Goal: Transaction & Acquisition: Purchase product/service

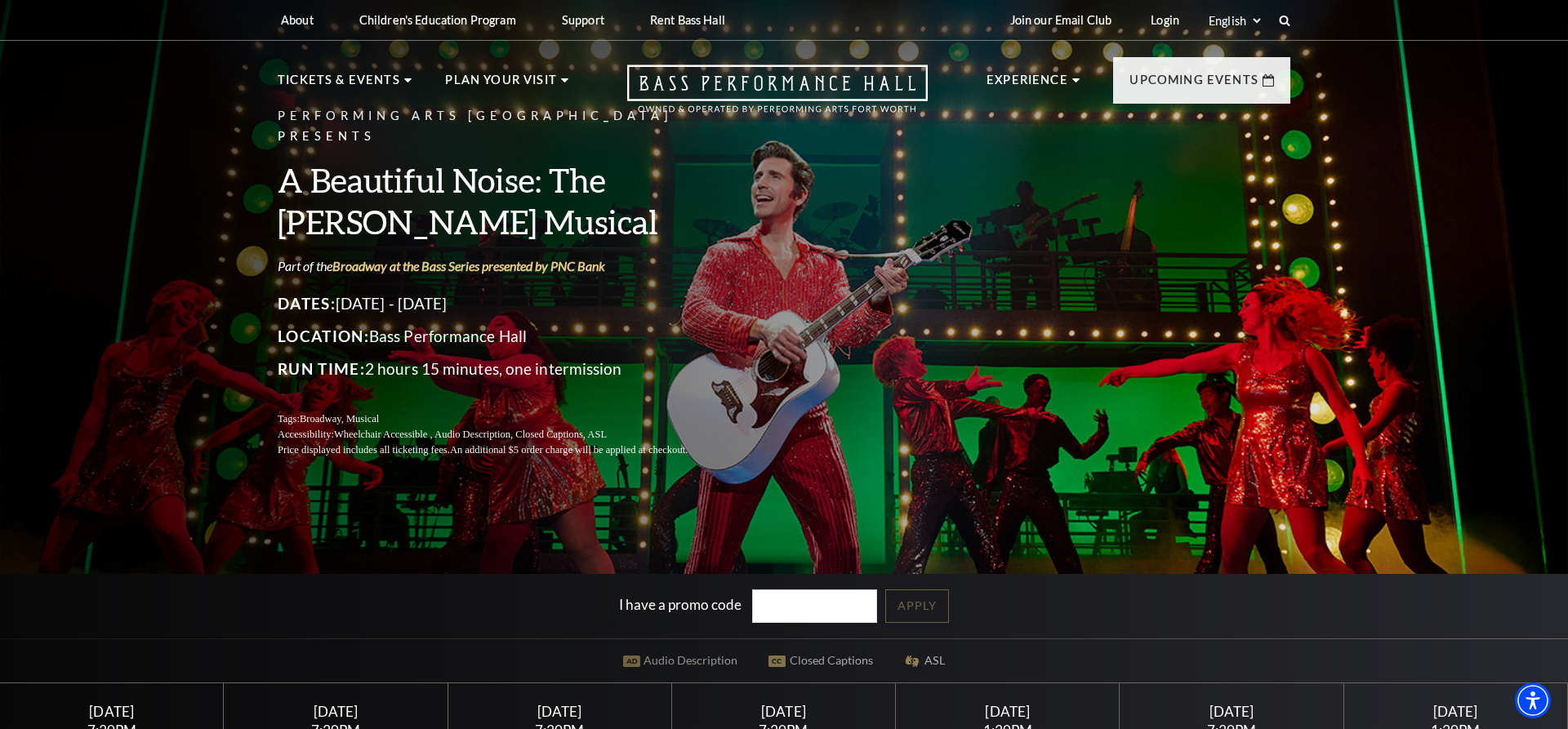
scroll to position [333, 0]
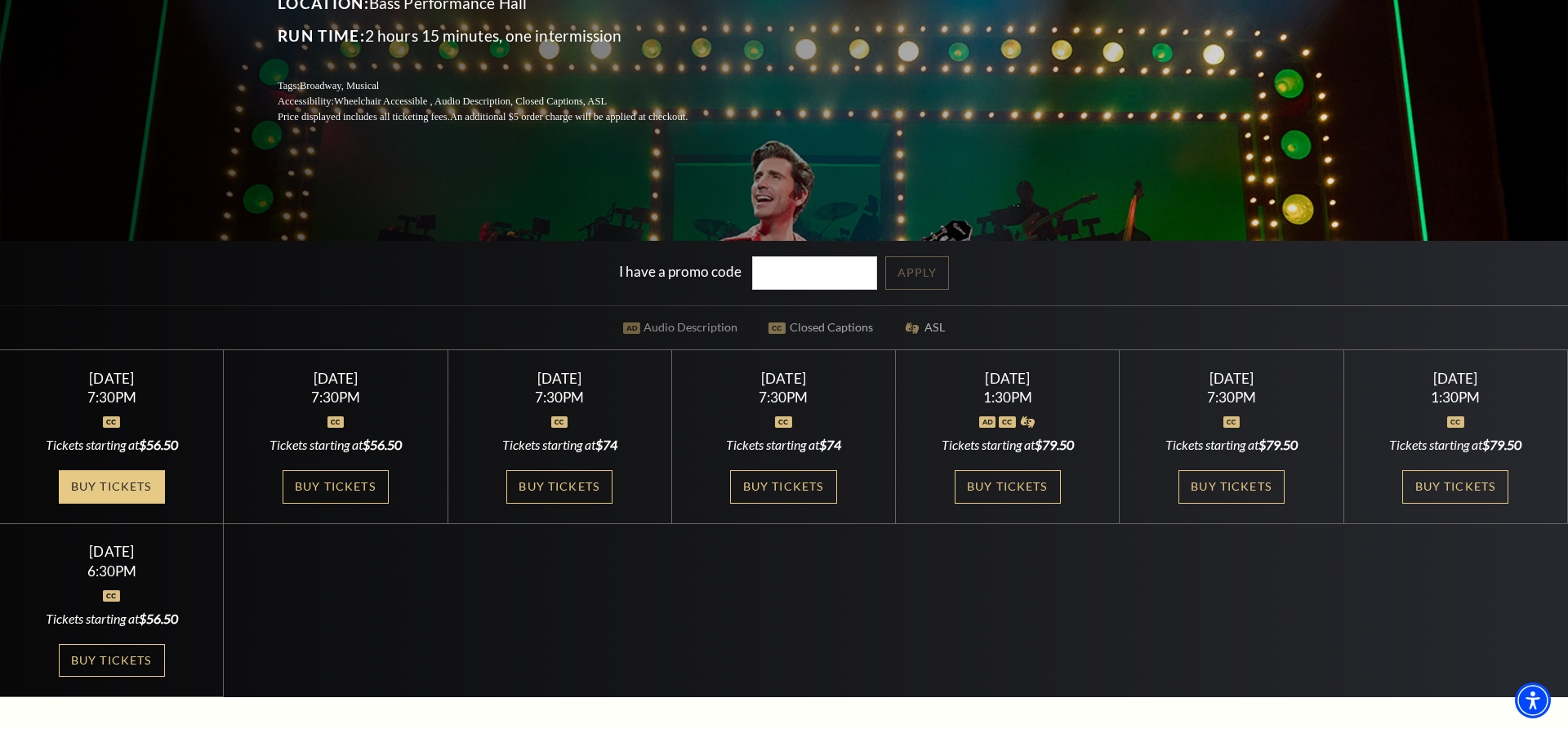
click at [102, 473] on link "Buy Tickets" at bounding box center [112, 487] width 106 height 33
click at [342, 486] on link "Buy Tickets" at bounding box center [335, 487] width 106 height 33
click at [532, 483] on link "Buy Tickets" at bounding box center [559, 487] width 106 height 33
click at [795, 482] on link "Buy Tickets" at bounding box center [783, 487] width 106 height 33
click at [1018, 481] on link "Buy Tickets" at bounding box center [1008, 487] width 106 height 33
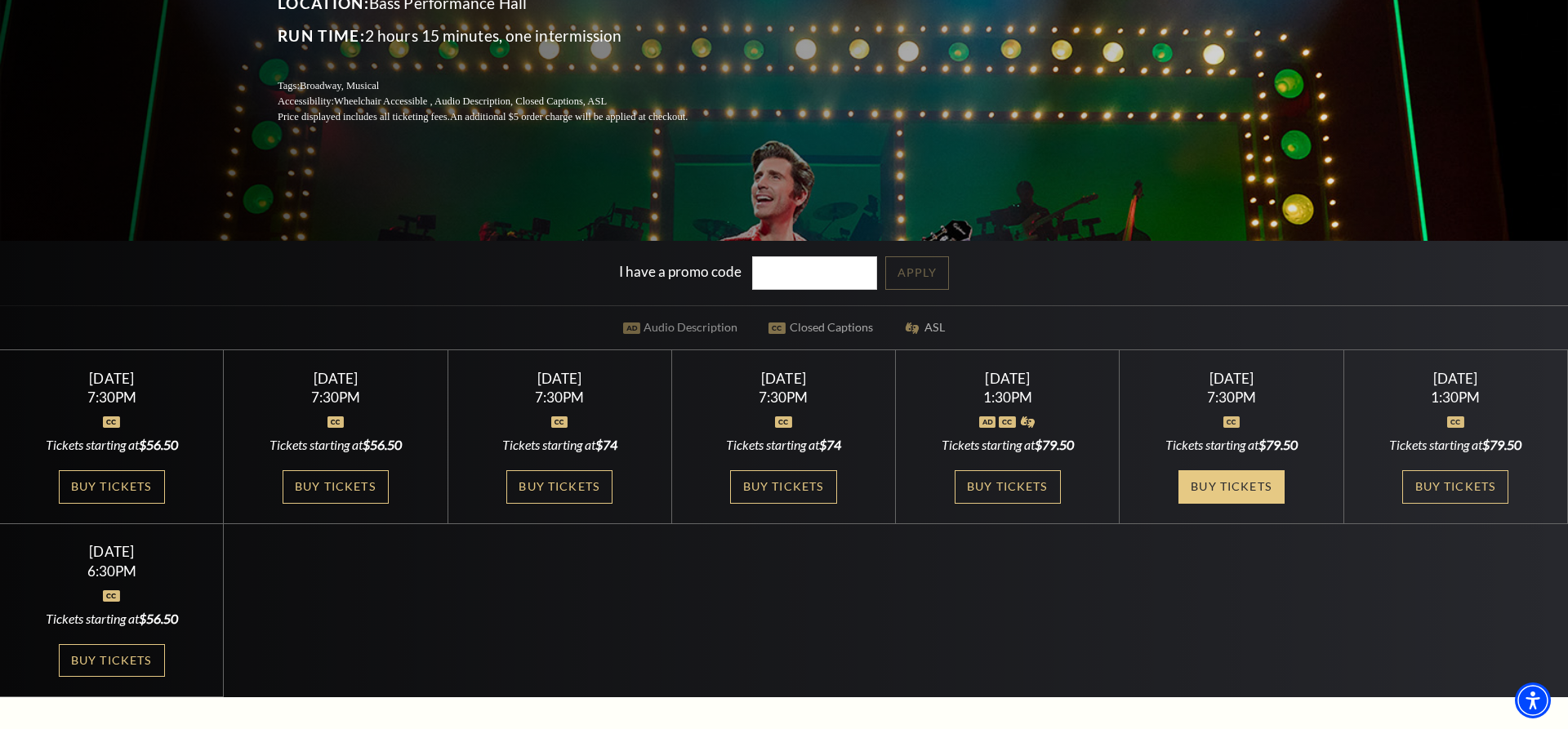
click at [1239, 478] on link "Buy Tickets" at bounding box center [1231, 487] width 106 height 33
click at [1463, 482] on link "Buy Tickets" at bounding box center [1455, 487] width 106 height 33
click at [139, 652] on link "Buy Tickets" at bounding box center [112, 661] width 106 height 33
click at [1203, 479] on link "Buy Tickets" at bounding box center [1231, 487] width 106 height 33
click at [128, 650] on link "Buy Tickets" at bounding box center [112, 661] width 106 height 33
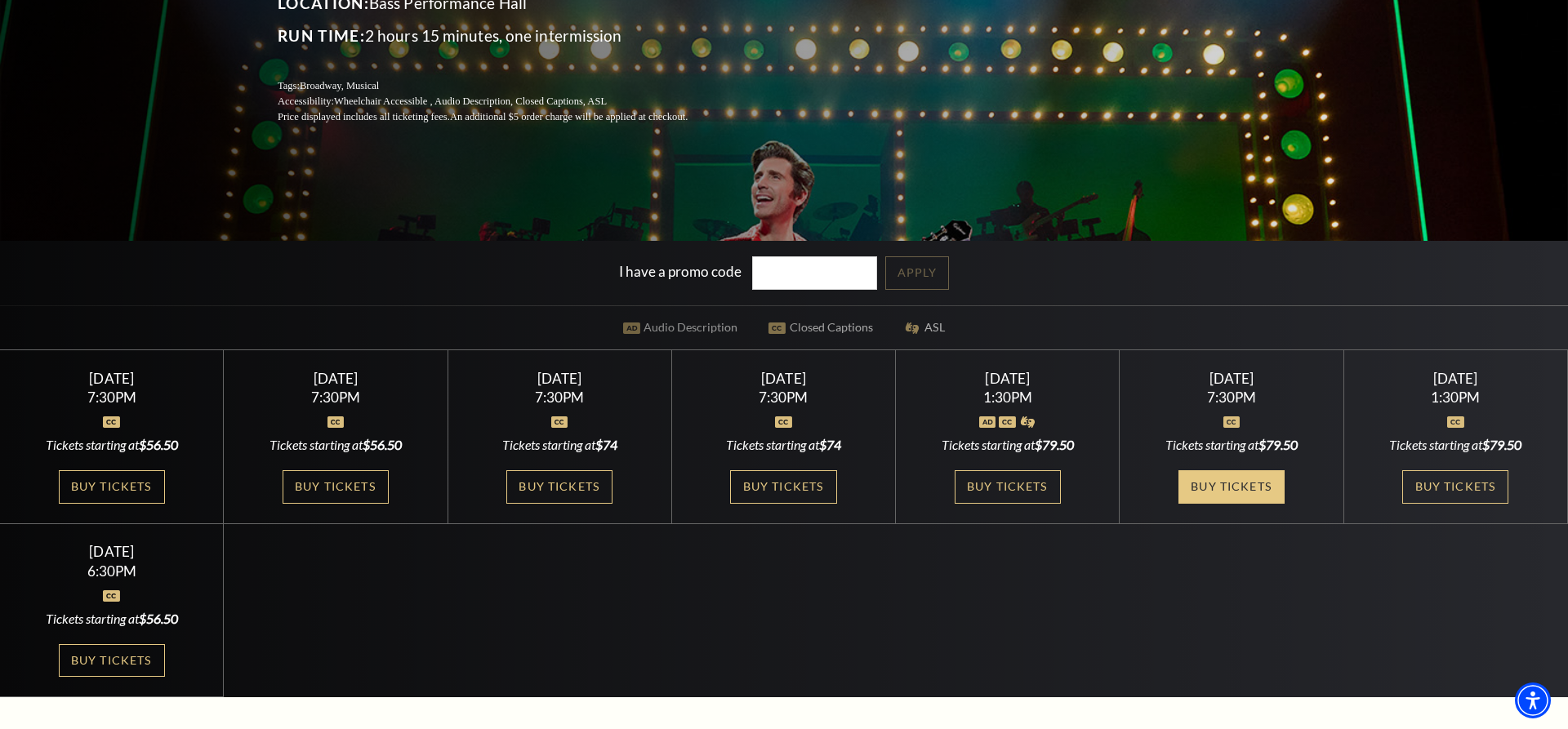
click at [1214, 478] on link "Buy Tickets" at bounding box center [1231, 487] width 106 height 33
click at [90, 656] on link "Buy Tickets" at bounding box center [112, 661] width 106 height 33
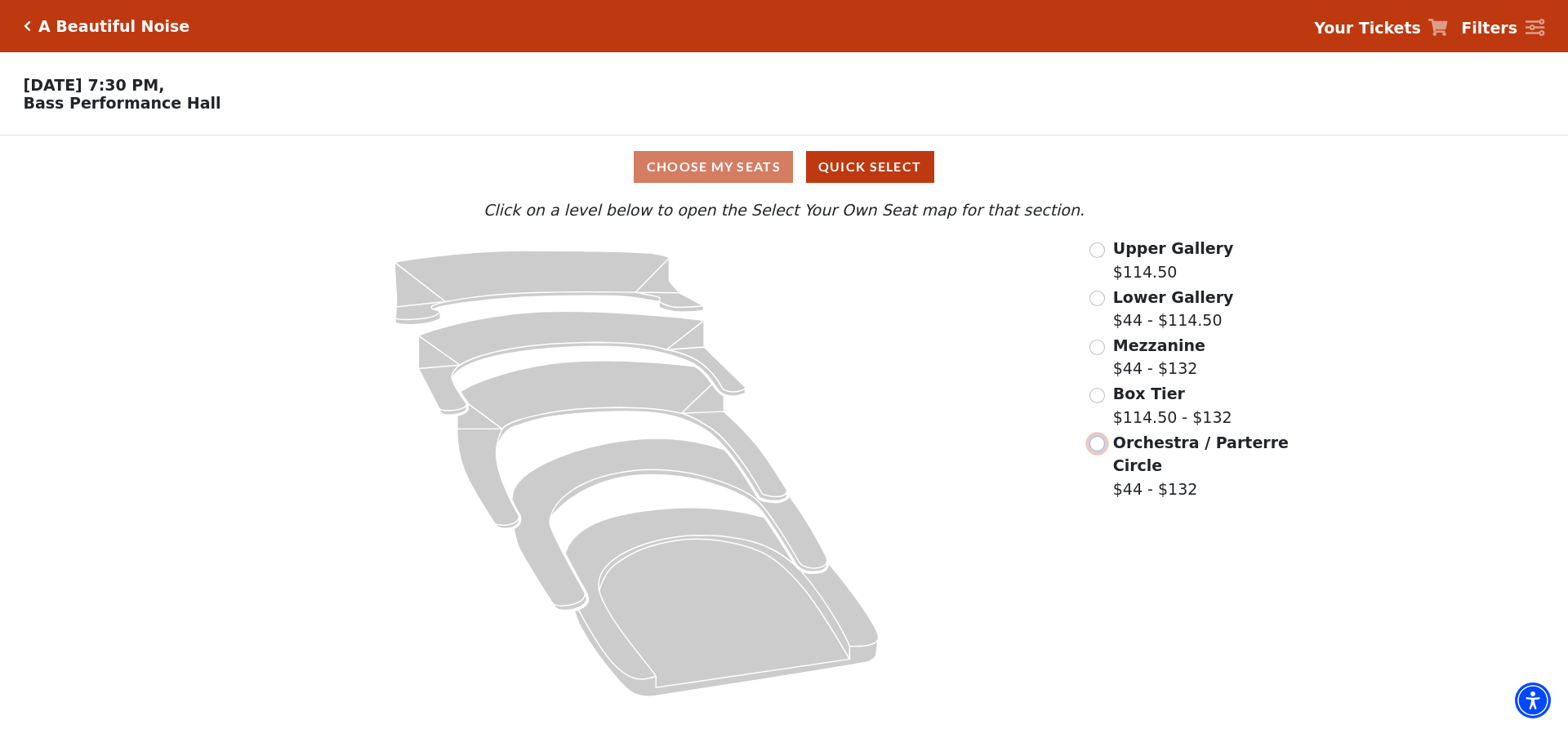
click at [1101, 448] on input "Orchestra / Parterre Circle$44 - $132\a" at bounding box center [1097, 443] width 16 height 16
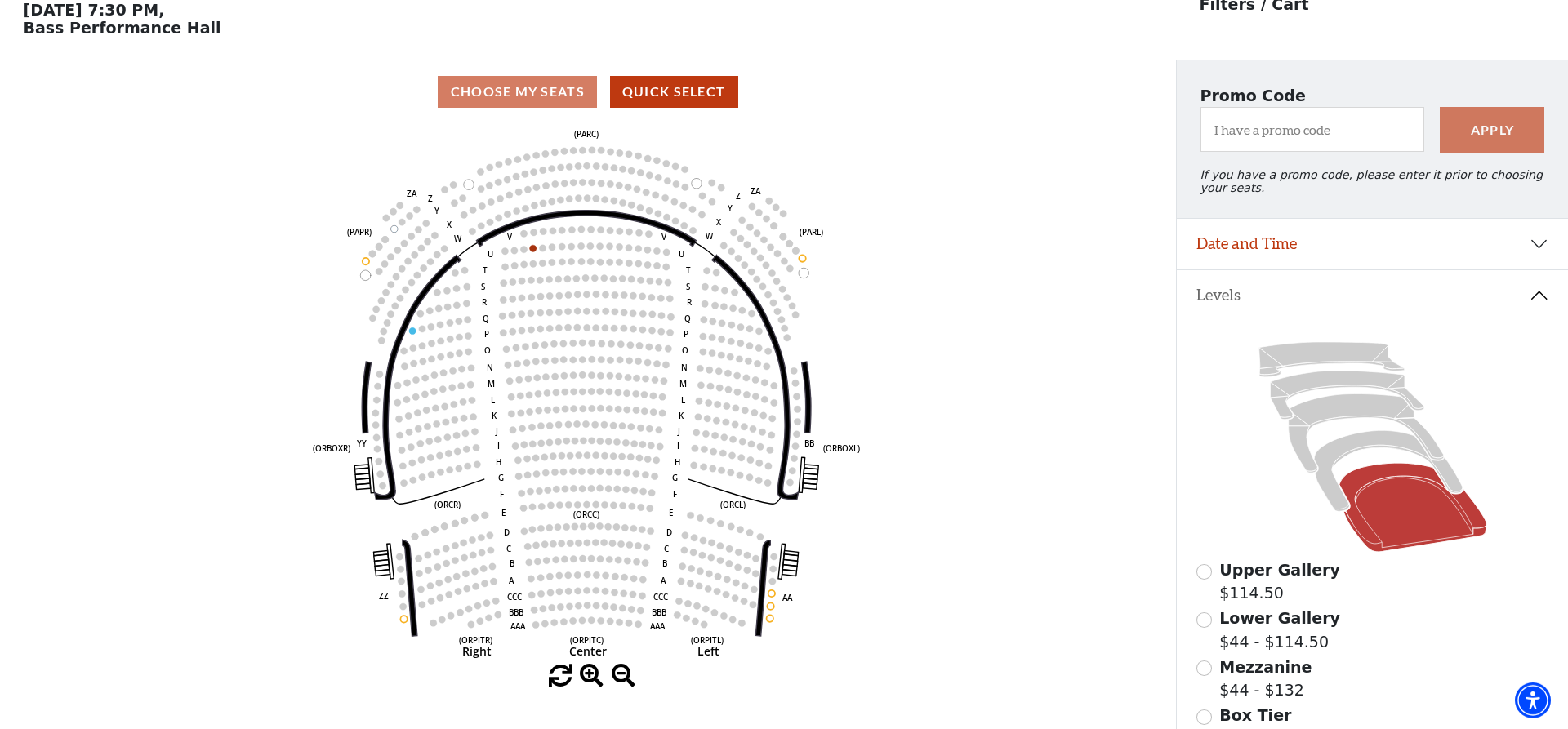
scroll to position [76, 0]
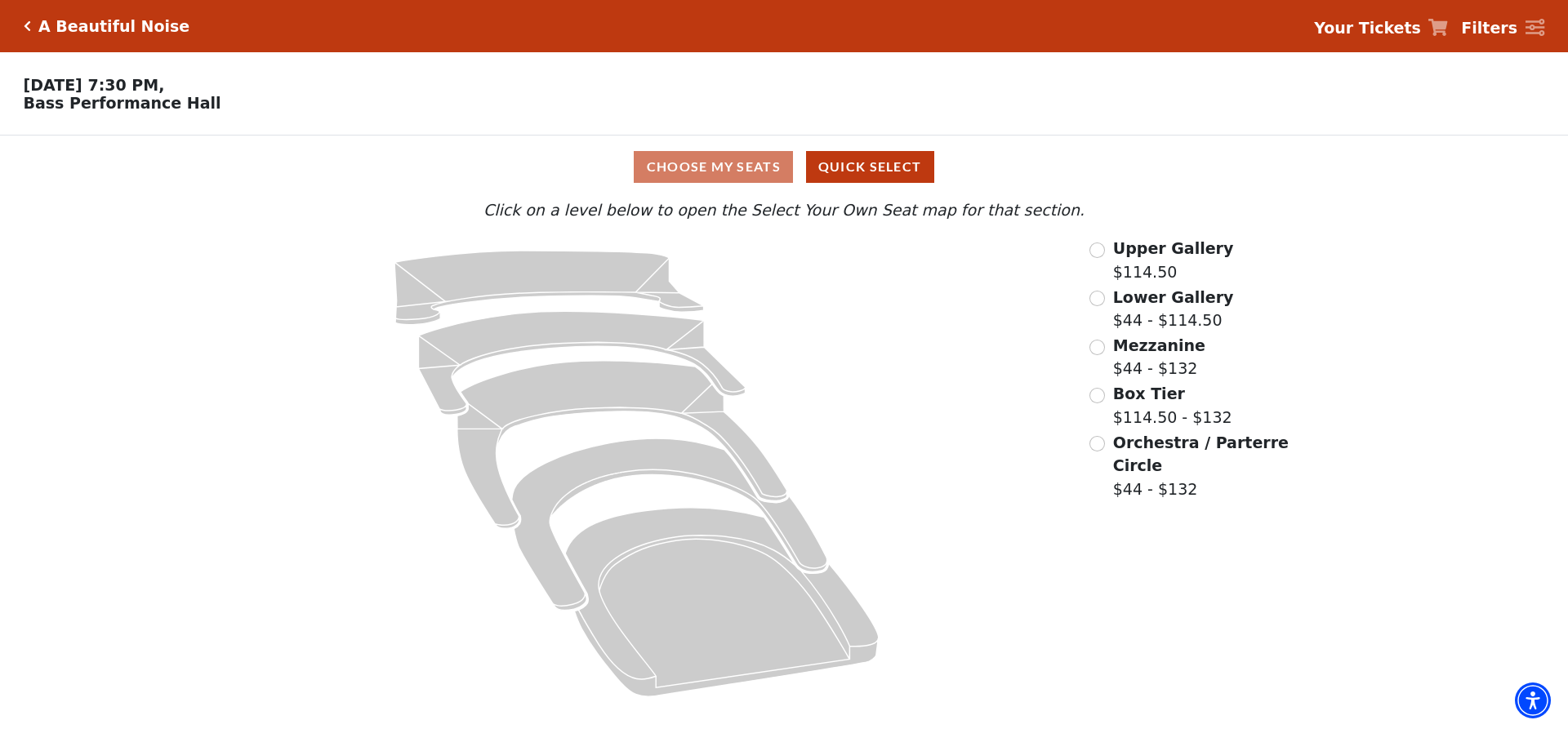
click at [1110, 463] on div "Orchestra / Parterre Circle $44 - $132" at bounding box center [1189, 466] width 202 height 71
click at [1095, 446] on input "Orchestra / Parterre Circle$44 - $155\a" at bounding box center [1097, 443] width 16 height 16
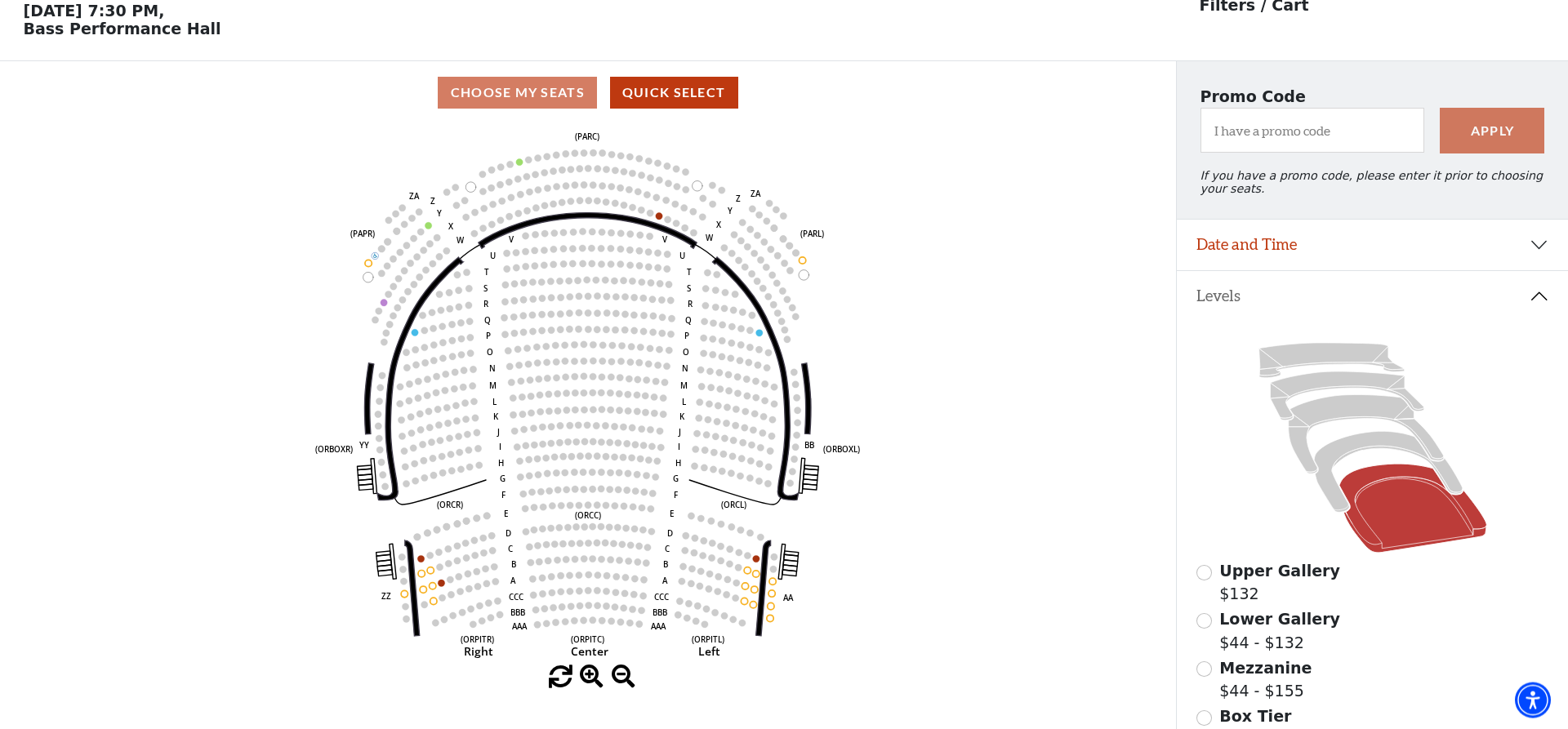
scroll to position [76, 0]
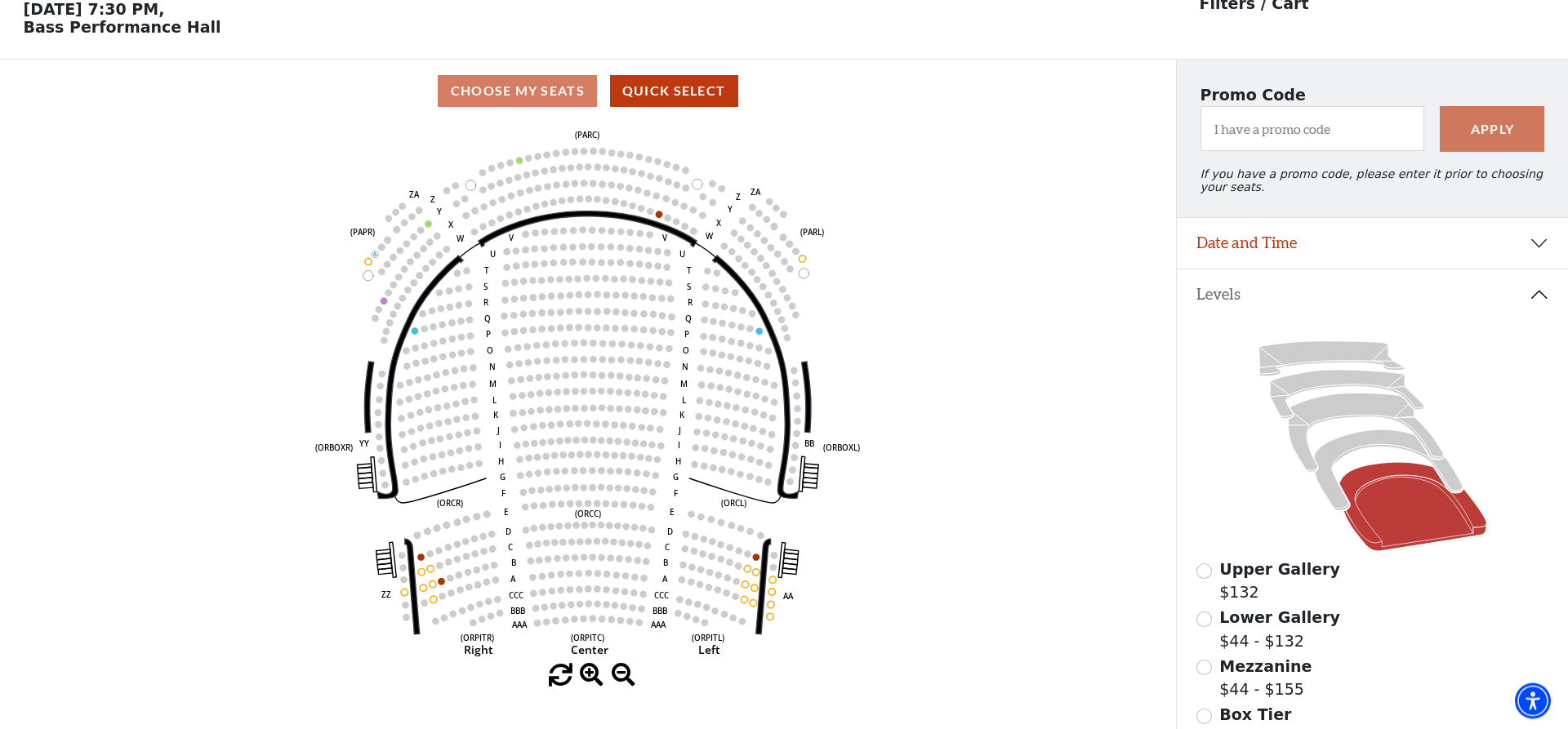
click at [929, 648] on icon "Left (ORPITL) Right (ORPITR) Center (ORPITC) ZZ AA YY BB ZA ZA (ORCL) (ORCR) (O…" at bounding box center [588, 394] width 1058 height 541
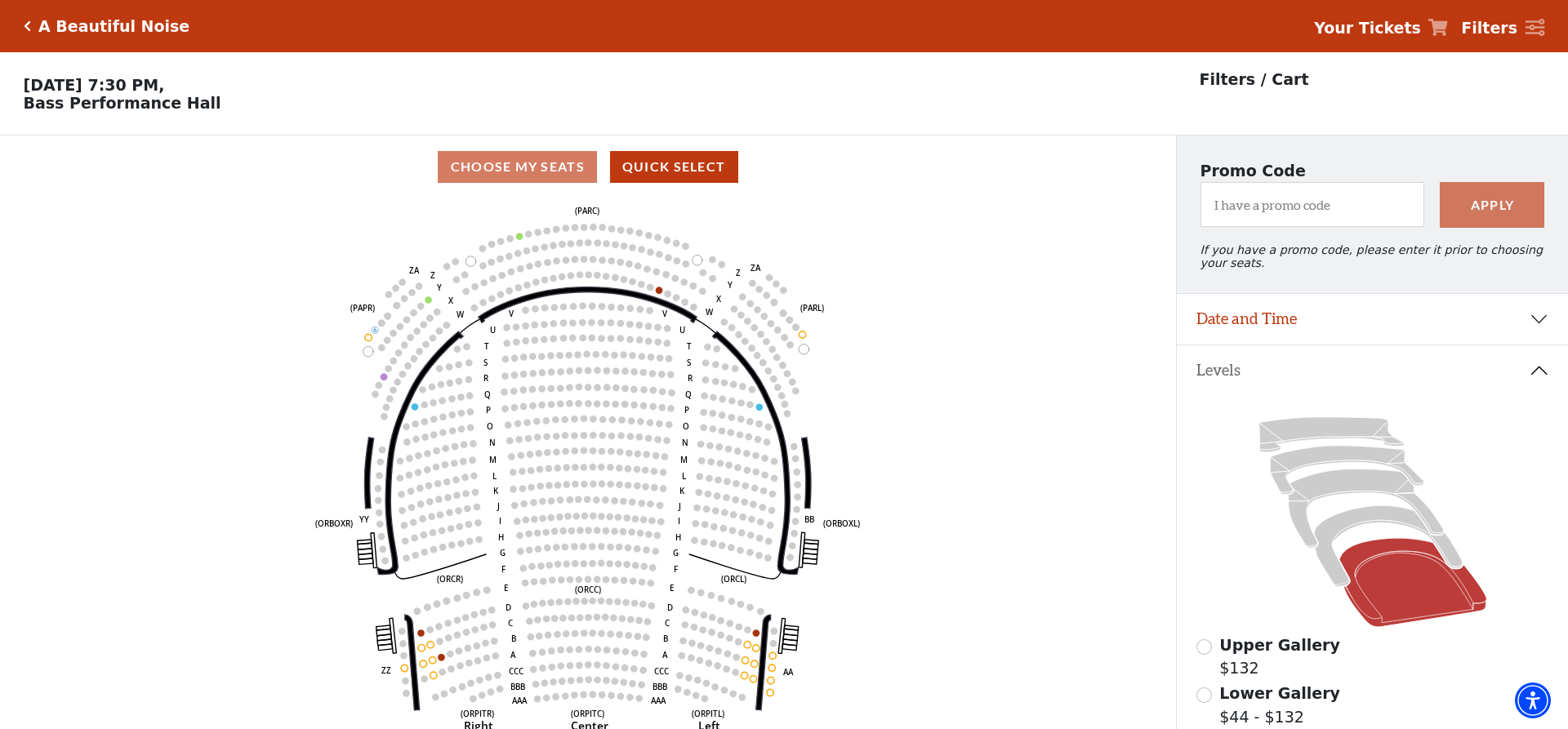
click at [937, 610] on icon "Left (ORPITL) Right (ORPITR) Center (ORPITC) ZZ AA YY BB ZA ZA (ORCL) (ORCR) (O…" at bounding box center [588, 469] width 1058 height 541
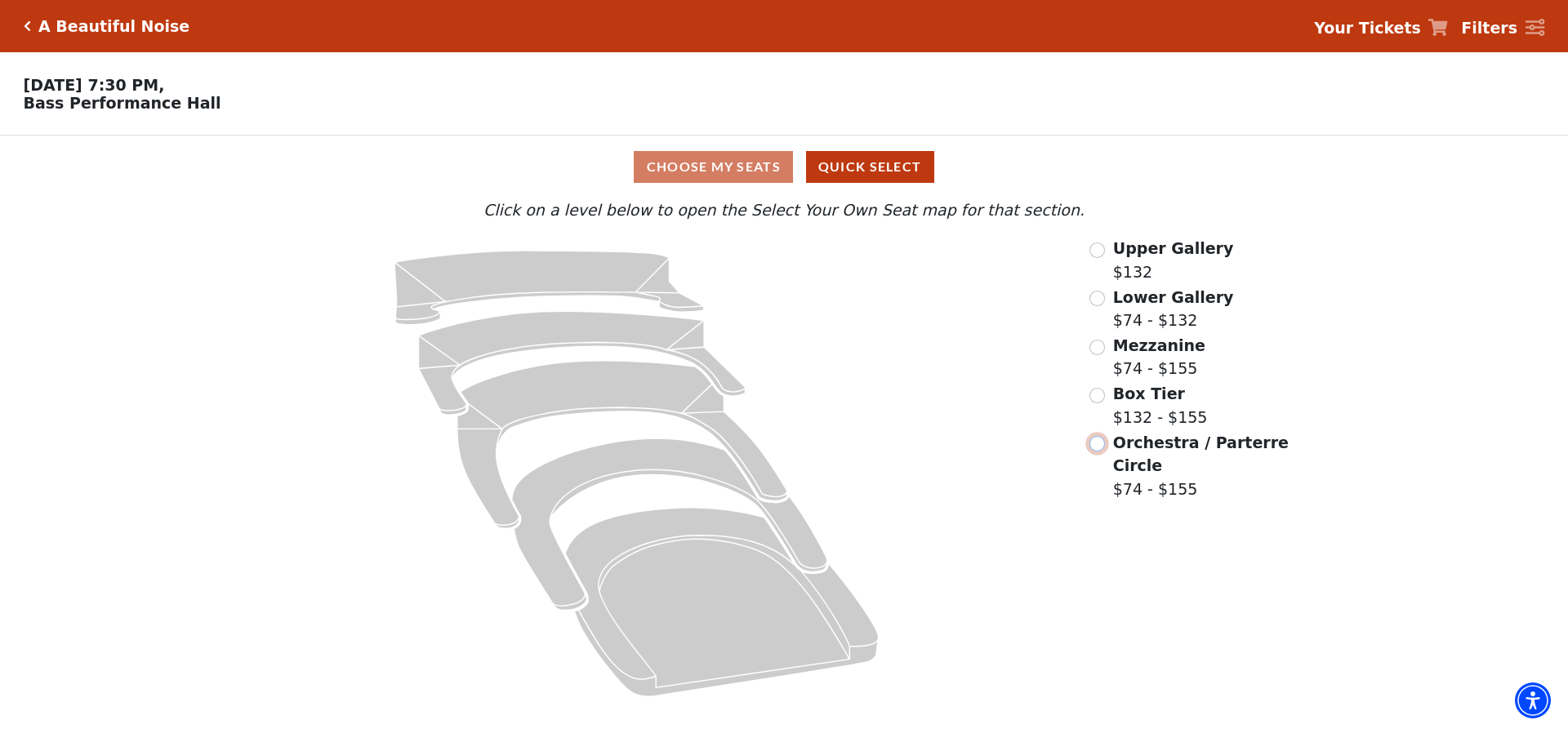
click at [1096, 443] on input "Orchestra / Parterre Circle$74 - $155\a" at bounding box center [1097, 443] width 16 height 16
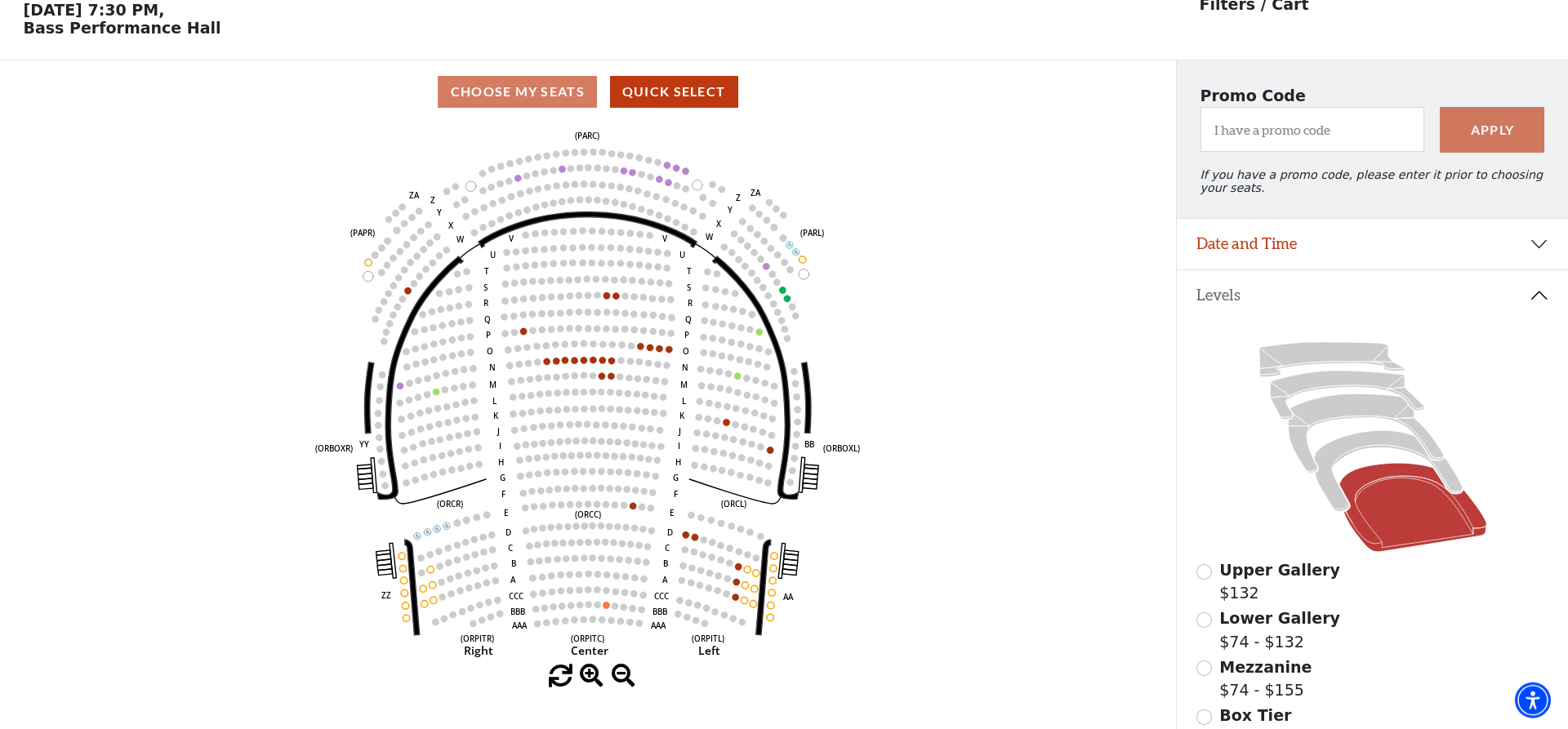
scroll to position [76, 0]
click at [823, 627] on icon "Left (ORPITL) Right (ORPITR) Center (ORPITC) ZZ AA YY BB ZA ZA (ORCL) (ORCR) (O…" at bounding box center [588, 394] width 1058 height 541
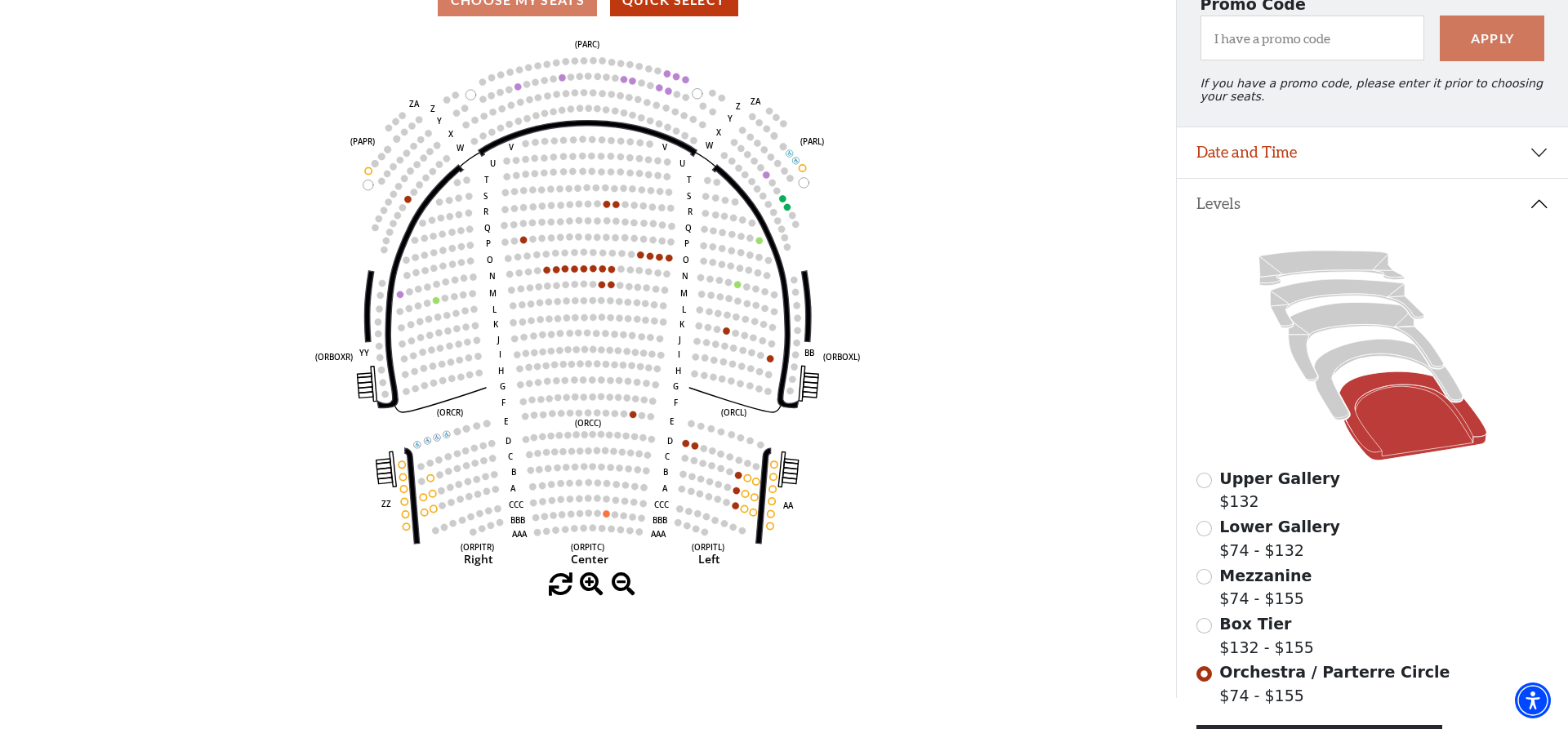
scroll to position [0, 0]
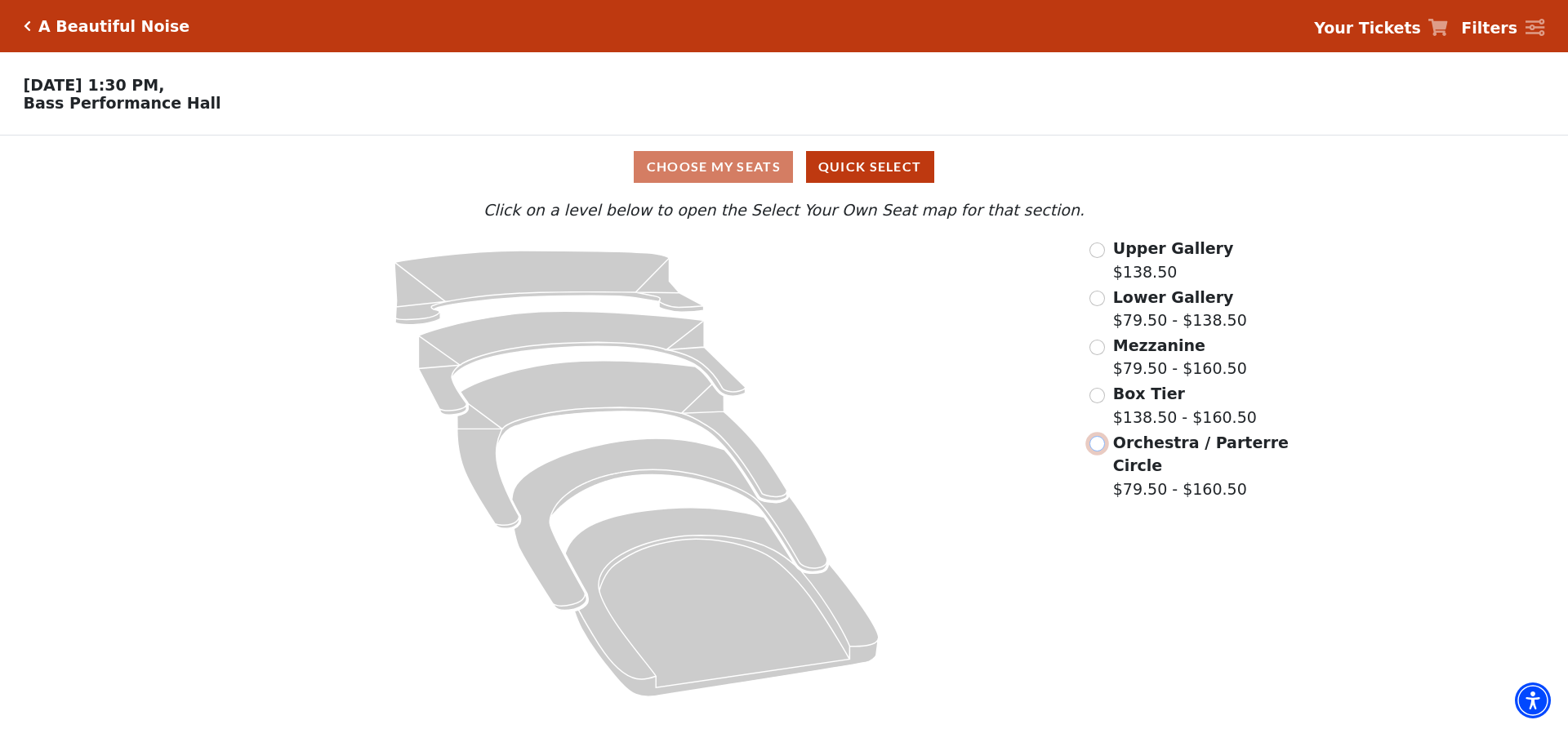
click at [1095, 450] on input "Orchestra / Parterre Circle$79.50 - $160.50\a" at bounding box center [1097, 443] width 16 height 16
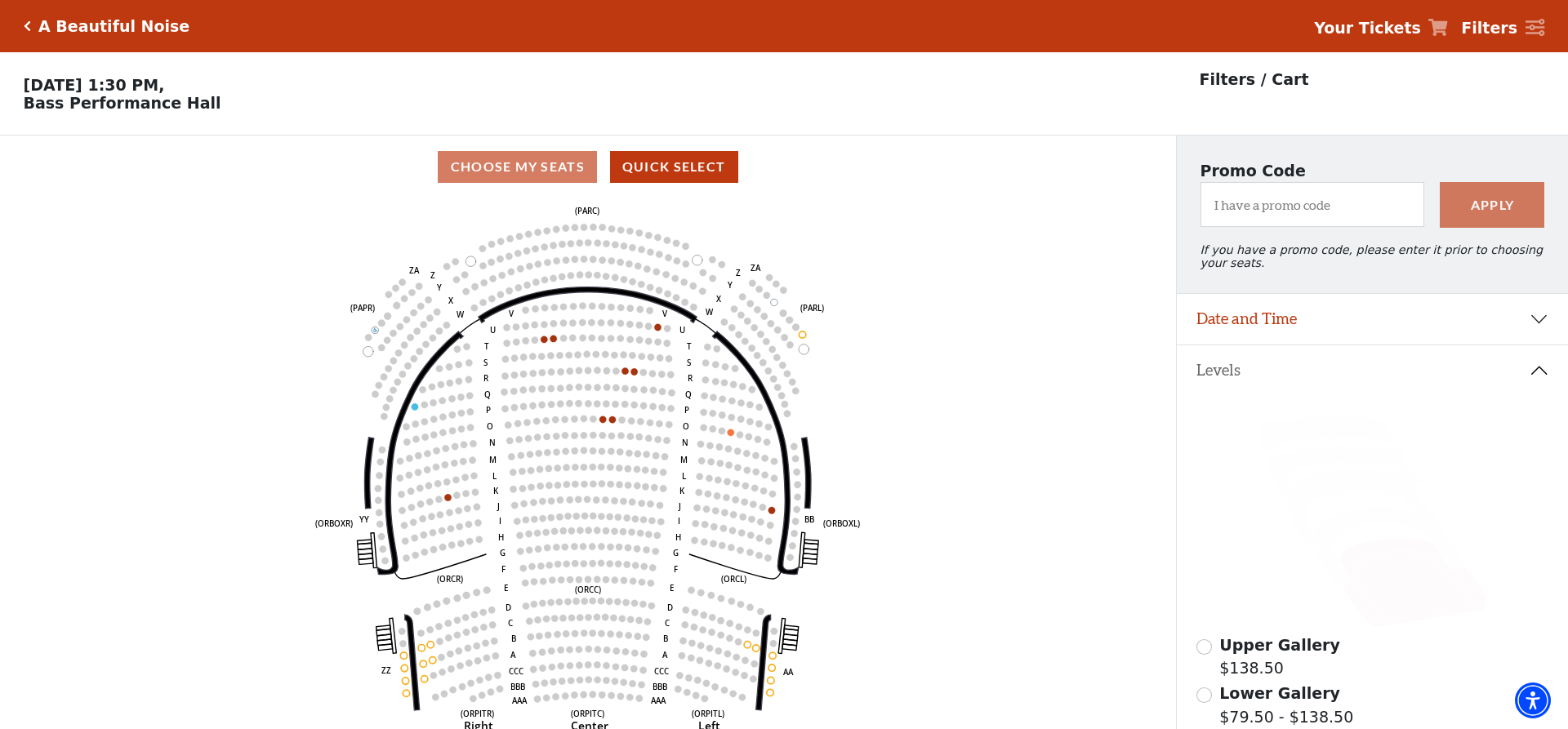
scroll to position [83, 0]
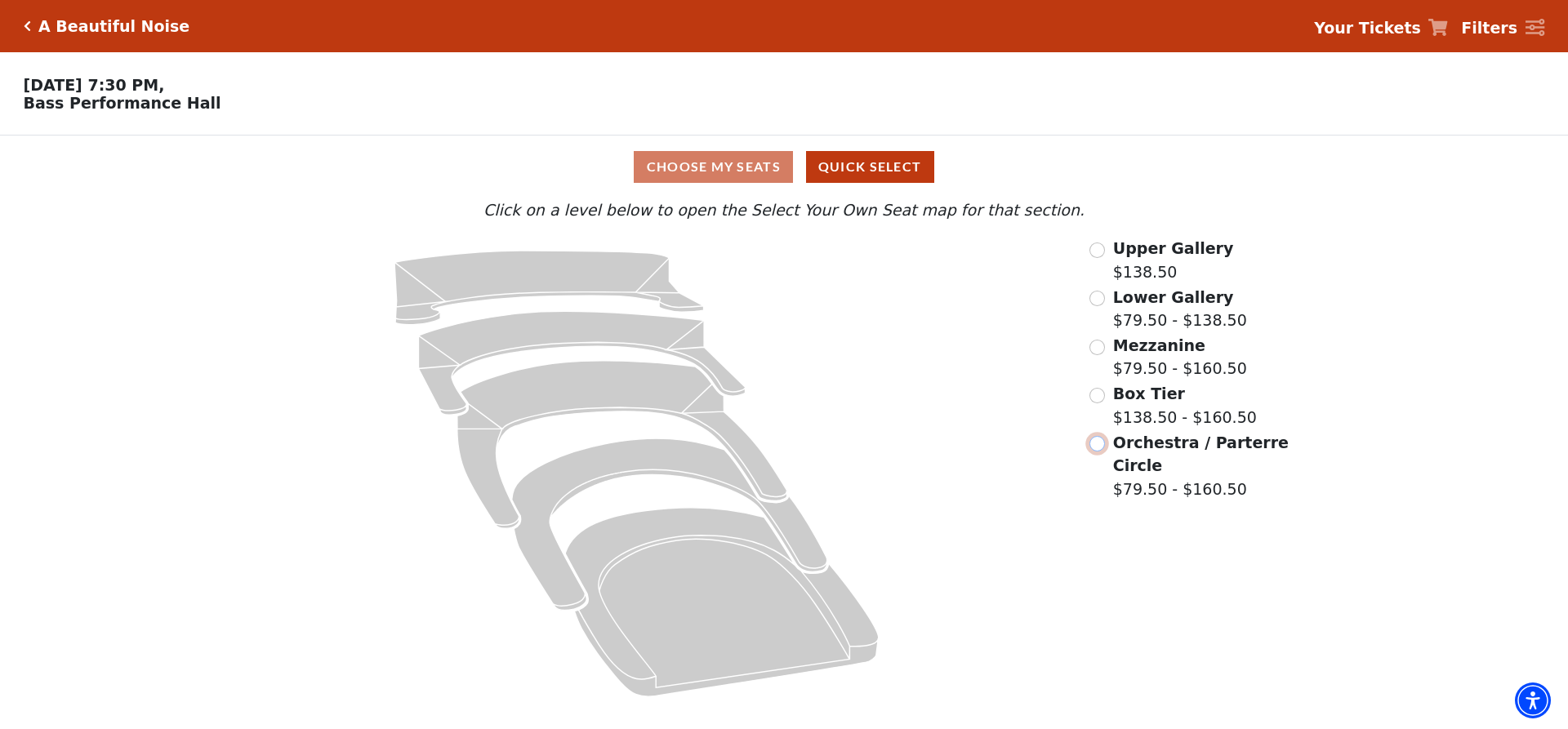
click at [1093, 449] on input "Orchestra / Parterre Circle$79.50 - $160.50\a" at bounding box center [1097, 443] width 16 height 16
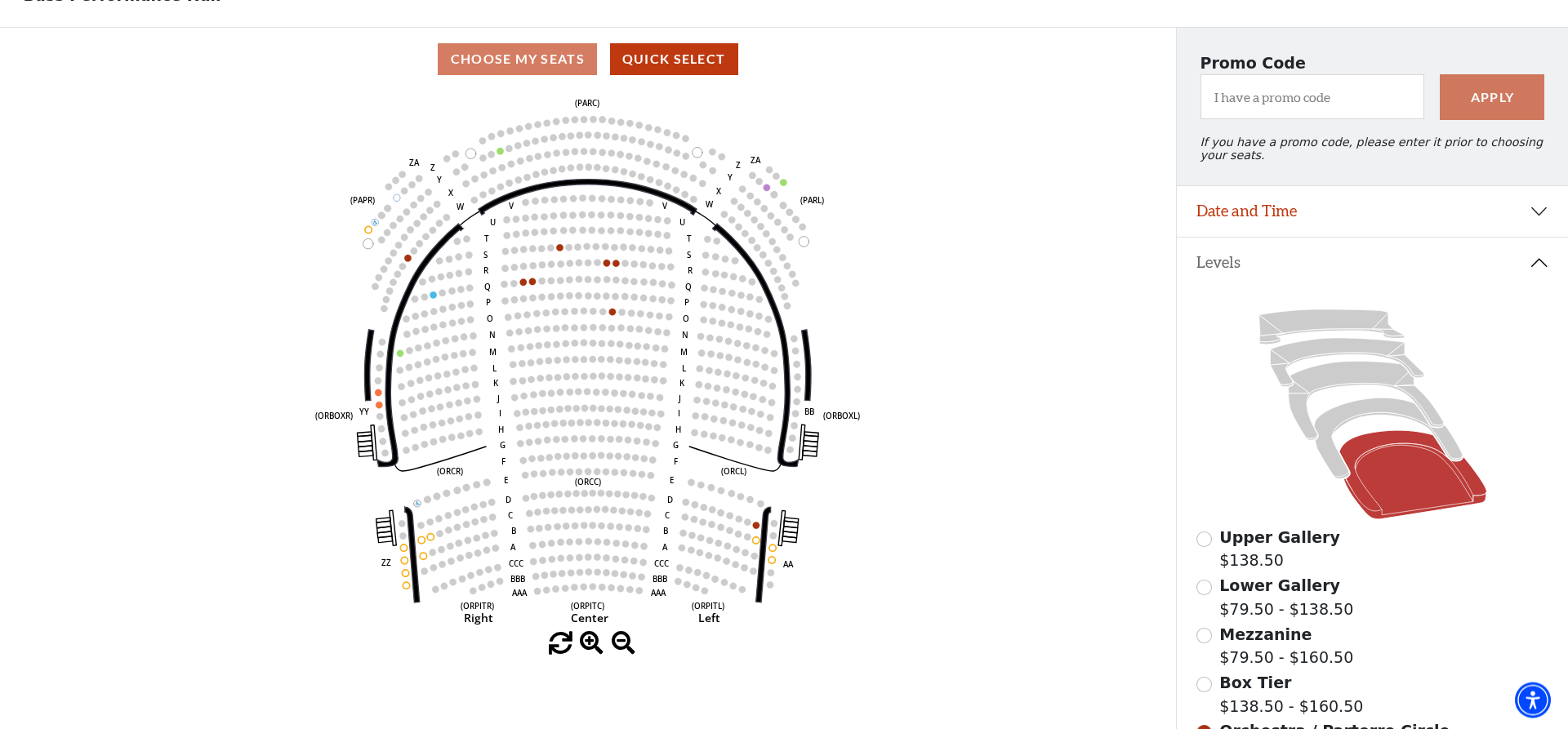
scroll to position [76, 0]
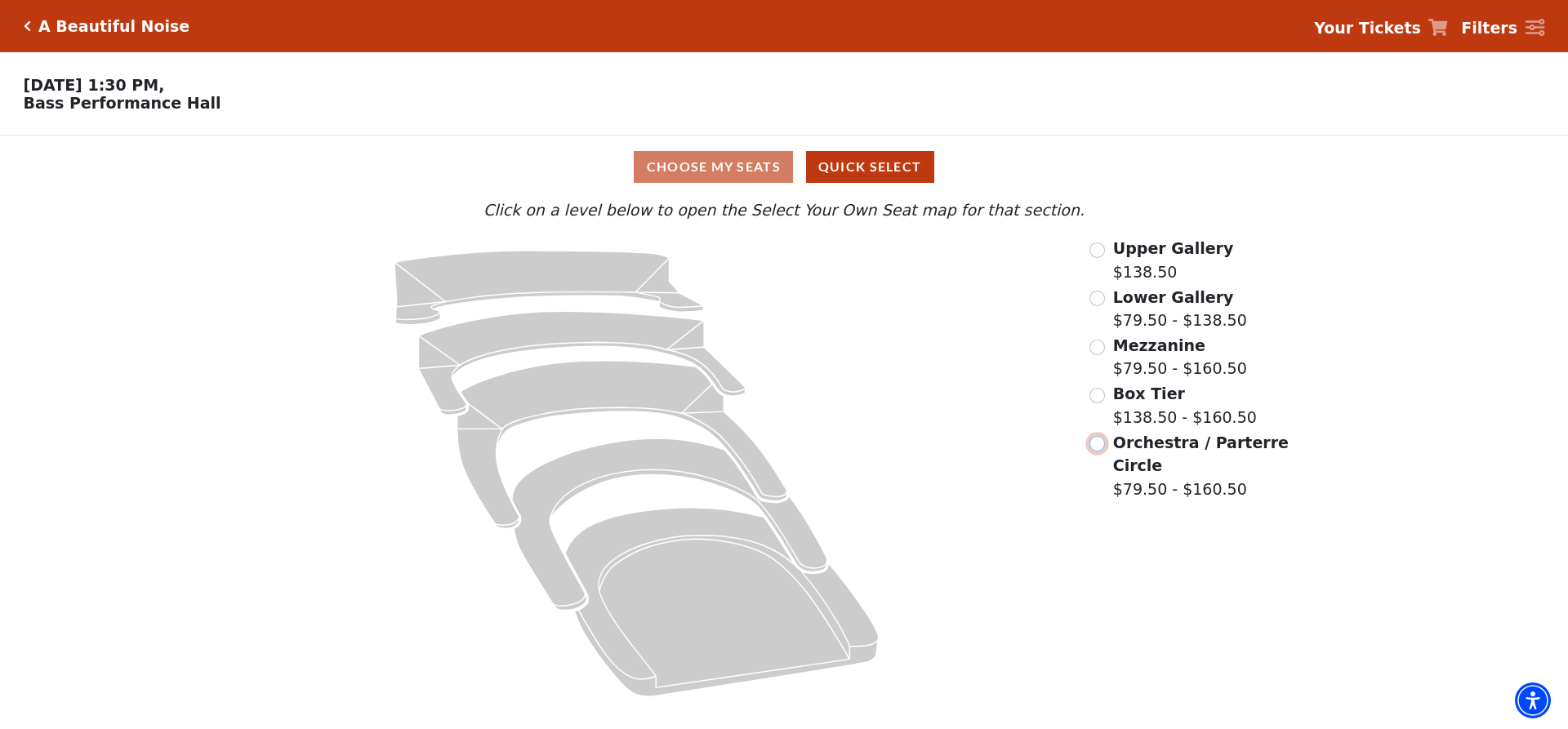
click at [1094, 446] on input "Orchestra / Parterre Circle$79.50 - $160.50\a" at bounding box center [1097, 443] width 16 height 16
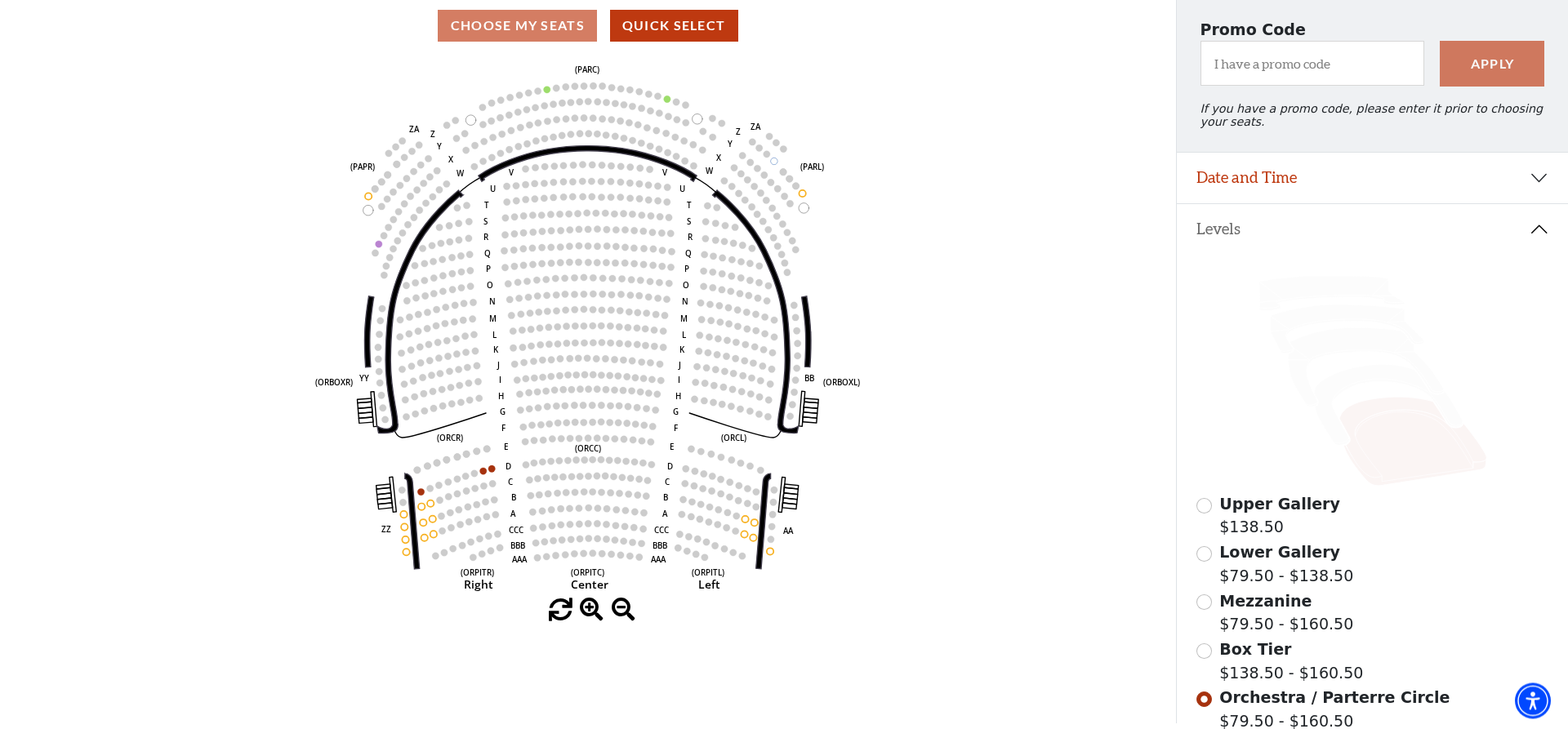
scroll to position [167, 0]
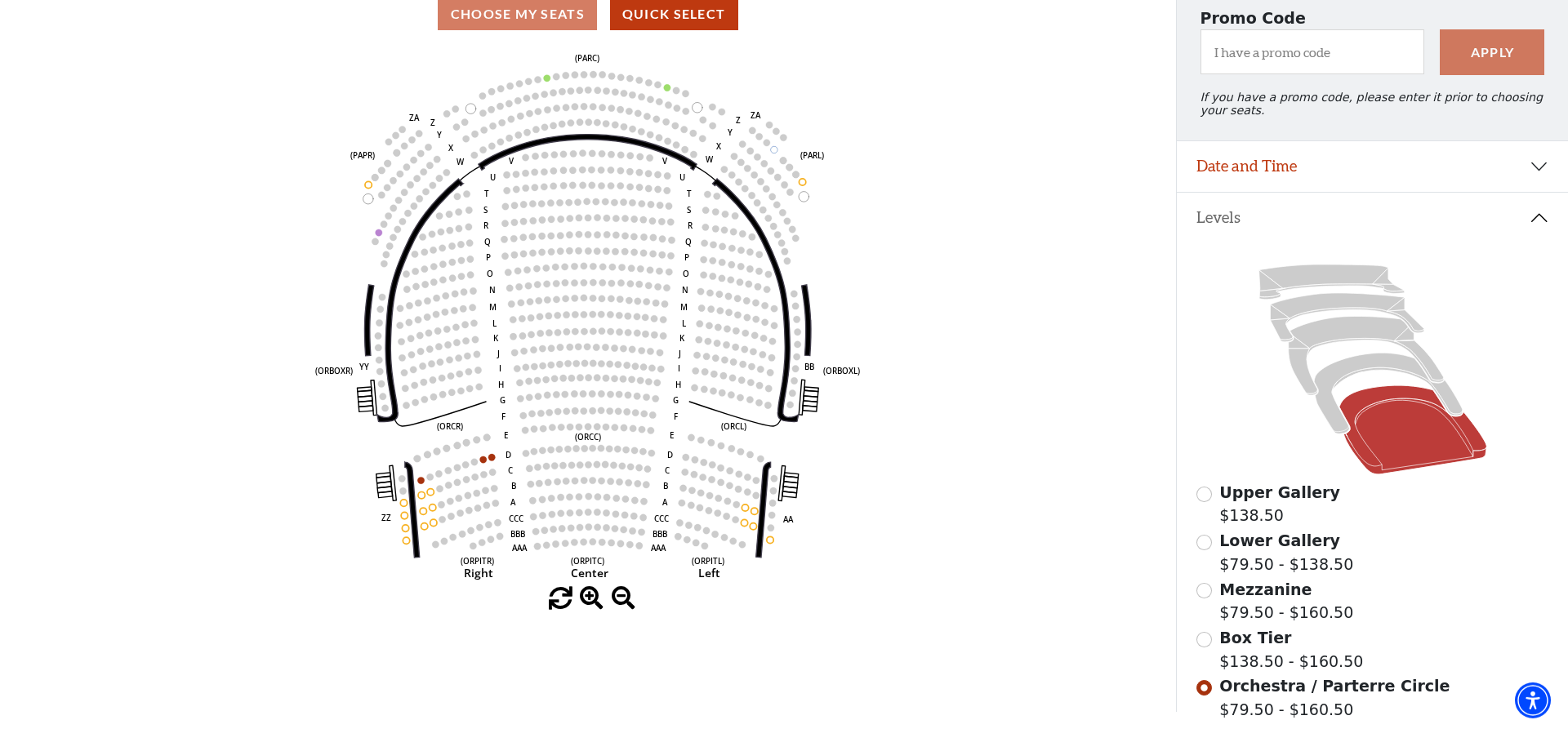
drag, startPoint x: 134, startPoint y: 134, endPoint x: 153, endPoint y: 149, distance: 24.2
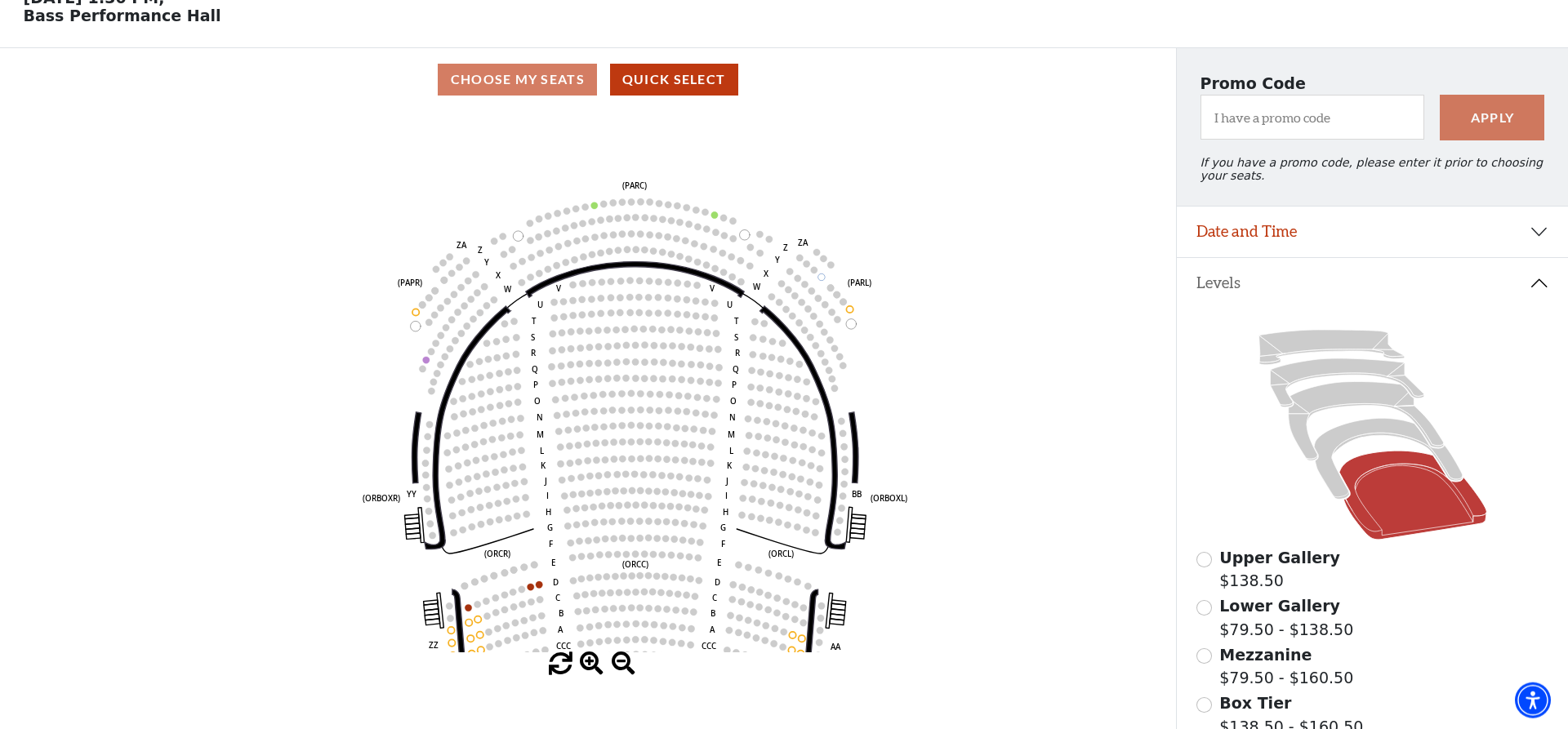
scroll to position [0, 0]
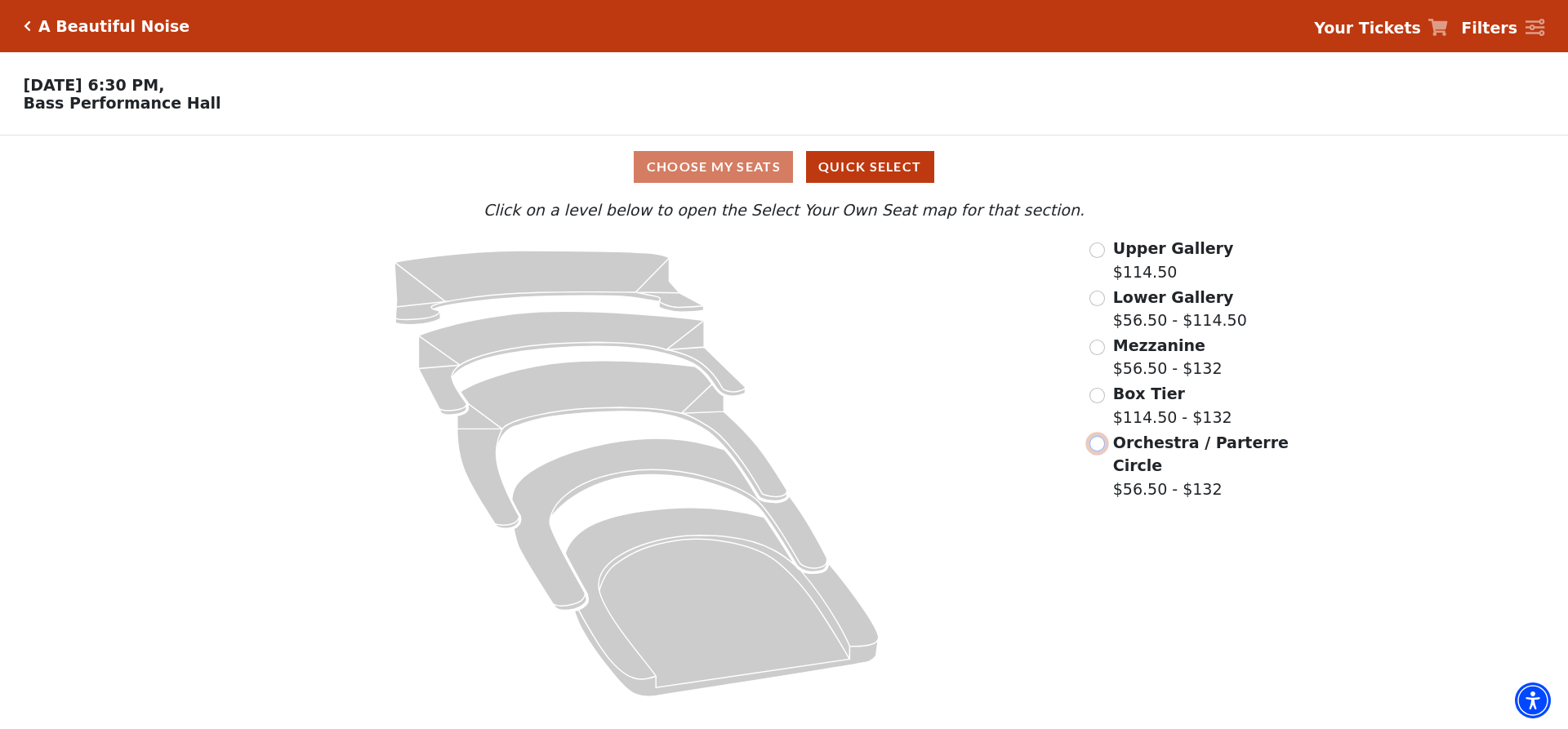
click at [1095, 448] on input "Orchestra / Parterre Circle$56.50 - $132\a" at bounding box center [1097, 443] width 16 height 16
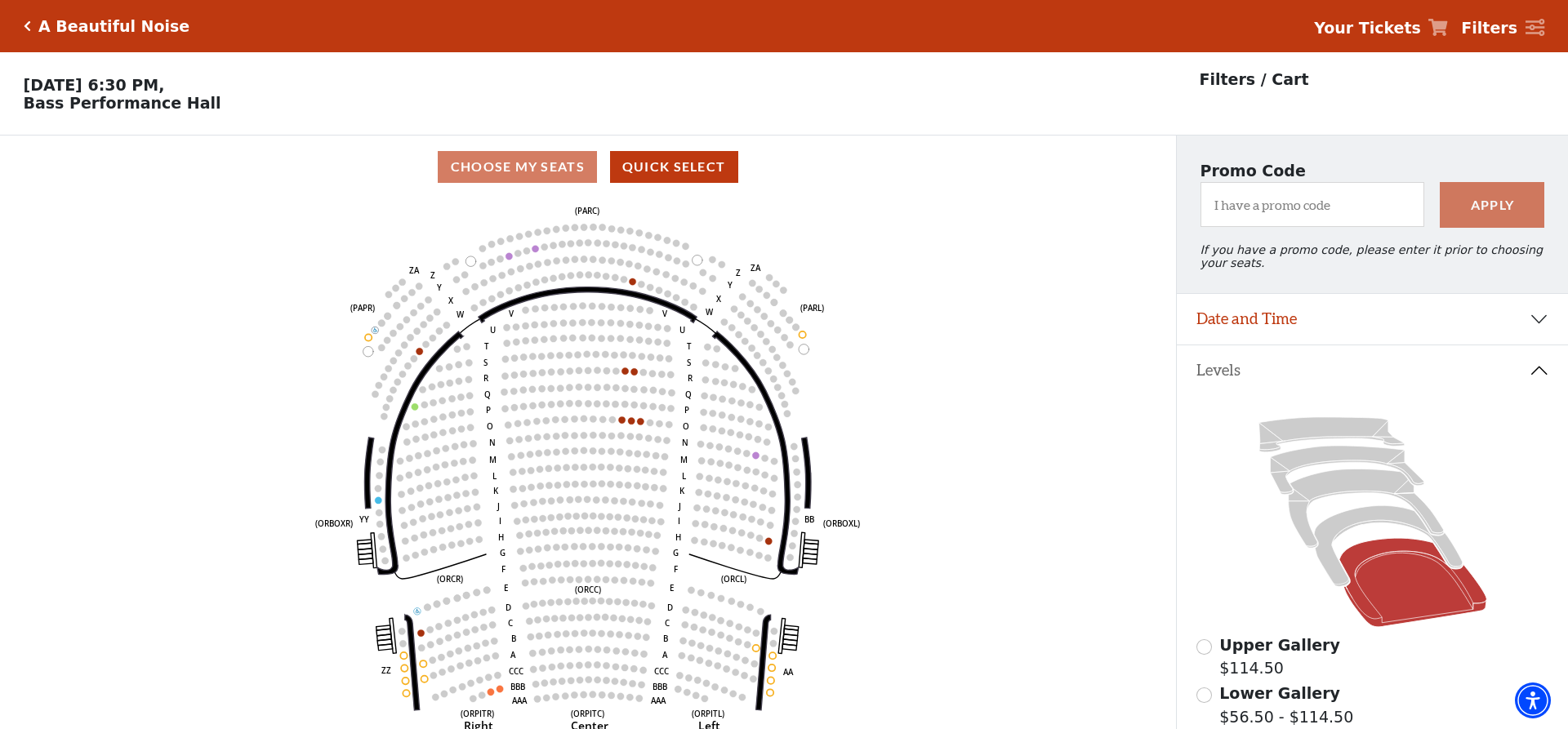
scroll to position [83, 0]
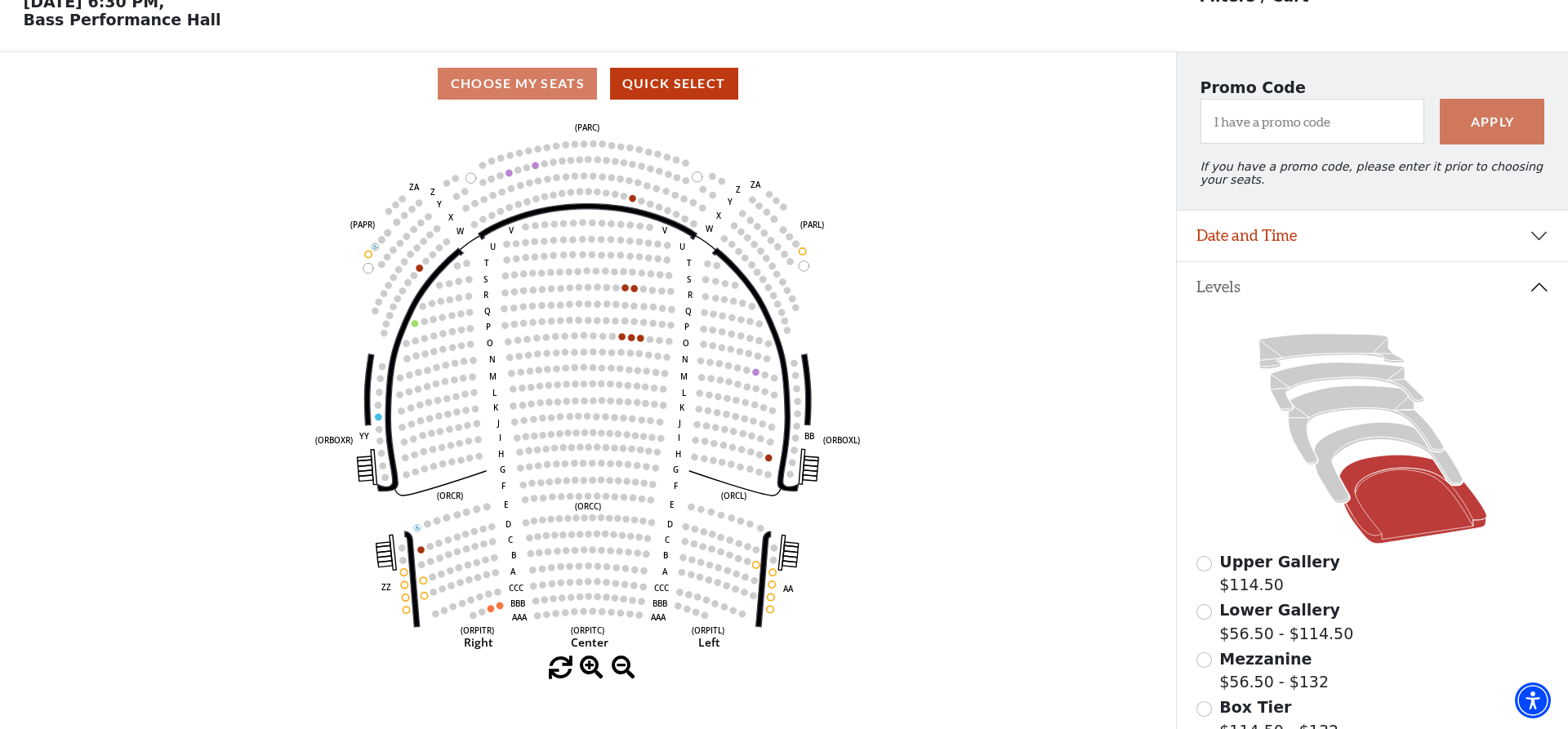
click at [341, 591] on icon "Left (ORPITL) Right (ORPITR) Center (ORPITC) ZZ AA YY BB ZA ZA (ORCL) (ORCR) (O…" at bounding box center [588, 386] width 1058 height 541
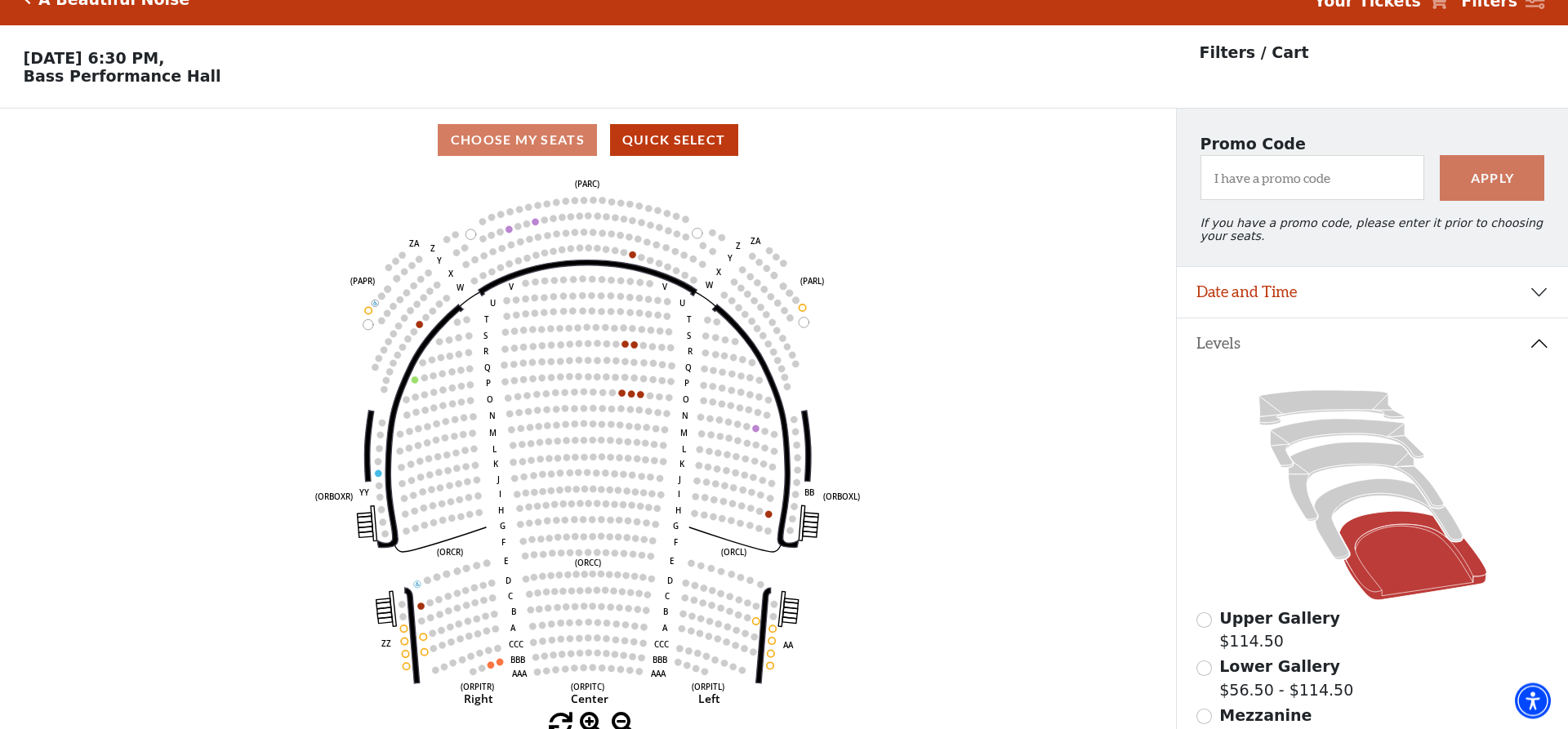
scroll to position [0, 0]
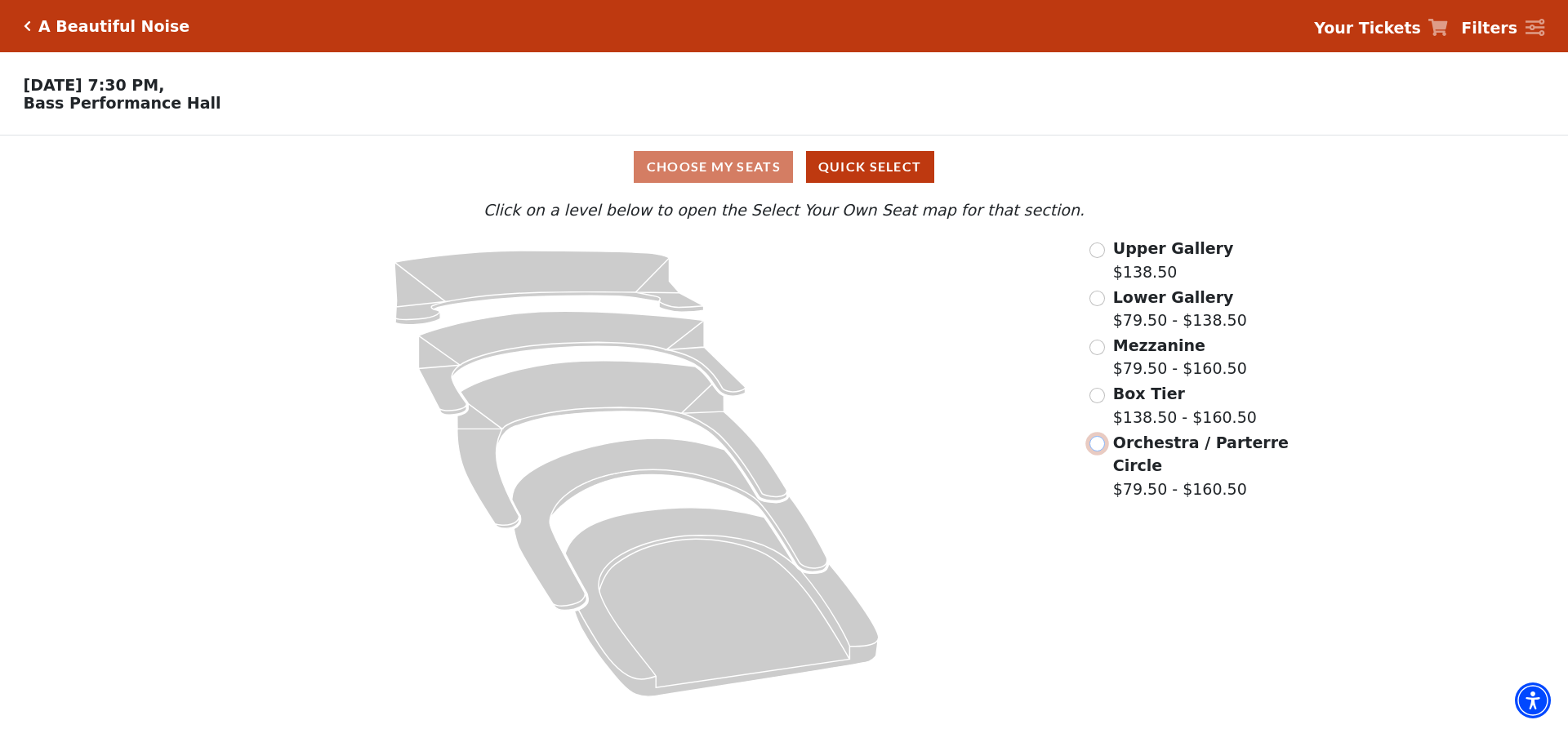
click at [1097, 447] on input "Orchestra / Parterre Circle$79.50 - $160.50\a" at bounding box center [1097, 443] width 16 height 16
click at [1094, 445] on input "Orchestra / Parterre Circle$56.50 - $132\a" at bounding box center [1097, 443] width 16 height 16
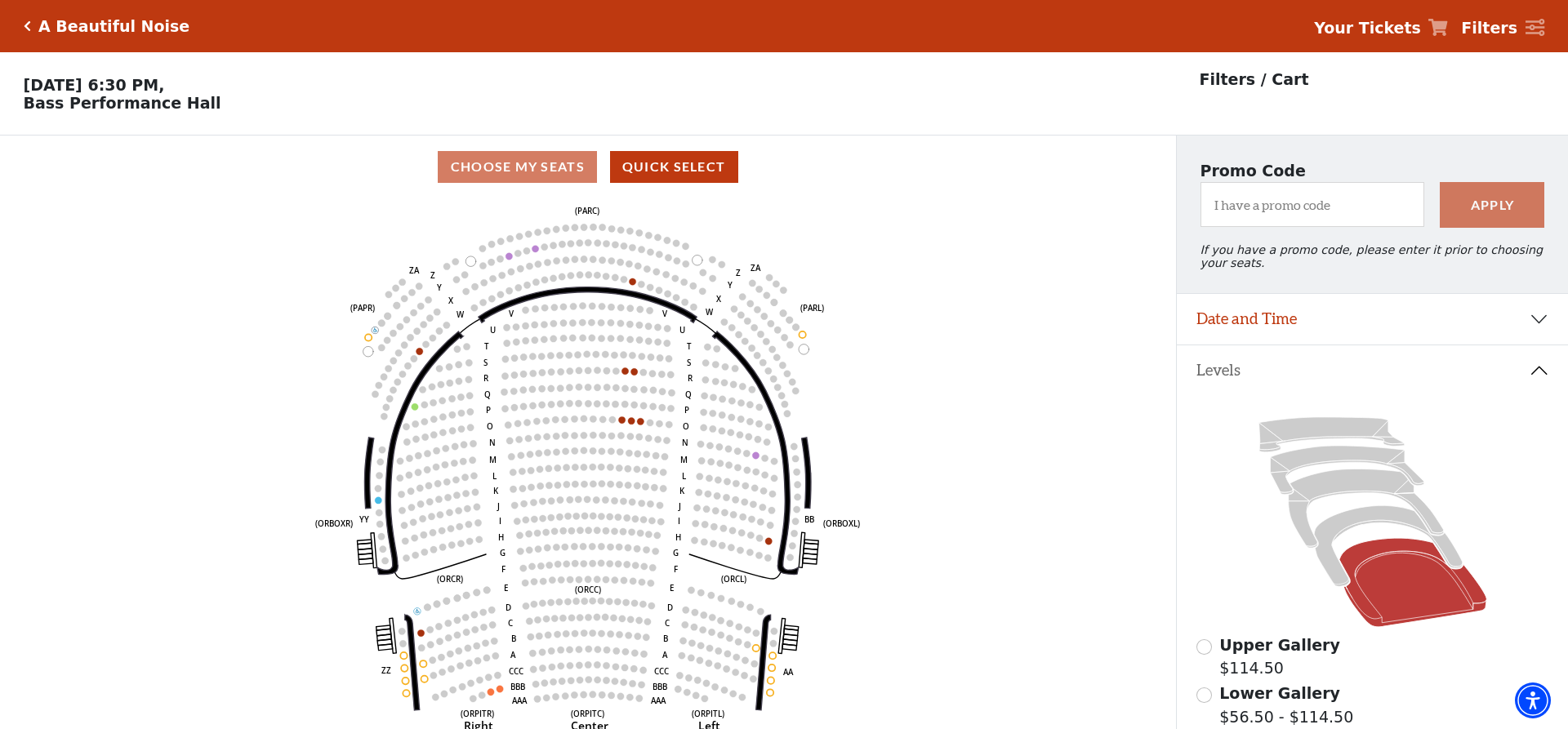
click at [629, 431] on icon "Left (ORPITL) Right (ORPITR) Center (ORPITC) ZZ AA YY BB ZA ZA (ORCL) (ORCR) (O…" at bounding box center [588, 469] width 1058 height 541
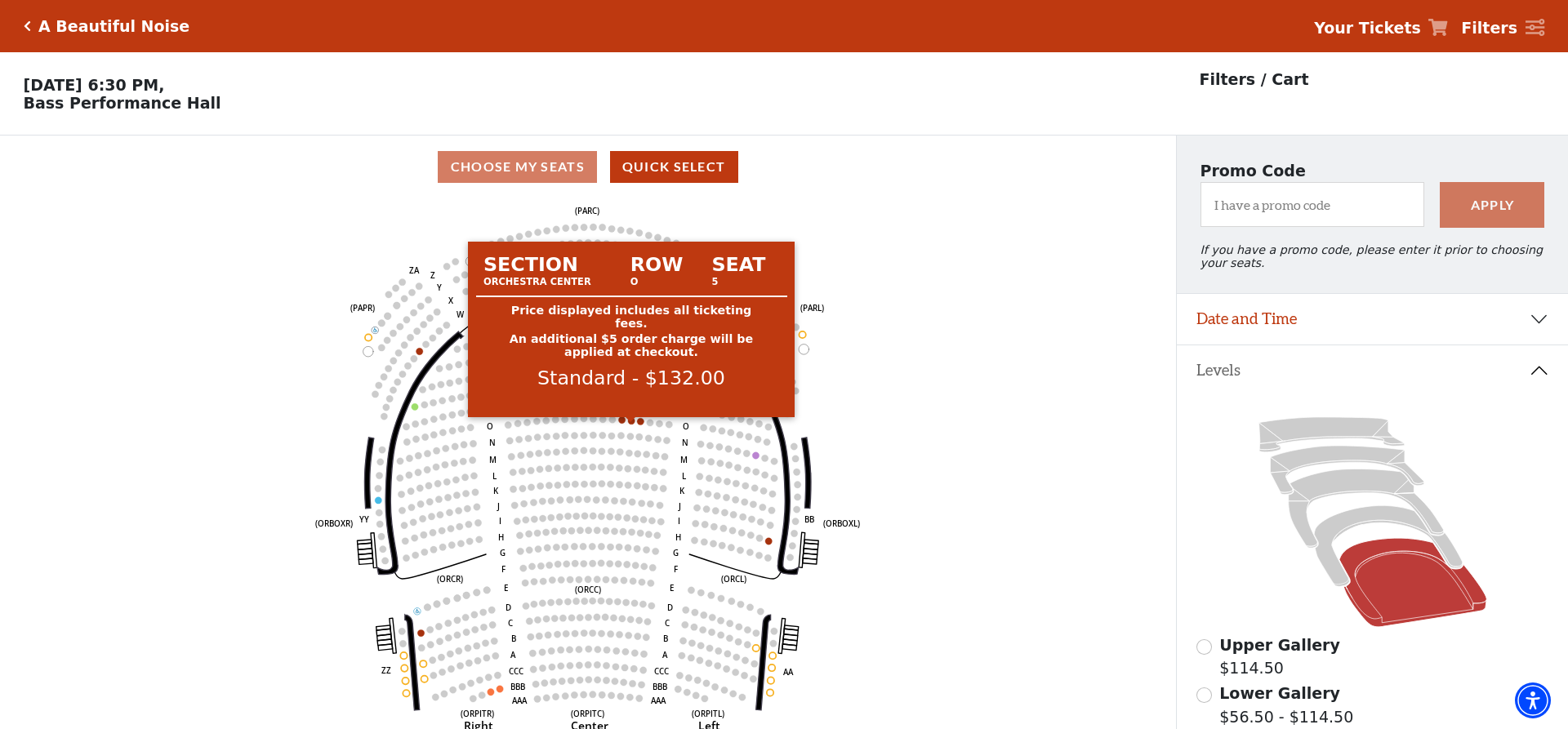
click at [630, 424] on circle at bounding box center [631, 421] width 7 height 7
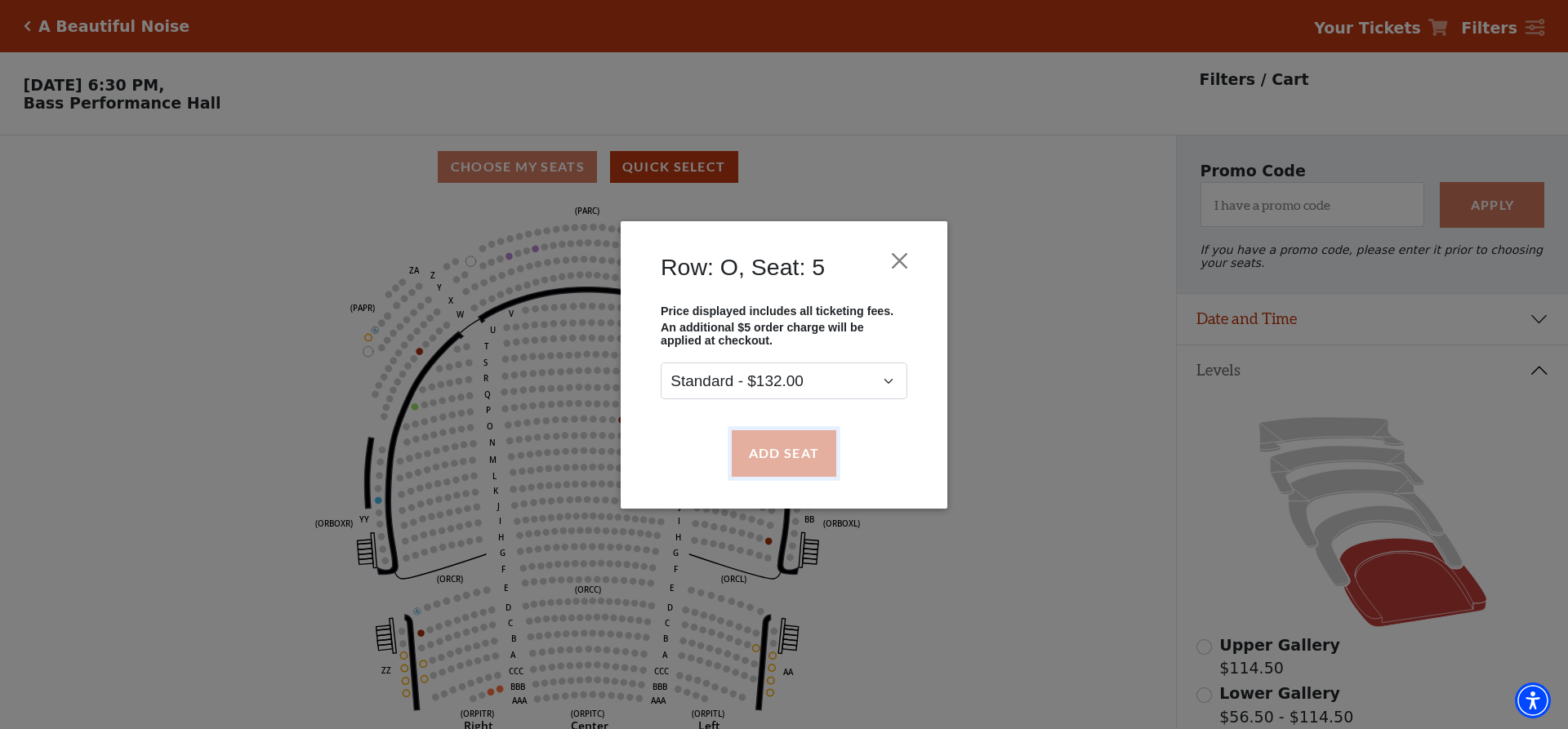
click at [774, 450] on button "Add Seat" at bounding box center [784, 453] width 105 height 46
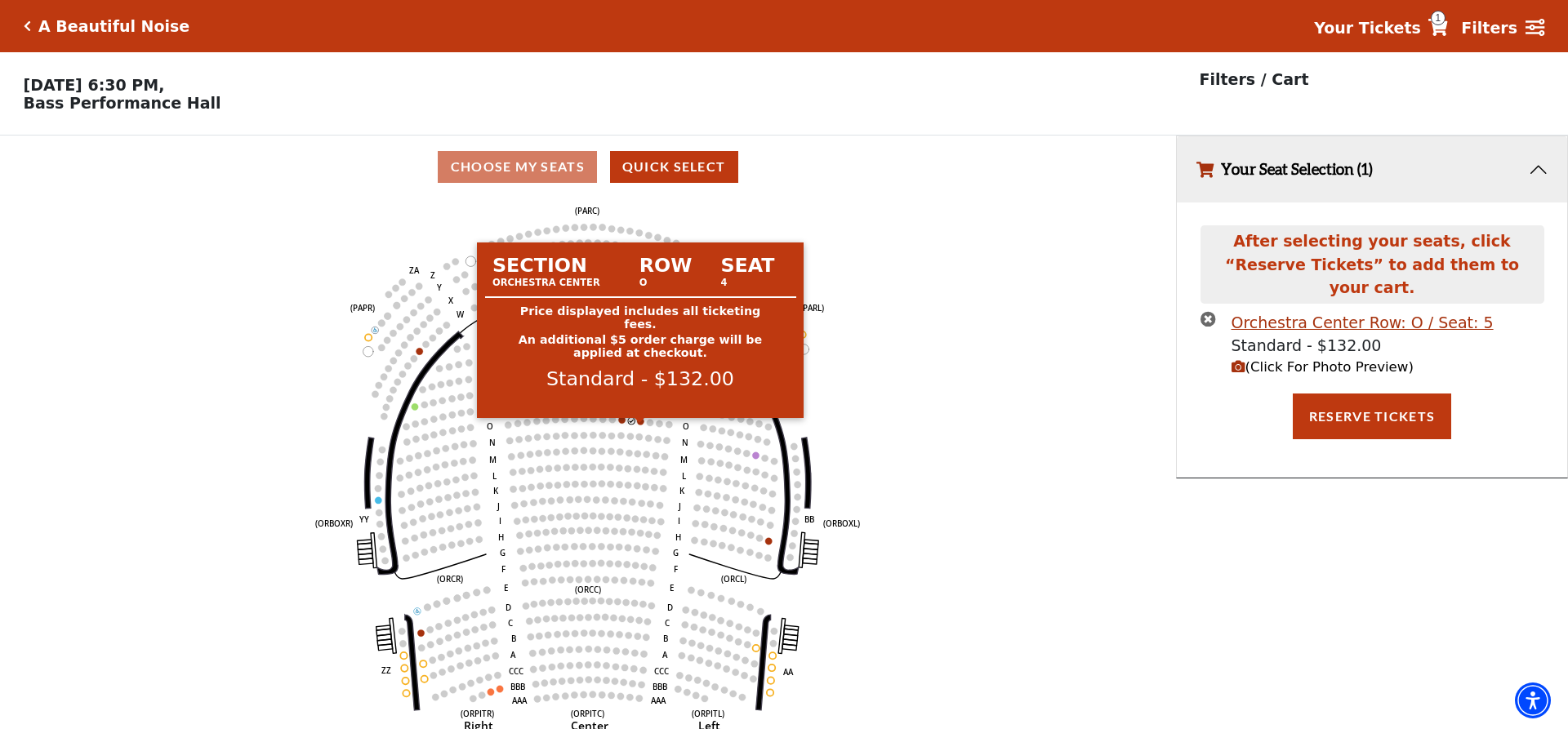
click at [642, 425] on circle at bounding box center [640, 422] width 7 height 7
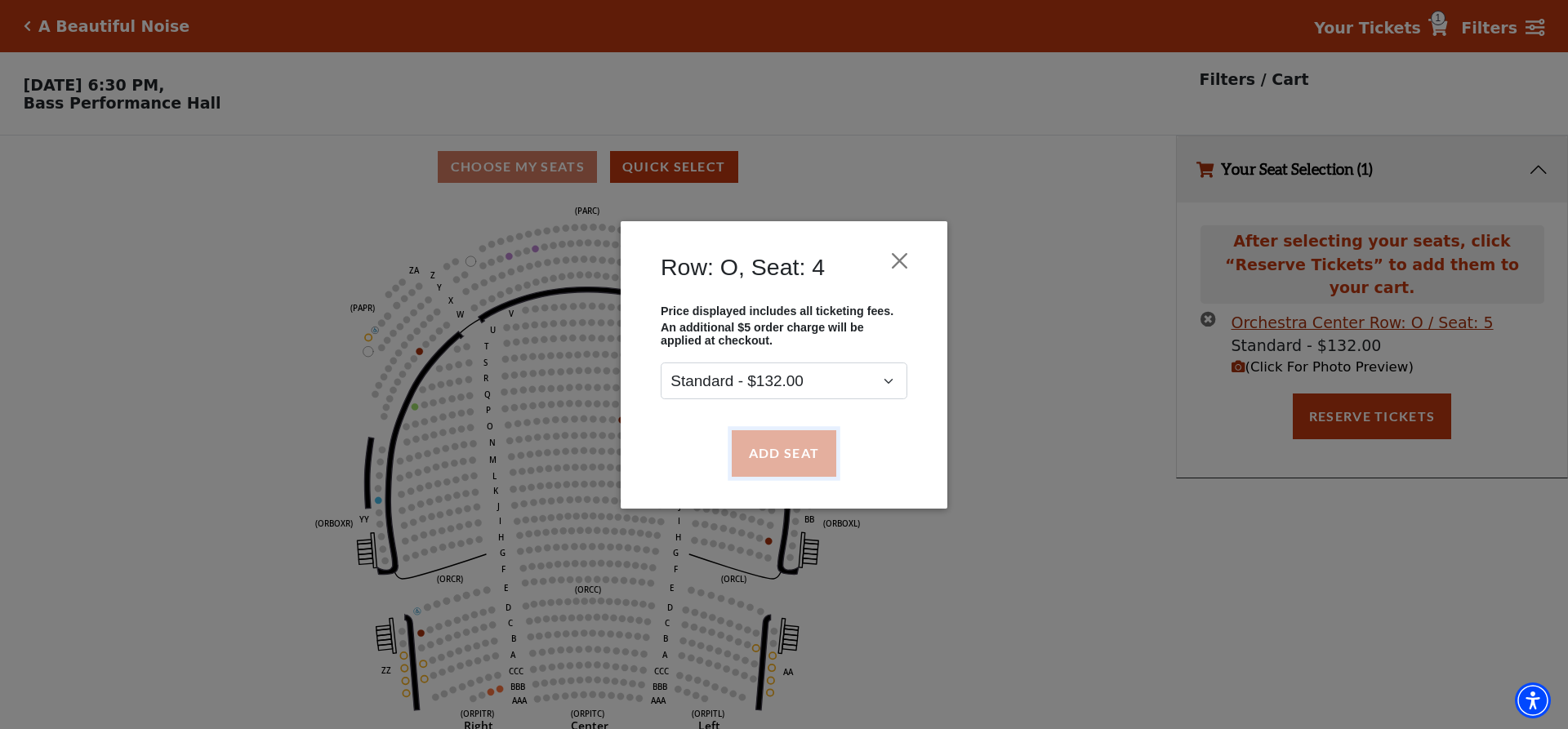
click at [751, 447] on button "Add Seat" at bounding box center [784, 453] width 105 height 46
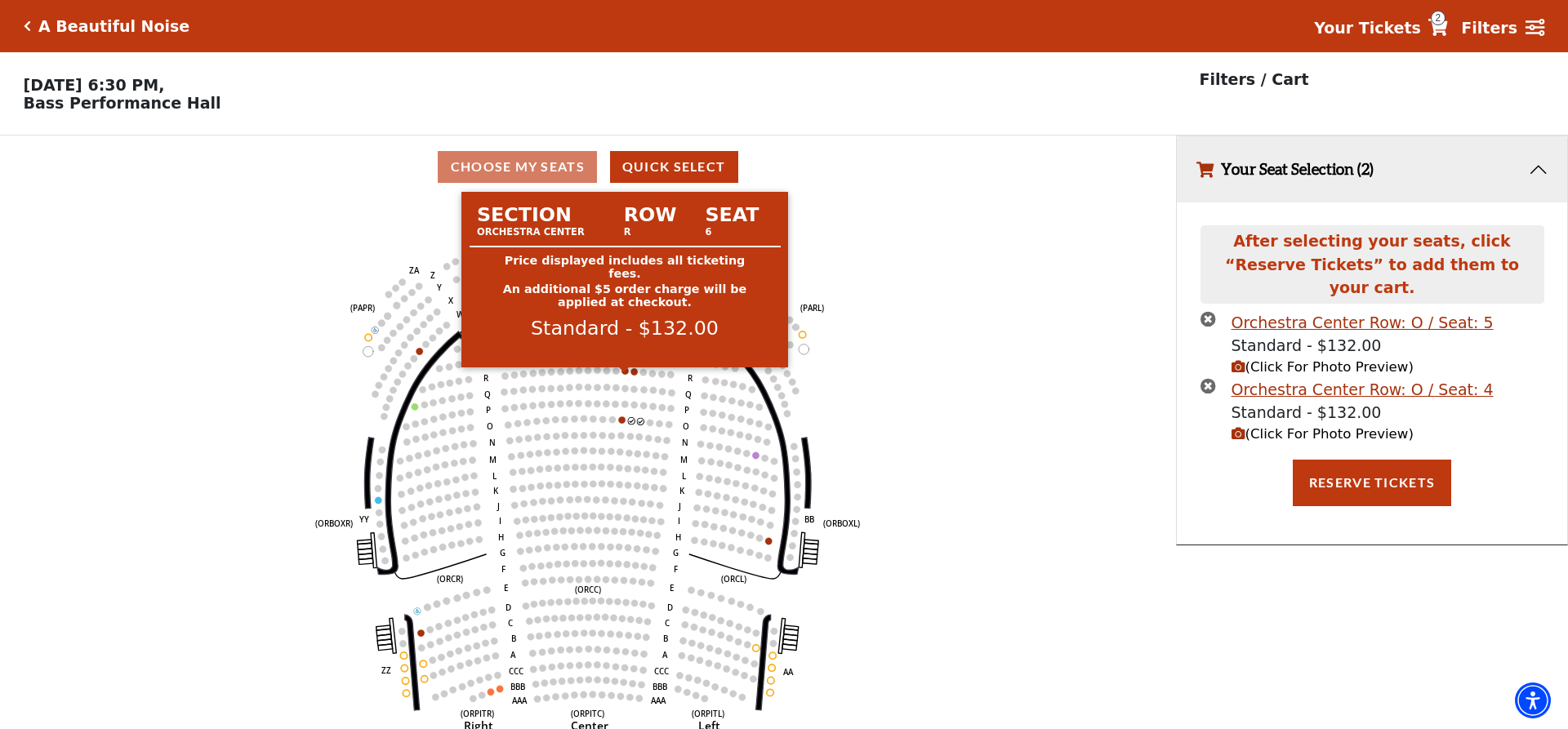
click at [626, 374] on circle at bounding box center [625, 371] width 7 height 7
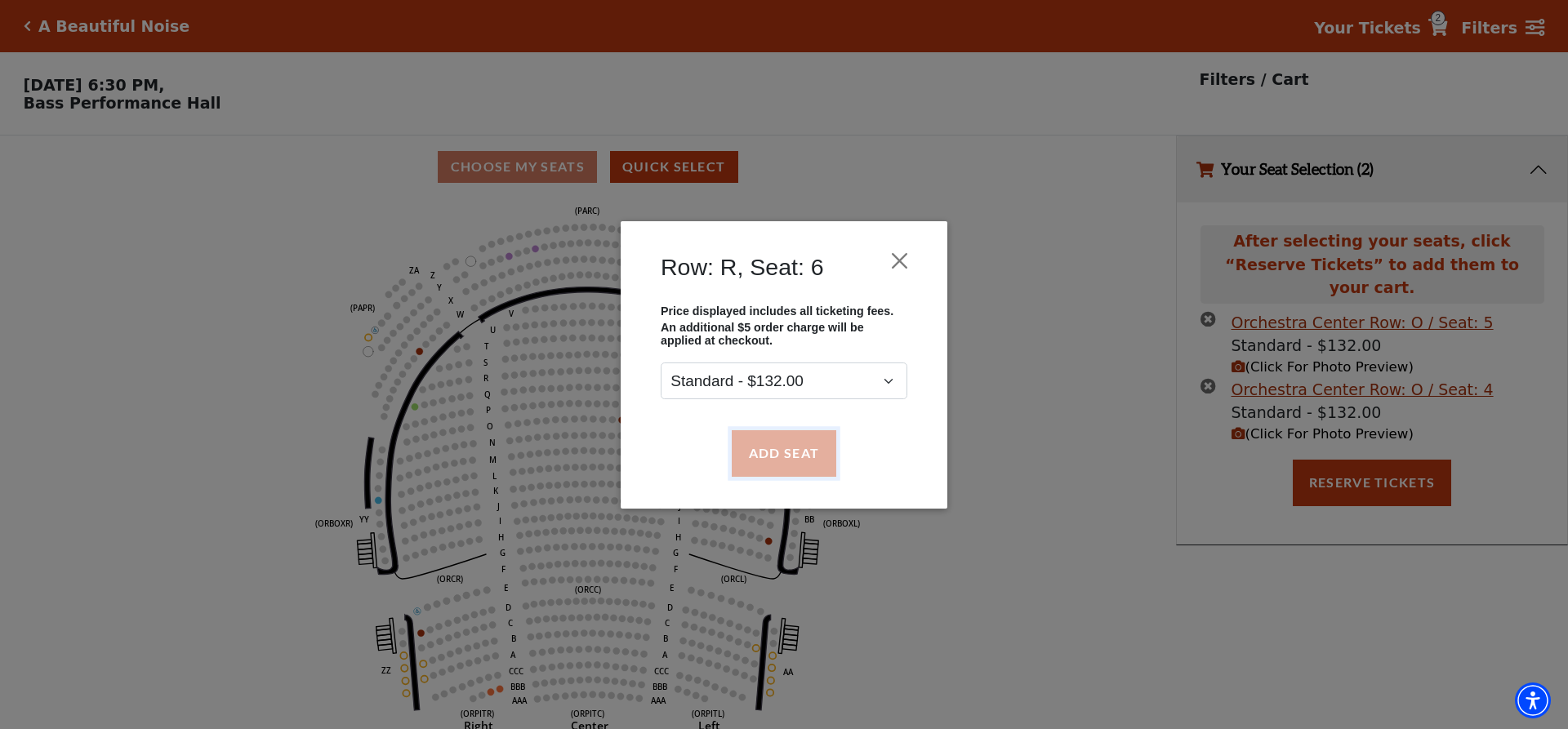
click at [781, 439] on button "Add Seat" at bounding box center [784, 453] width 105 height 46
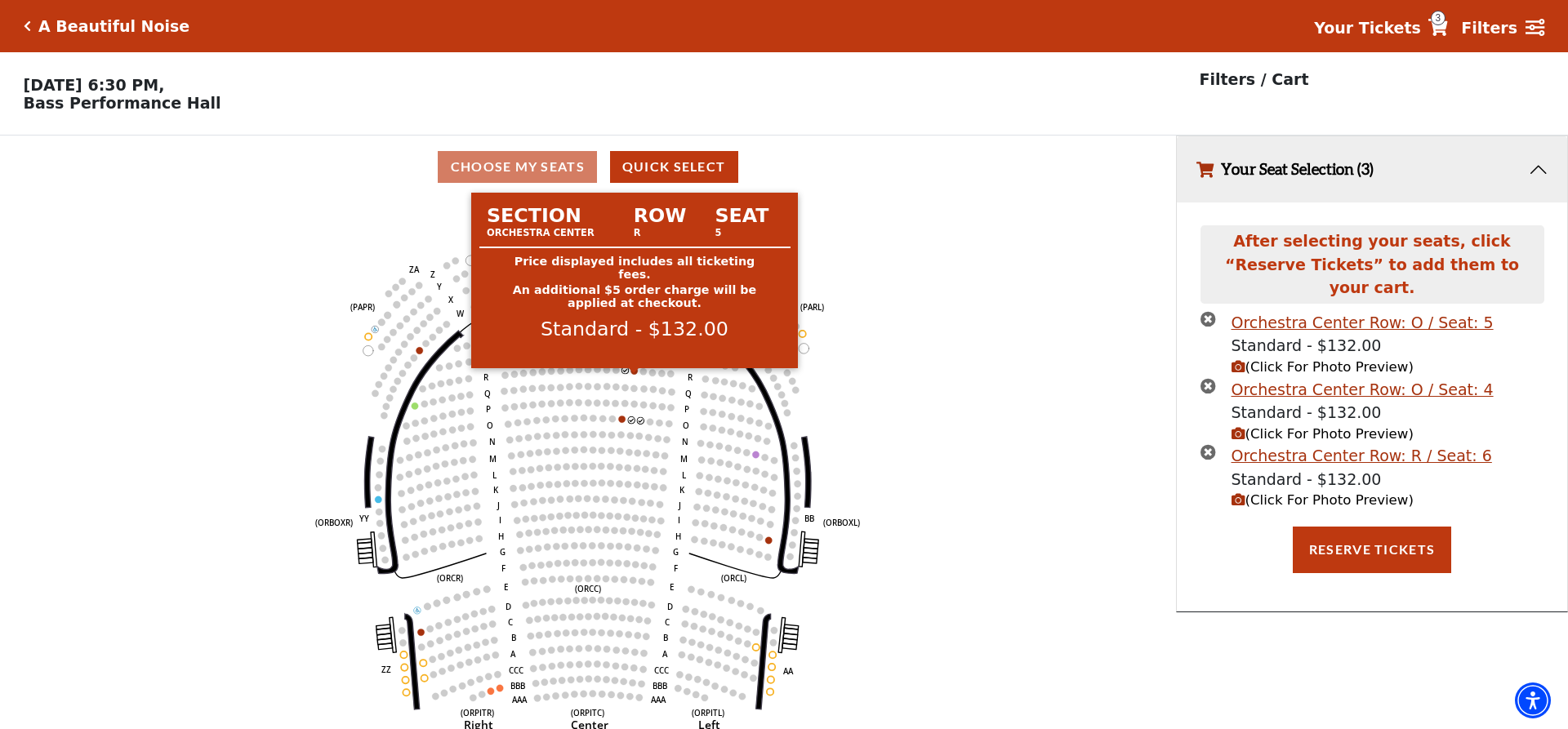
click at [634, 374] on circle at bounding box center [633, 371] width 7 height 7
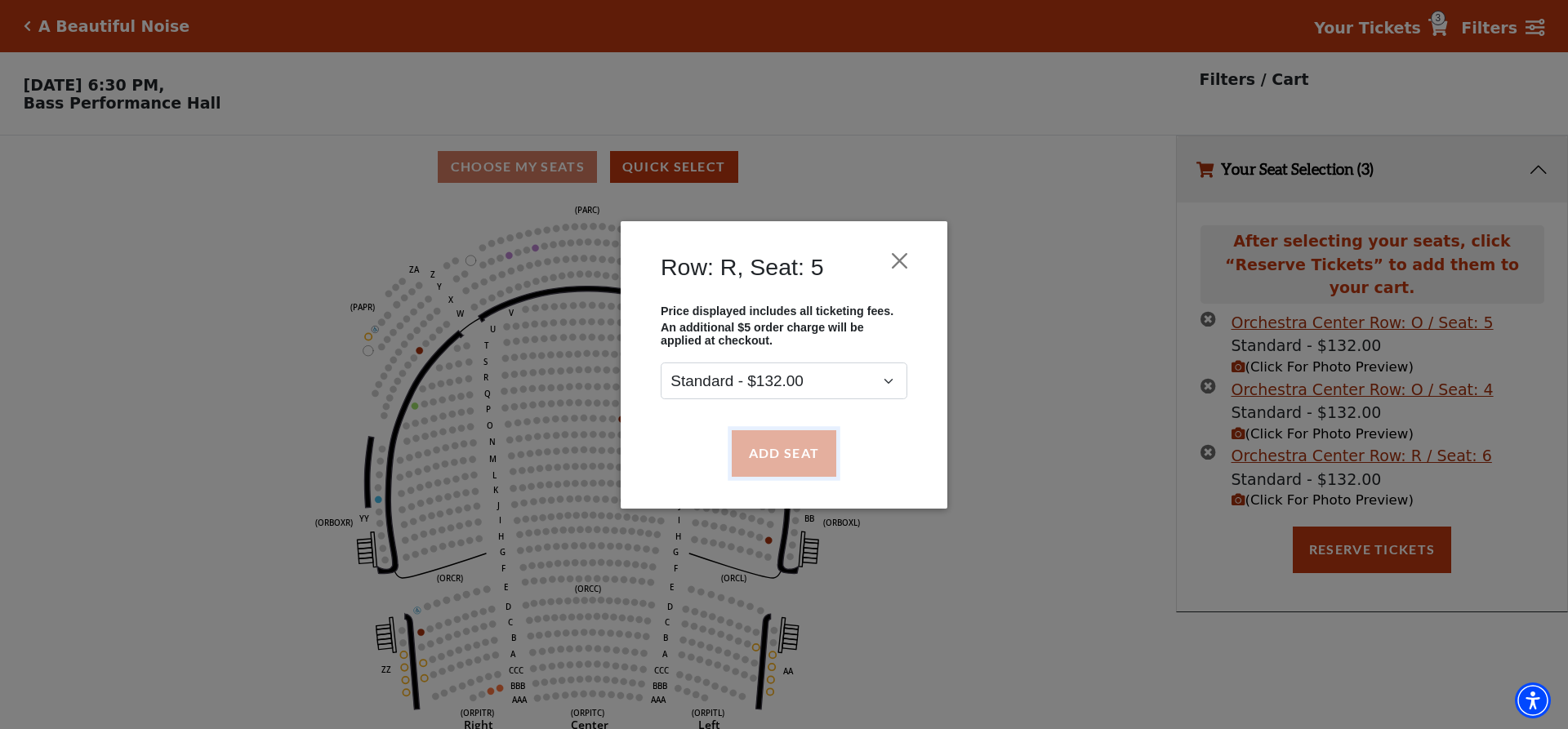
click at [774, 446] on button "Add Seat" at bounding box center [784, 453] width 105 height 46
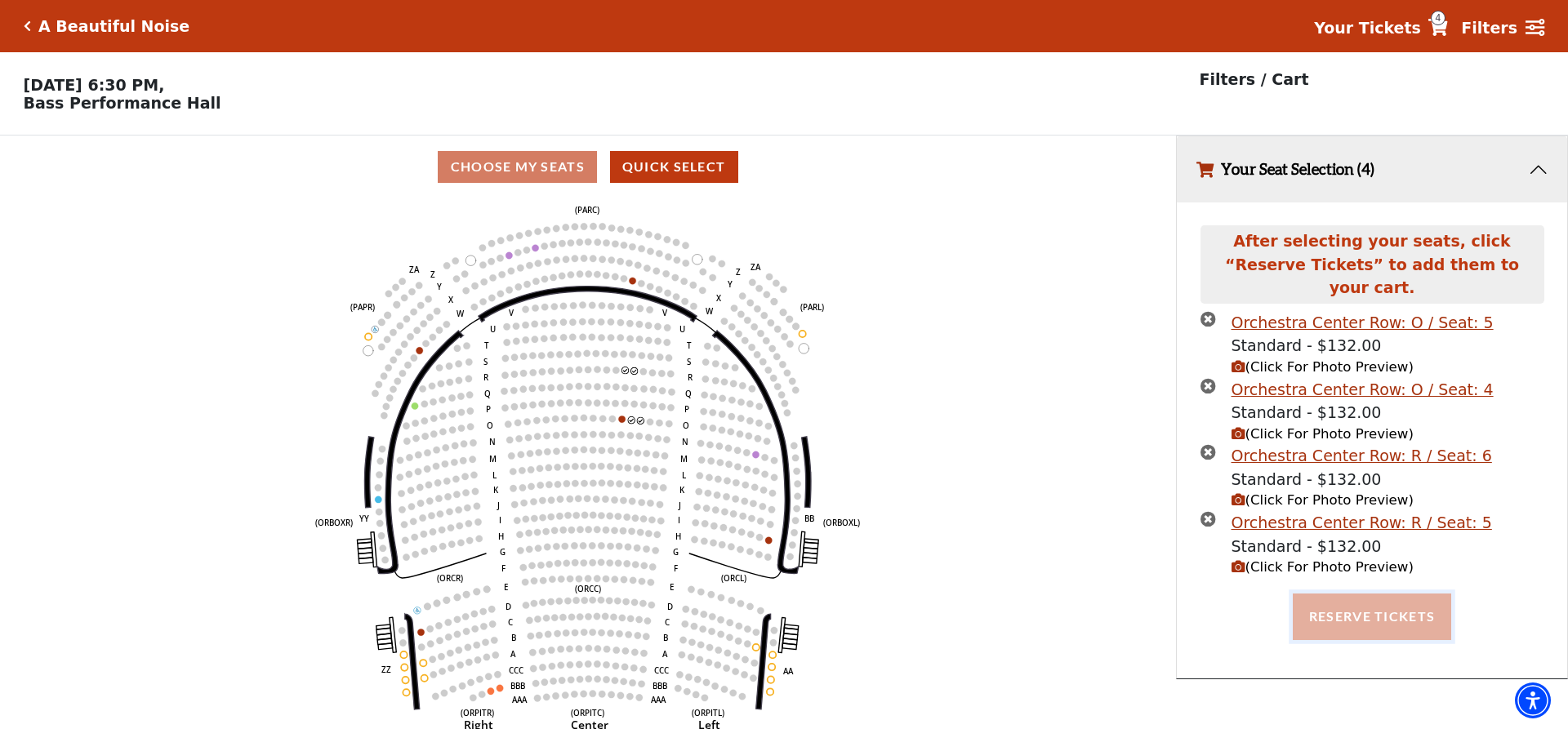
click at [1375, 602] on button "Reserve Tickets" at bounding box center [1371, 616] width 159 height 46
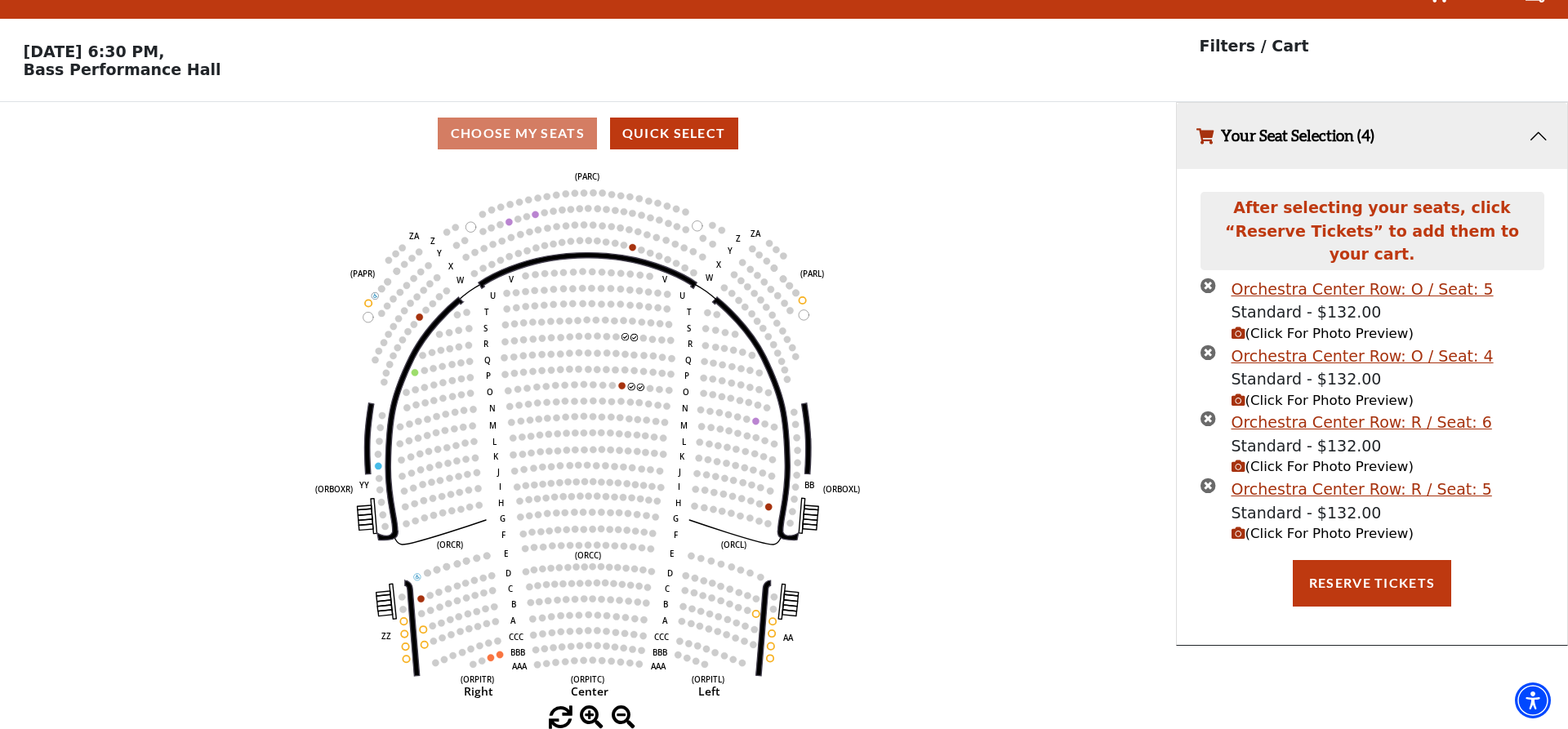
scroll to position [40, 0]
click at [960, 483] on icon "Left (ORPITL) Right (ORPITR) Center (ORPITC) ZZ AA YY BB ZA ZA (ORCL) (ORCR) (O…" at bounding box center [588, 436] width 1058 height 541
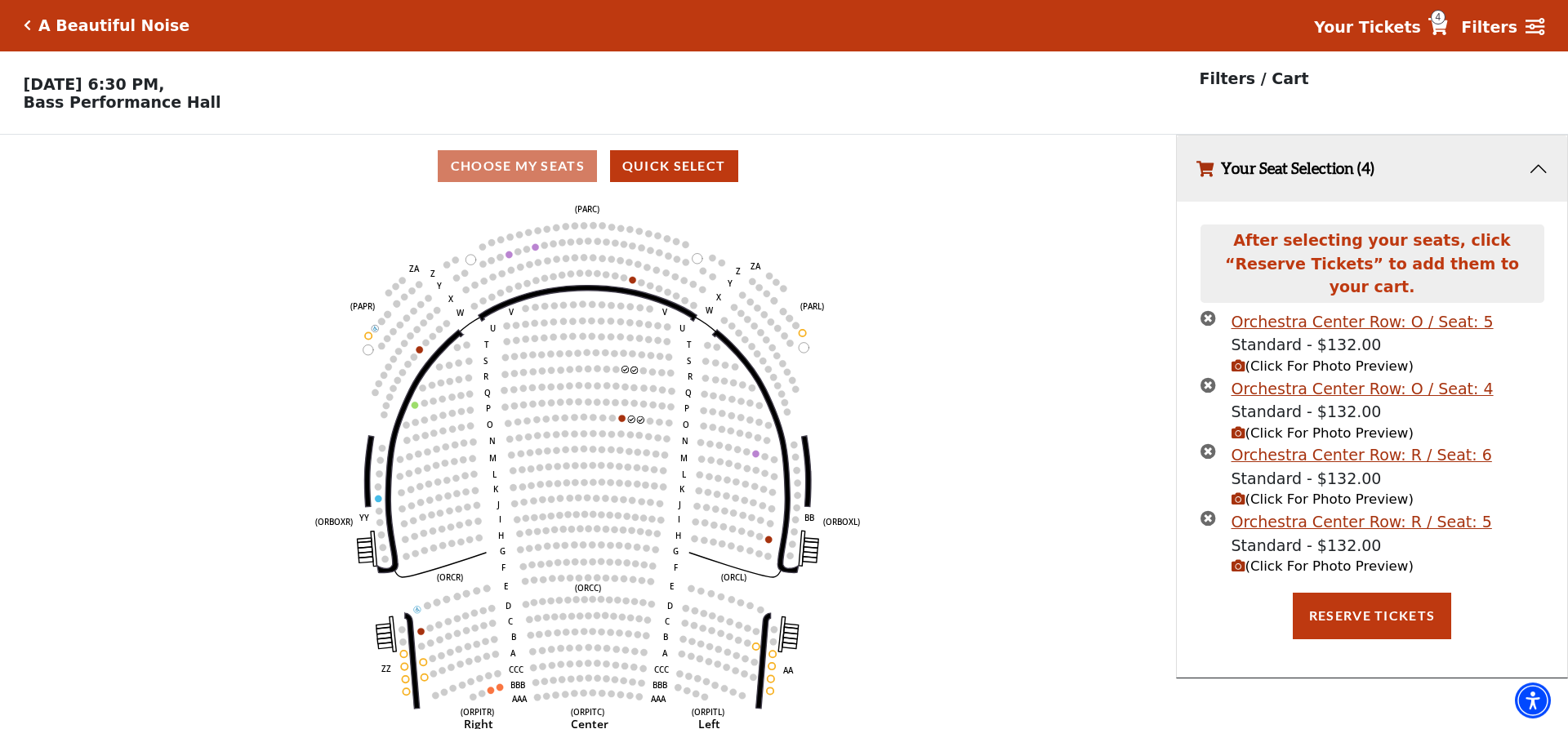
scroll to position [0, 0]
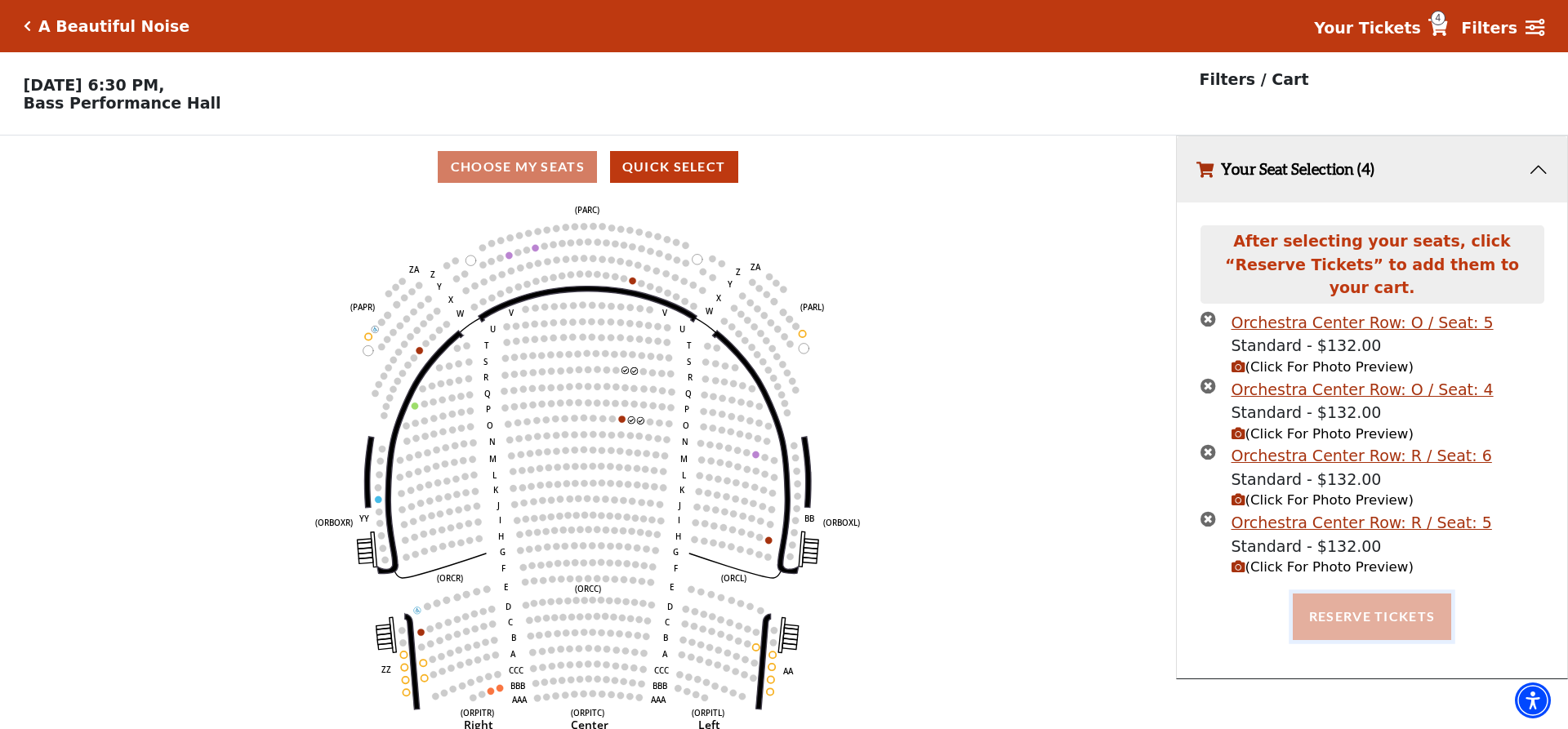
click at [1330, 598] on button "Reserve Tickets" at bounding box center [1371, 616] width 159 height 46
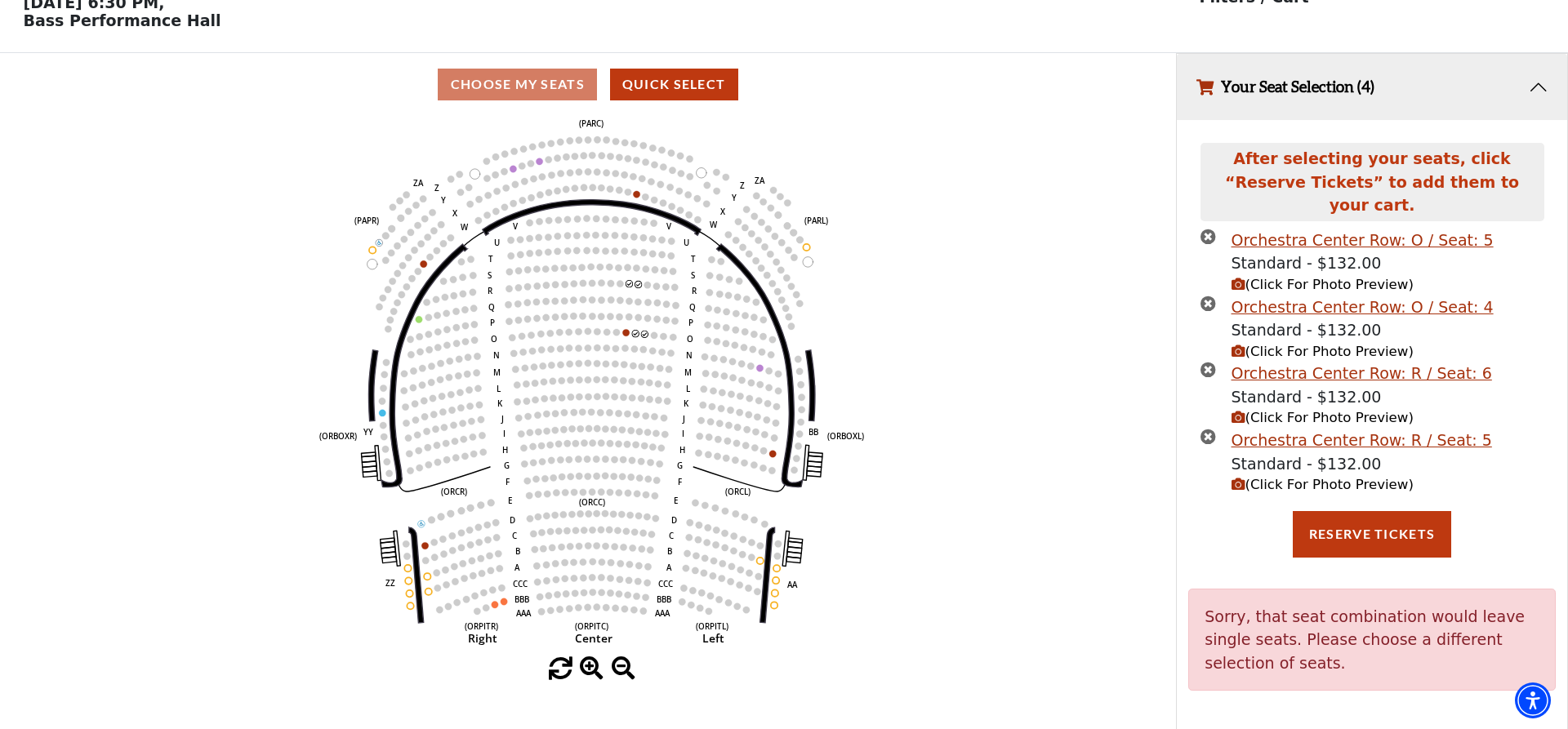
scroll to position [28, 0]
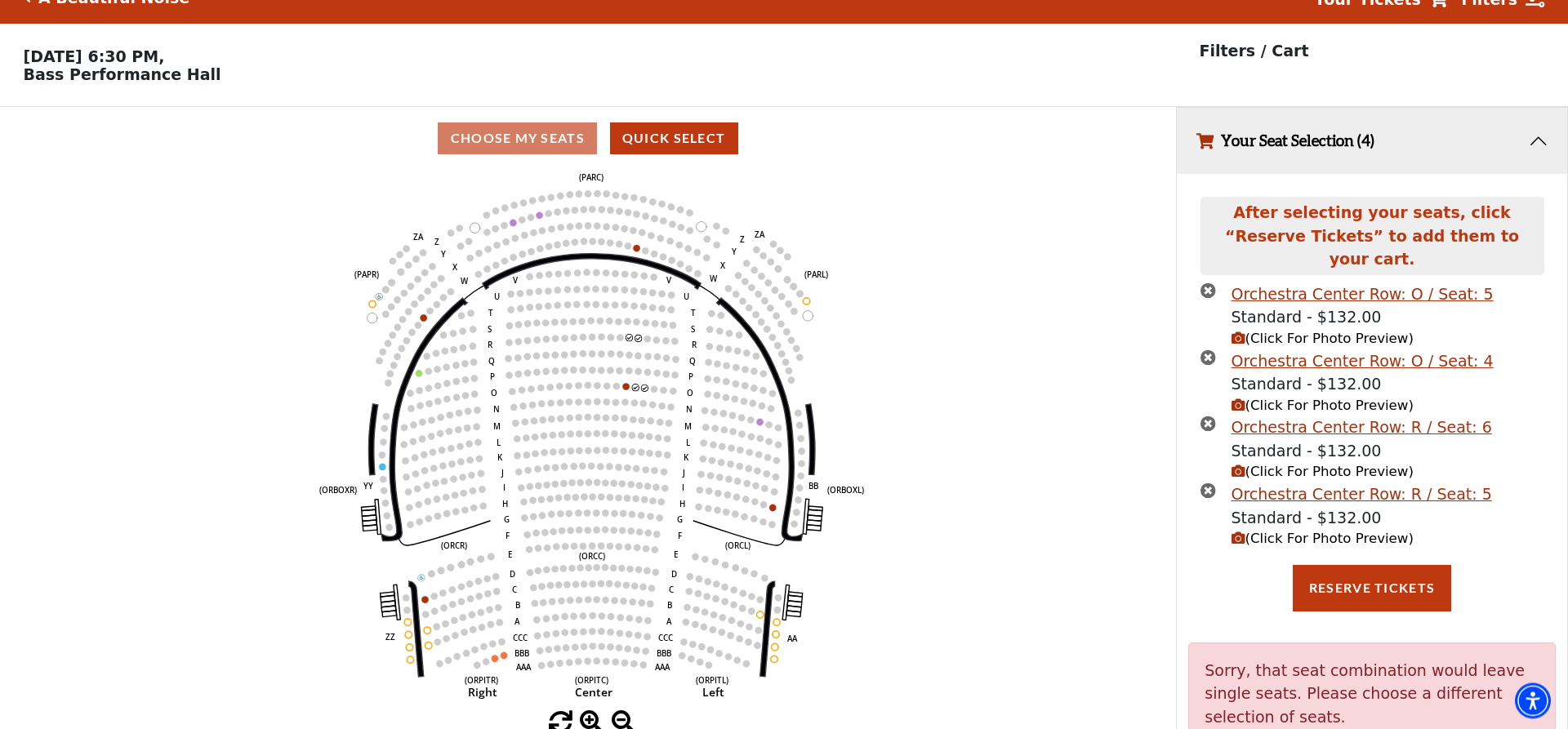
drag, startPoint x: 911, startPoint y: 513, endPoint x: 926, endPoint y: 501, distance: 19.2
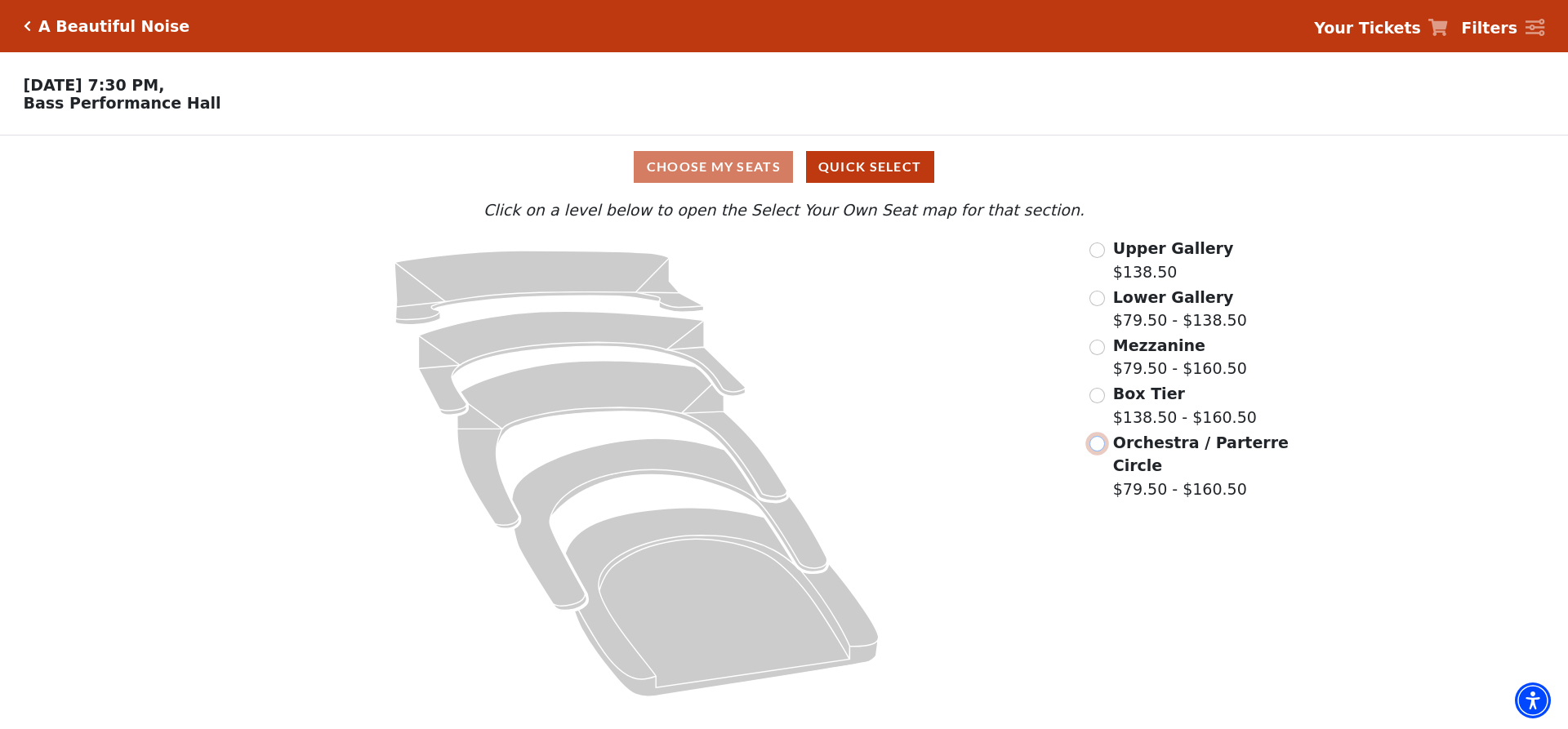
click at [1101, 450] on input "Orchestra / Parterre Circle$79.50 - $160.50\a" at bounding box center [1097, 443] width 16 height 16
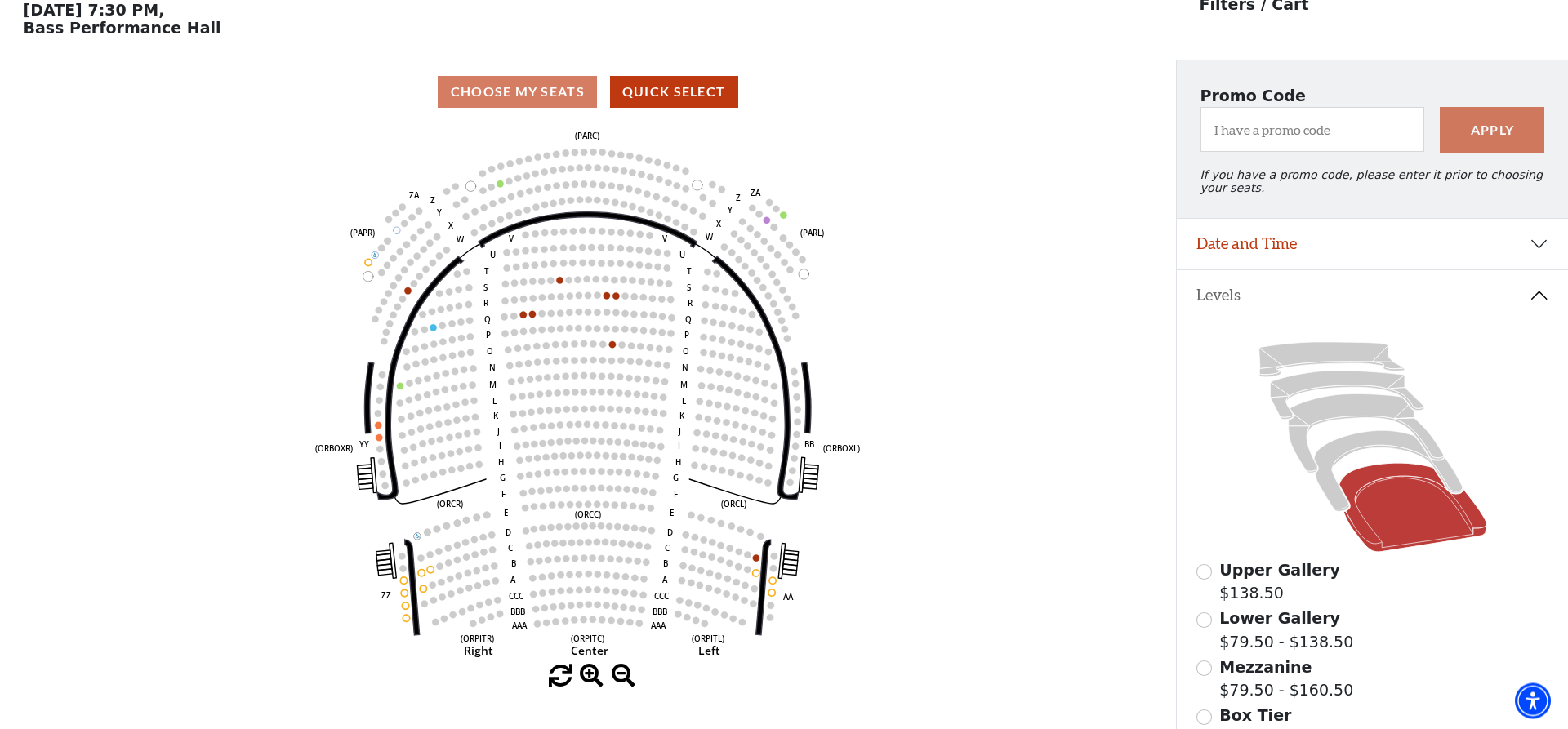
scroll to position [76, 0]
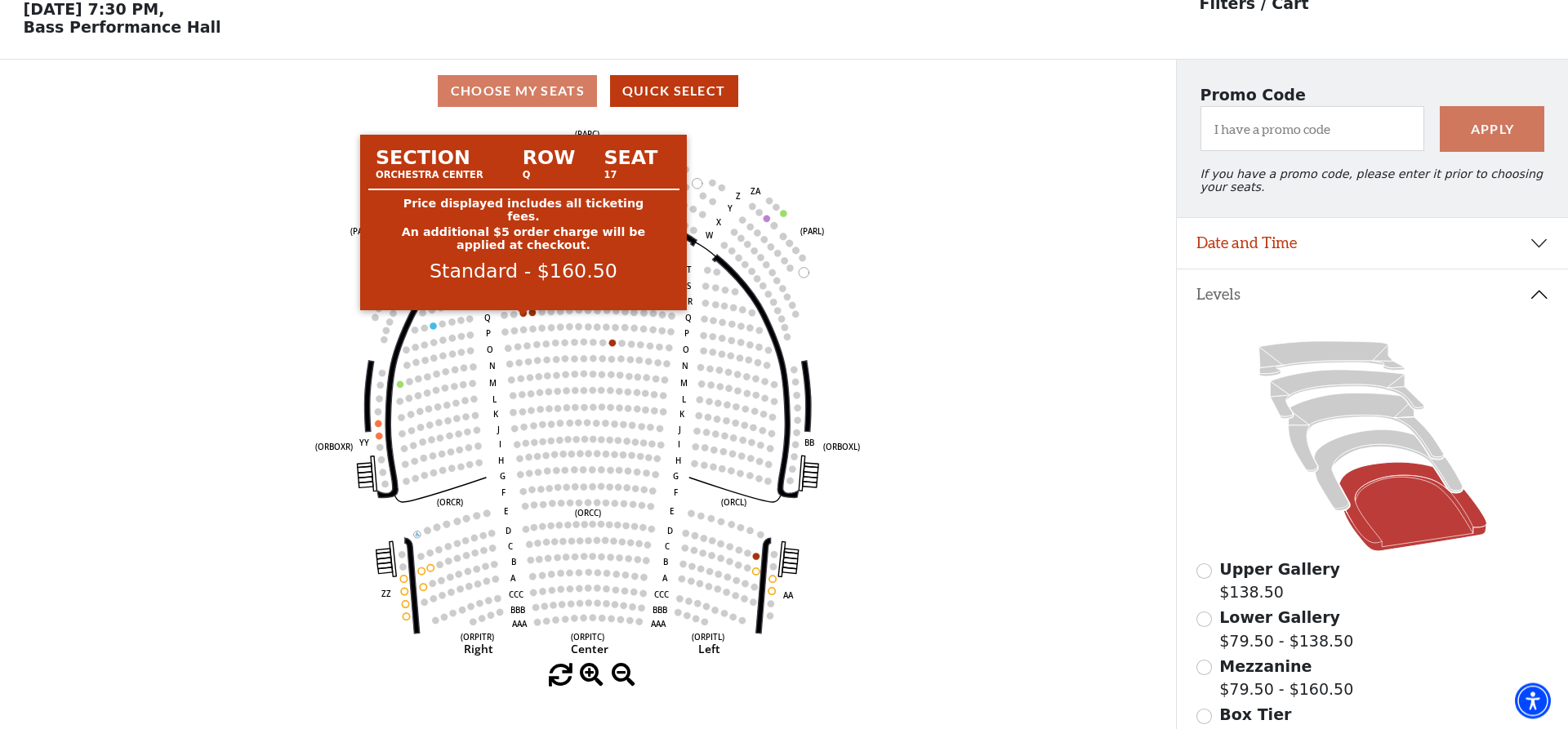
click at [525, 316] on circle at bounding box center [524, 313] width 7 height 7
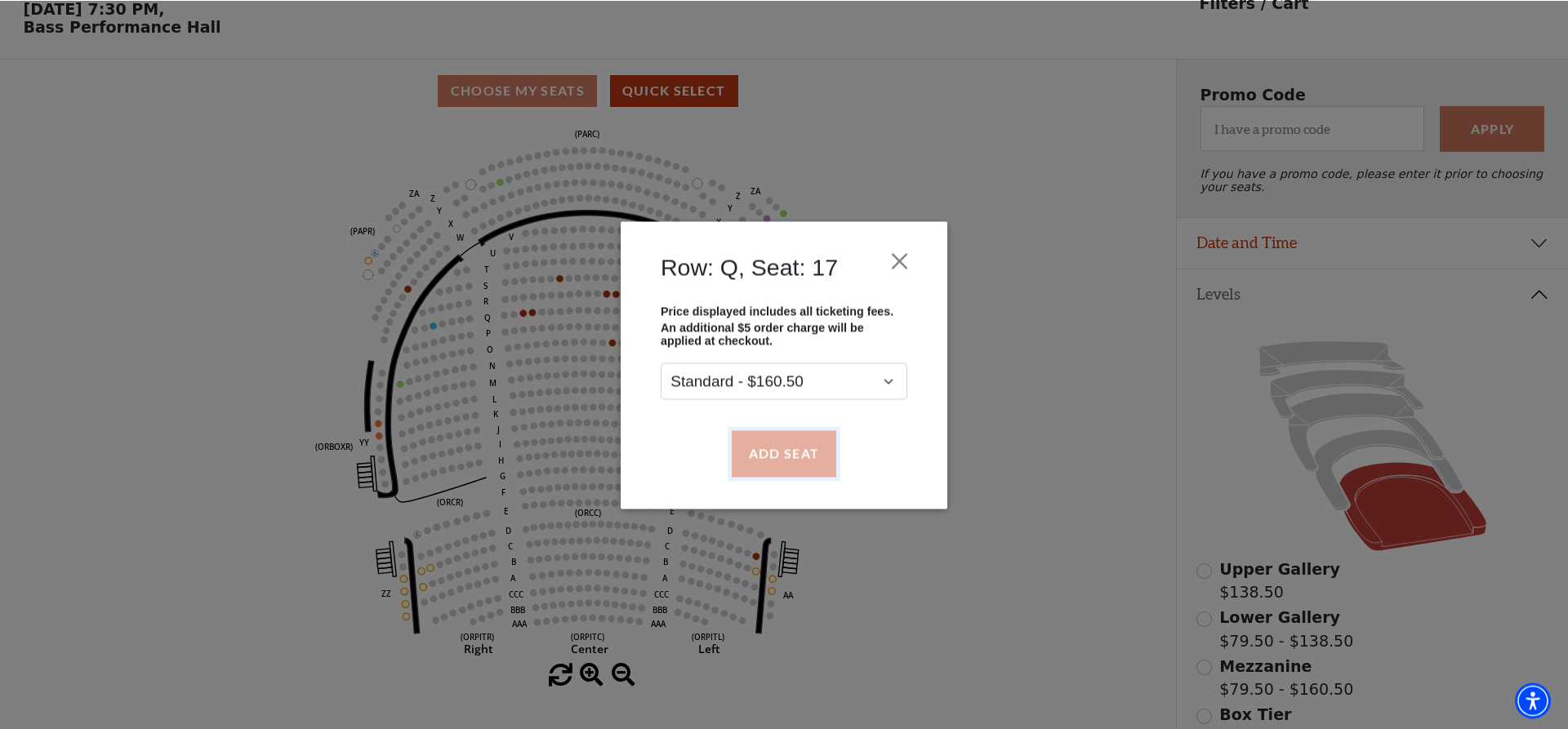
click at [772, 439] on button "Add Seat" at bounding box center [784, 453] width 105 height 46
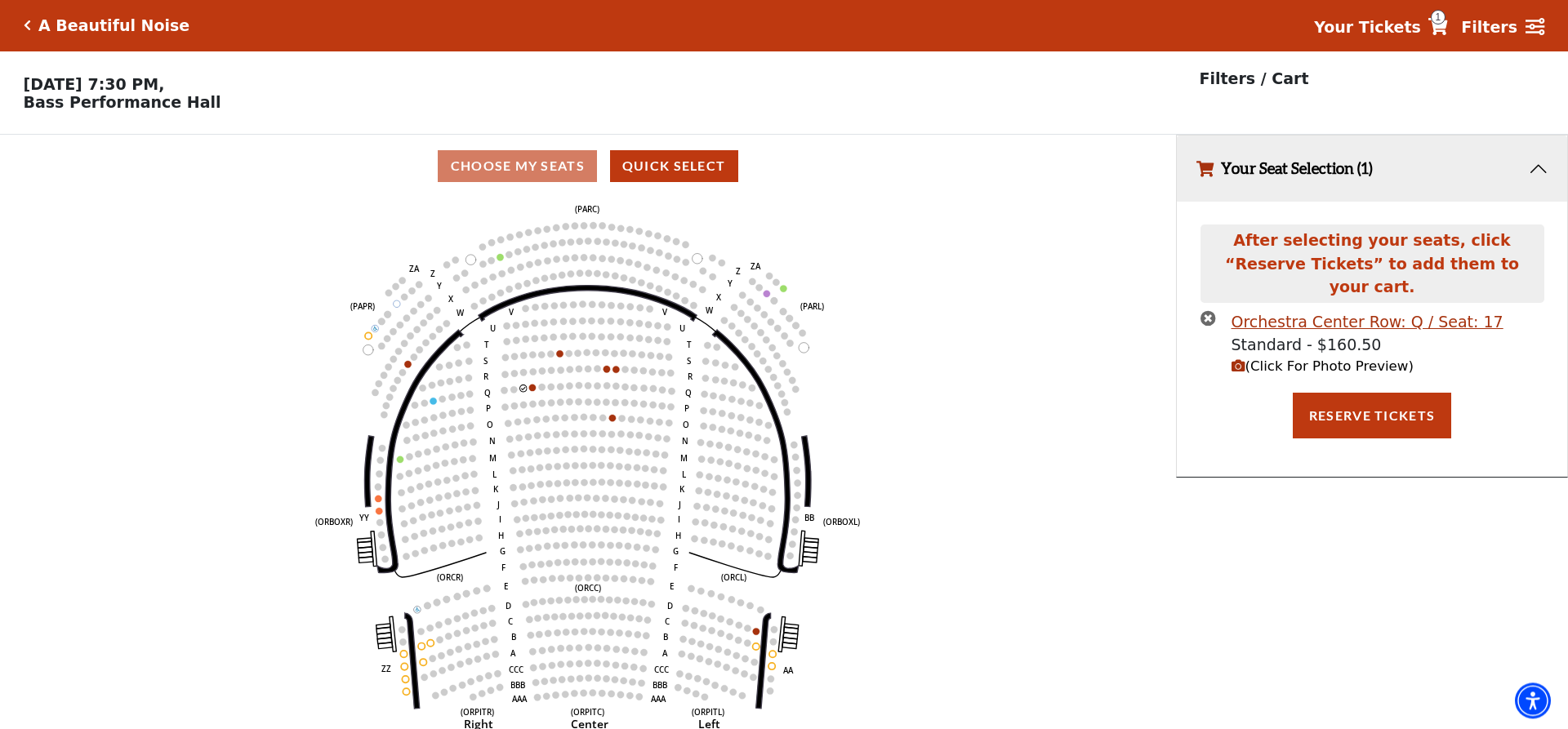
scroll to position [0, 0]
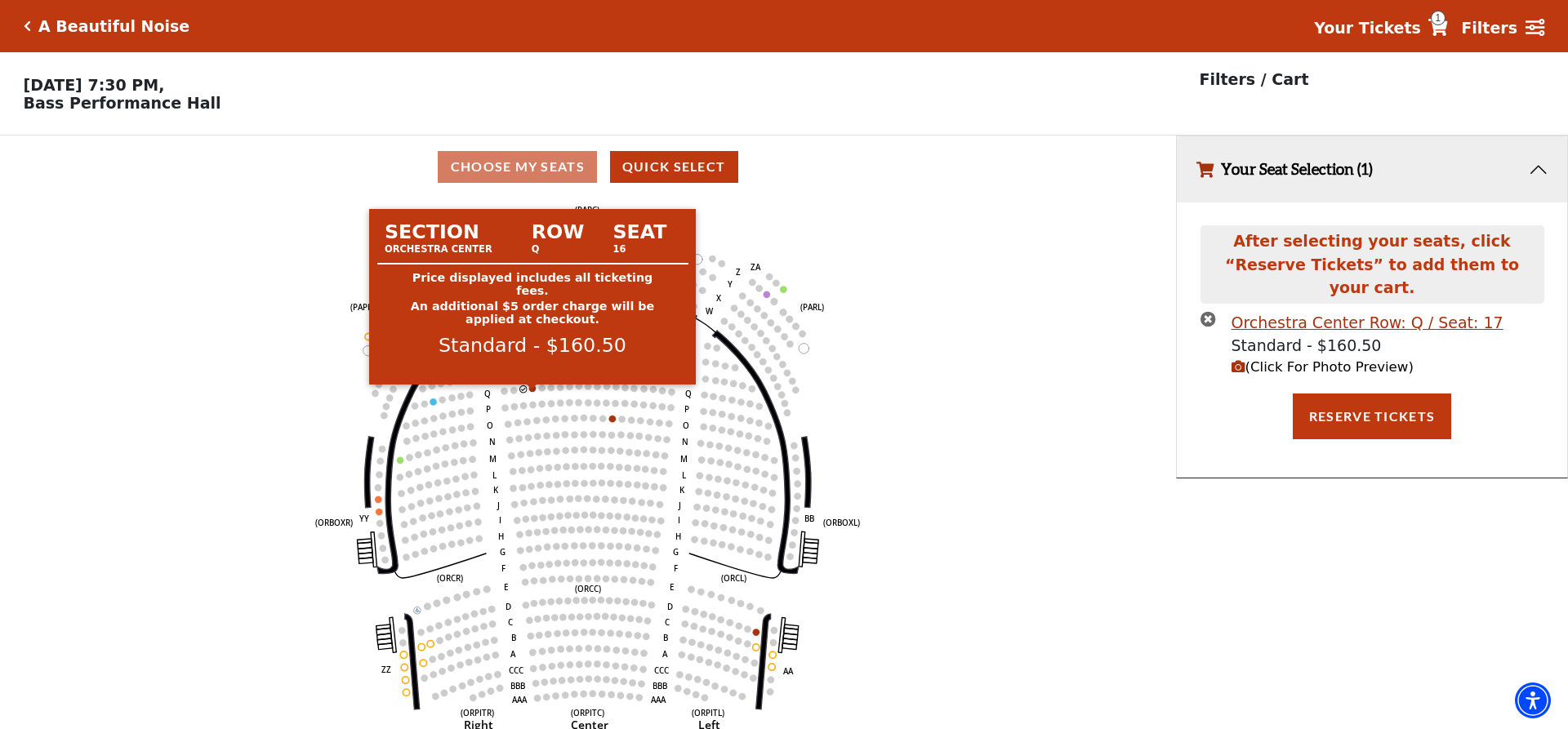
click at [532, 391] on circle at bounding box center [532, 388] width 7 height 7
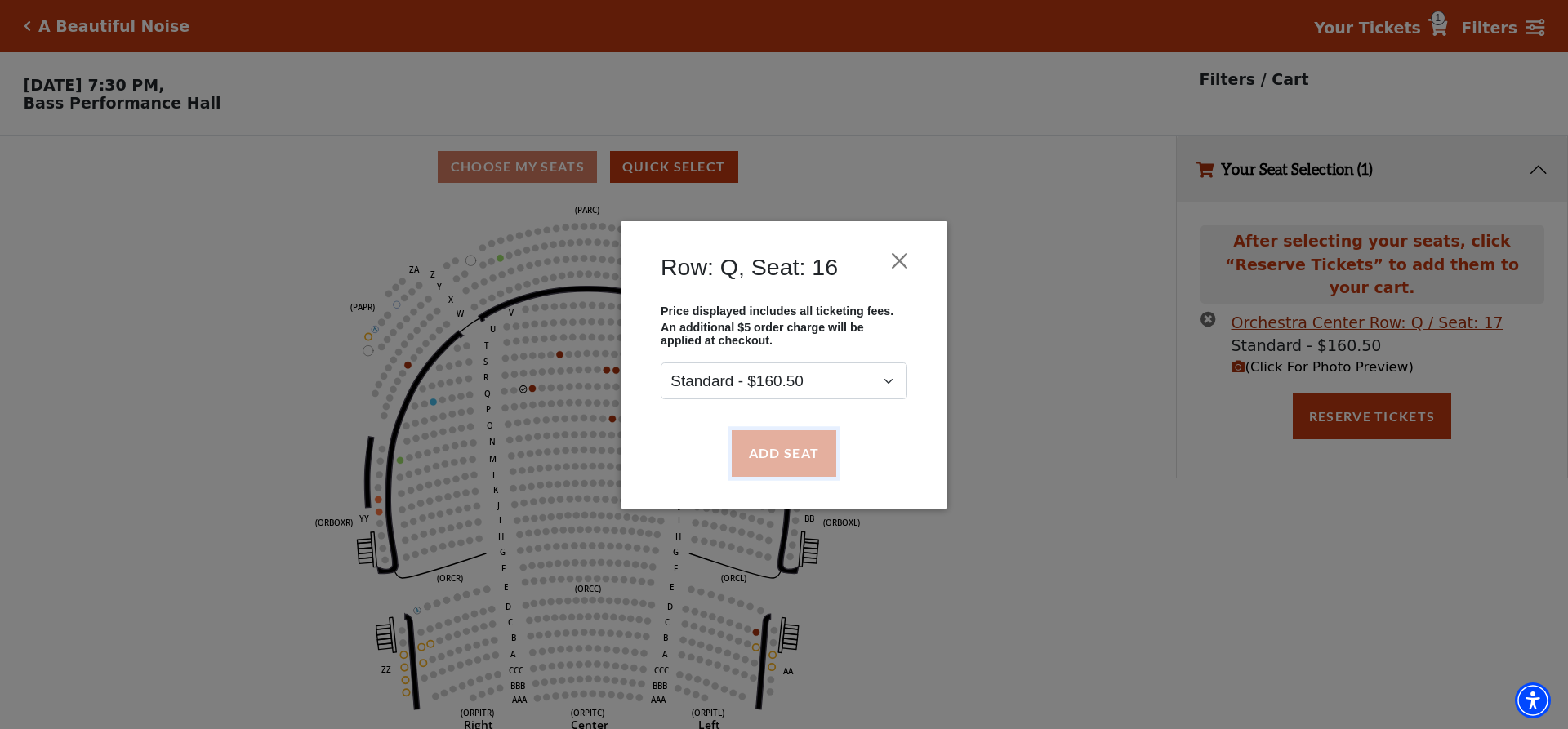
drag, startPoint x: 769, startPoint y: 444, endPoint x: 813, endPoint y: 458, distance: 46.2
click at [770, 444] on button "Add Seat" at bounding box center [784, 453] width 105 height 46
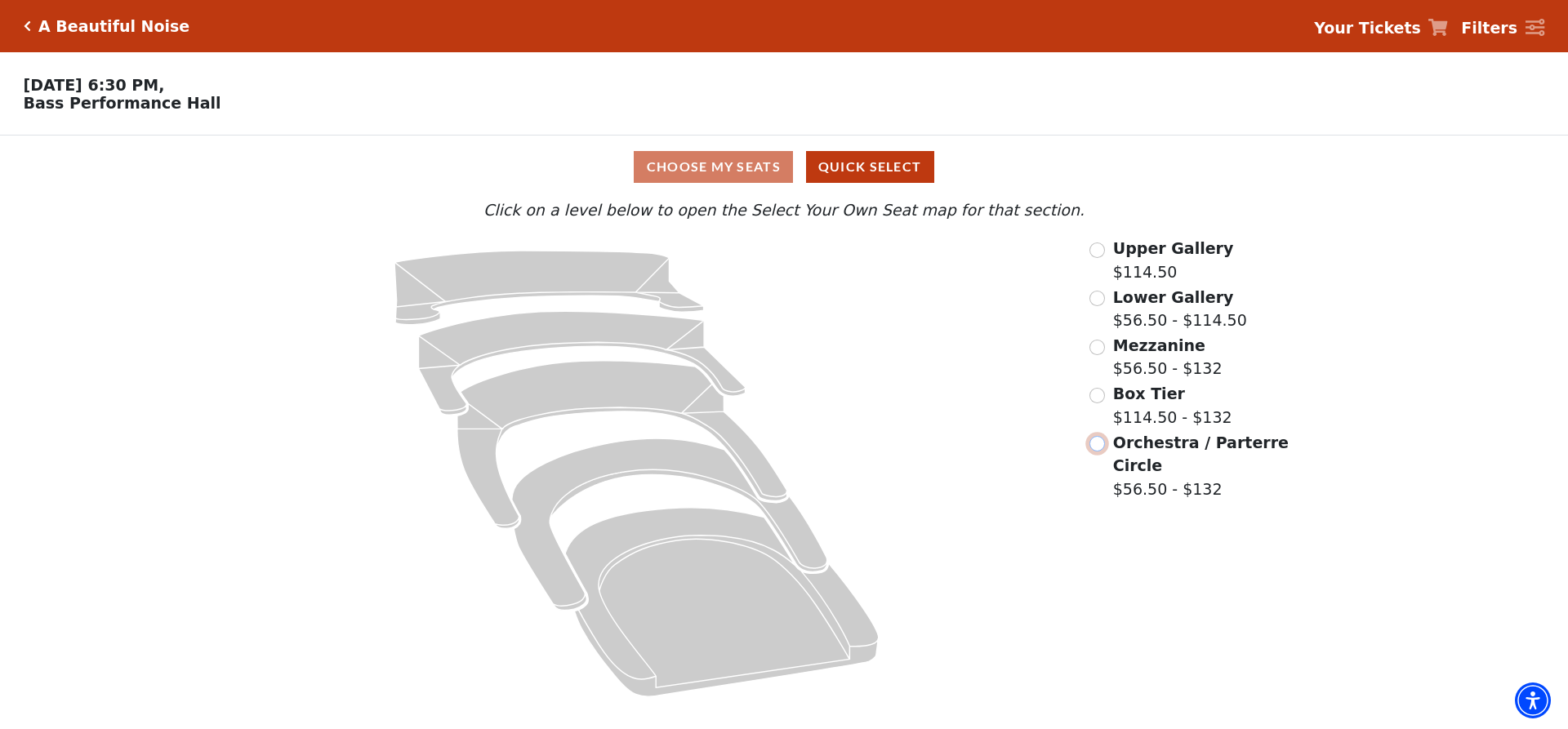
click at [1097, 444] on input "Orchestra / Parterre Circle$56.50 - $132\a" at bounding box center [1097, 443] width 16 height 16
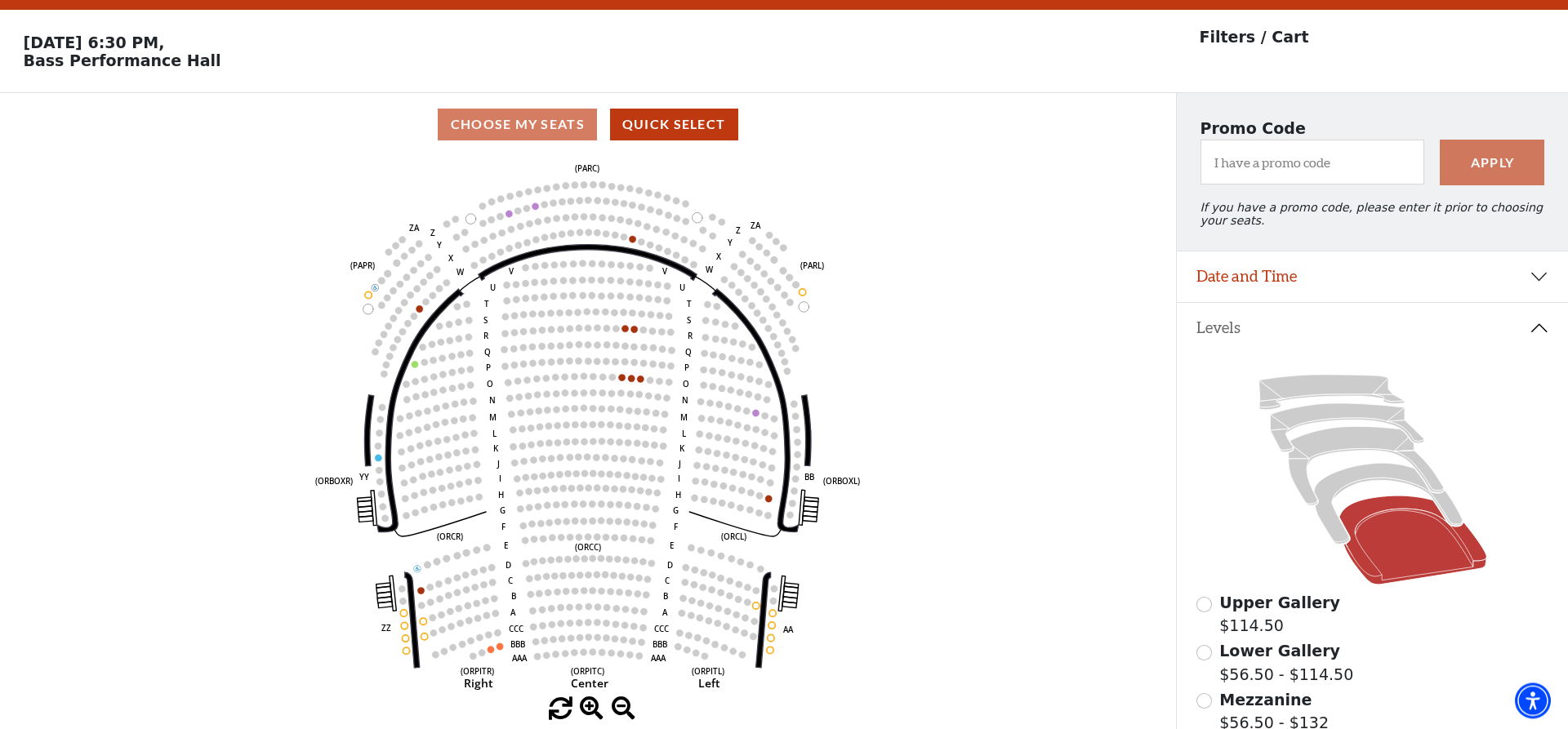
scroll to position [167, 0]
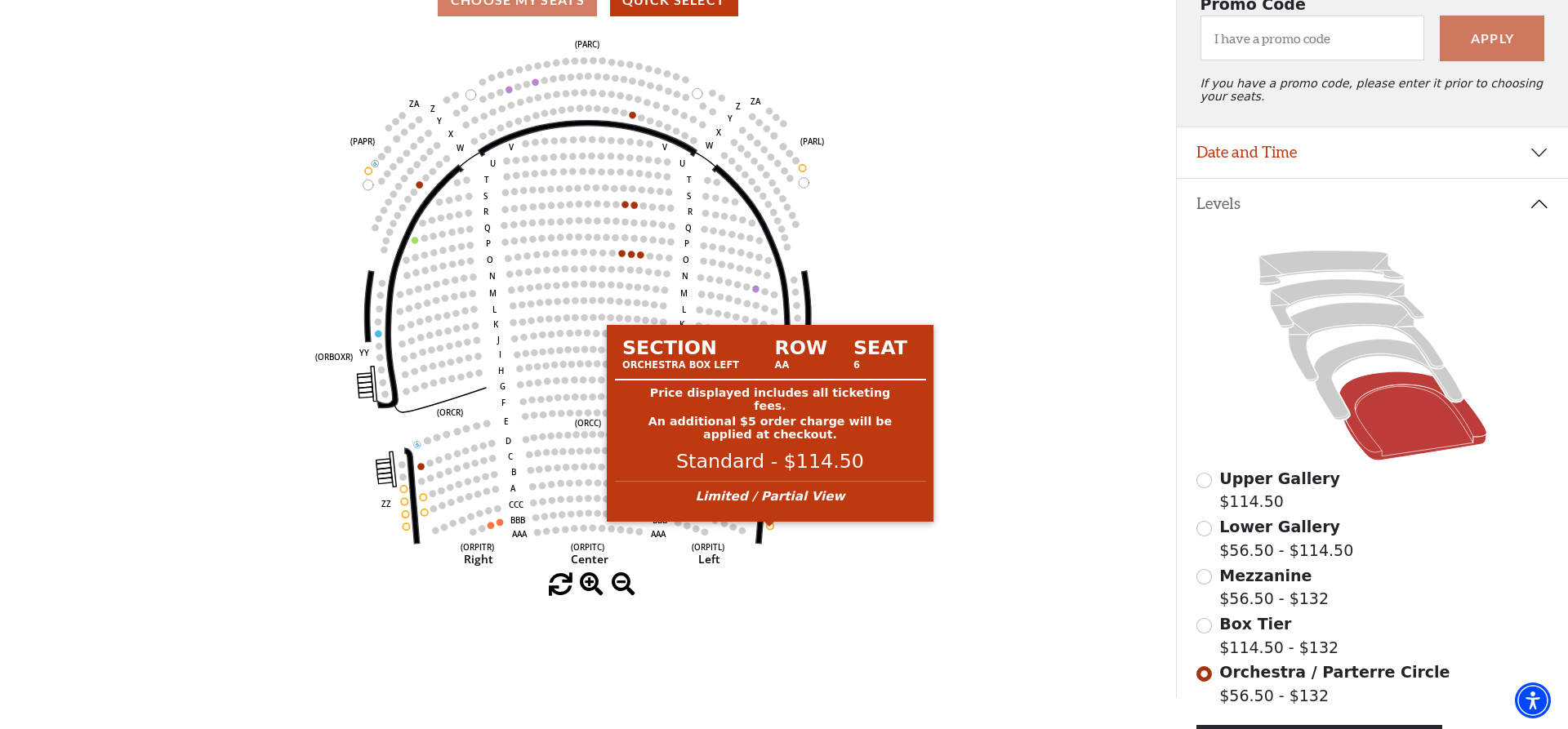
click at [770, 529] on circle at bounding box center [770, 526] width 7 height 7
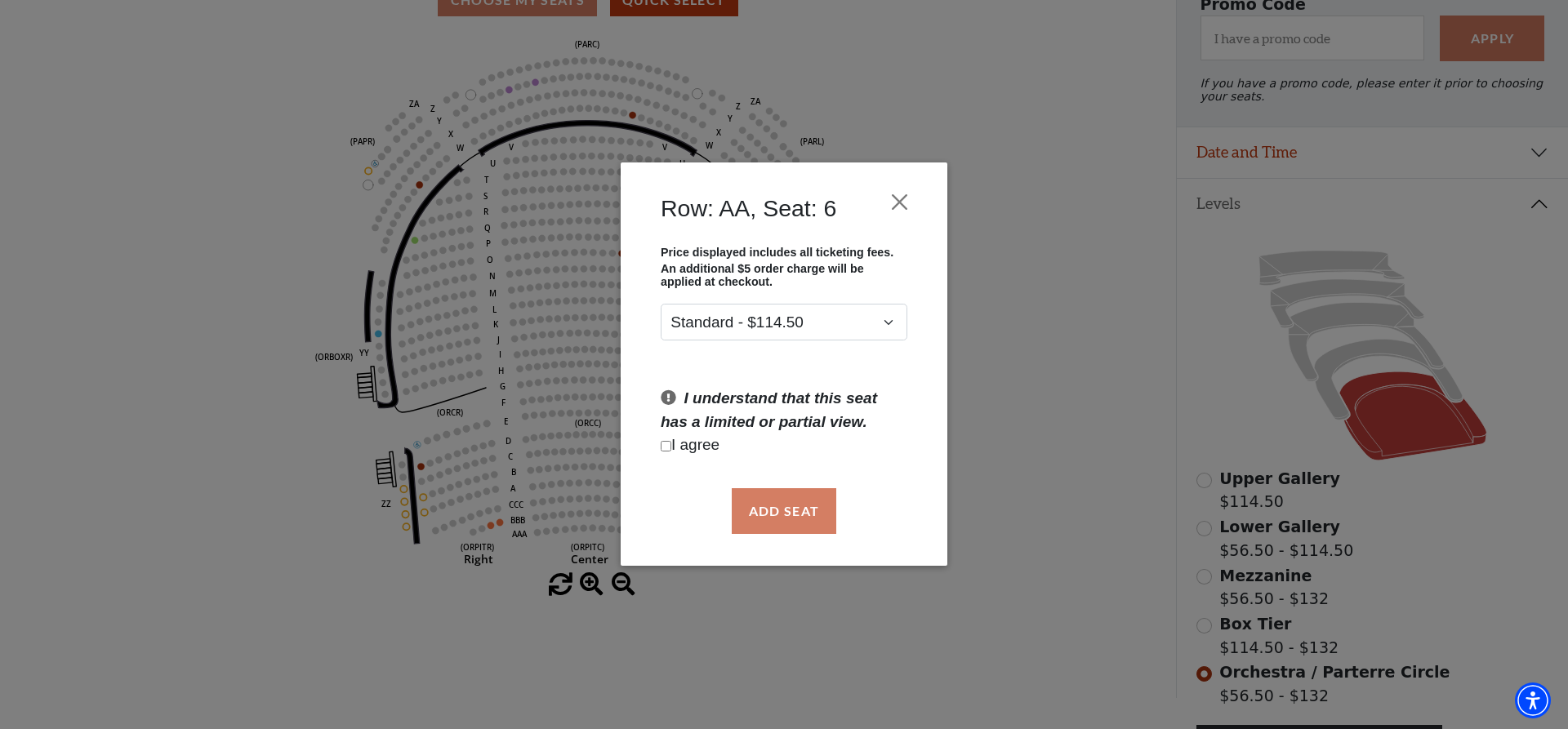
click at [663, 445] on input "Checkbox field" at bounding box center [666, 446] width 11 height 11
checkbox input "true"
click at [785, 508] on button "Add Seat" at bounding box center [784, 511] width 105 height 46
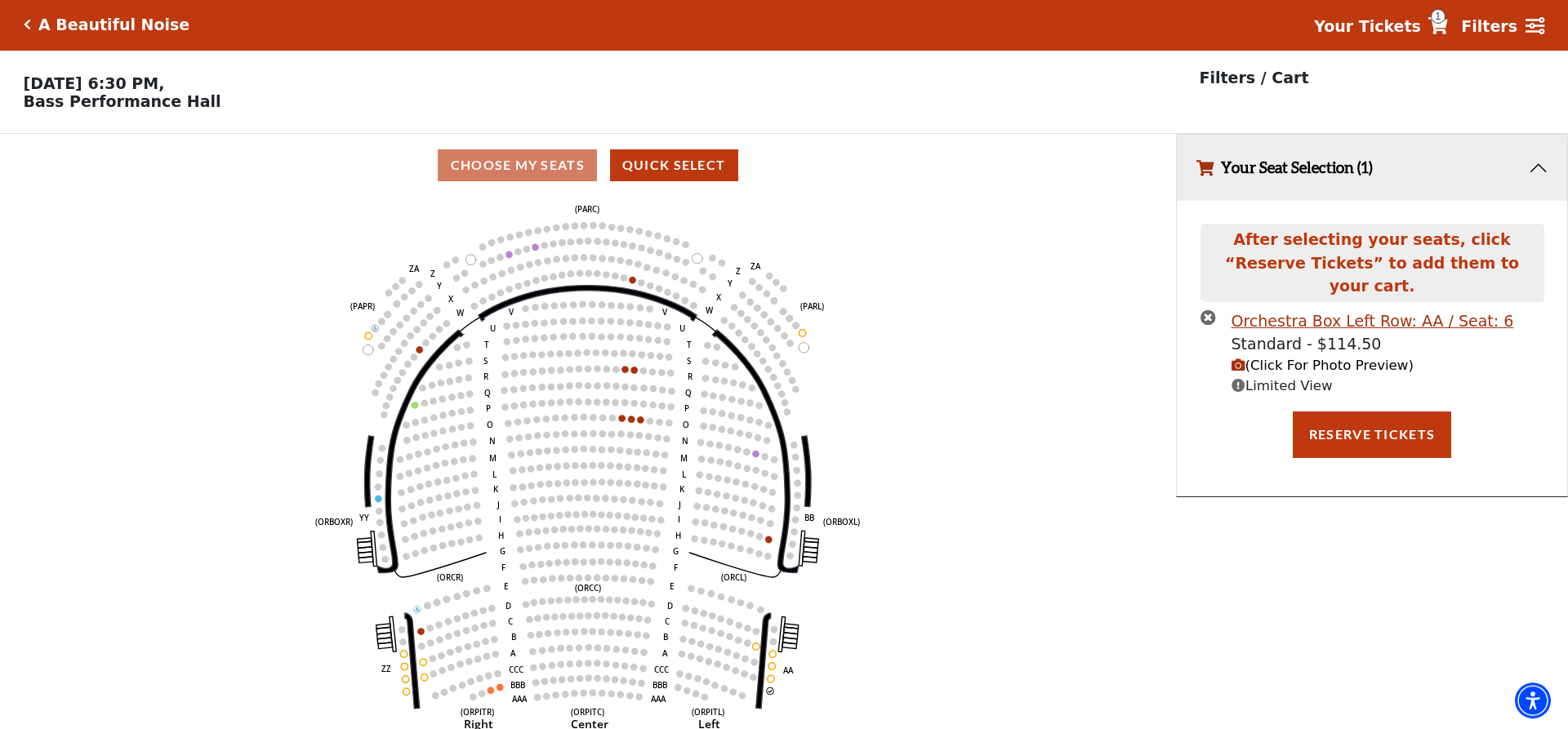
scroll to position [0, 0]
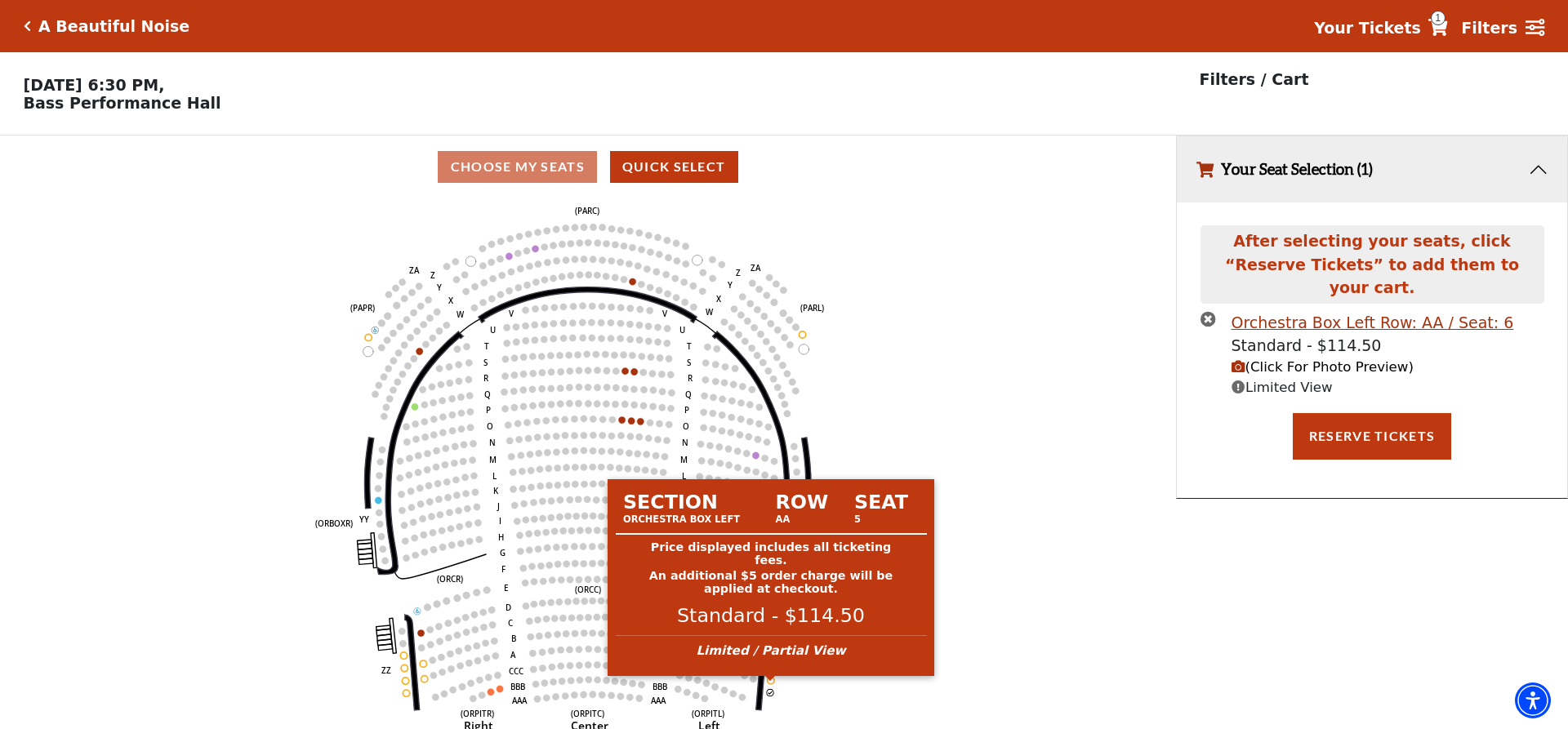
click at [771, 683] on circle at bounding box center [771, 680] width 7 height 7
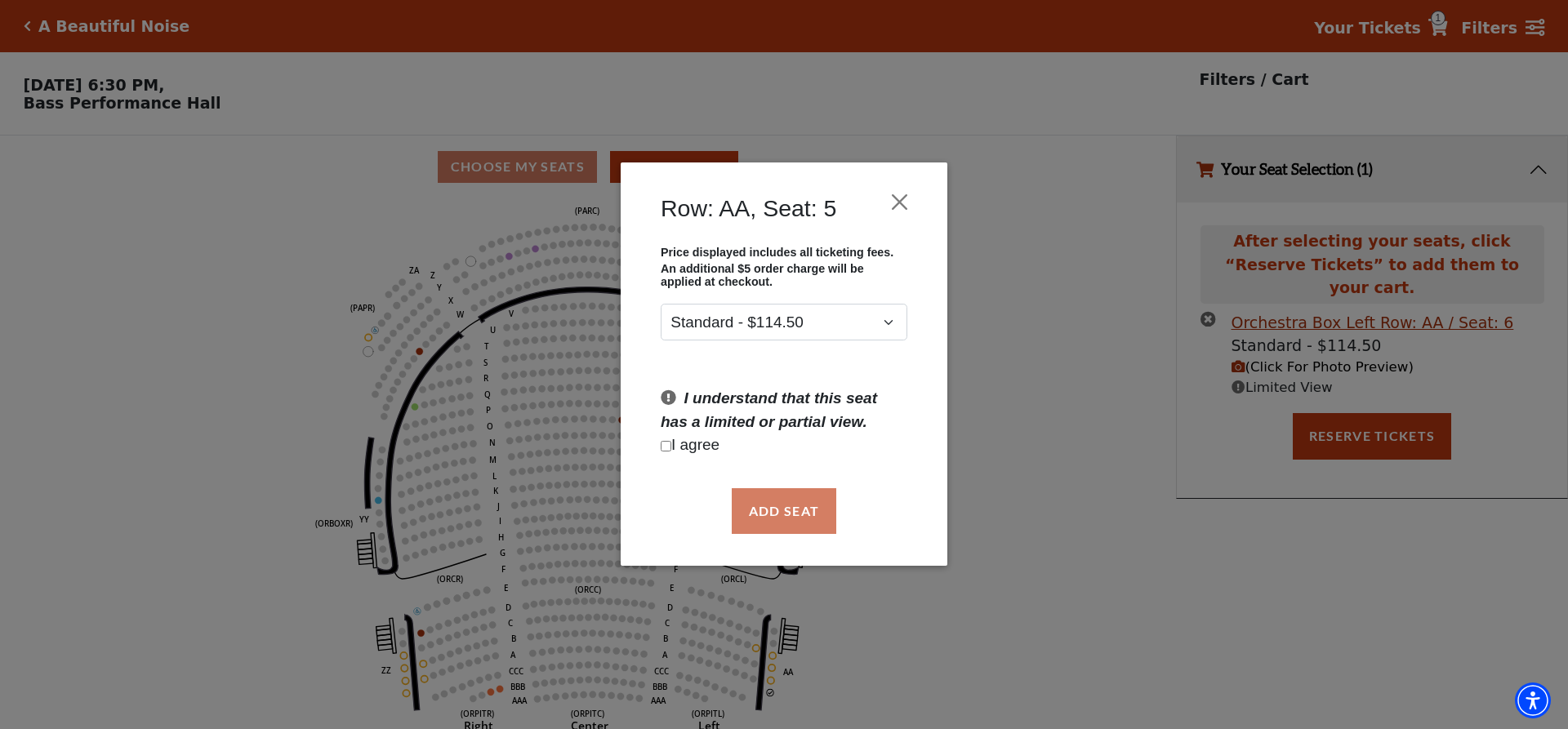
click at [778, 501] on div "Add Seat" at bounding box center [784, 511] width 277 height 76
click at [892, 190] on button "Close" at bounding box center [899, 202] width 31 height 31
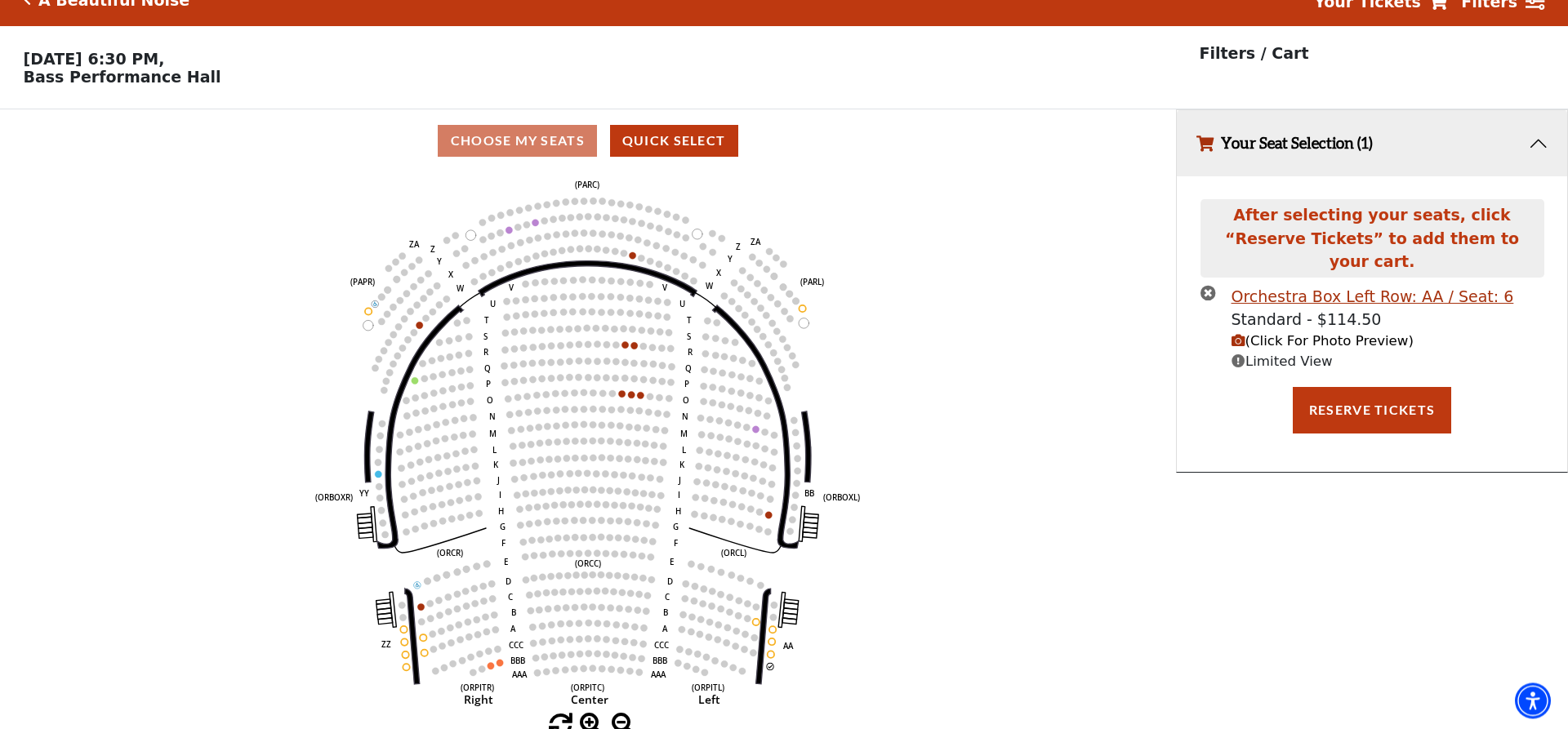
scroll to position [40, 0]
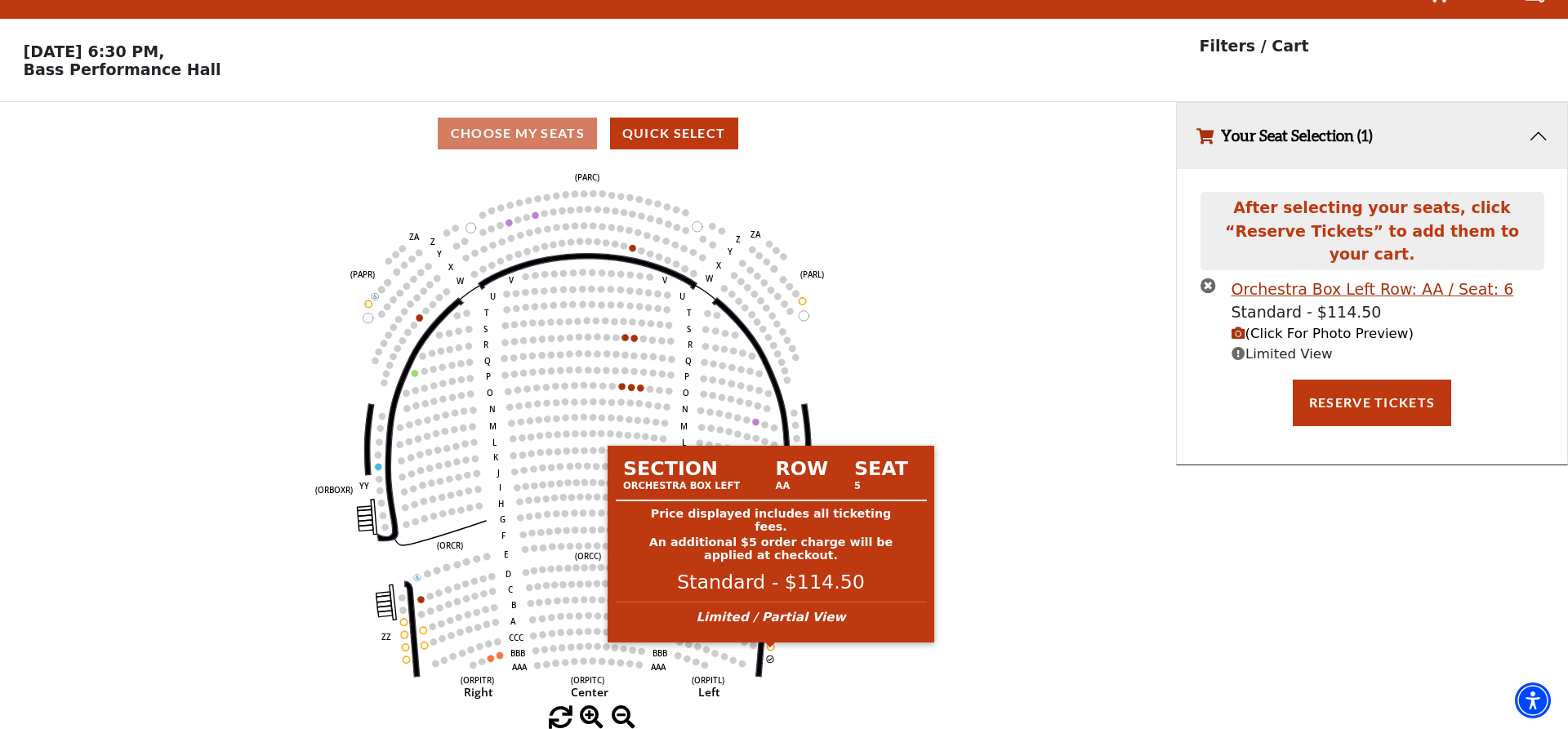
click at [770, 647] on circle at bounding box center [771, 647] width 7 height 7
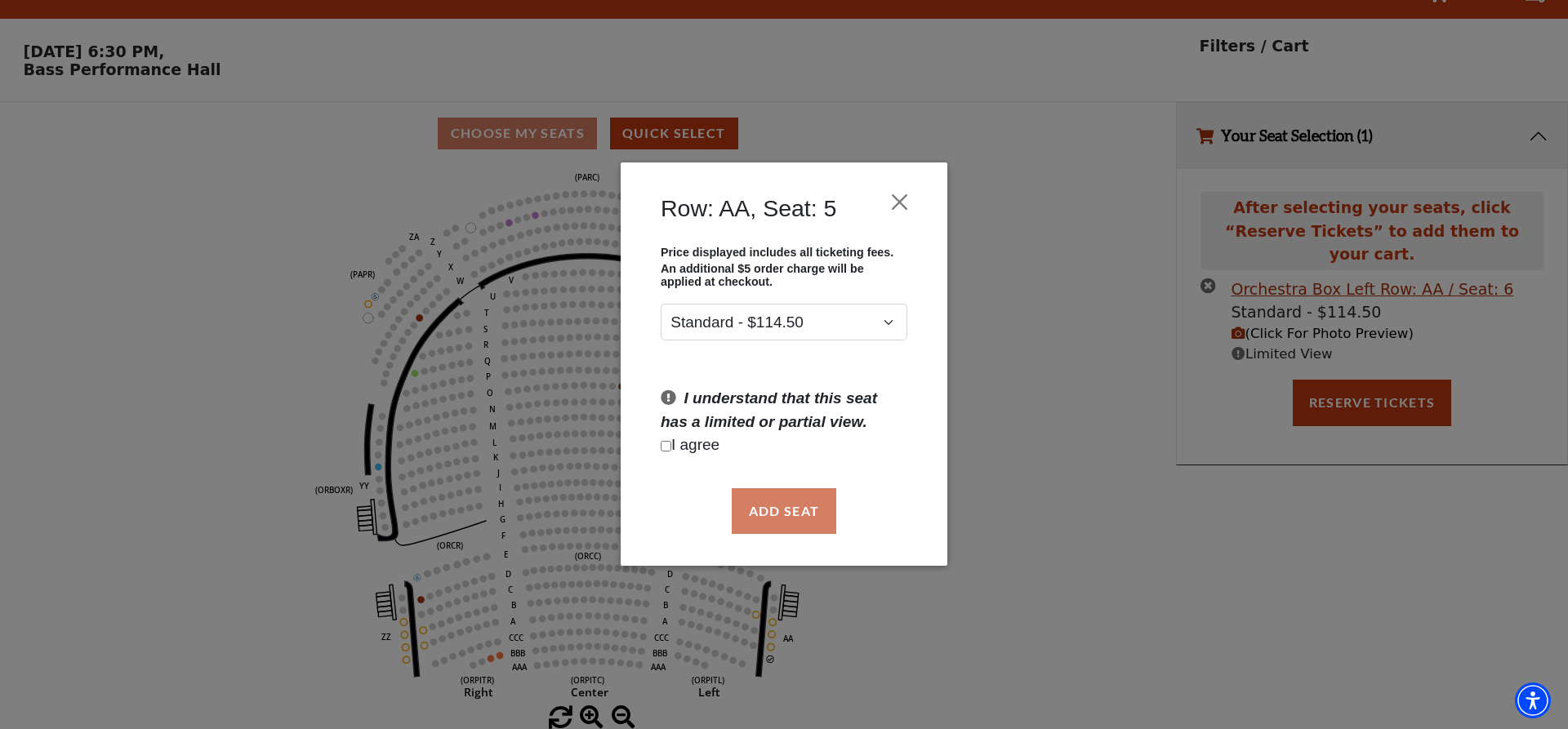
click at [667, 443] on input "Checkbox field" at bounding box center [666, 446] width 11 height 11
checkbox input "true"
click at [785, 503] on button "Add Seat" at bounding box center [784, 511] width 105 height 46
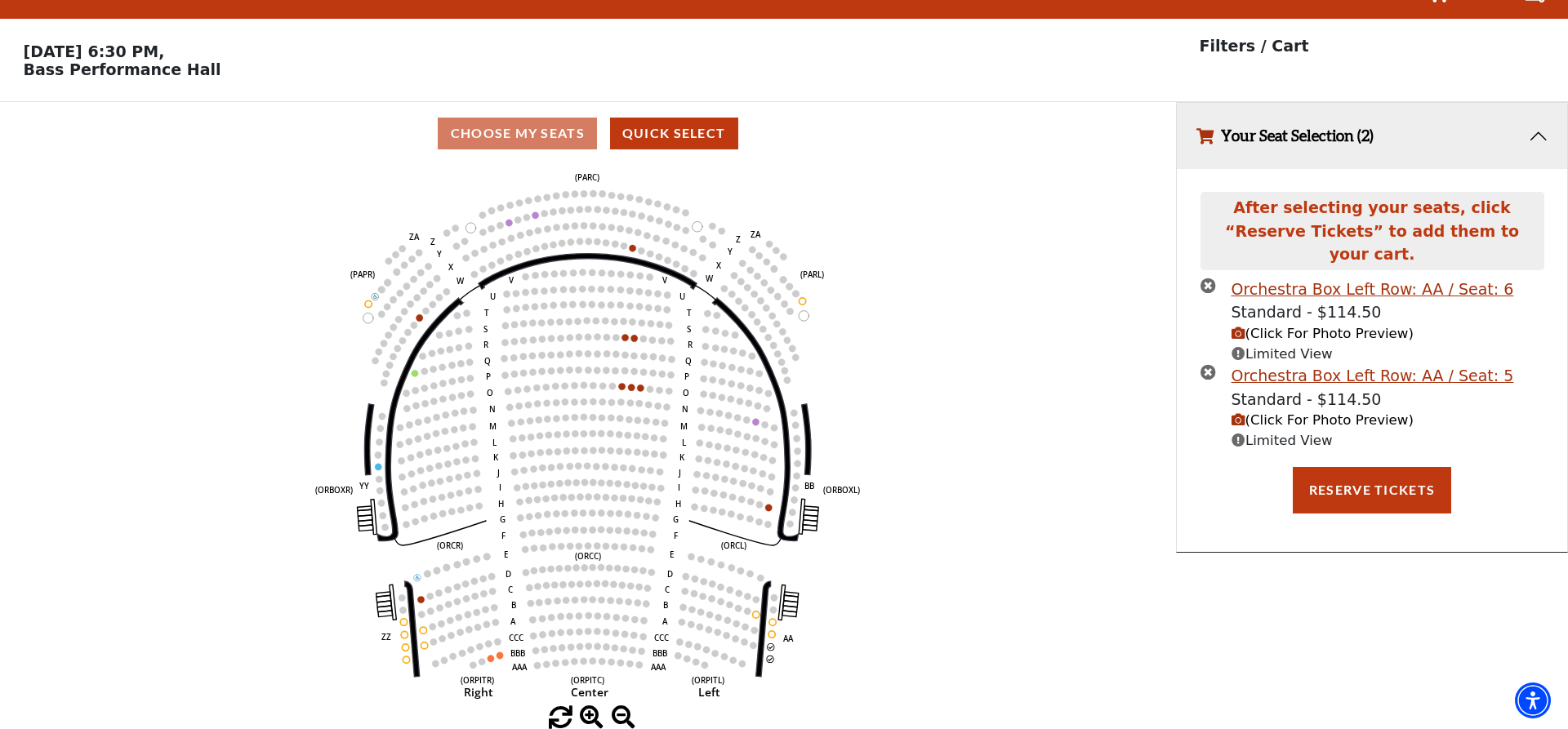
click at [769, 632] on use "Seat Selected" at bounding box center [771, 634] width 7 height 7
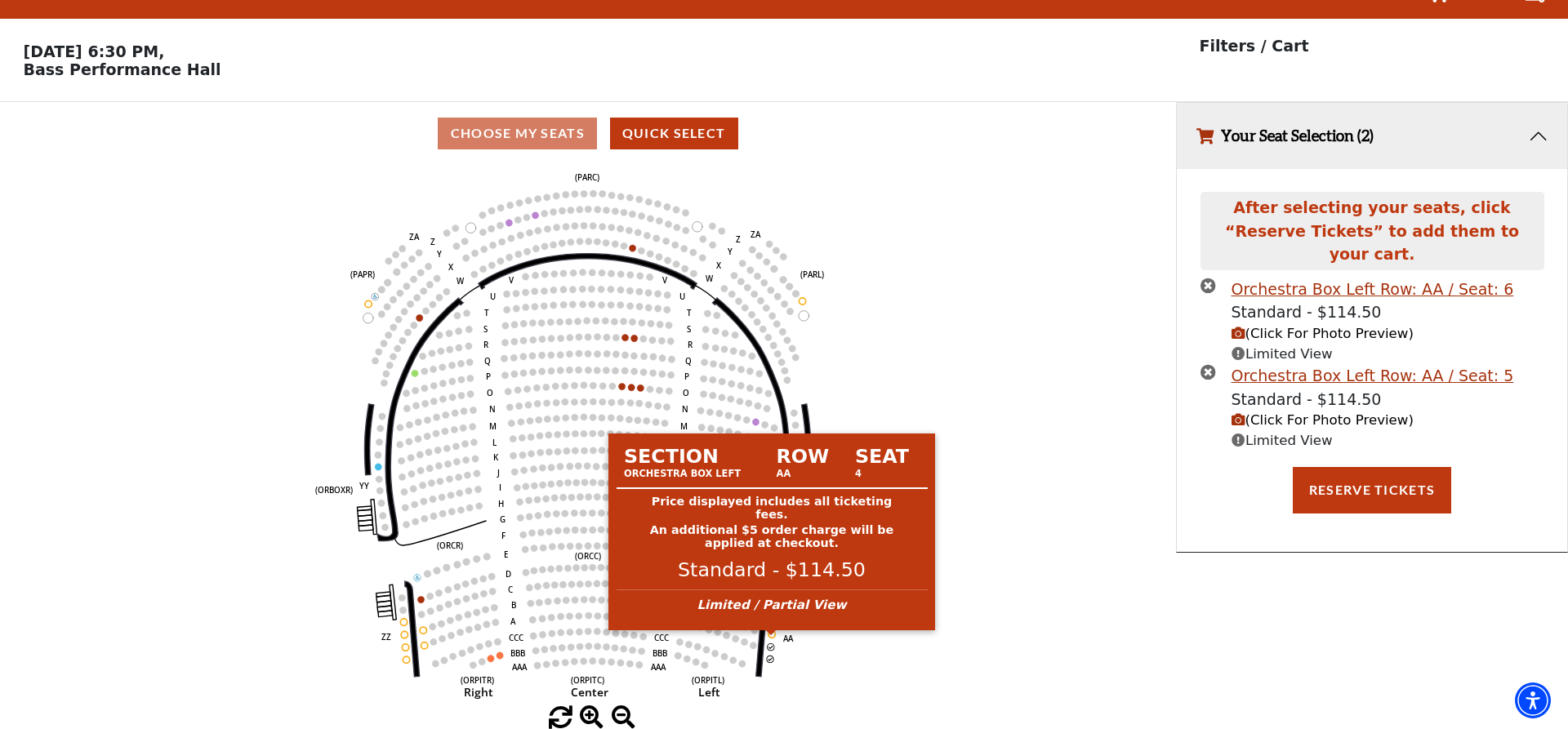
click at [773, 633] on circle at bounding box center [772, 634] width 7 height 7
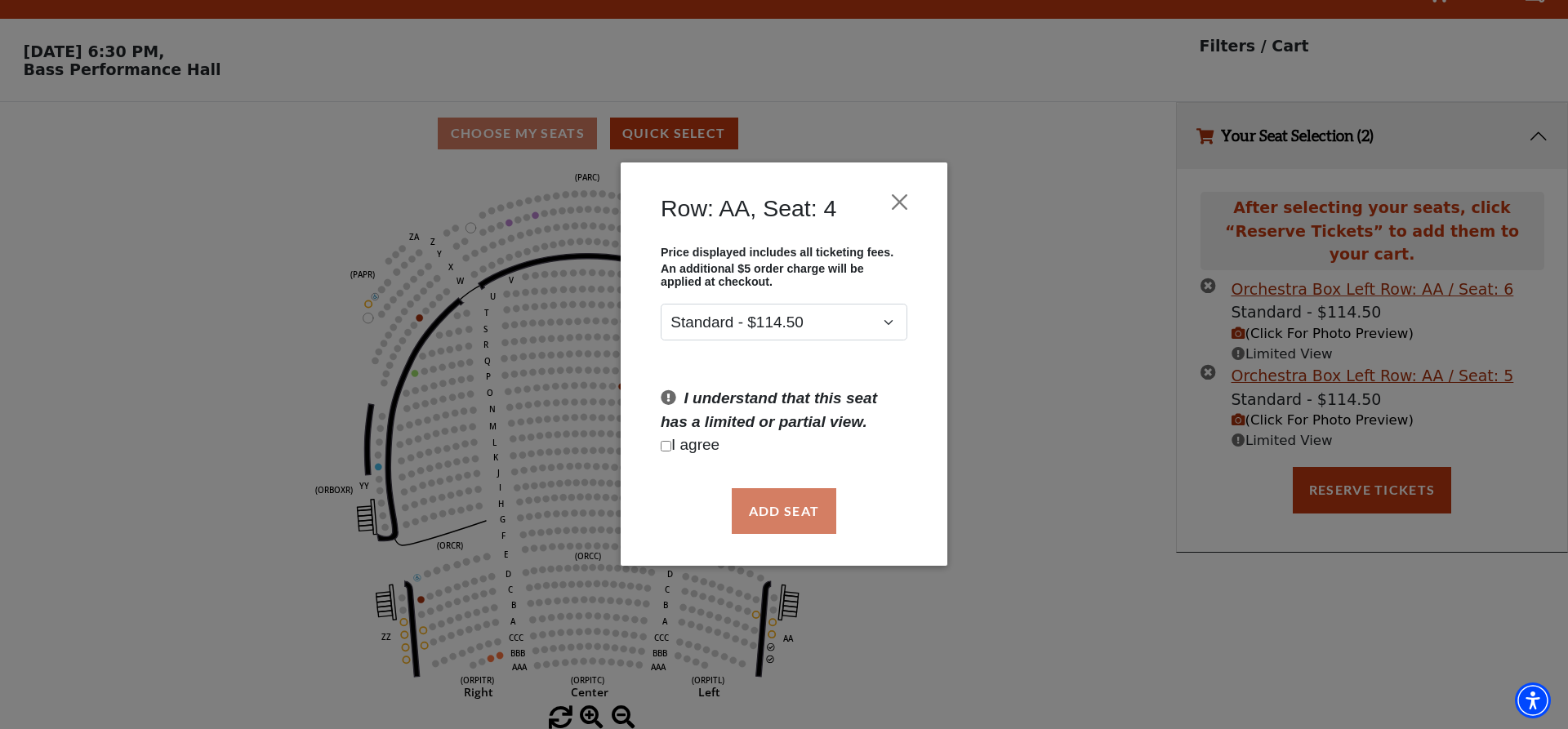
click at [665, 444] on input "Checkbox field" at bounding box center [666, 446] width 11 height 11
checkbox input "true"
drag, startPoint x: 779, startPoint y: 505, endPoint x: 792, endPoint y: 515, distance: 16.4
click at [784, 508] on button "Add Seat" at bounding box center [784, 511] width 105 height 46
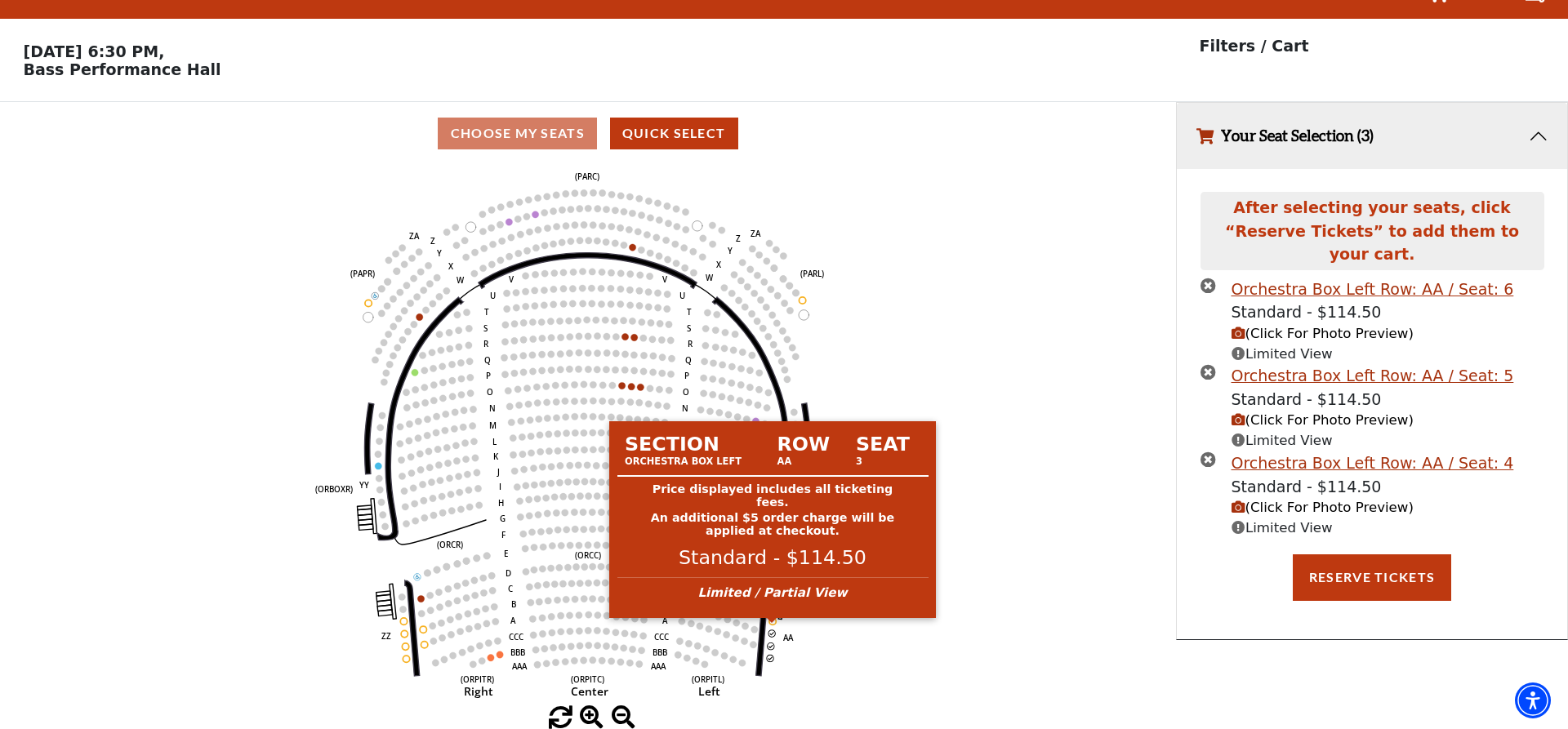
click at [774, 622] on circle at bounding box center [773, 622] width 7 height 7
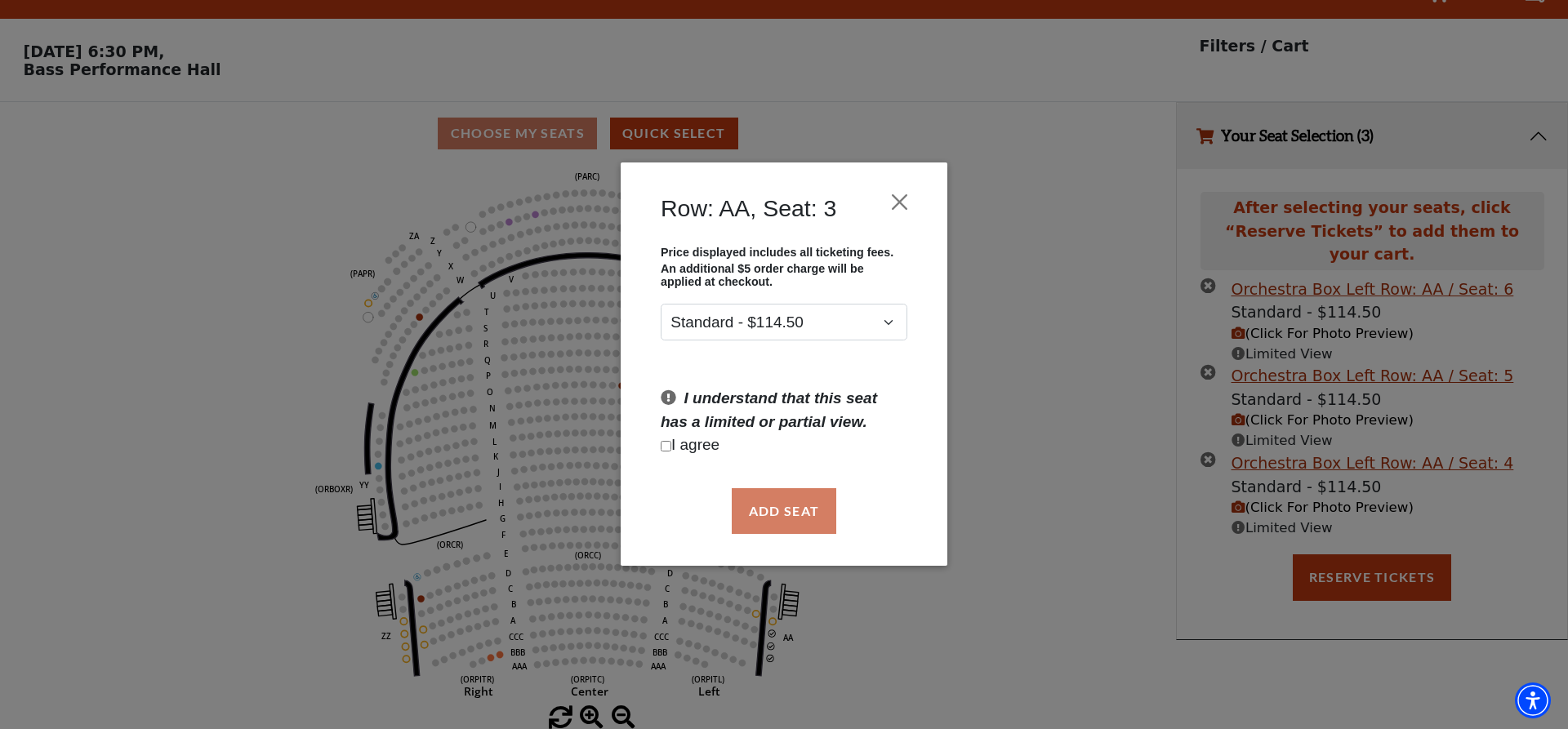
click at [666, 448] on input "Checkbox field" at bounding box center [666, 446] width 11 height 11
checkbox input "true"
click at [789, 499] on button "Add Seat" at bounding box center [784, 511] width 105 height 46
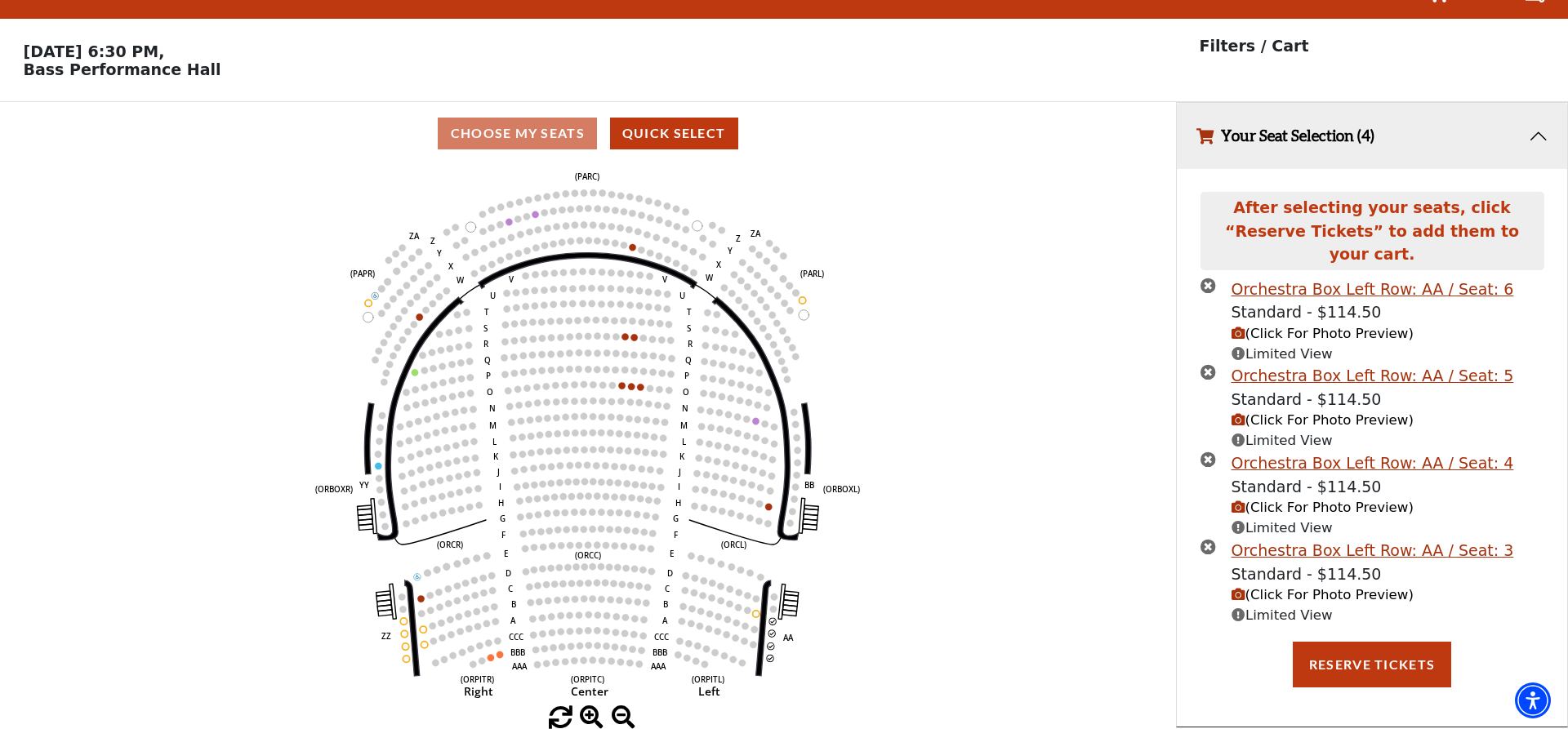
click at [853, 639] on icon "Left (ORPITL) Right (ORPITR) Center (ORPITC) ZZ AA YY BB ZA ZA (ORCL) (ORCR) (O…" at bounding box center [588, 436] width 1058 height 541
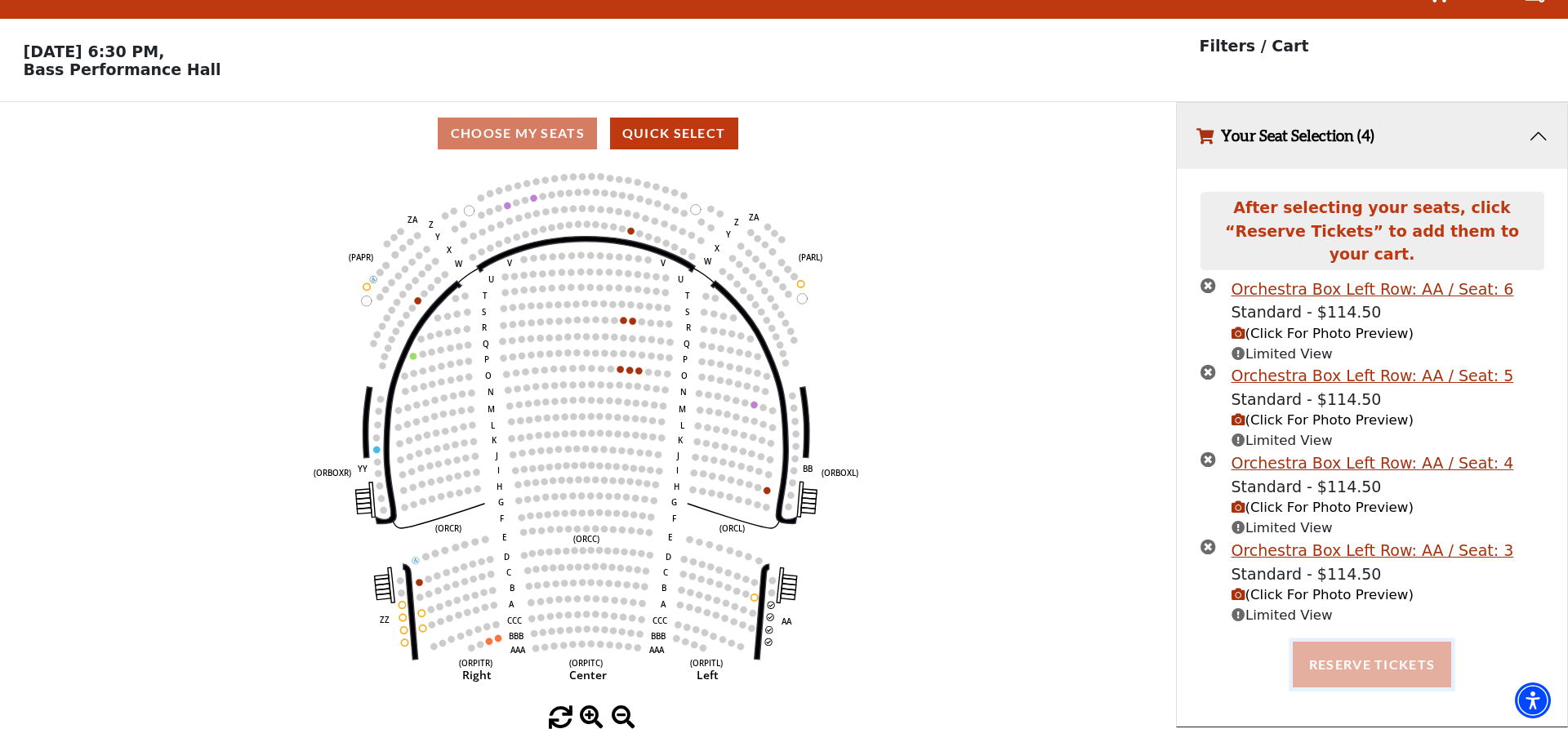
click at [1387, 642] on button "Reserve Tickets" at bounding box center [1371, 664] width 159 height 46
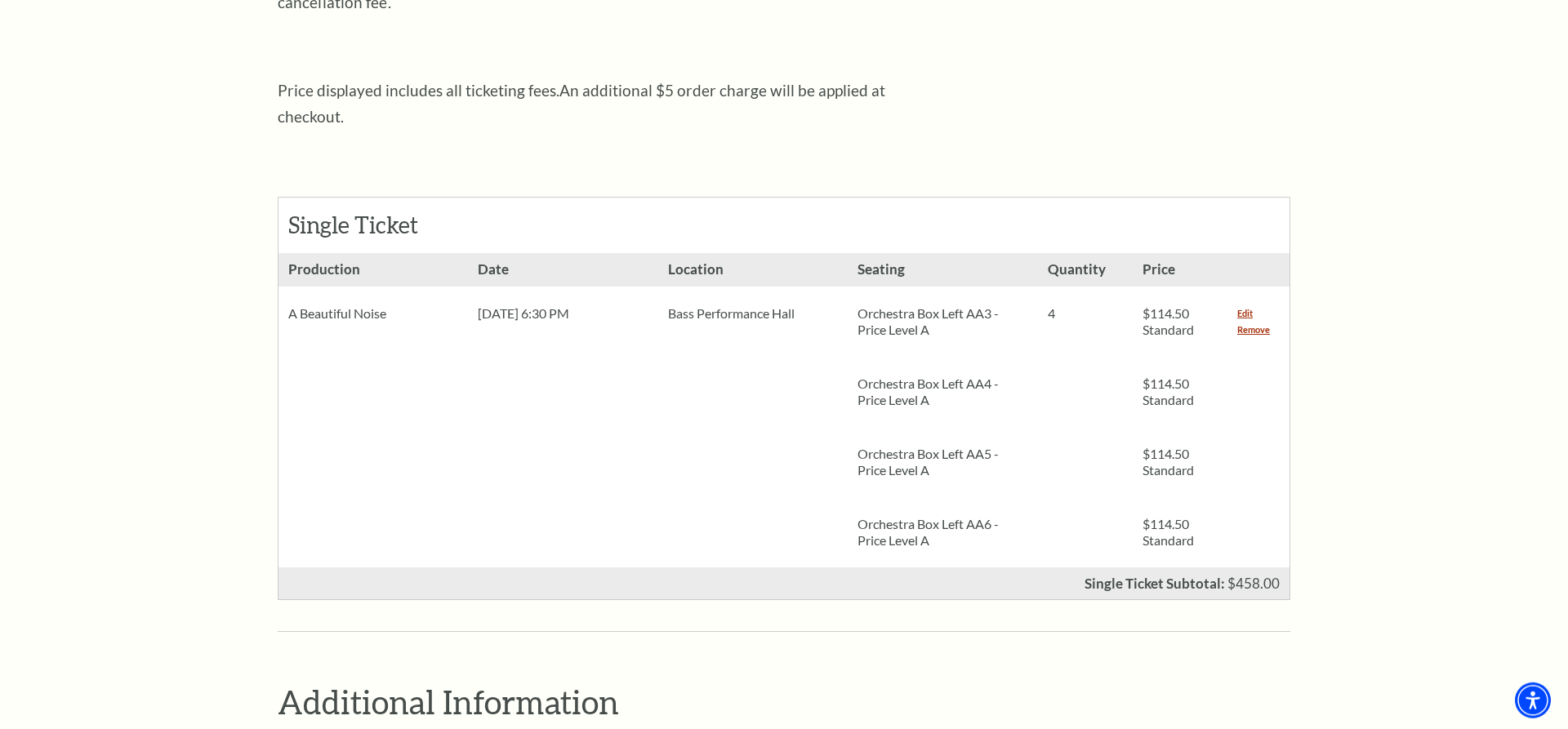
scroll to position [667, 0]
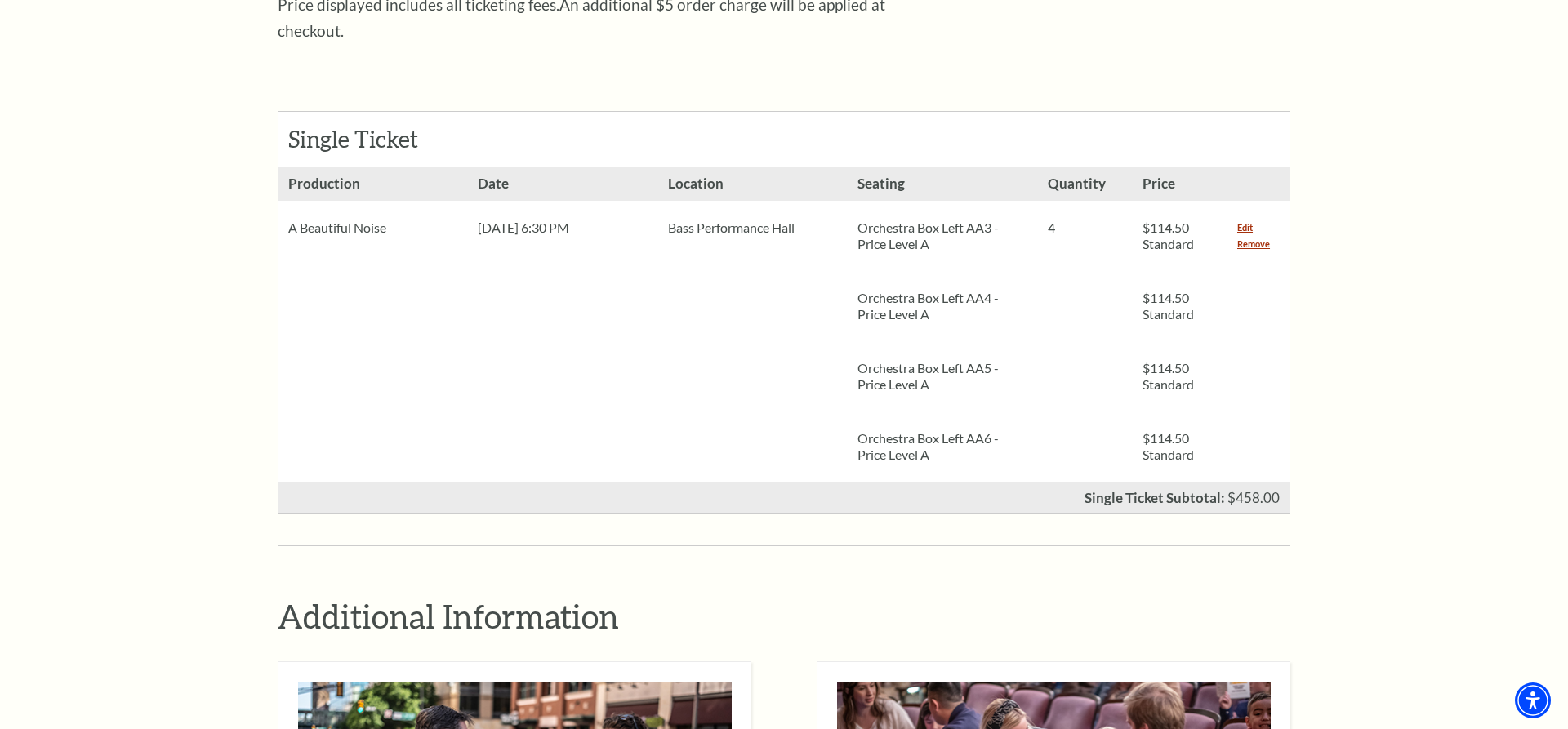
click at [1432, 562] on div "Notice × Tickets cannot be removed during a Ticket Exchange. Choose Start Over …" at bounding box center [784, 492] width 1568 height 2069
click at [1404, 360] on div "Notice × Tickets cannot be removed during a Ticket Exchange. Choose Start Over …" at bounding box center [784, 492] width 1568 height 2069
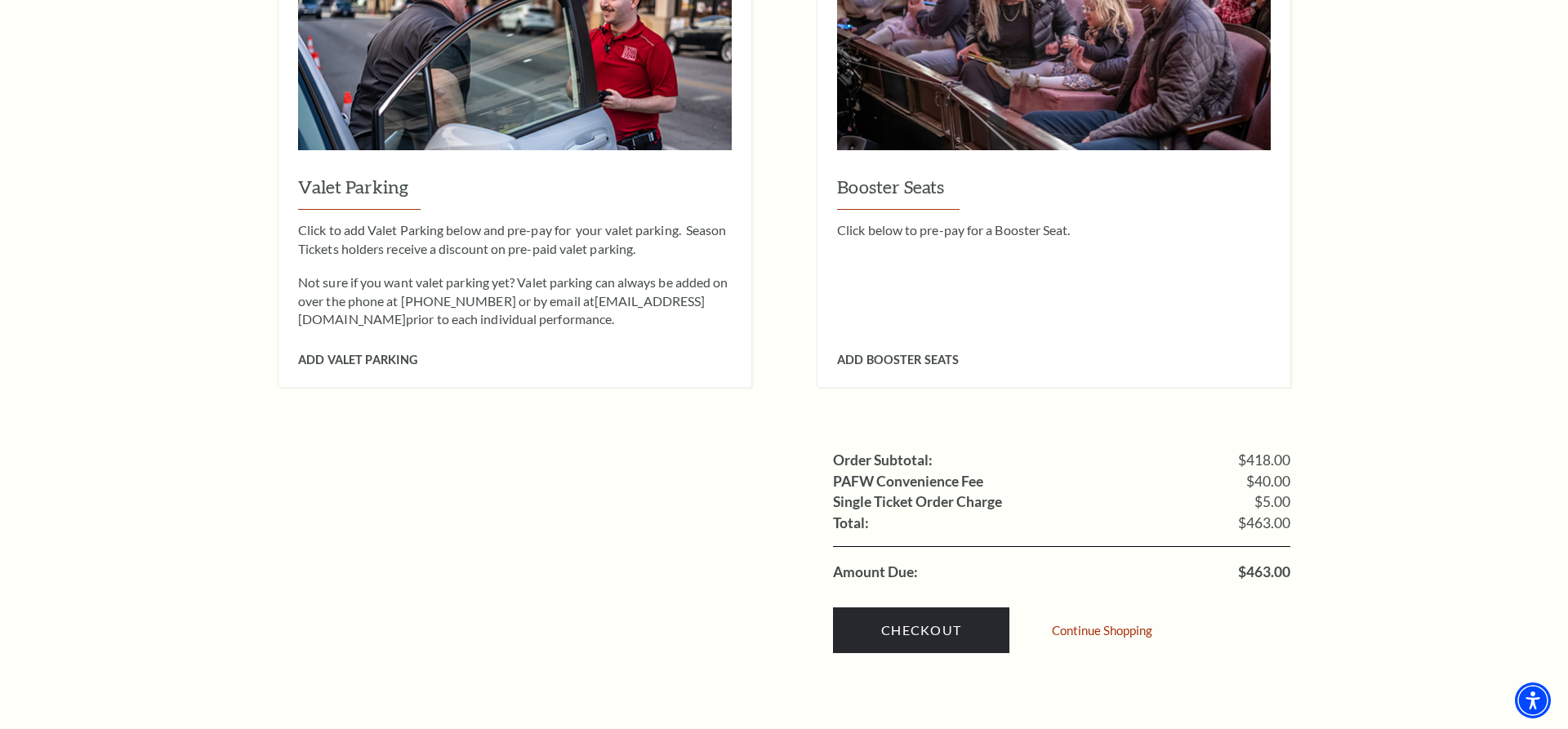
scroll to position [1500, 0]
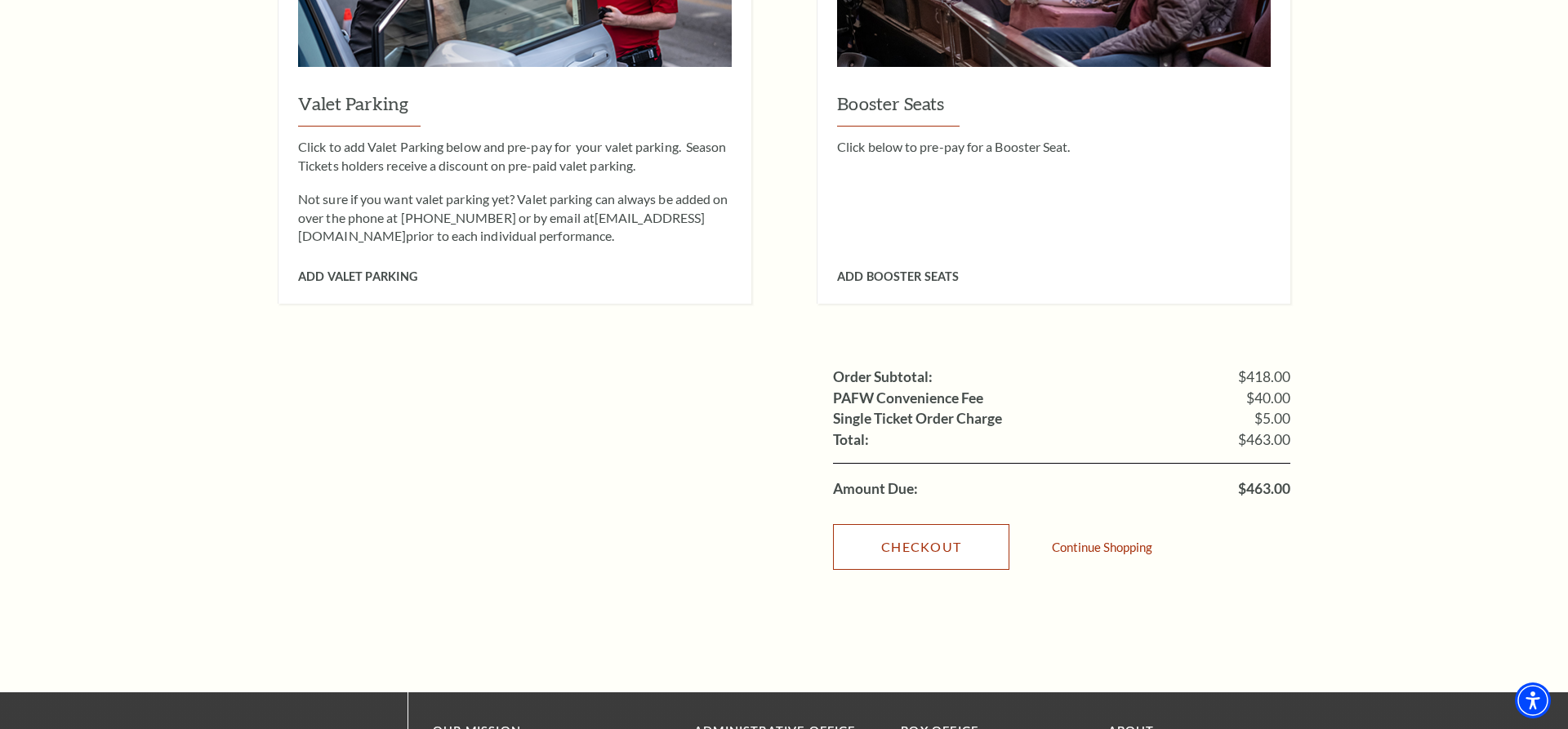
click at [882, 525] on link "Checkout" at bounding box center [921, 547] width 176 height 46
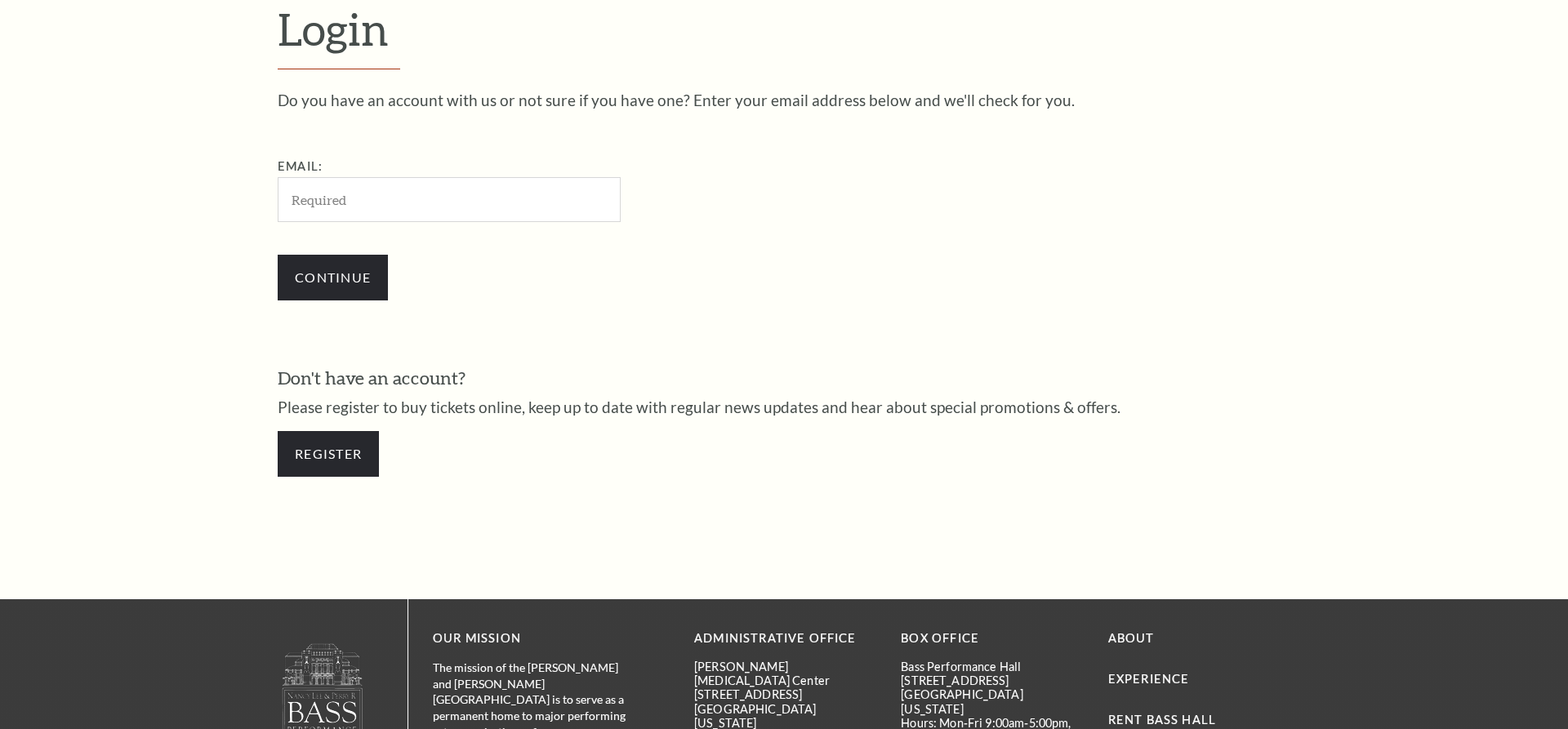
scroll to position [549, 0]
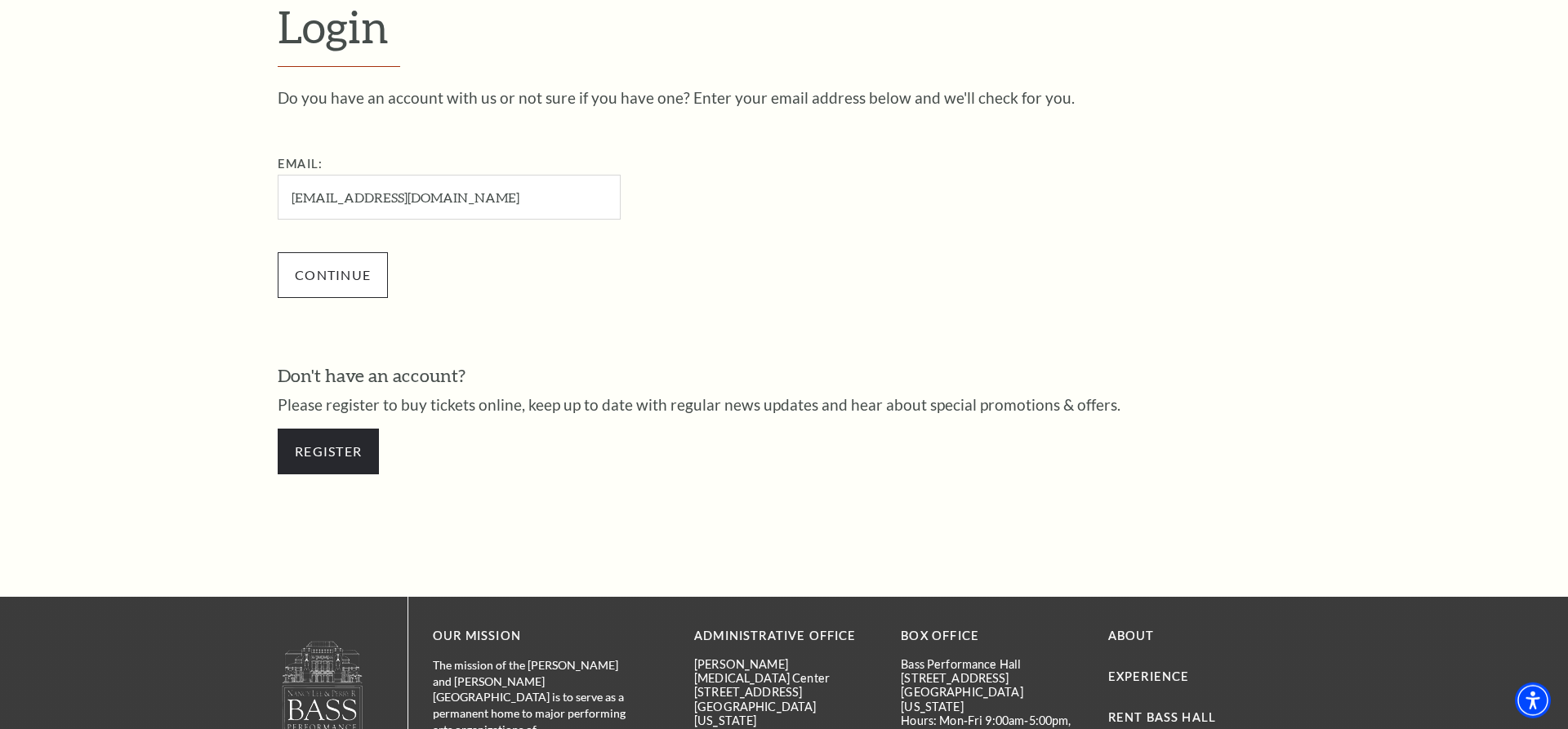
type input "[EMAIL_ADDRESS][DOMAIN_NAME]"
click at [325, 271] on input "Continue" at bounding box center [332, 275] width 110 height 46
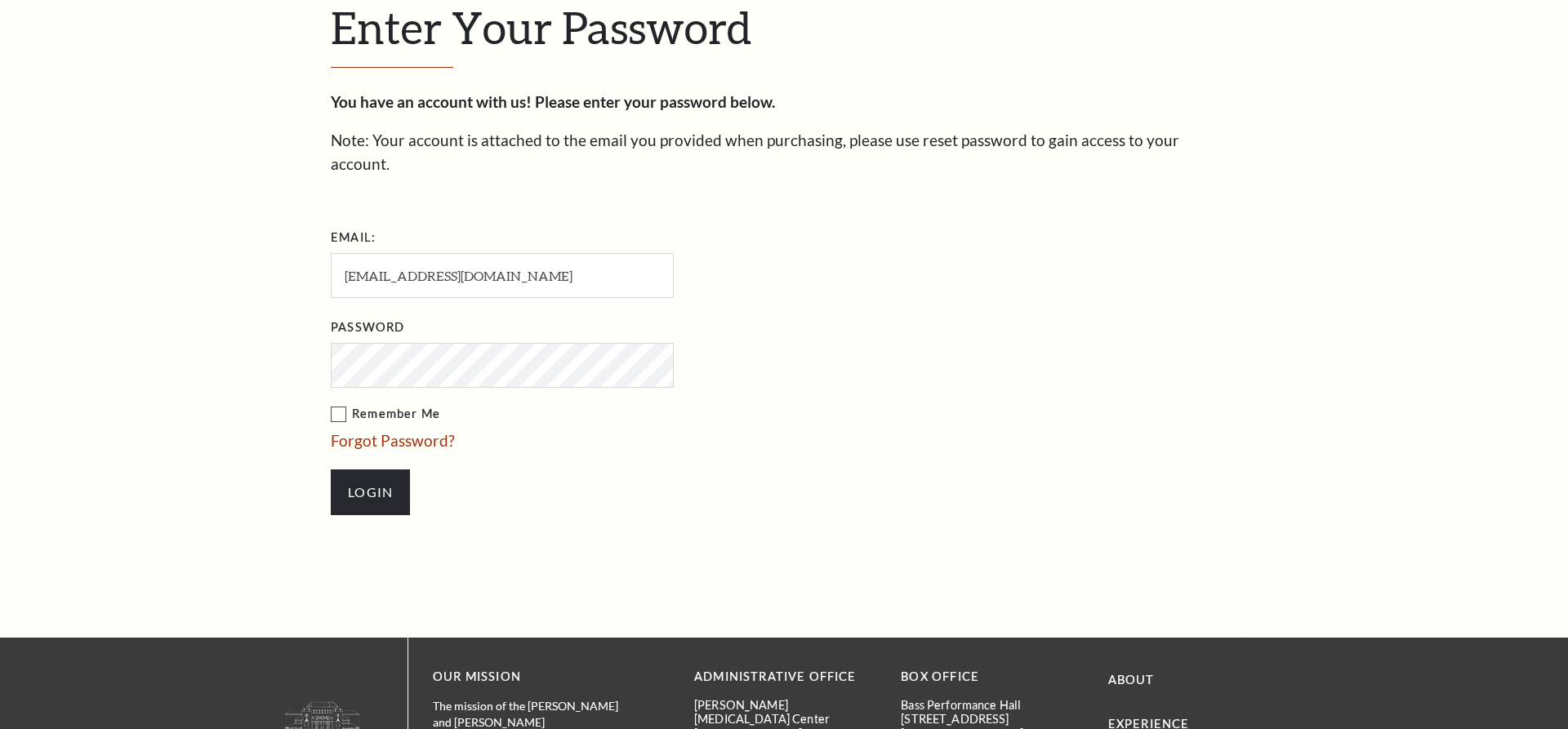
scroll to position [565, 0]
click at [340, 404] on label "Remember Me" at bounding box center [584, 413] width 506 height 21
click at [0, 0] on input "Remember Me" at bounding box center [0, 0] width 0 height 0
click at [383, 469] on input "Login" at bounding box center [369, 492] width 79 height 46
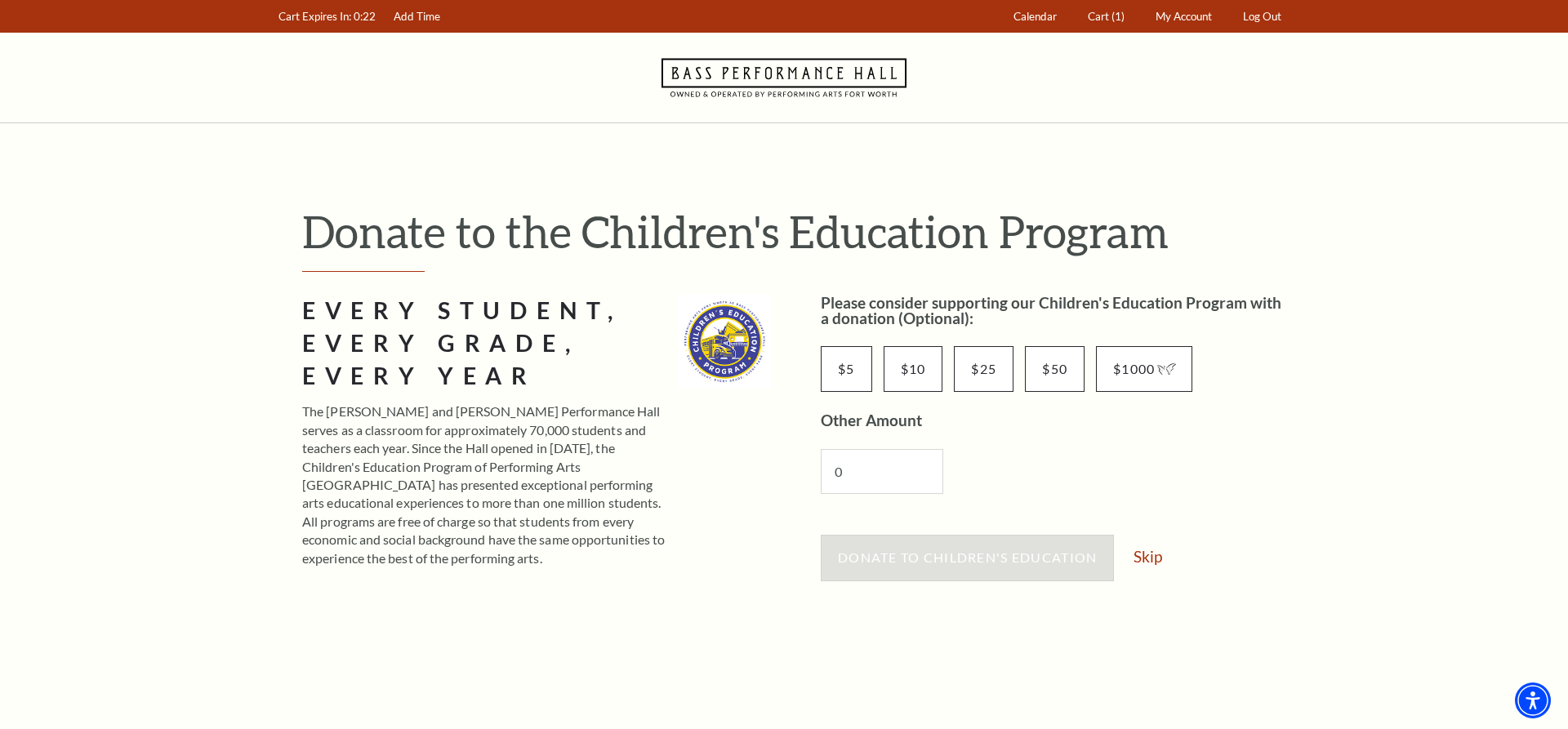
click at [1233, 223] on h1 "Donate to the Children's Education Program" at bounding box center [796, 232] width 988 height 53
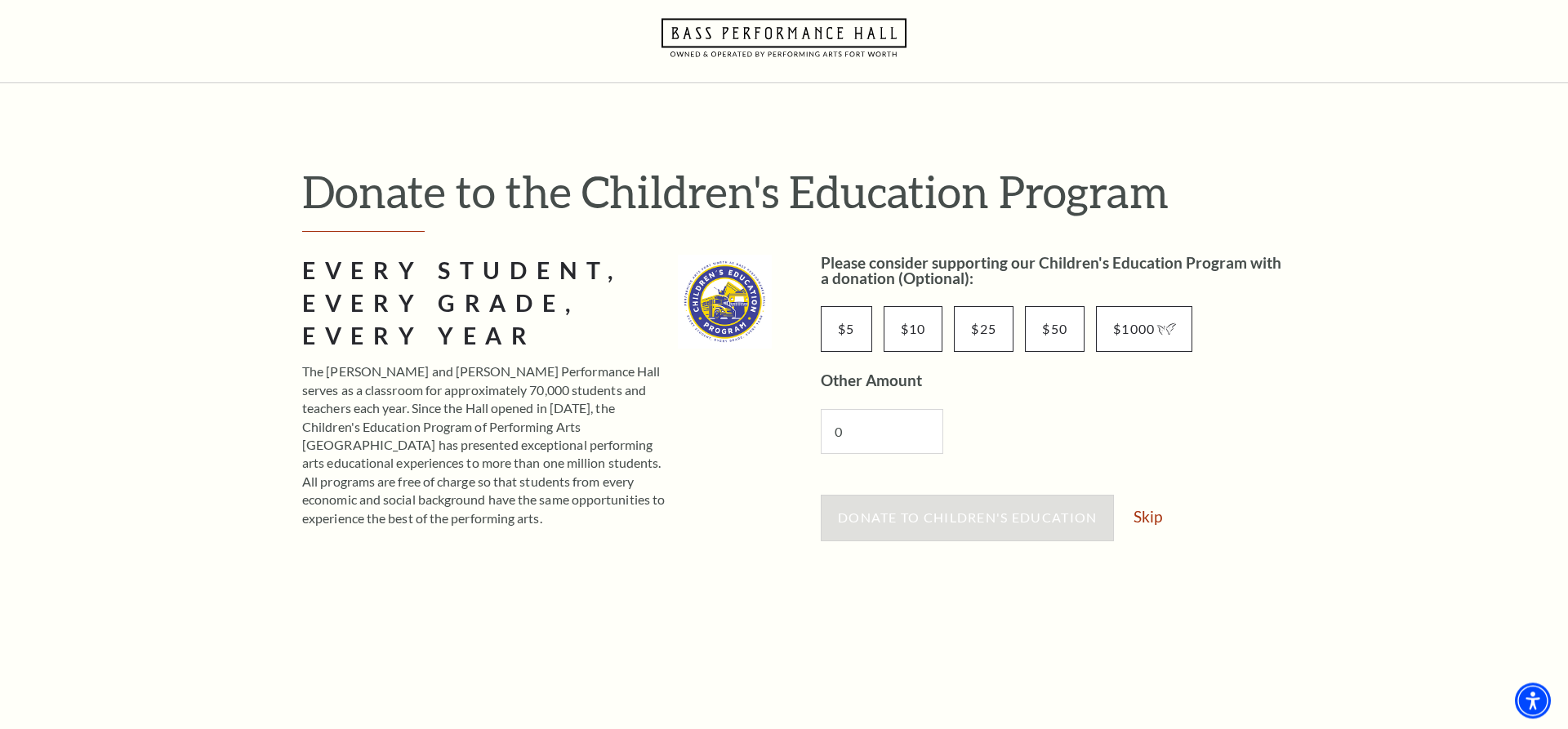
scroll to position [83, 0]
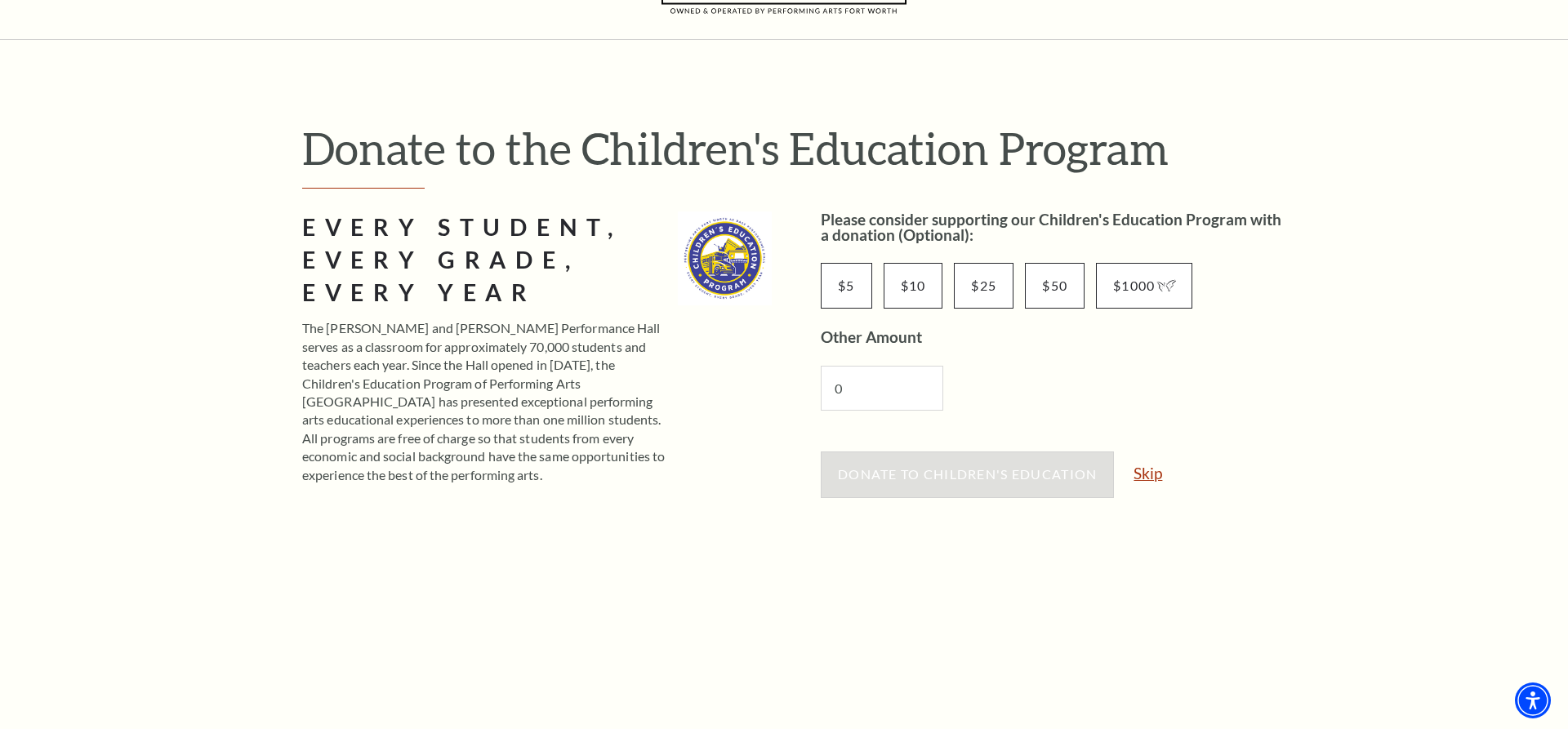
click at [1149, 474] on link "Skip" at bounding box center [1147, 473] width 28 height 16
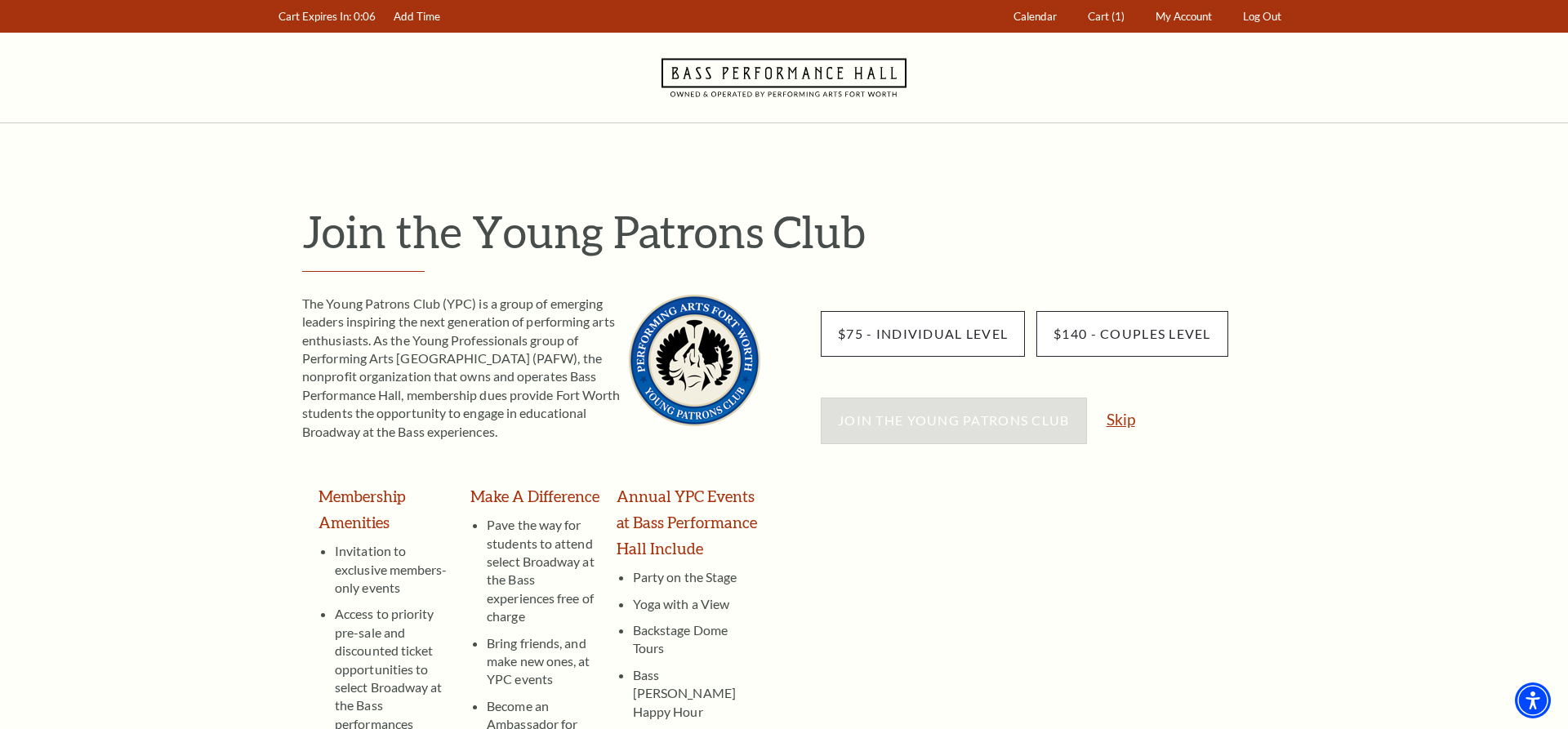
click at [1121, 418] on link "Skip" at bounding box center [1121, 419] width 28 height 16
click at [1121, 414] on link "Skip" at bounding box center [1121, 419] width 28 height 16
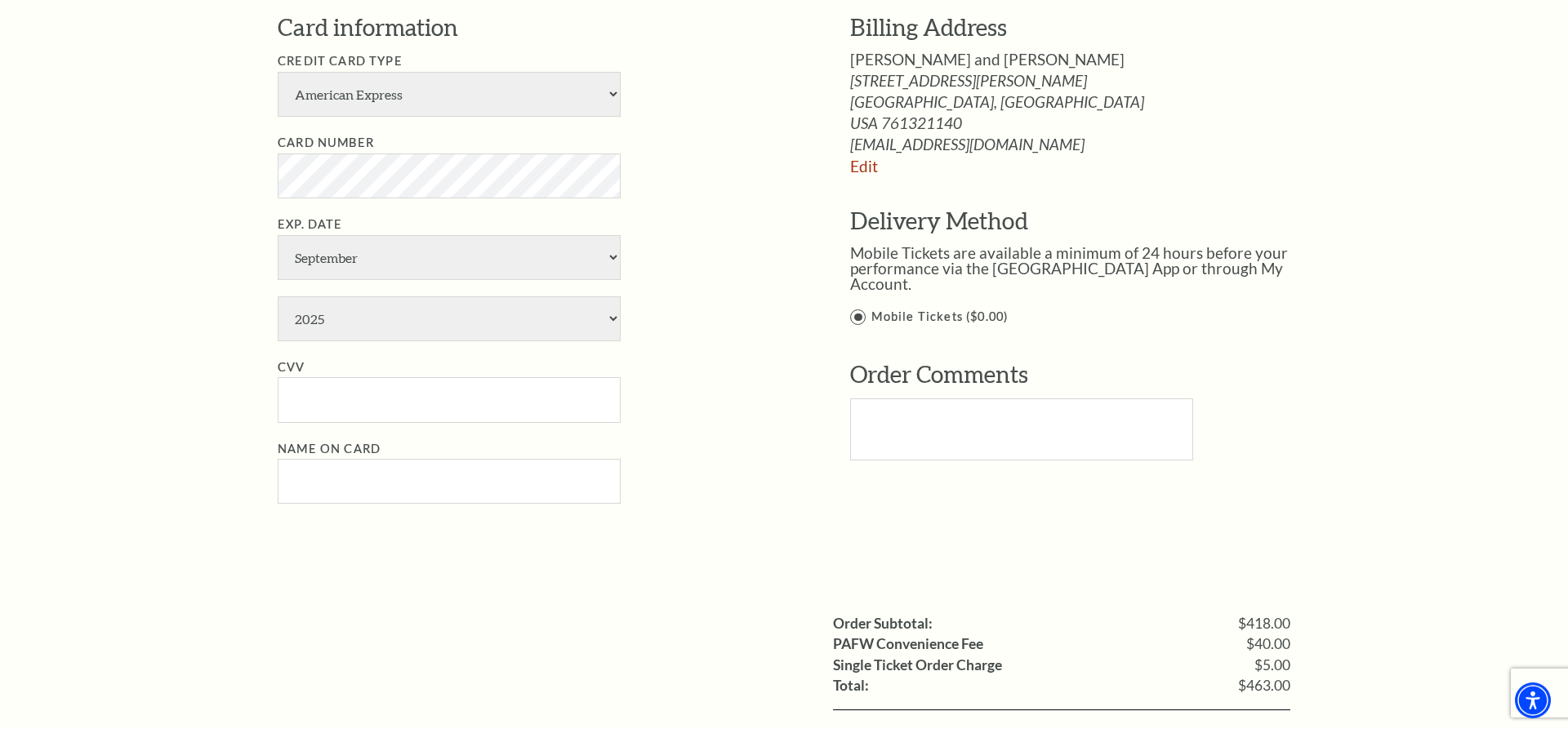
scroll to position [1000, 0]
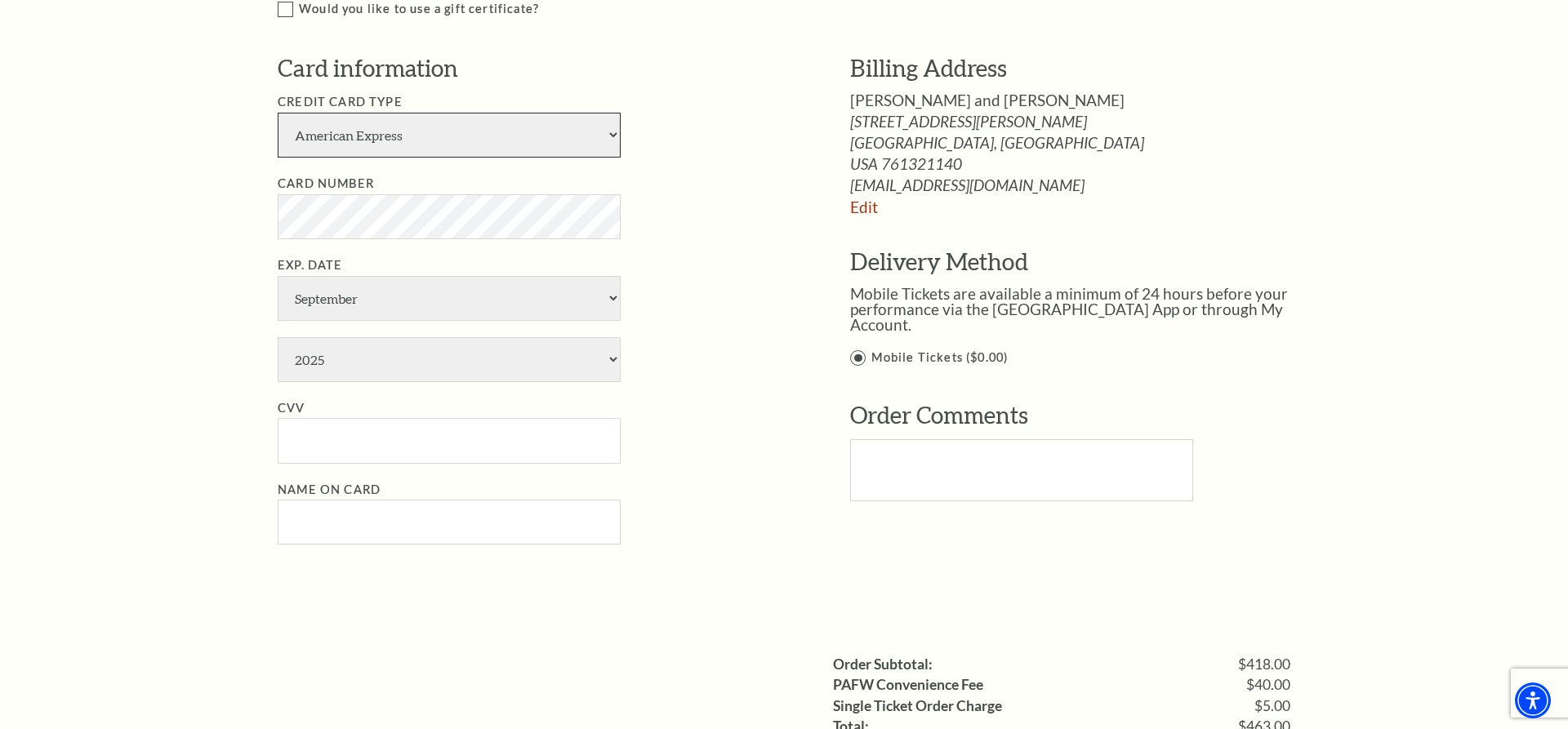
select select "24"
select select "1"
select select "2029"
click at [704, 453] on li "CVV" at bounding box center [539, 431] width 524 height 66
click at [315, 439] on input "CVV" at bounding box center [448, 441] width 343 height 45
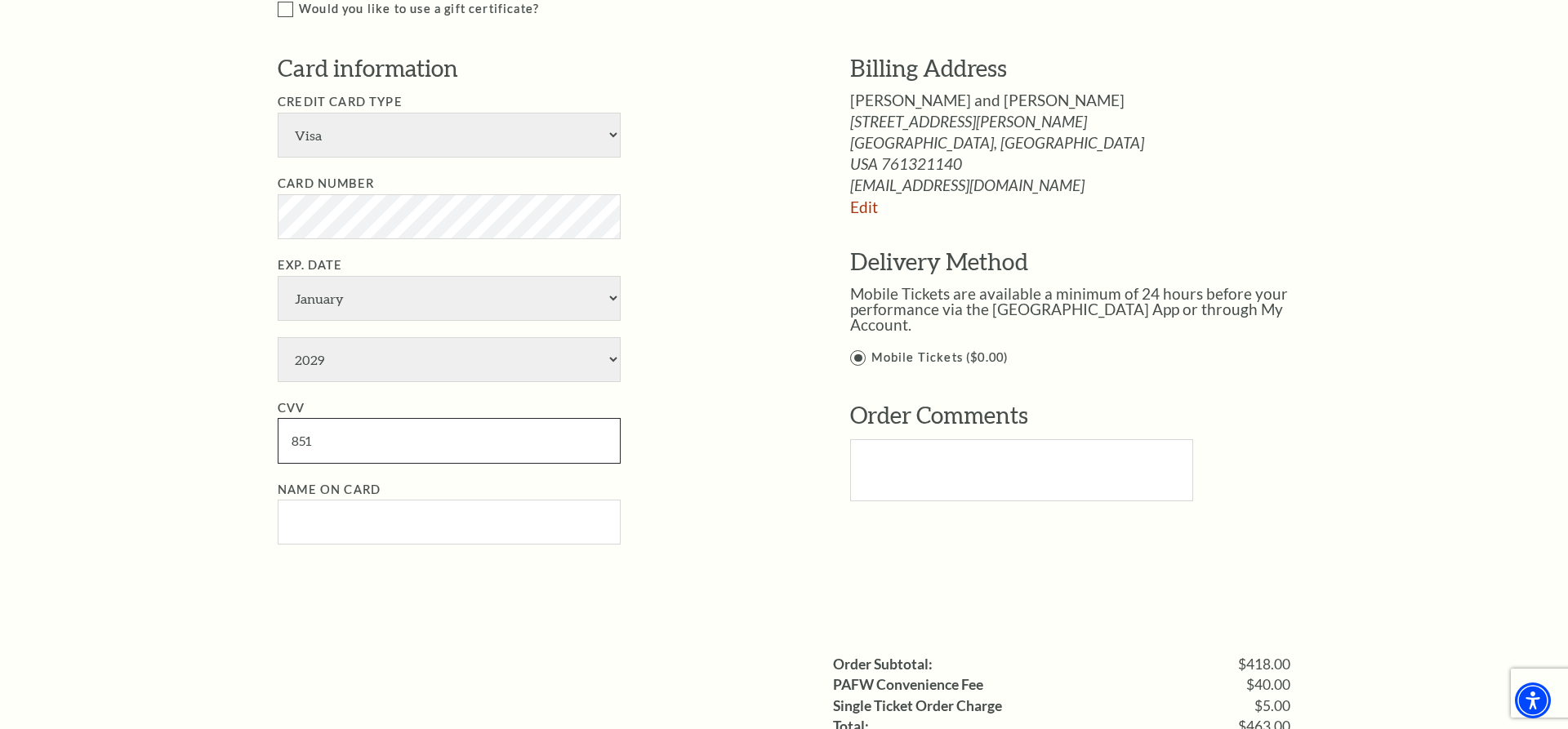
type input "851"
click at [299, 522] on input "Name on Card" at bounding box center [448, 522] width 343 height 45
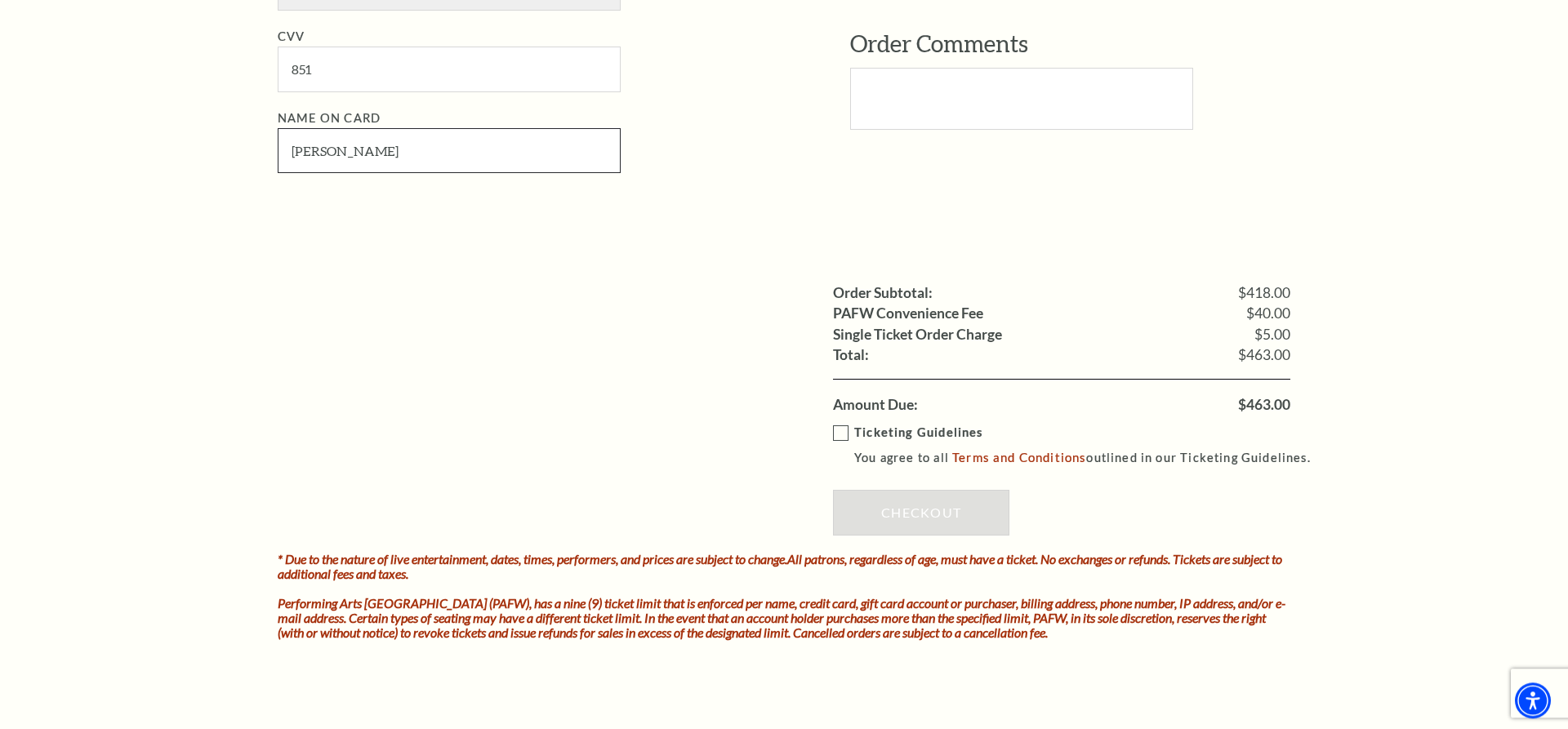
scroll to position [1416, 0]
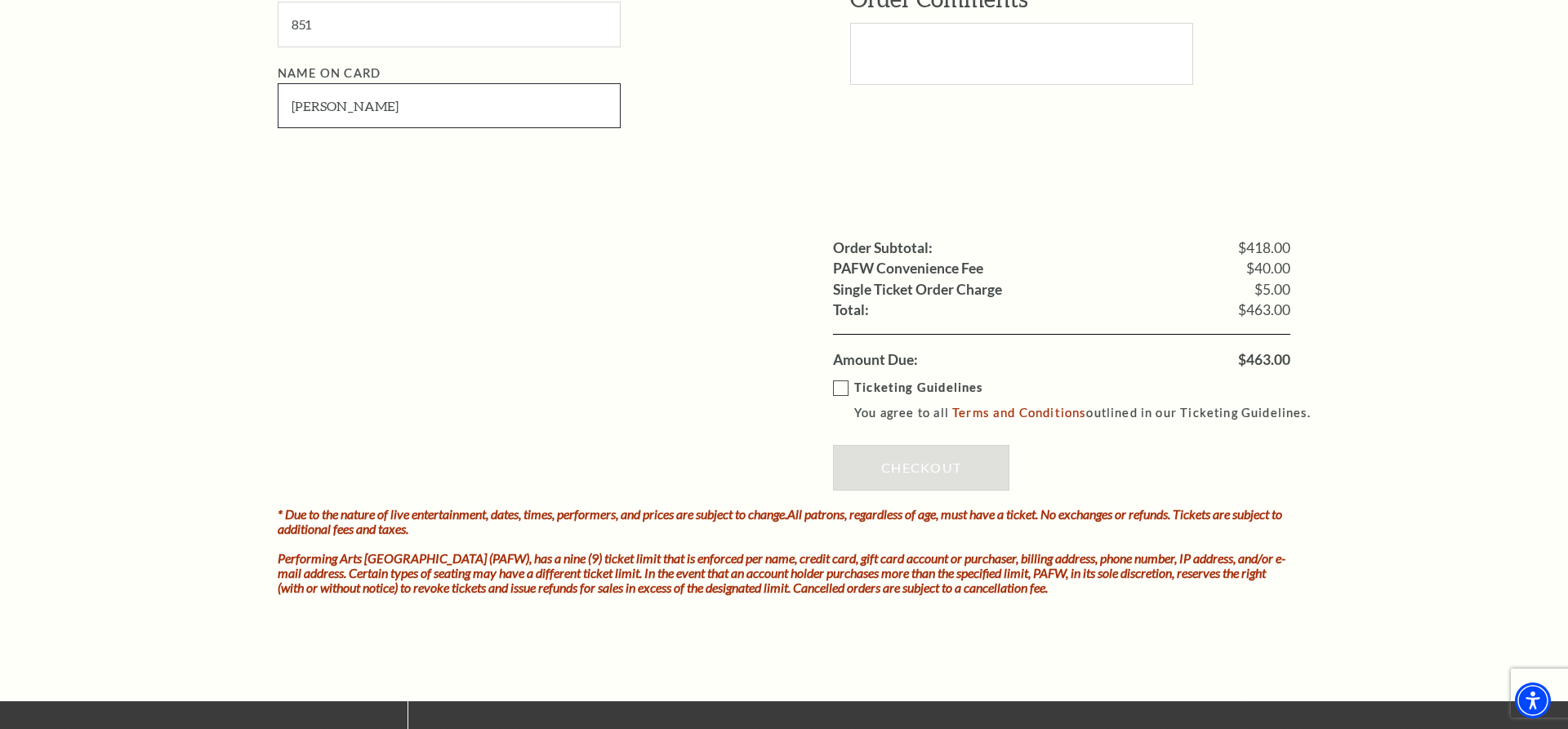
type input "Lyn Leavitt"
drag, startPoint x: 837, startPoint y: 383, endPoint x: 844, endPoint y: 390, distance: 9.9
click at [840, 388] on label "Ticketing Guidelines You agree to all Terms and Conditions outlined in our Tick…" at bounding box center [1078, 400] width 492 height 45
click at [841, 387] on label "Ticketing Guidelines You agree to all Terms and Conditions outlined in our Tick…" at bounding box center [1078, 400] width 492 height 45
click at [840, 385] on label "Ticketing Guidelines You agree to all Terms and Conditions outlined in our Tick…" at bounding box center [1078, 400] width 492 height 45
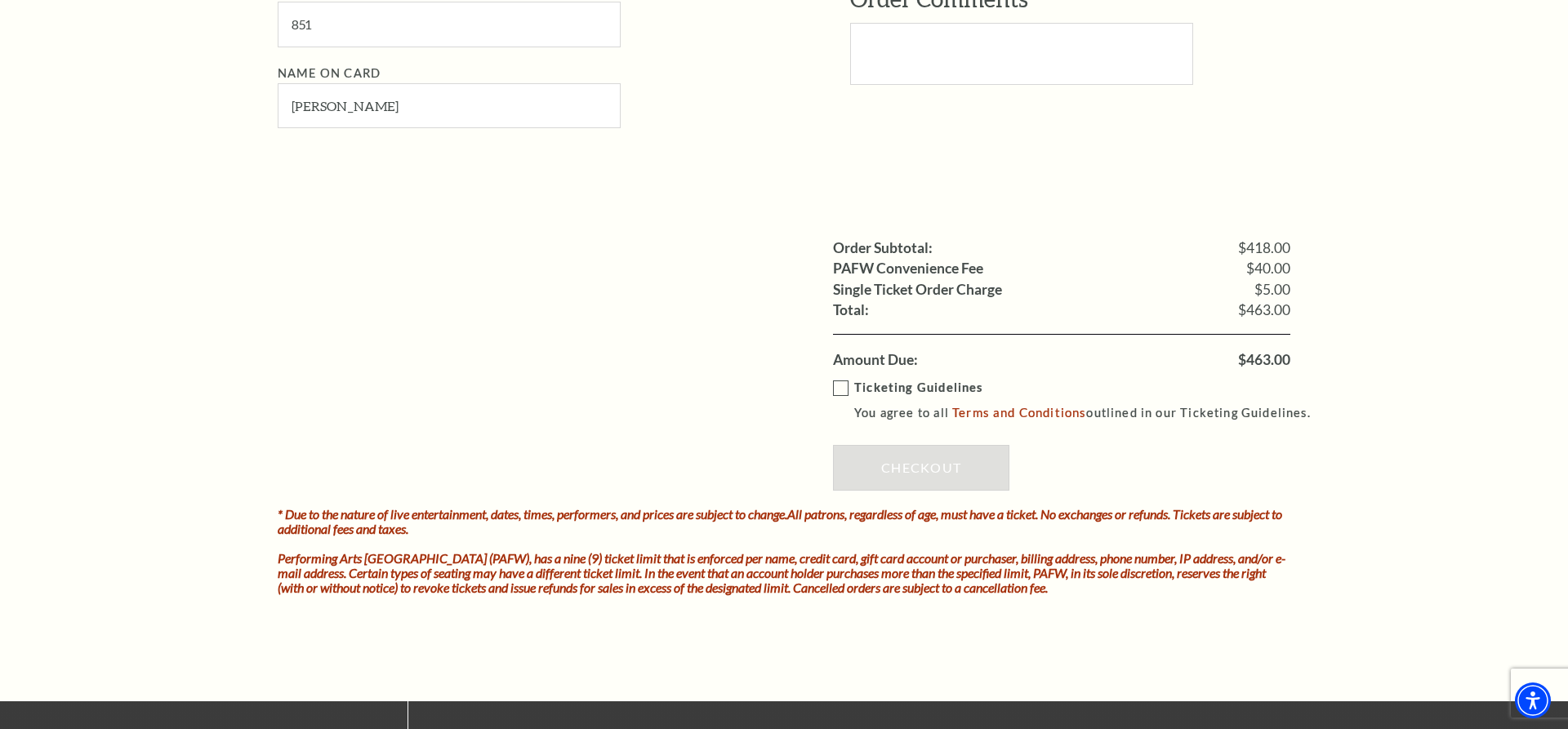
click at [0, 0] on input "Ticketing Guidelines You agree to all Terms and Conditions outlined in our Tick…" at bounding box center [0, 0] width 0 height 0
click at [887, 456] on link "Checkout" at bounding box center [921, 467] width 176 height 46
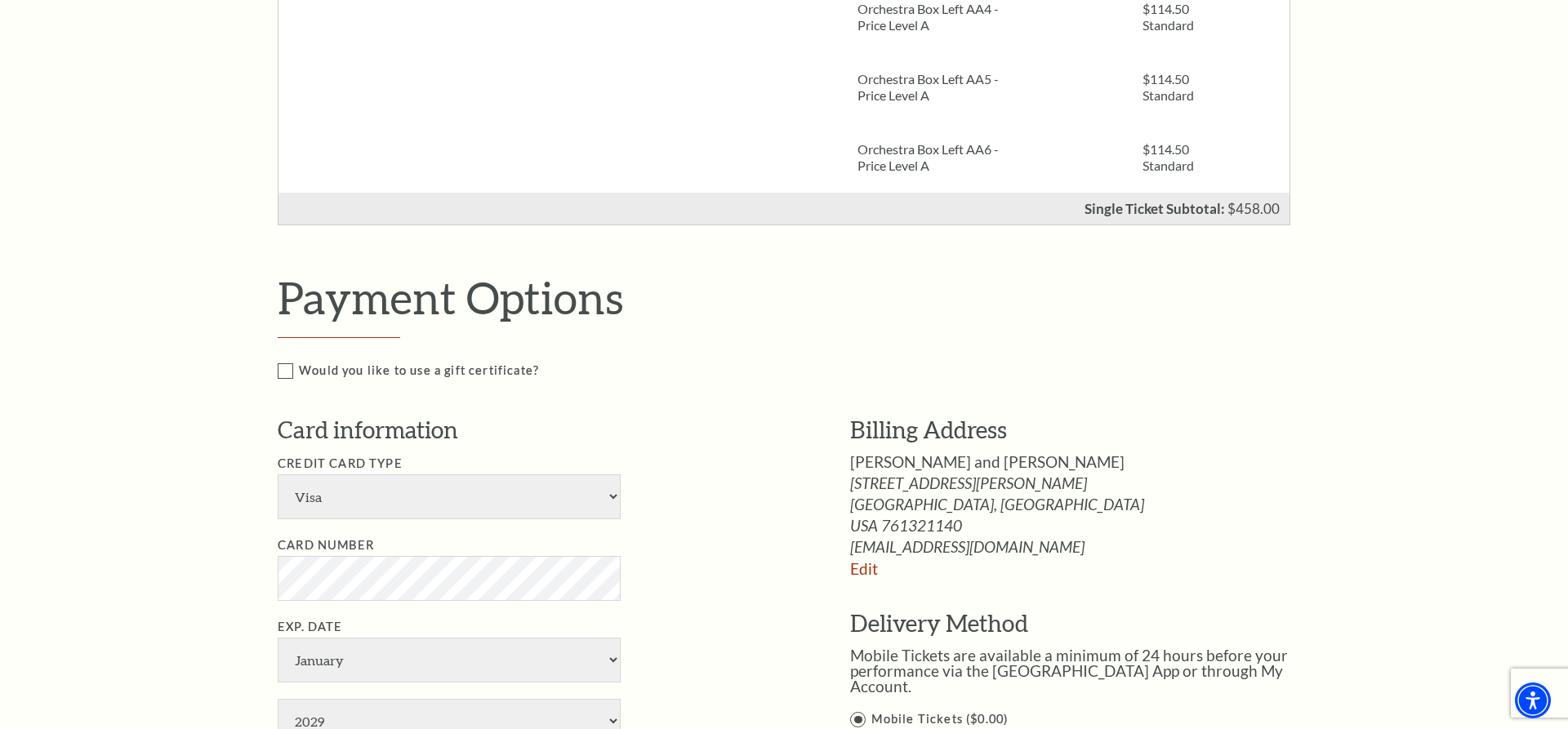
scroll to position [667, 0]
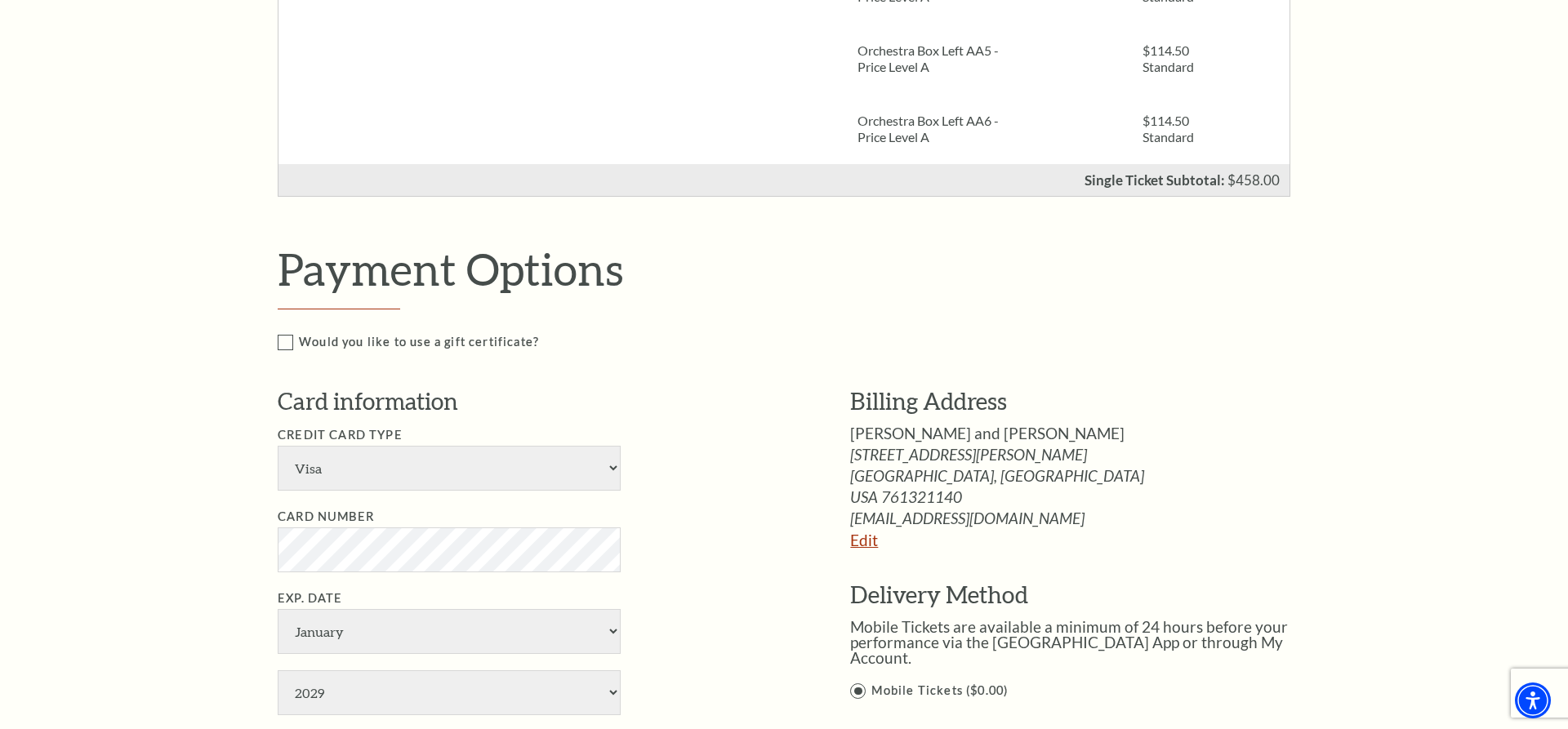
click at [858, 541] on link "Edit" at bounding box center [863, 540] width 27 height 19
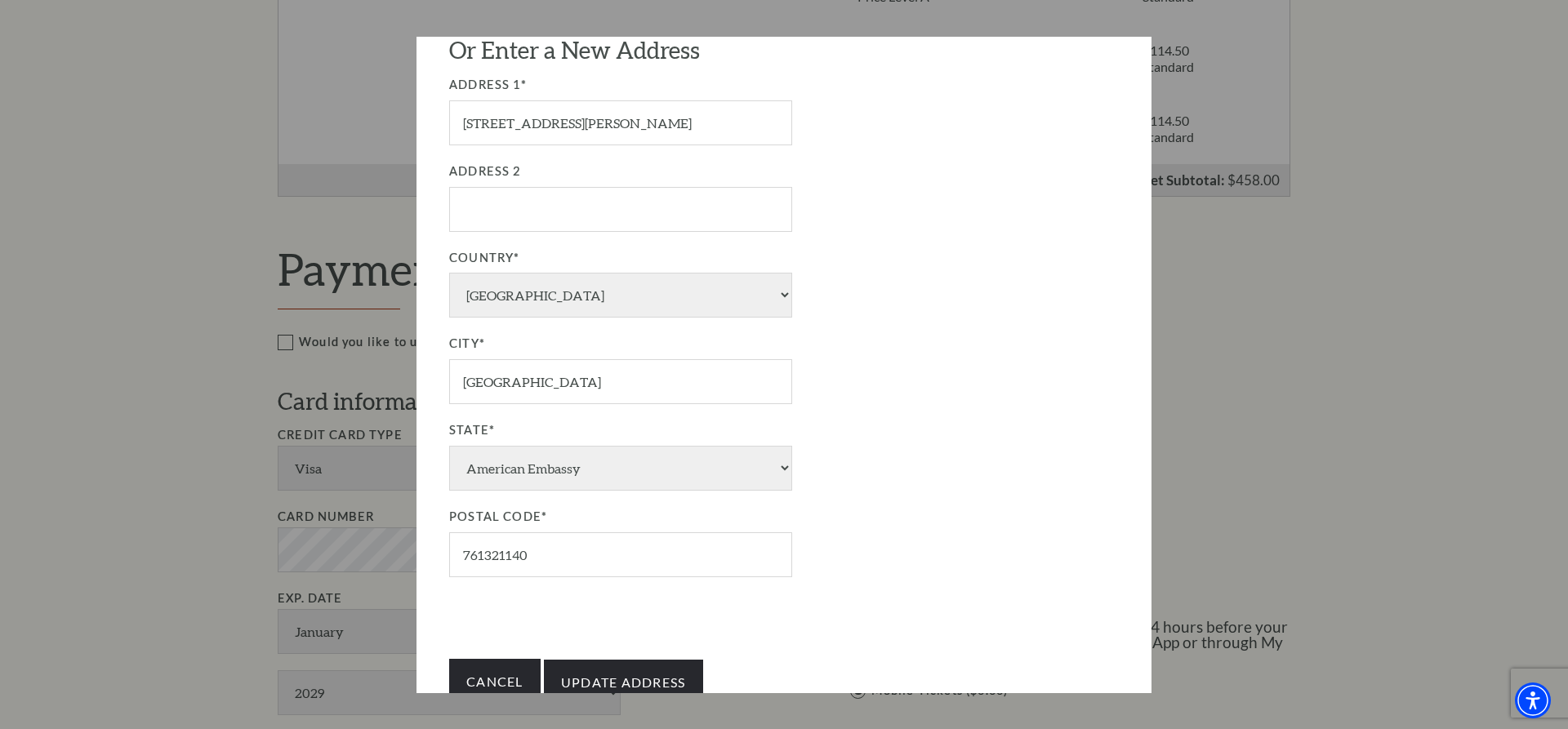
scroll to position [286, 0]
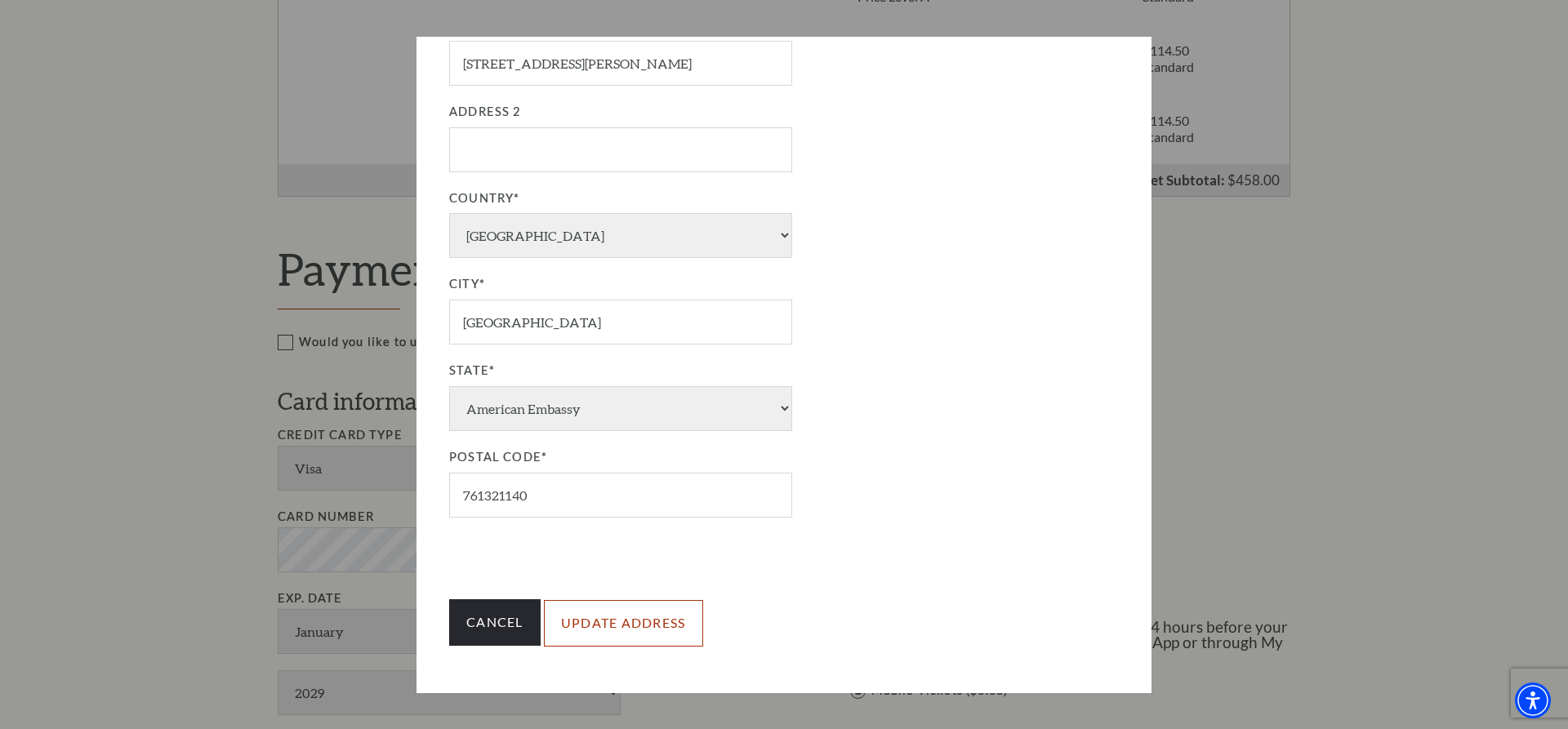
click at [643, 613] on input "Update Address" at bounding box center [623, 623] width 159 height 46
type input "Update Address"
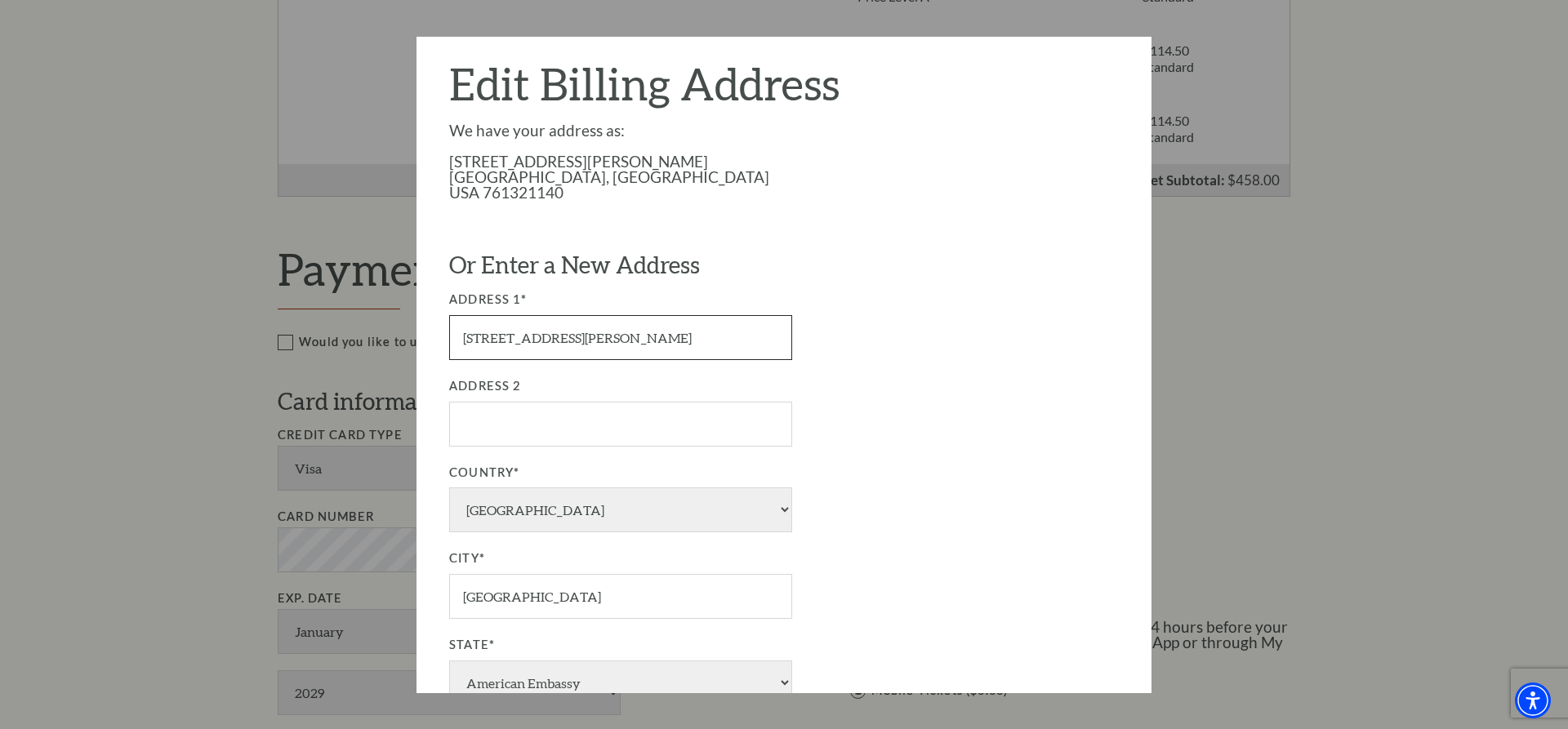
scroll to position [0, 0]
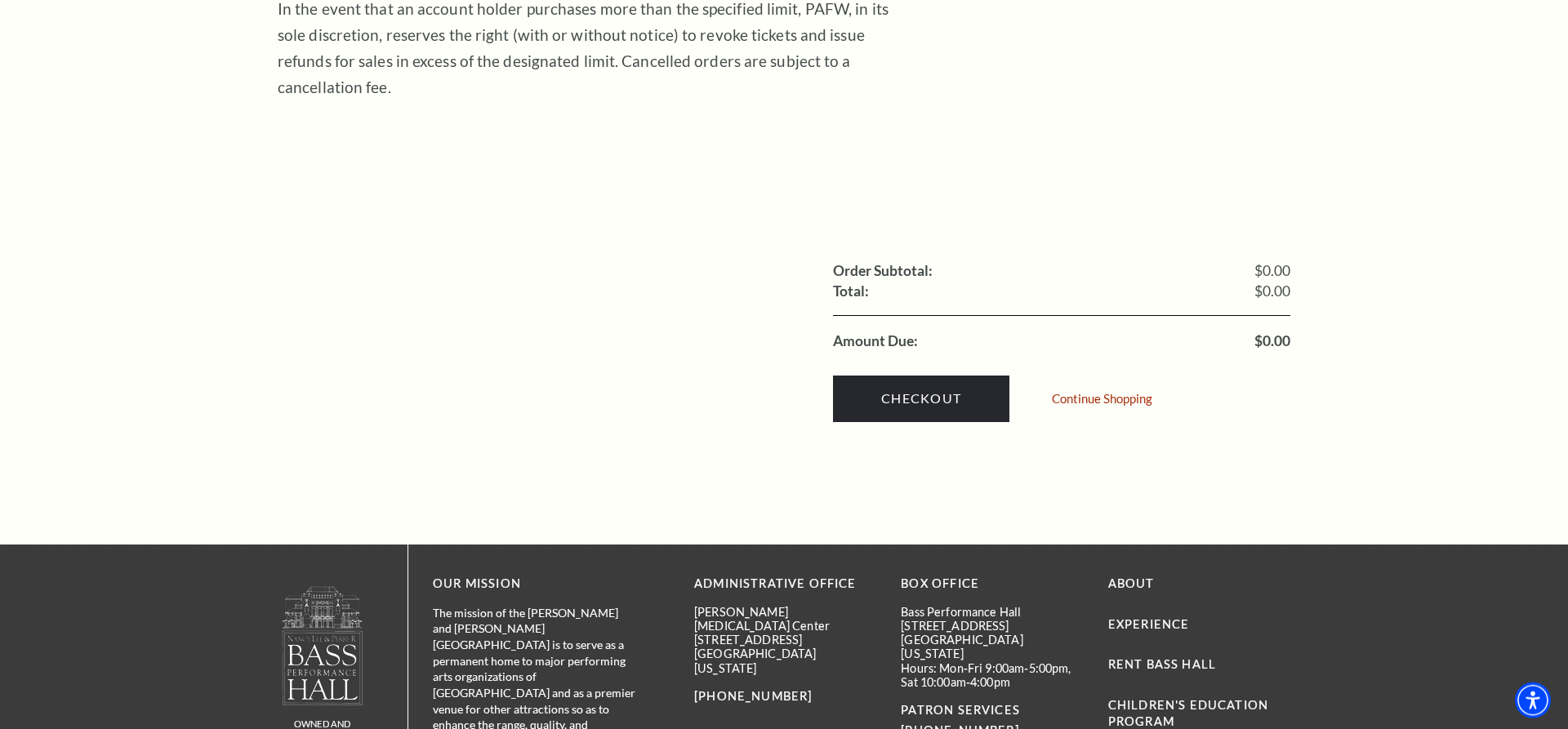
scroll to position [500, 0]
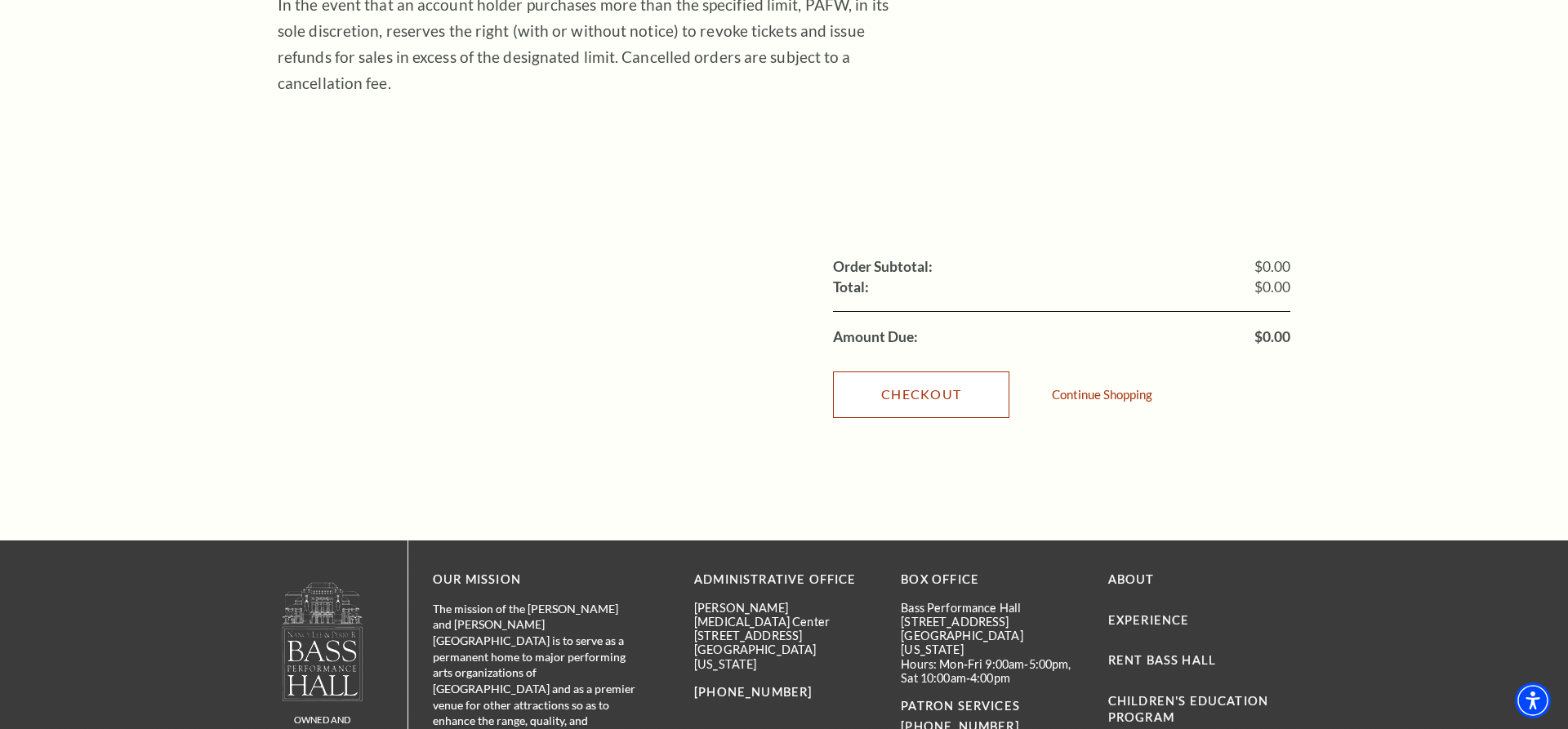
click at [905, 372] on link "Checkout" at bounding box center [921, 394] width 176 height 46
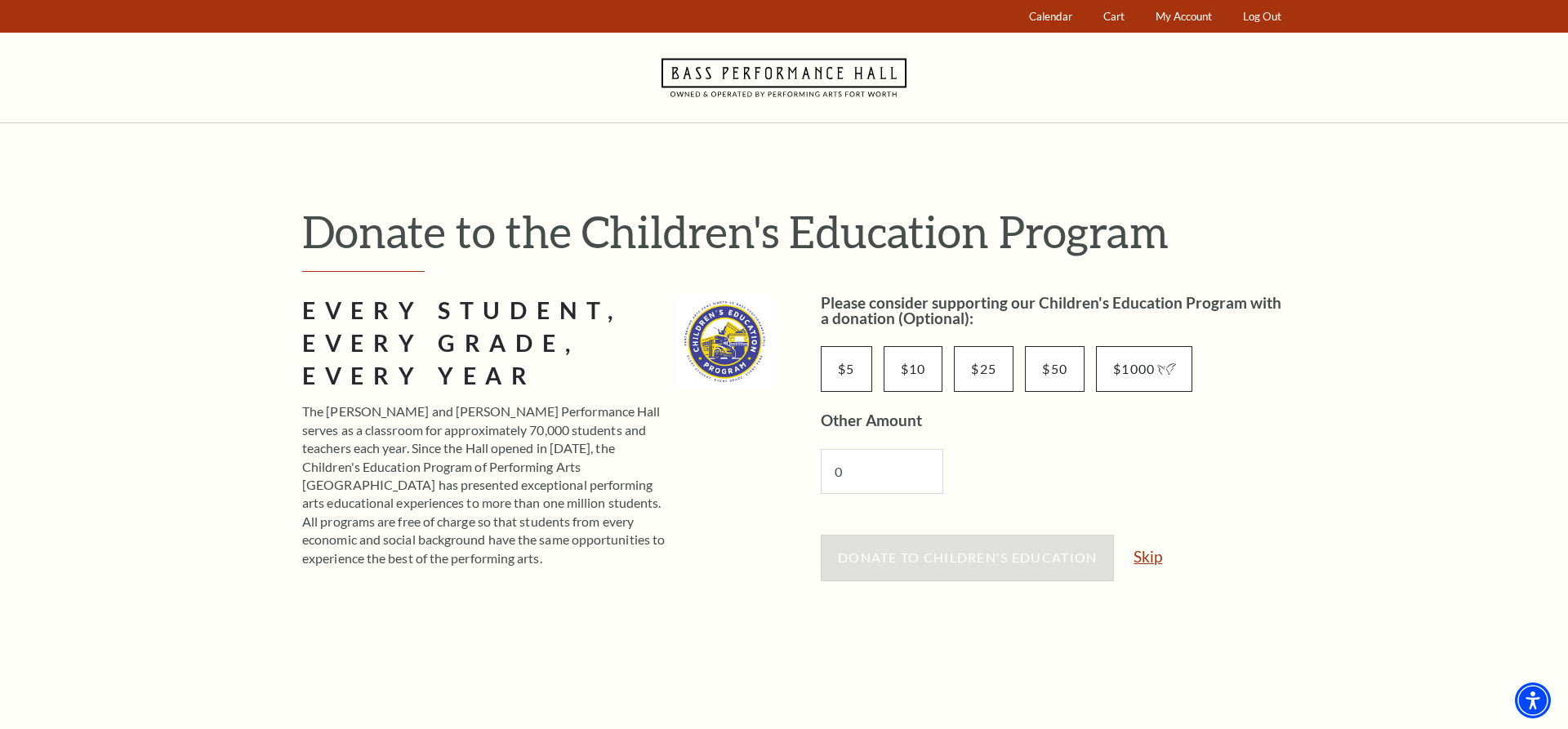
click at [1142, 553] on link "Skip" at bounding box center [1147, 556] width 28 height 16
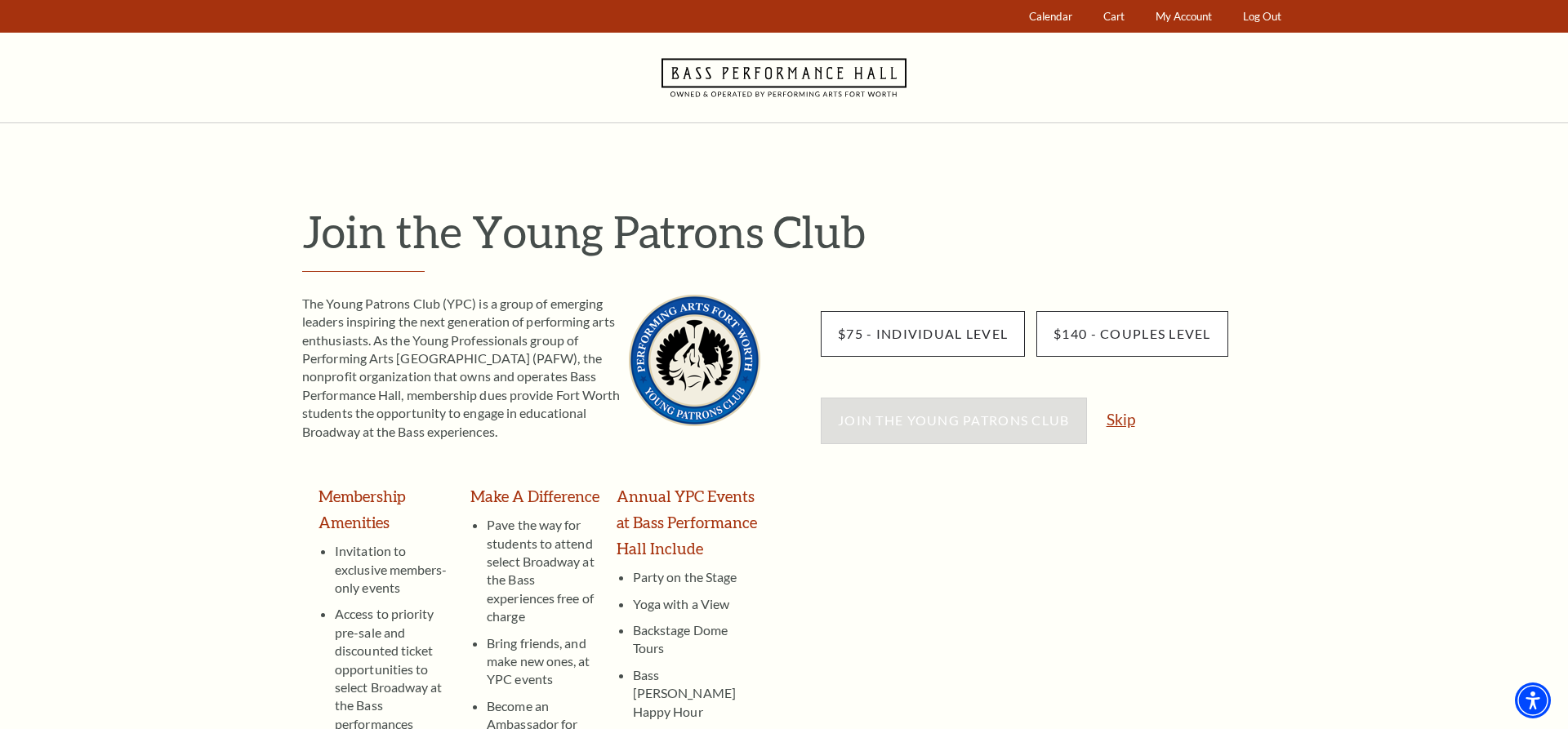
click at [1121, 418] on link "Skip" at bounding box center [1121, 419] width 28 height 16
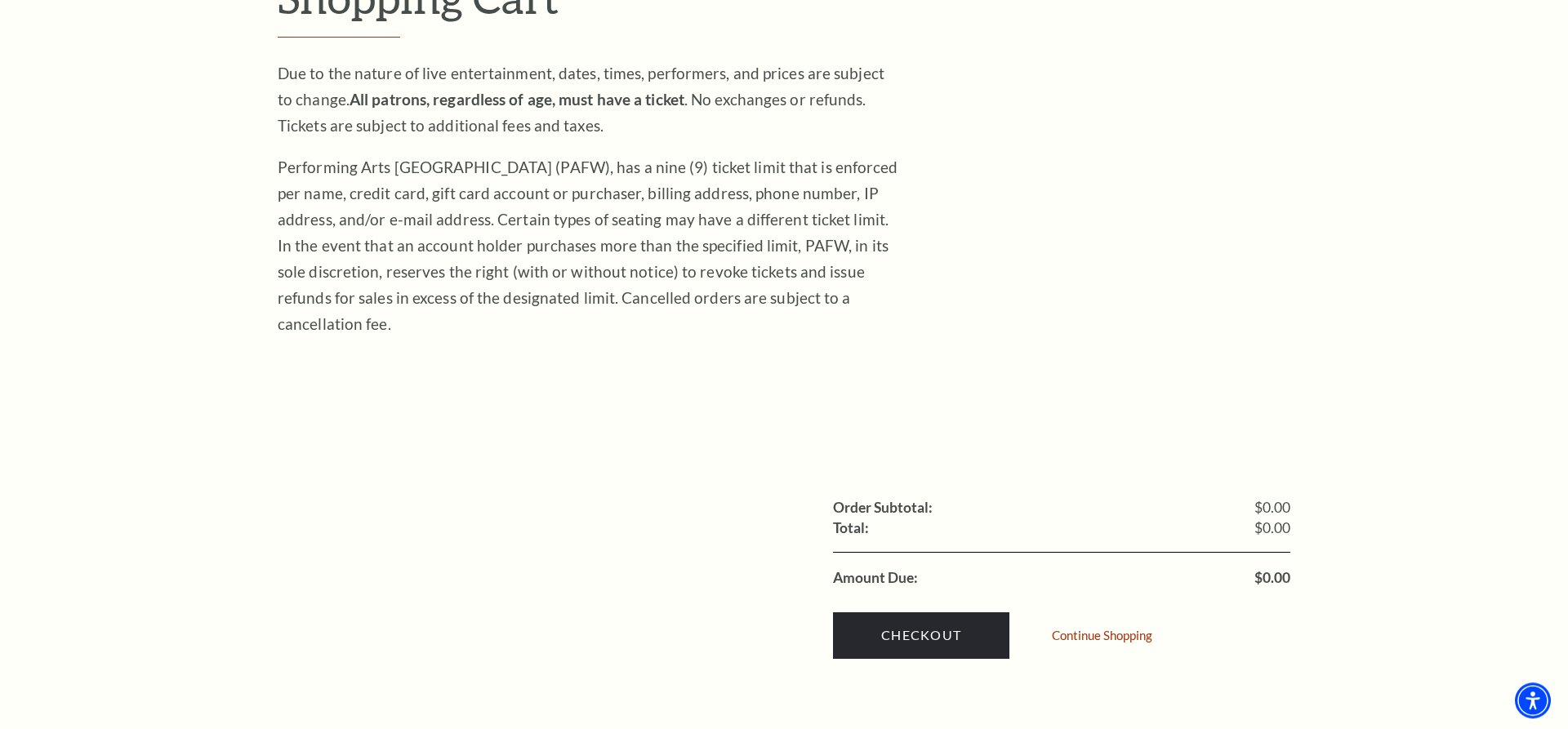
scroll to position [167, 0]
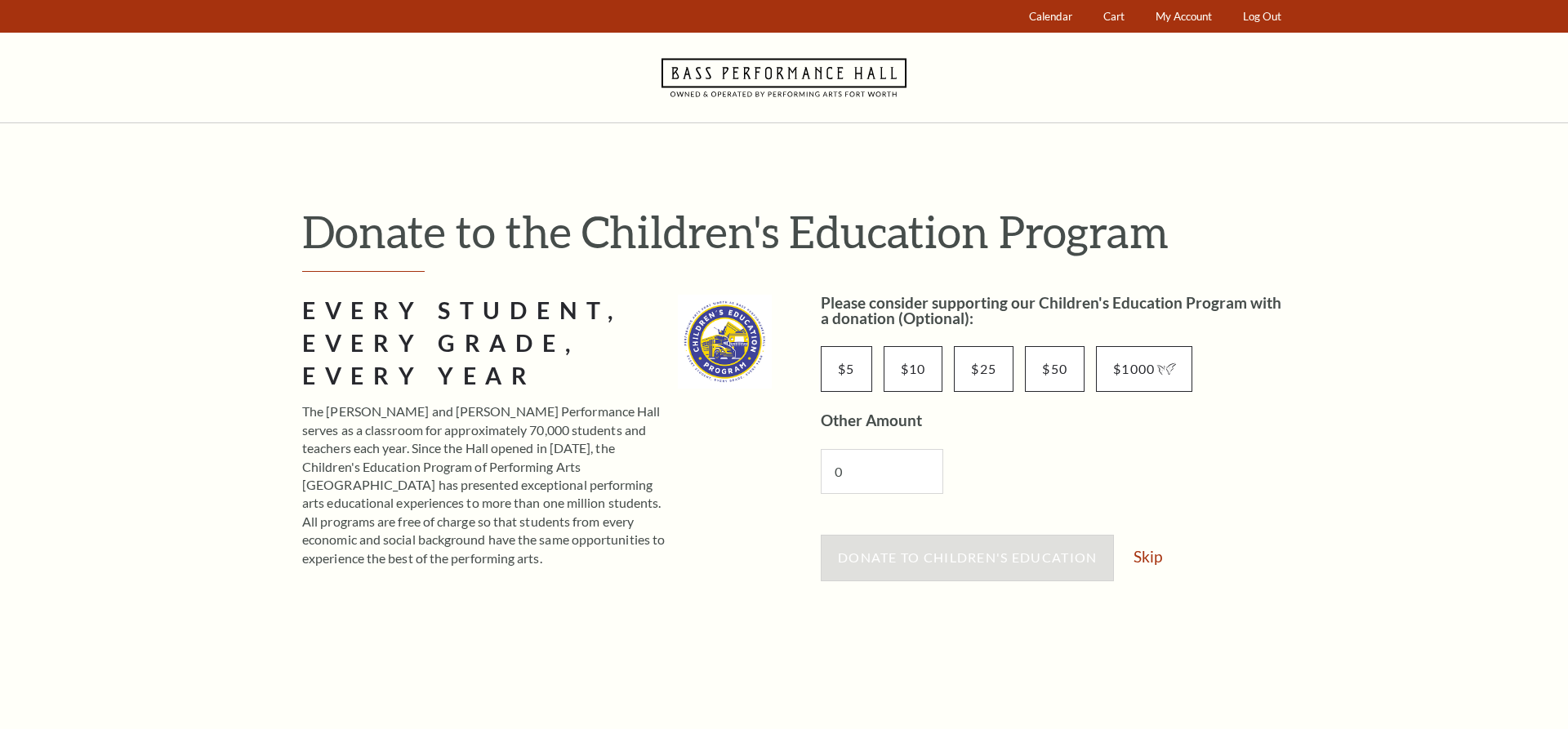
scroll to position [83, 0]
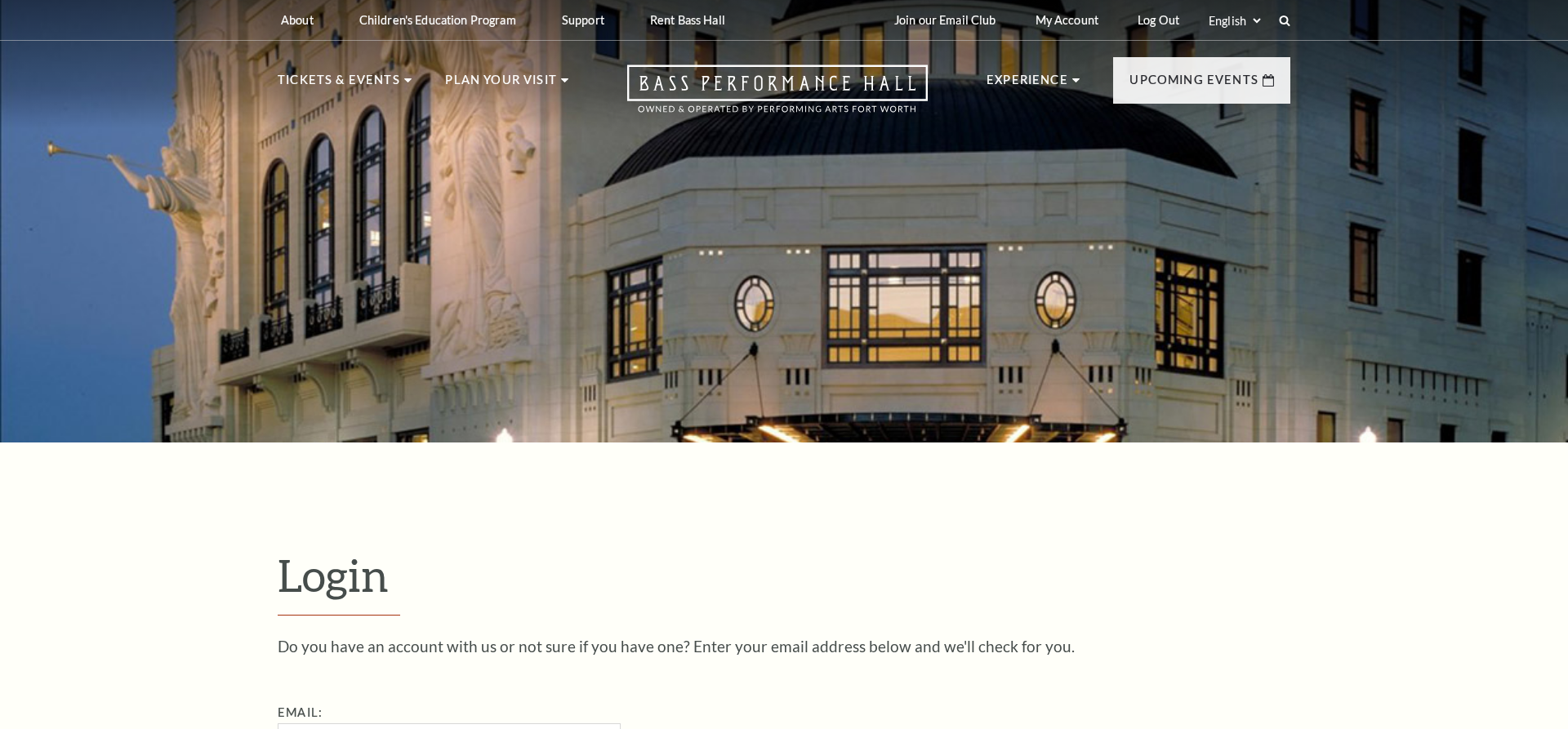
scroll to position [549, 0]
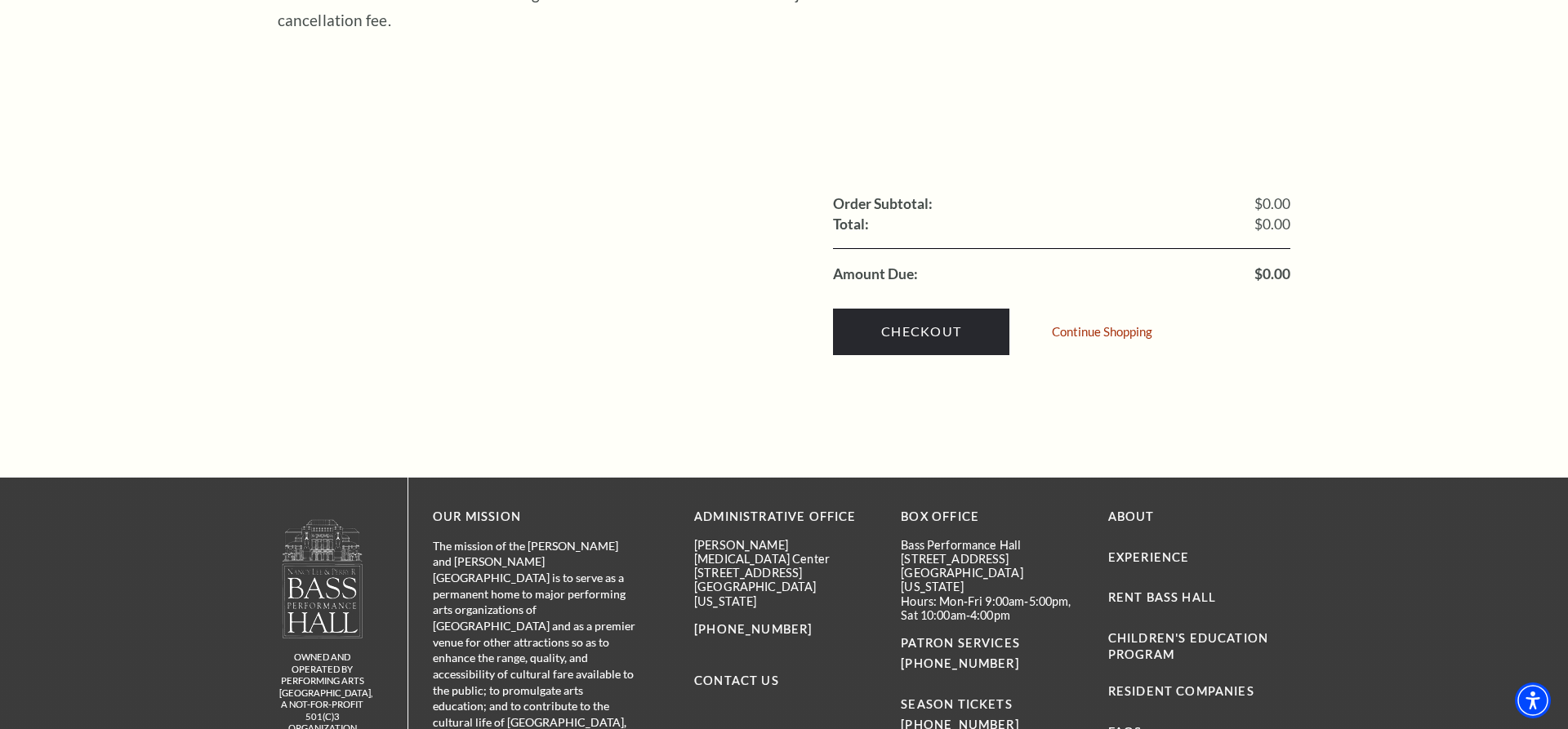
scroll to position [452, 0]
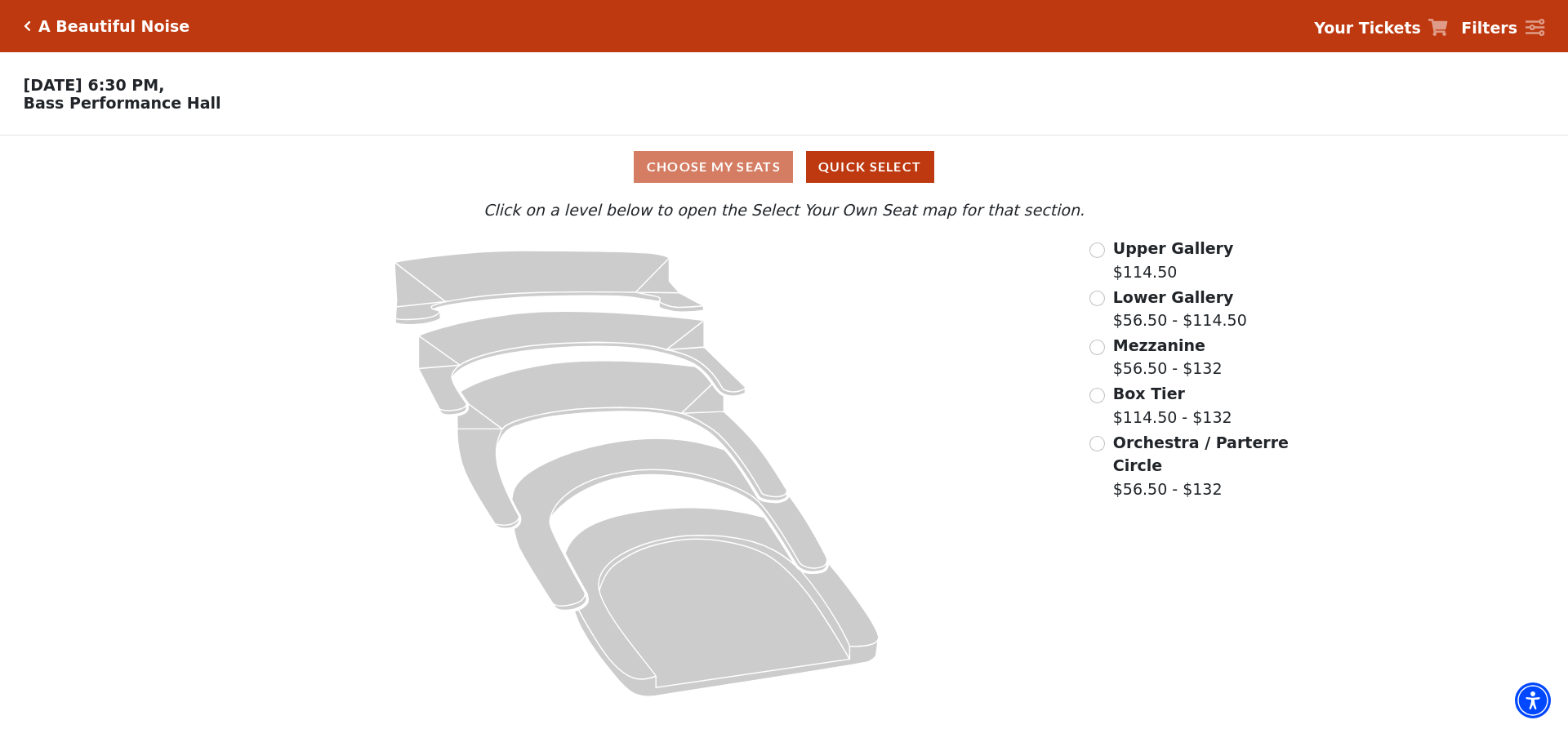
click at [1098, 443] on div "Orchestra / Parterre Circle $56.50 - $132" at bounding box center [1189, 466] width 202 height 71
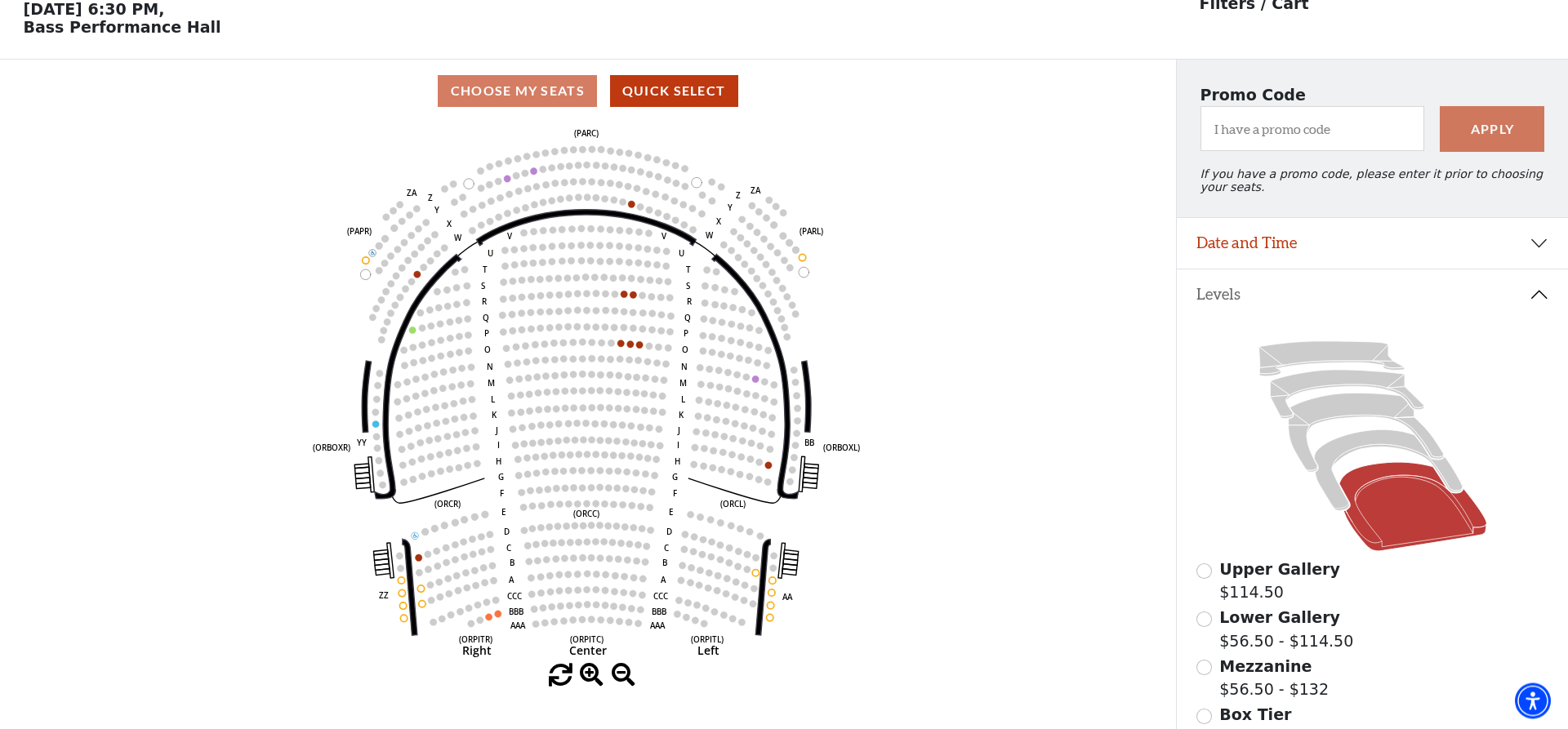
scroll to position [159, 0]
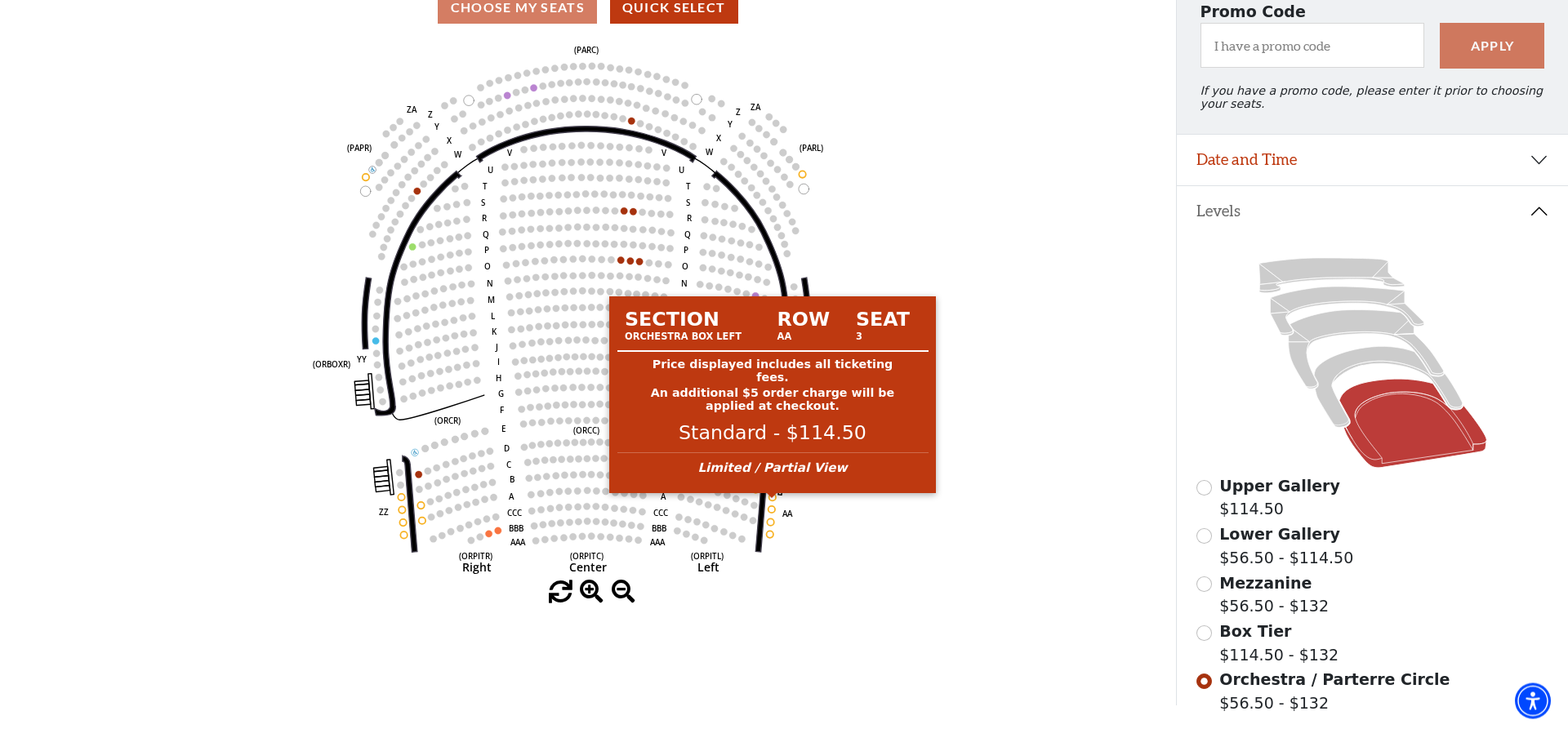
click at [774, 501] on circle at bounding box center [773, 497] width 7 height 7
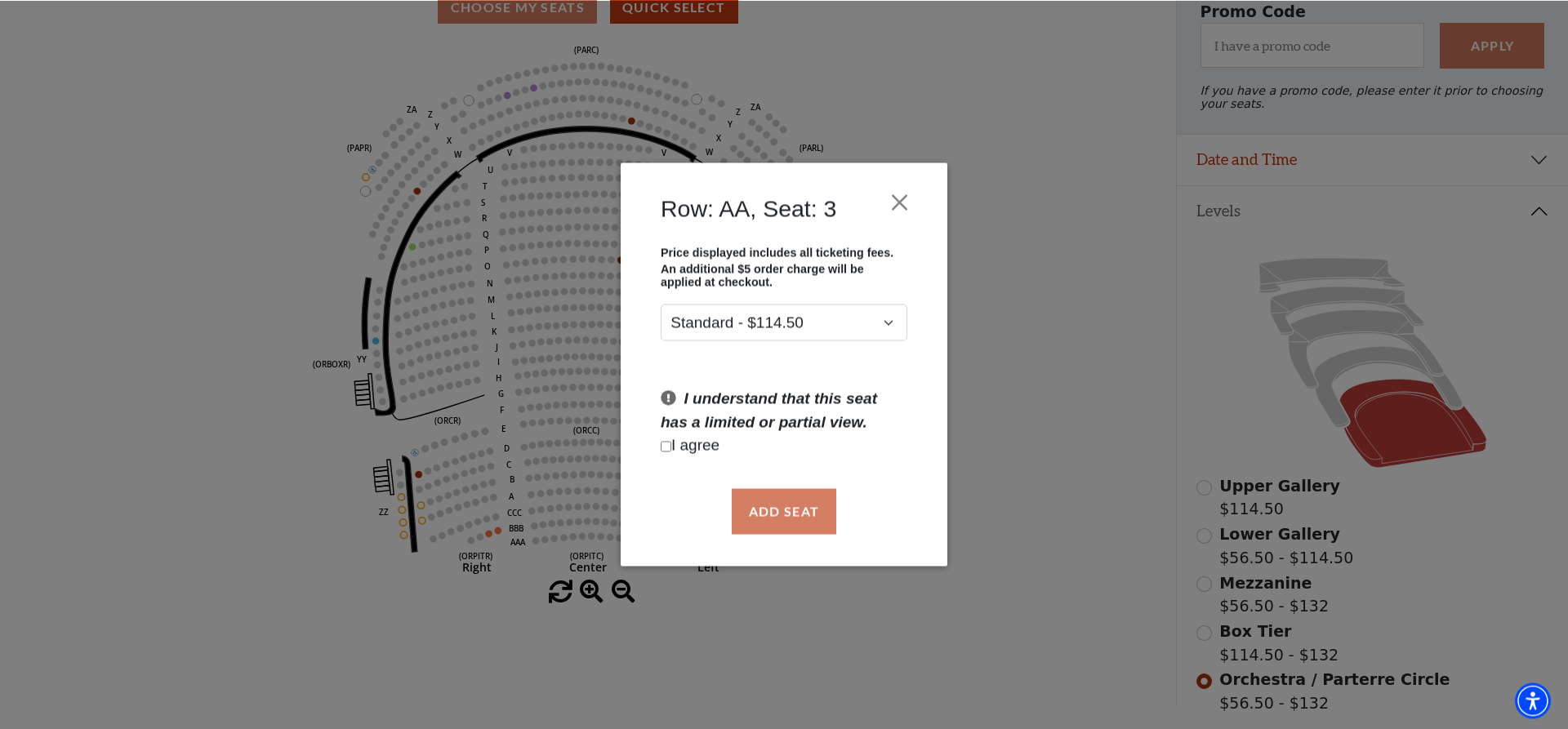
click at [669, 449] on input "Checkbox field" at bounding box center [666, 446] width 11 height 11
checkbox input "true"
click at [797, 508] on button "Add Seat" at bounding box center [784, 511] width 105 height 46
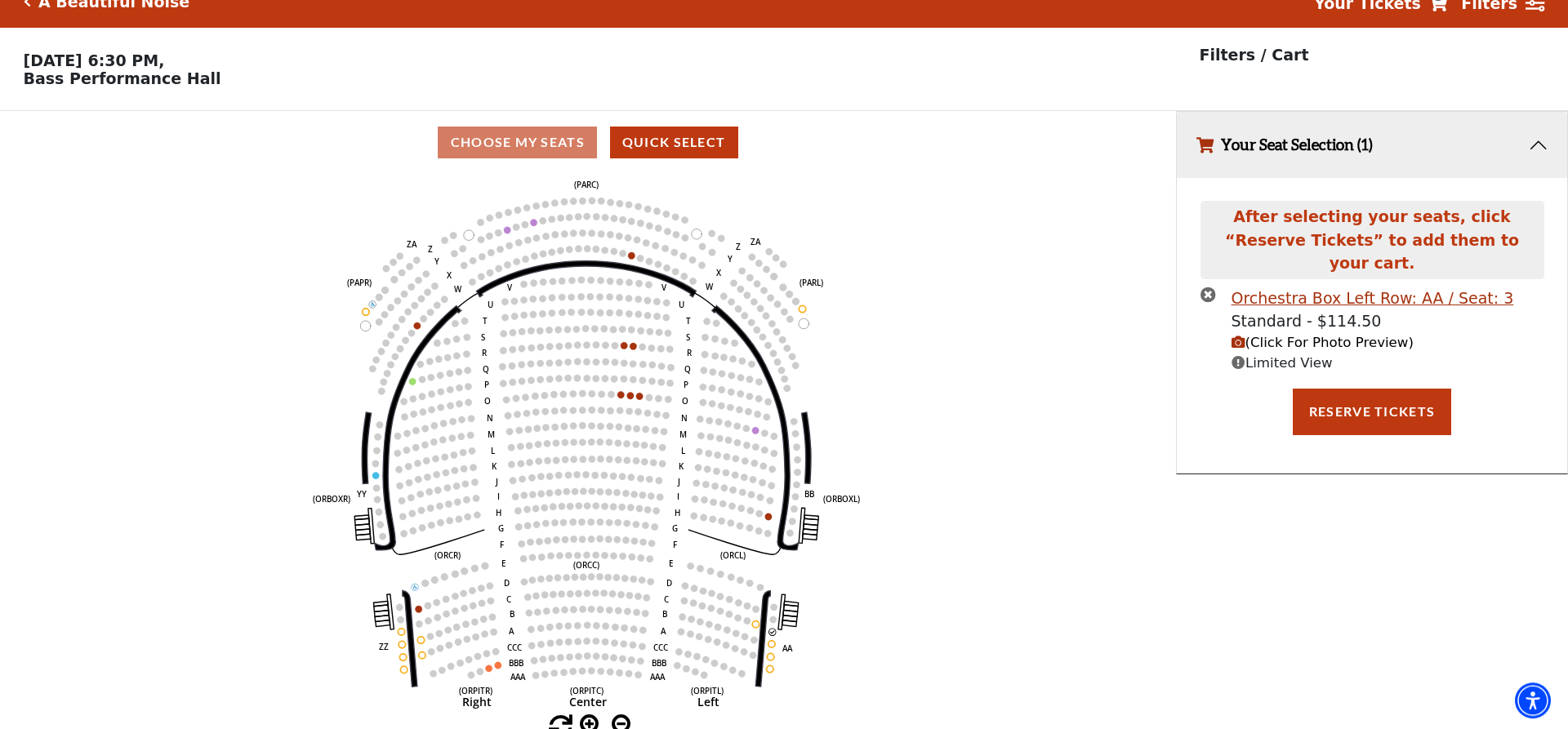
scroll to position [40, 0]
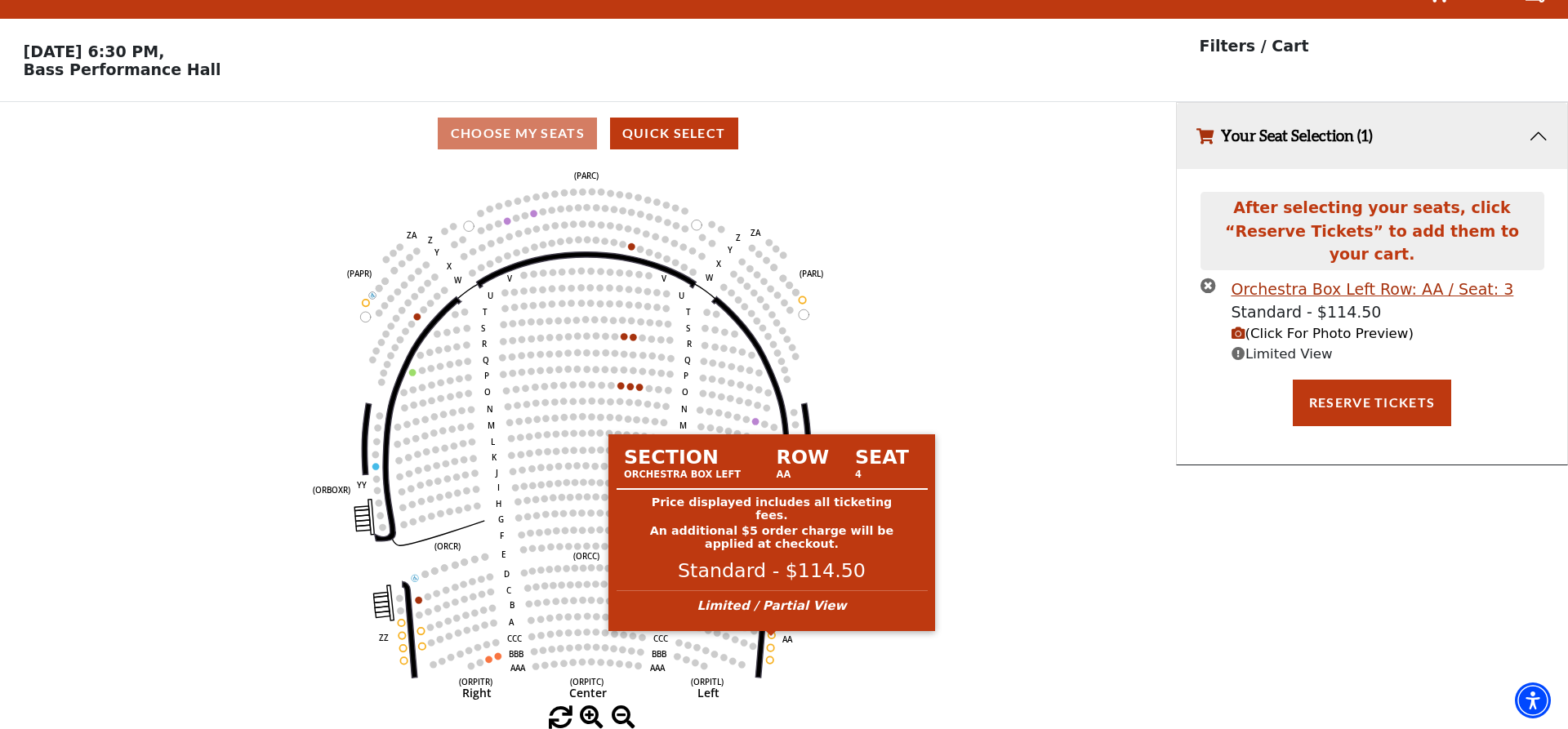
click at [772, 636] on circle at bounding box center [772, 634] width 7 height 7
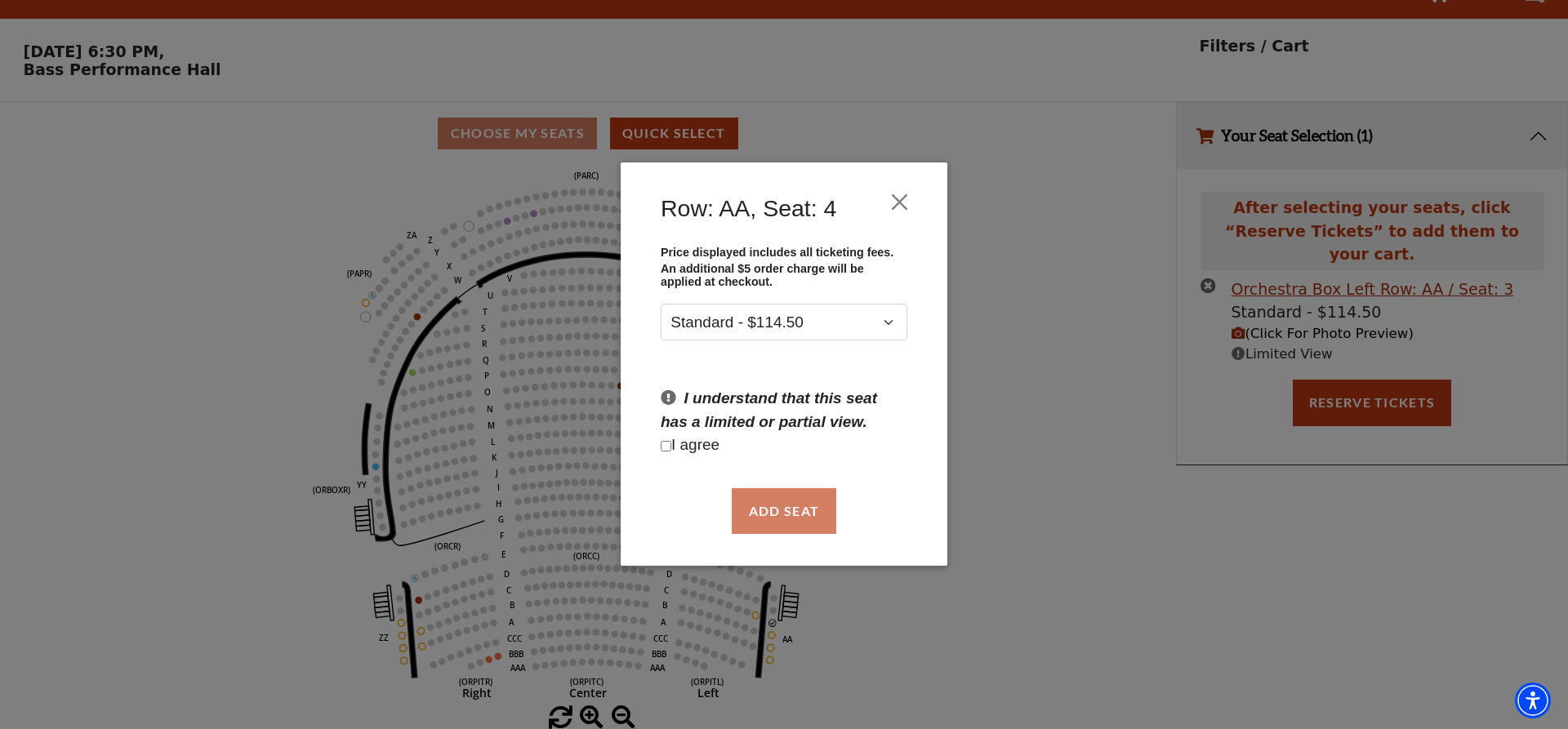
click at [667, 450] on input "Checkbox field" at bounding box center [666, 446] width 11 height 11
checkbox input "true"
click at [769, 506] on button "Add Seat" at bounding box center [784, 511] width 105 height 46
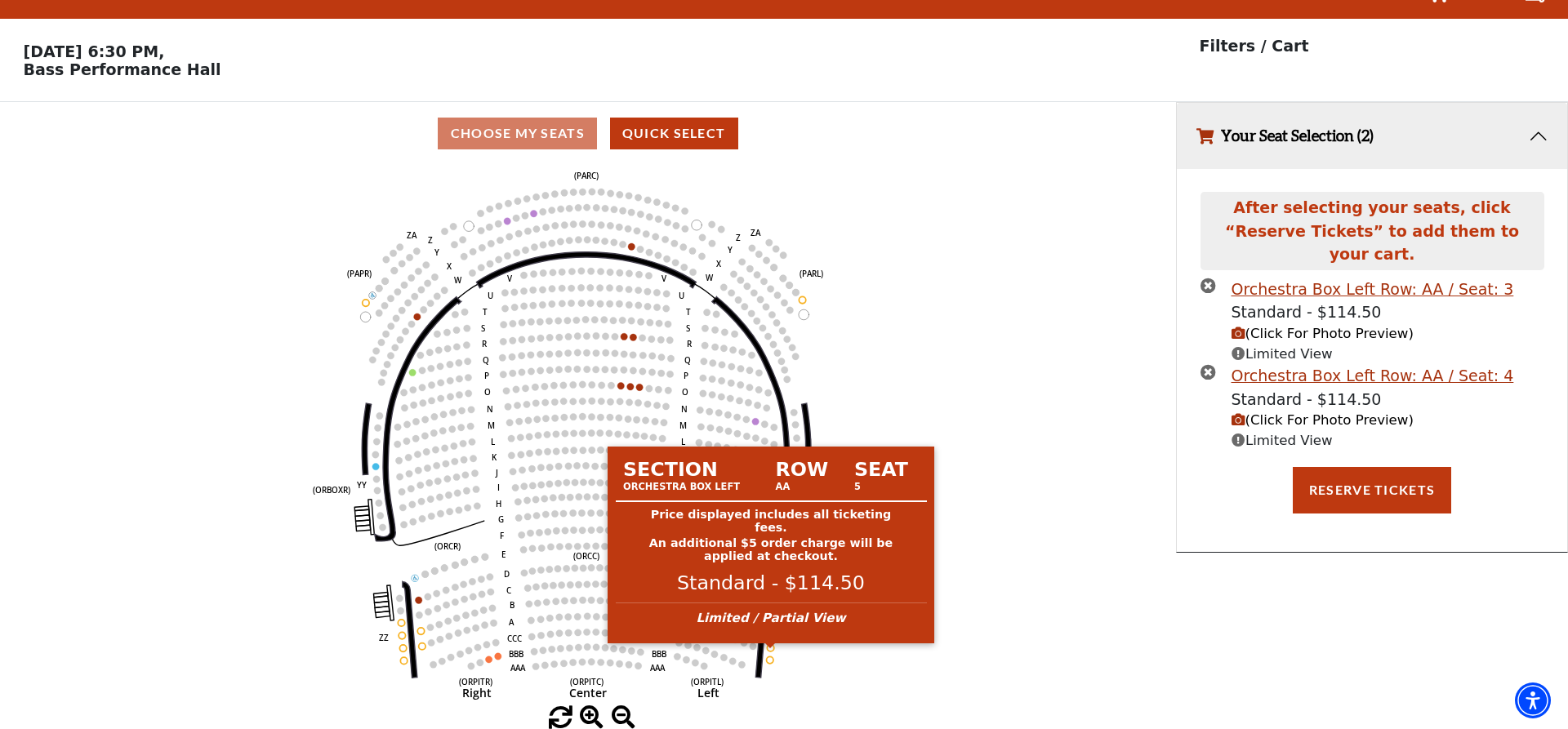
click at [770, 647] on circle at bounding box center [770, 648] width 7 height 7
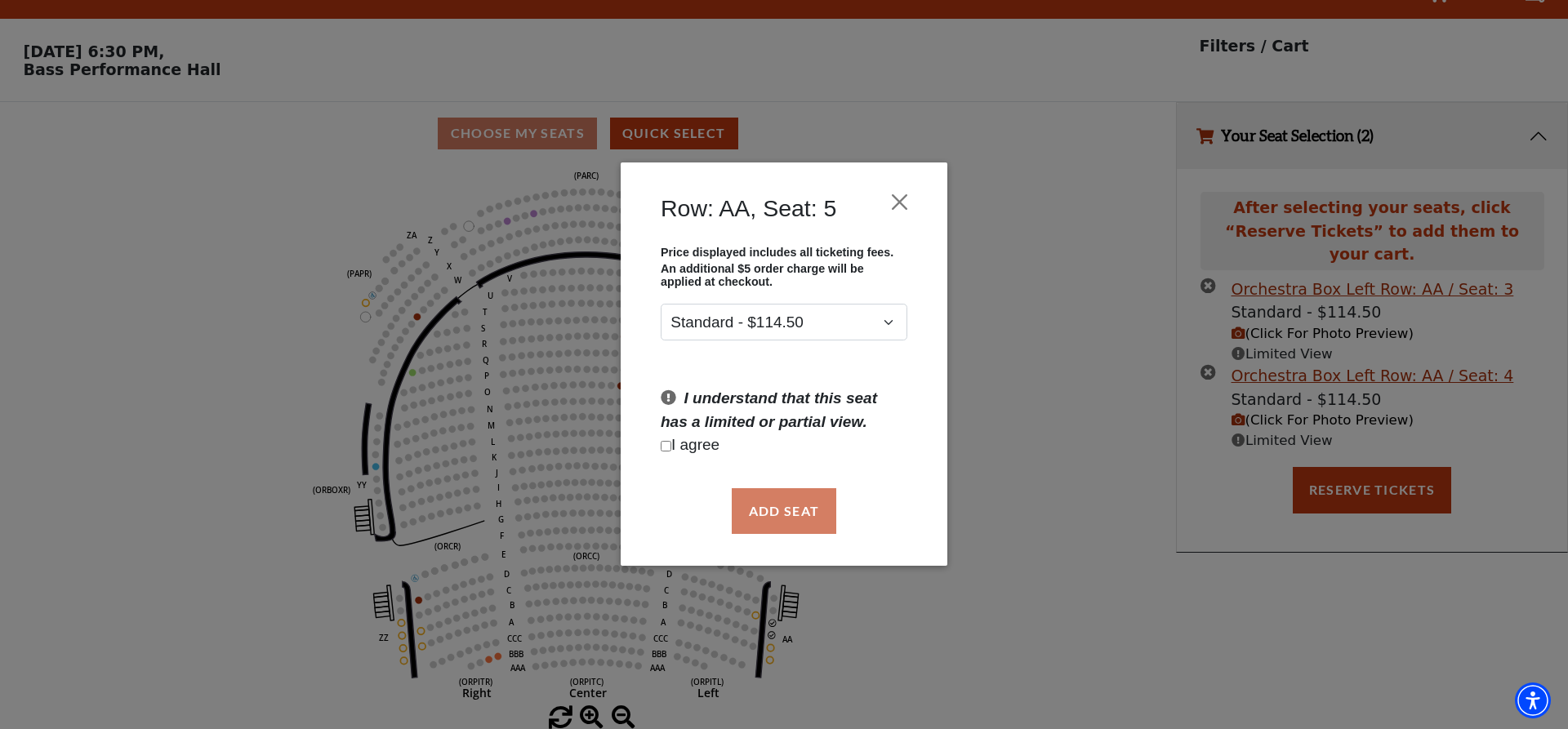
click at [667, 452] on input "Checkbox field" at bounding box center [666, 446] width 11 height 11
checkbox input "true"
click at [786, 504] on button "Add Seat" at bounding box center [784, 511] width 105 height 46
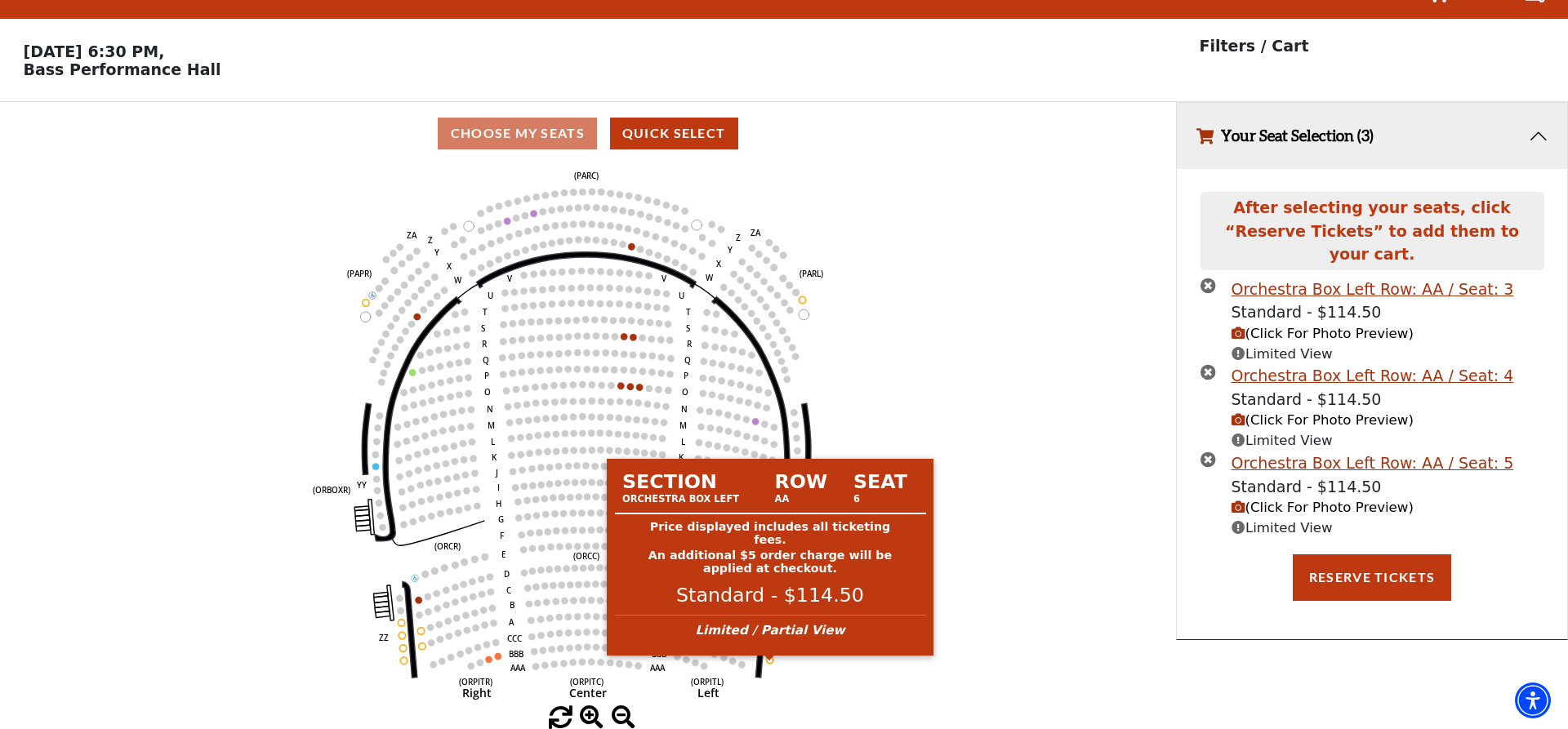
click at [768, 657] on icon "Left (ORPITL) Right (ORPITR) Center (ORPITC) ZZ AA YY BB ZA ZA (ORCL) (ORCR) (O…" at bounding box center [588, 436] width 1058 height 541
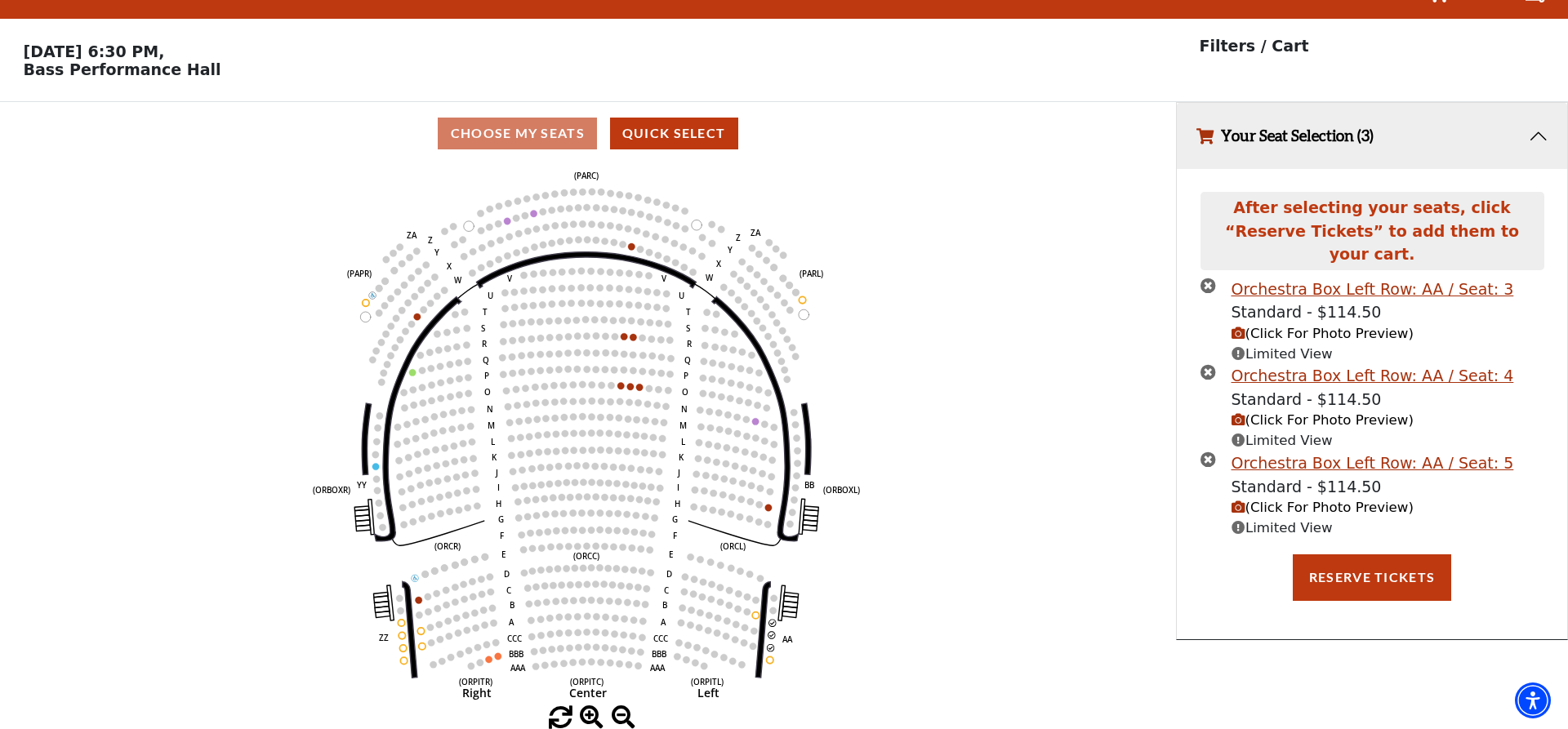
click at [774, 663] on icon "Left (ORPITL) Right (ORPITR) Center (ORPITC) ZZ AA YY BB ZA ZA (ORCL) (ORCR) (O…" at bounding box center [588, 436] width 1058 height 541
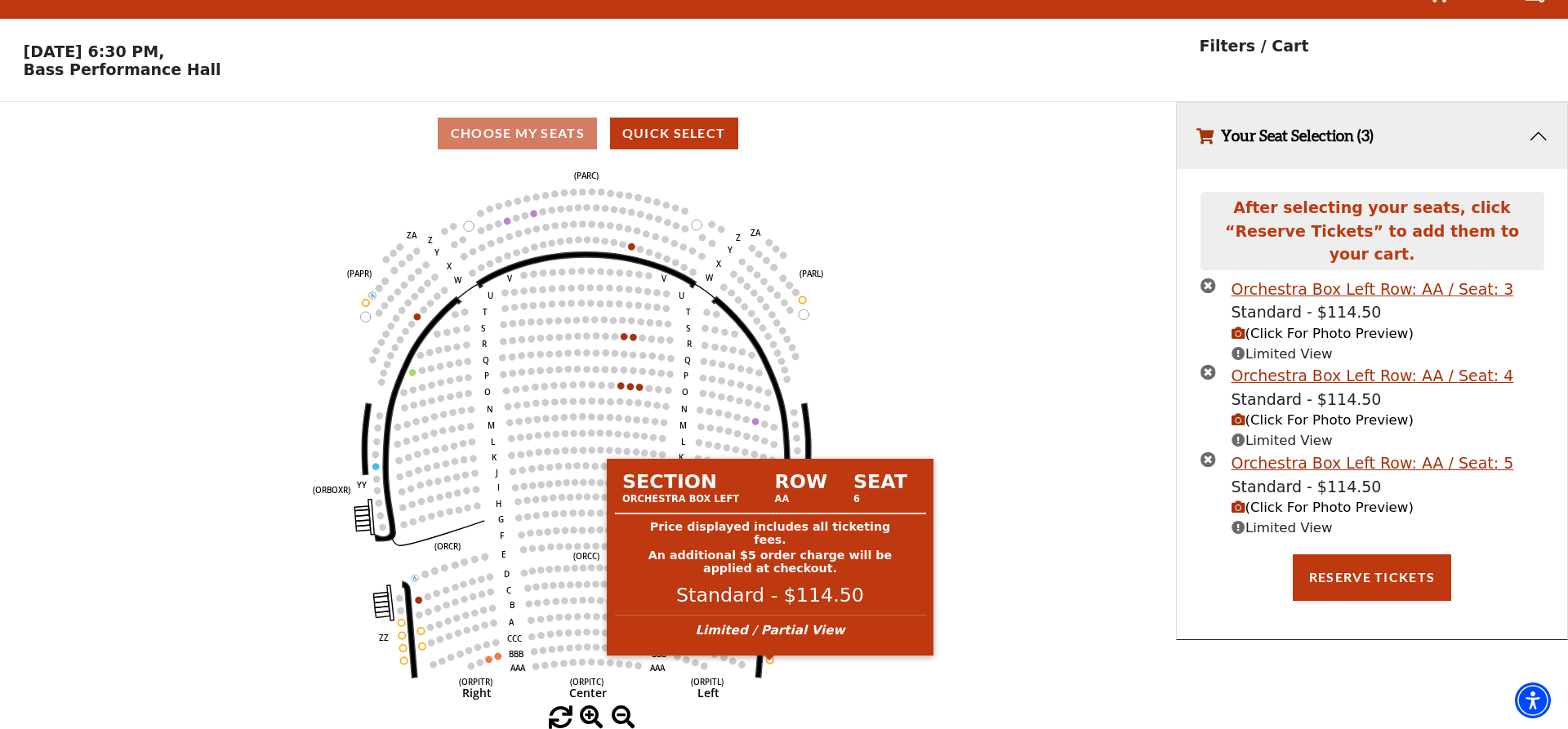
click at [768, 659] on circle at bounding box center [770, 660] width 7 height 7
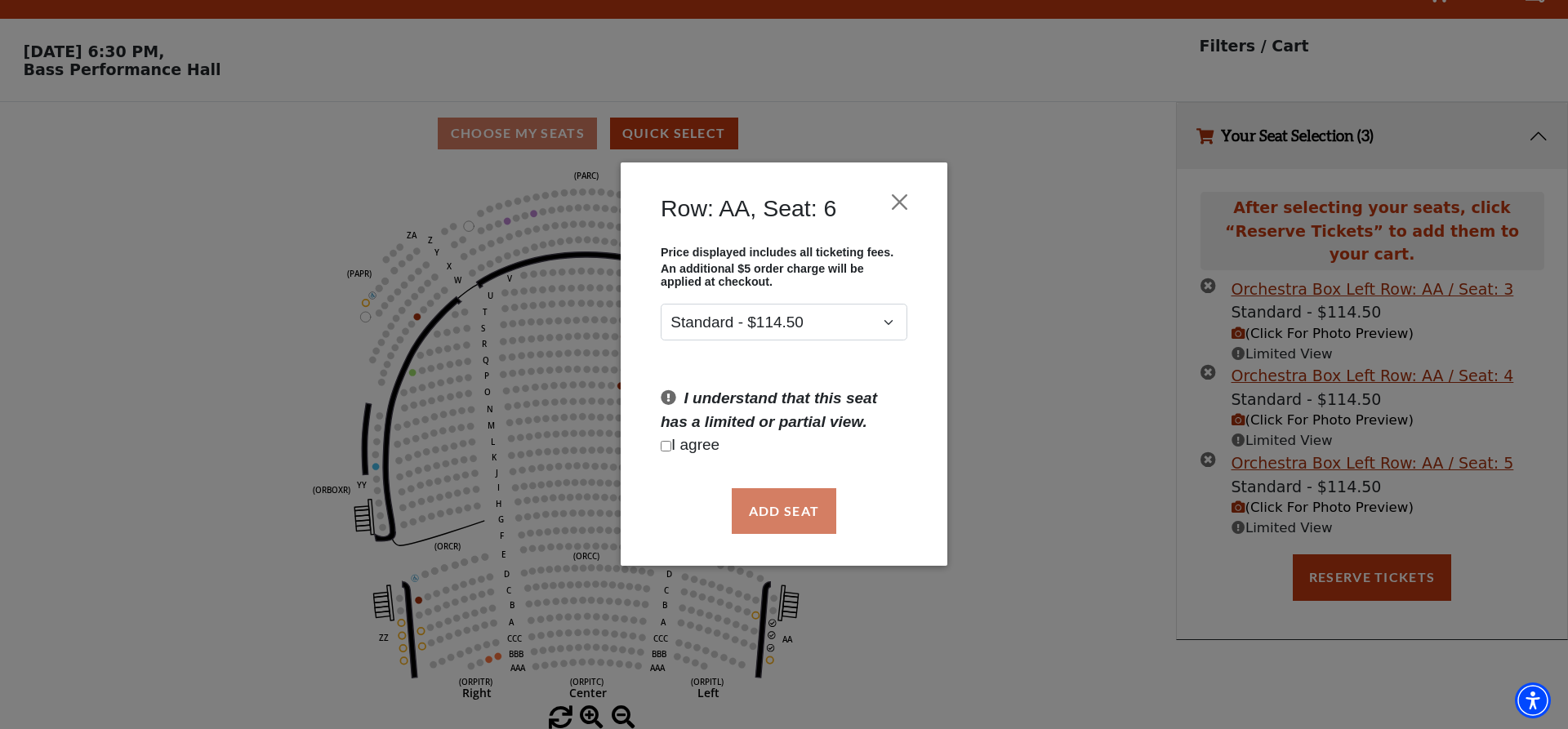
click at [668, 448] on input "Checkbox field" at bounding box center [666, 446] width 11 height 11
checkbox input "true"
drag, startPoint x: 784, startPoint y: 506, endPoint x: 806, endPoint y: 532, distance: 34.1
click at [784, 506] on button "Add Seat" at bounding box center [784, 511] width 105 height 46
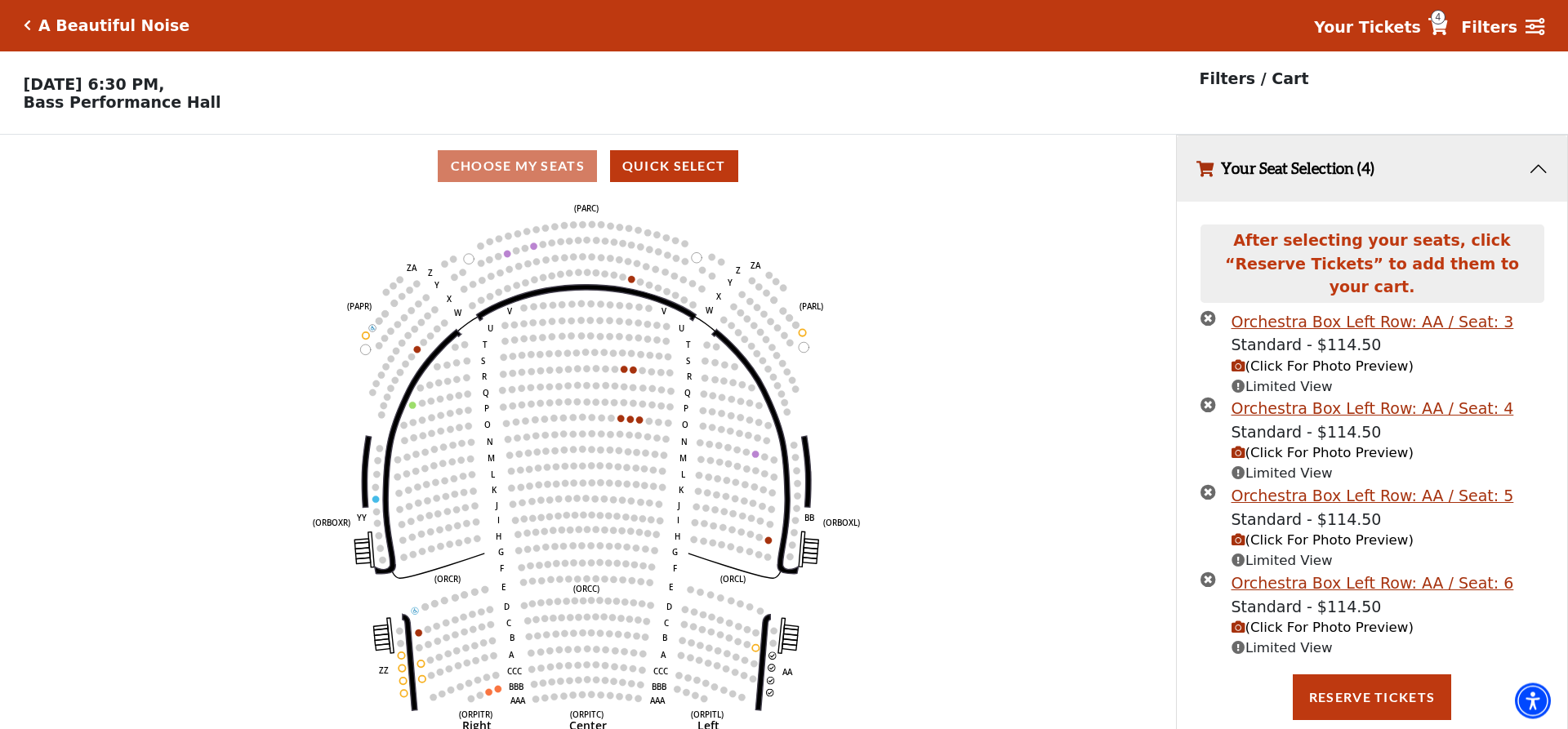
scroll to position [0, 0]
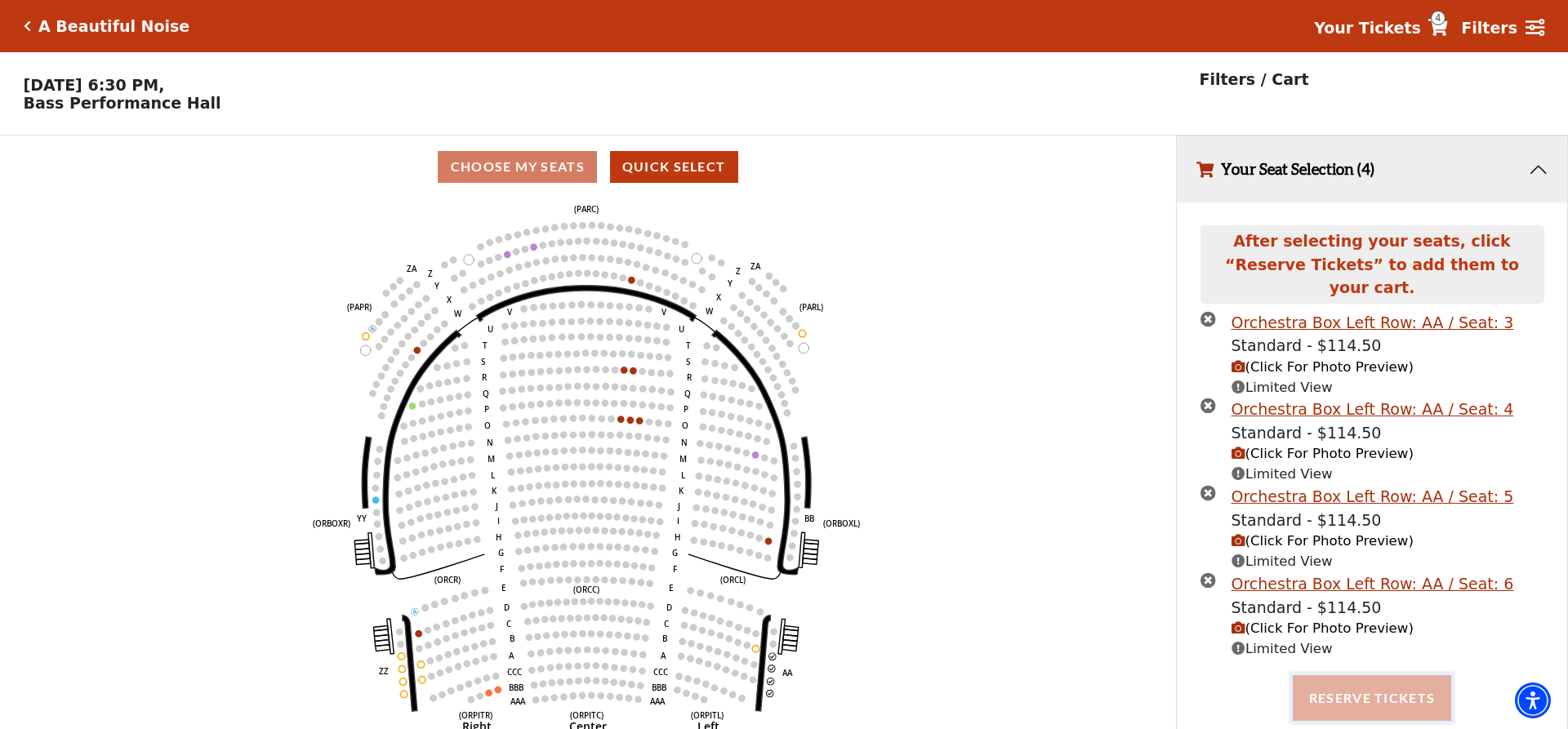
click at [1370, 676] on button "Reserve Tickets" at bounding box center [1371, 698] width 159 height 46
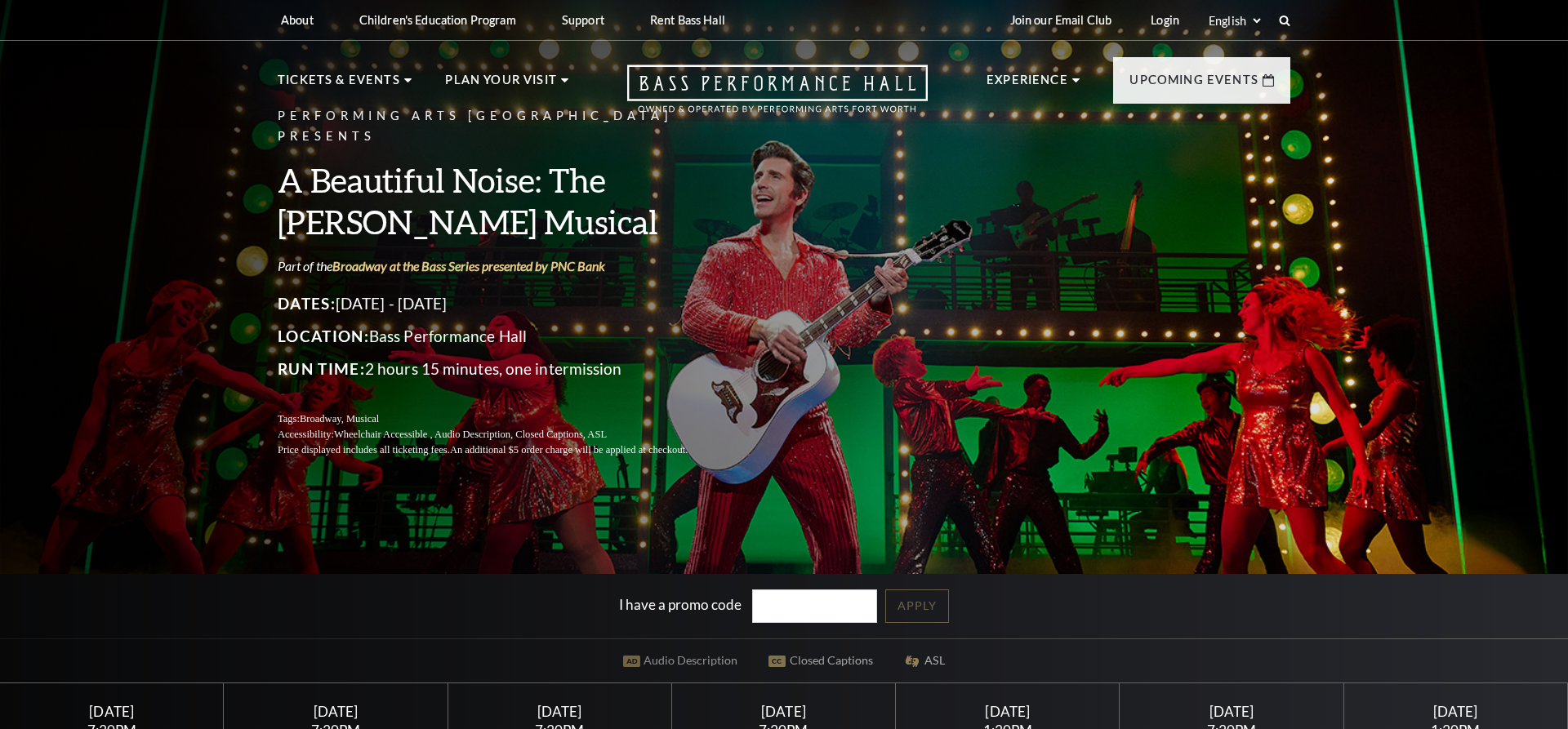
scroll to position [333, 0]
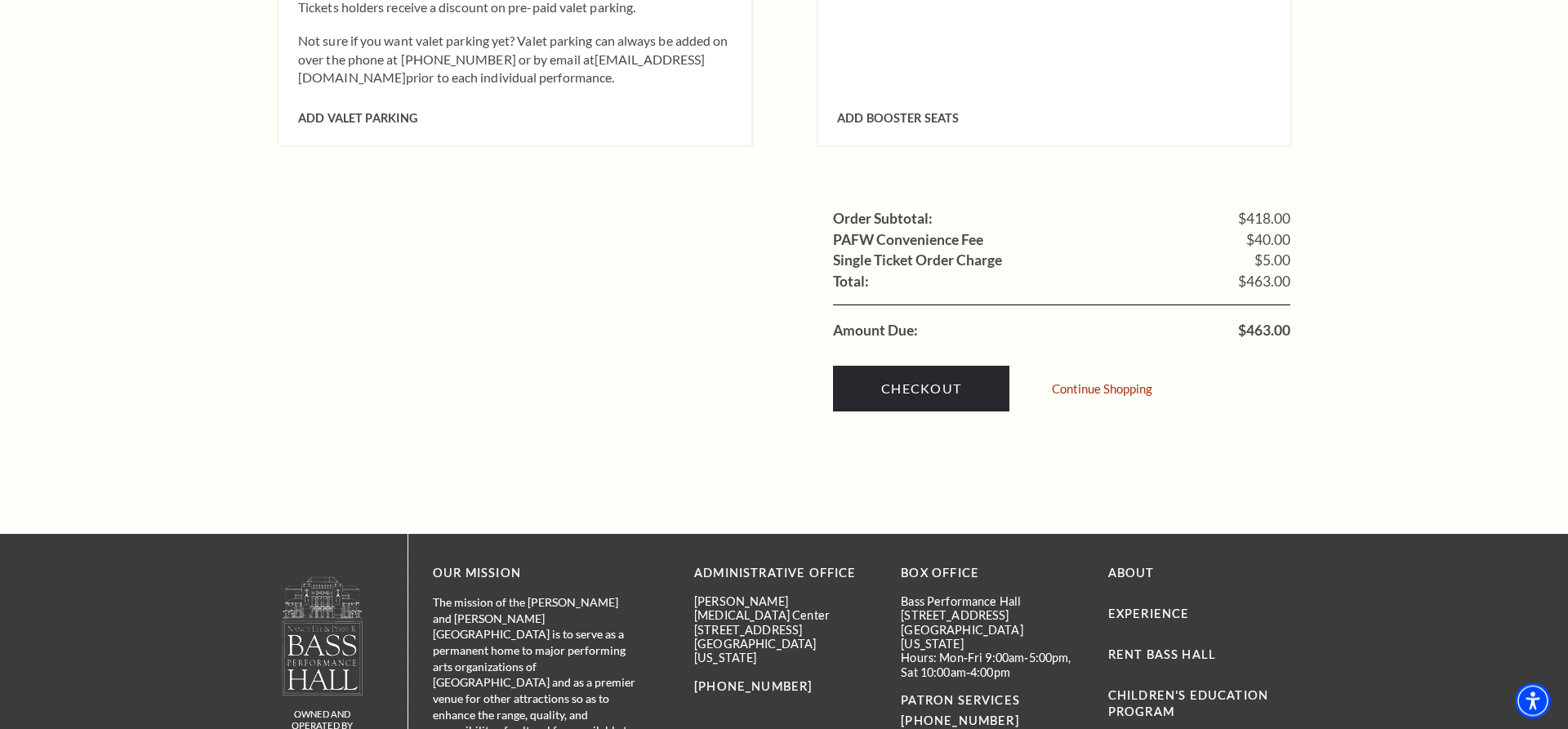
scroll to position [1666, 0]
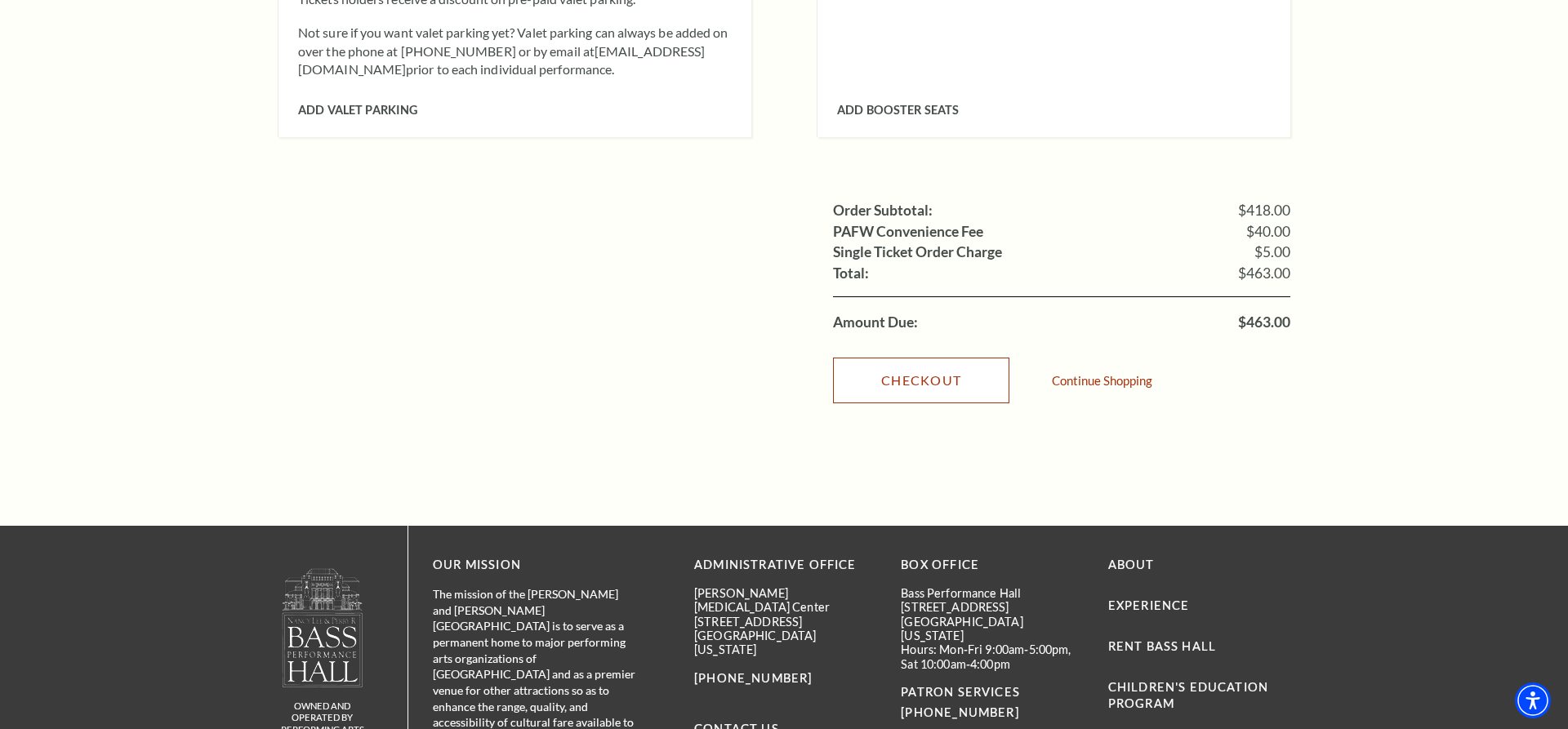
click at [895, 358] on link "Checkout" at bounding box center [921, 380] width 176 height 46
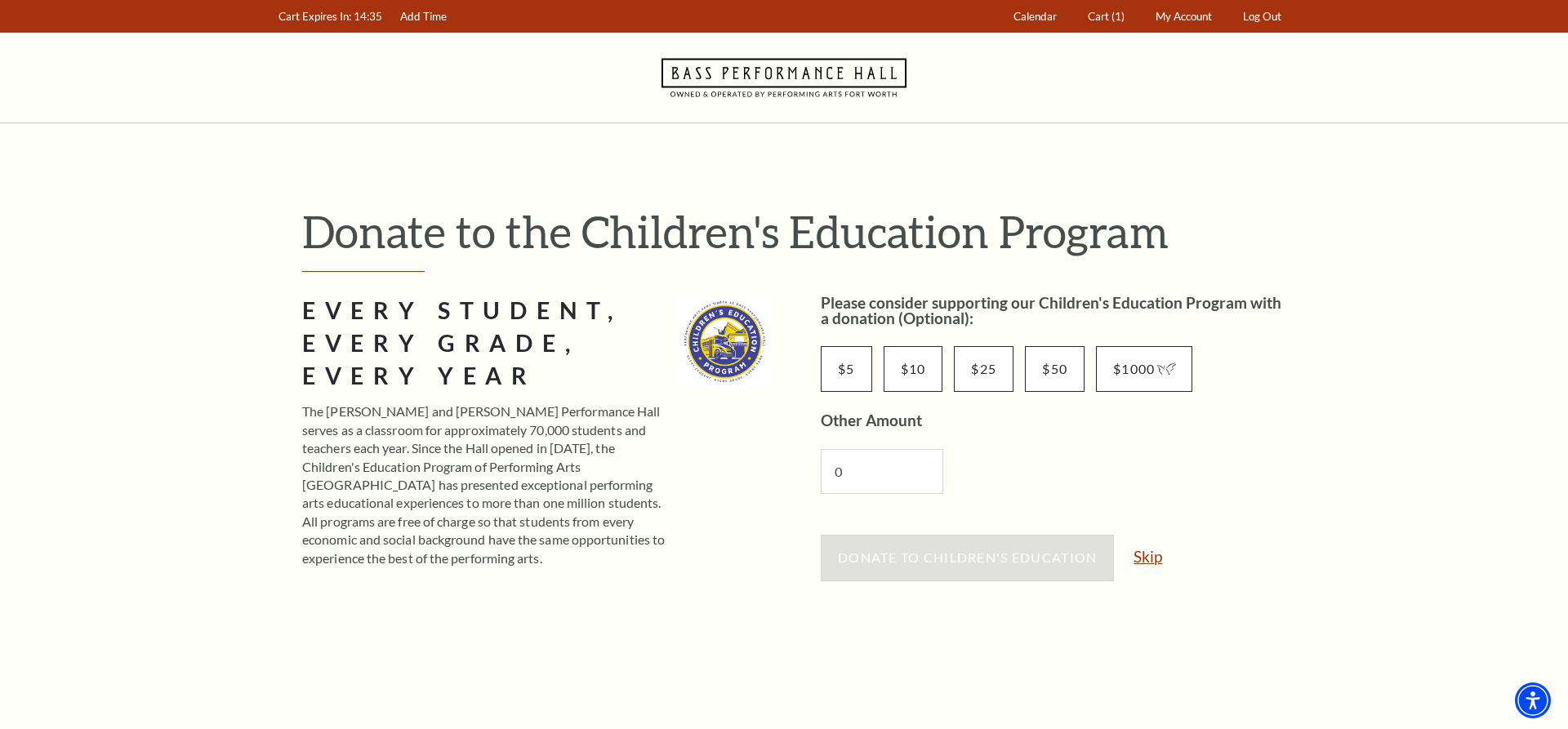
click at [1143, 555] on link "Skip" at bounding box center [1147, 556] width 28 height 16
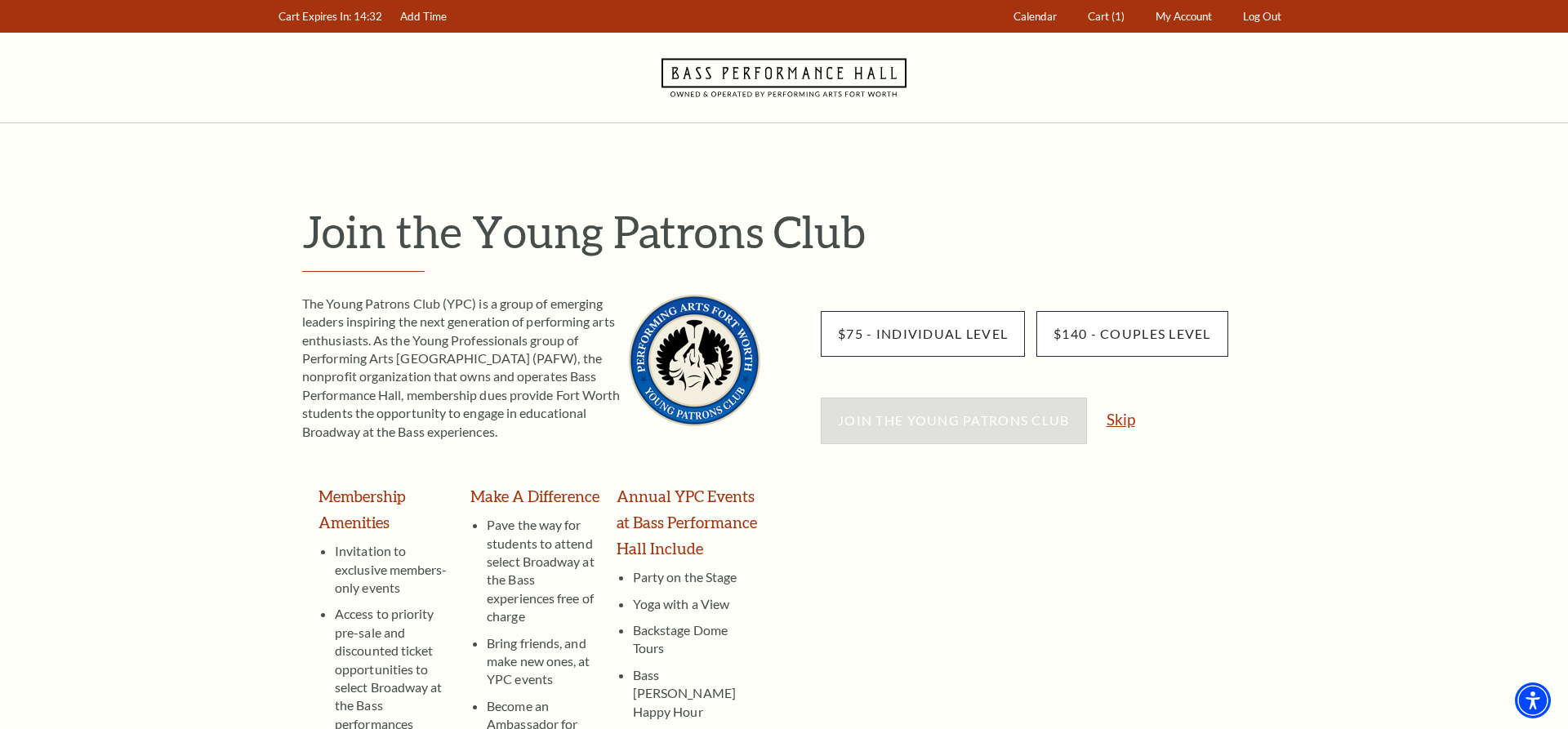
click at [1126, 414] on link "Skip" at bounding box center [1121, 419] width 28 height 16
click at [1126, 418] on link "Skip" at bounding box center [1121, 419] width 28 height 16
click at [1118, 418] on link "Skip" at bounding box center [1121, 419] width 28 height 16
click at [1120, 415] on link "Skip" at bounding box center [1121, 419] width 28 height 16
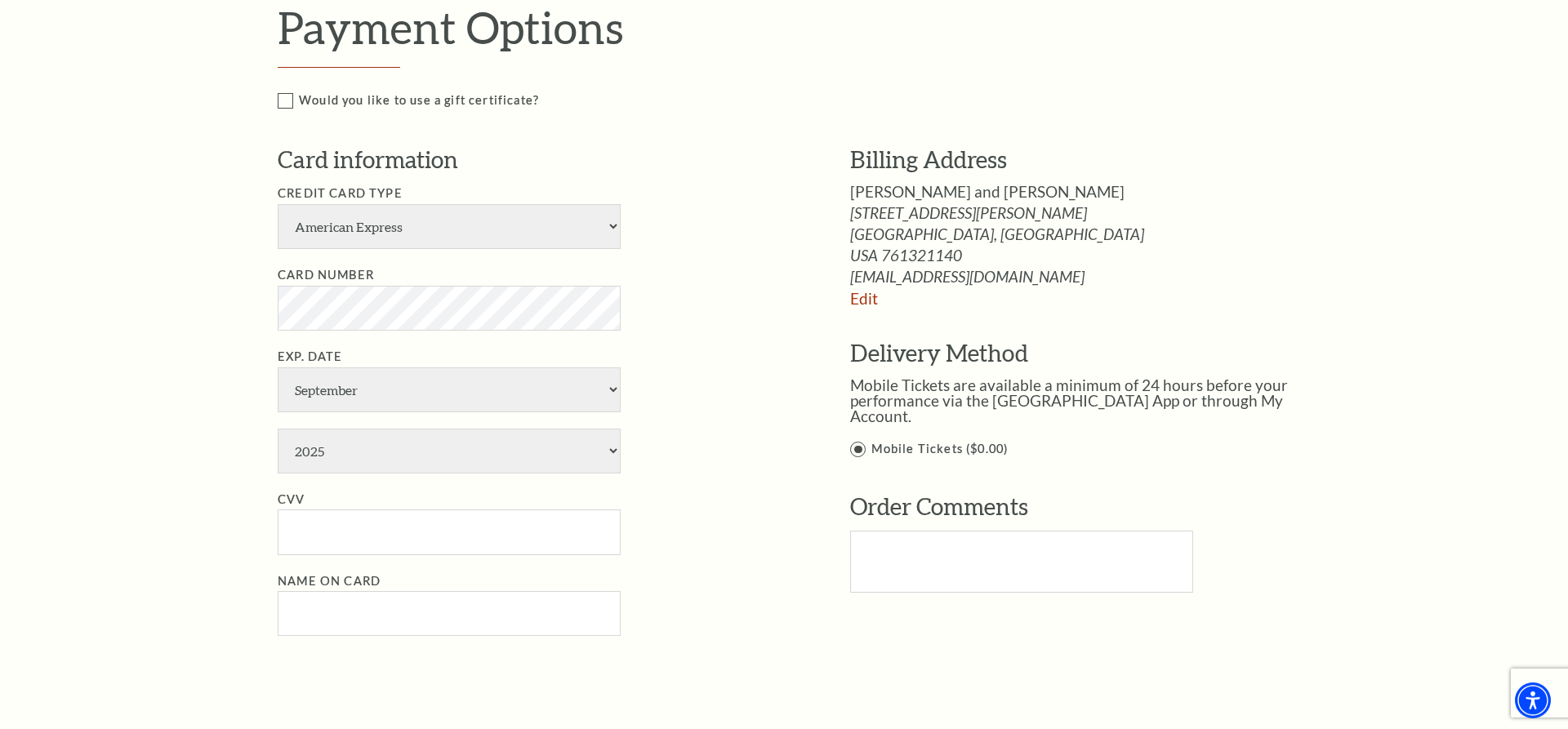
scroll to position [917, 0]
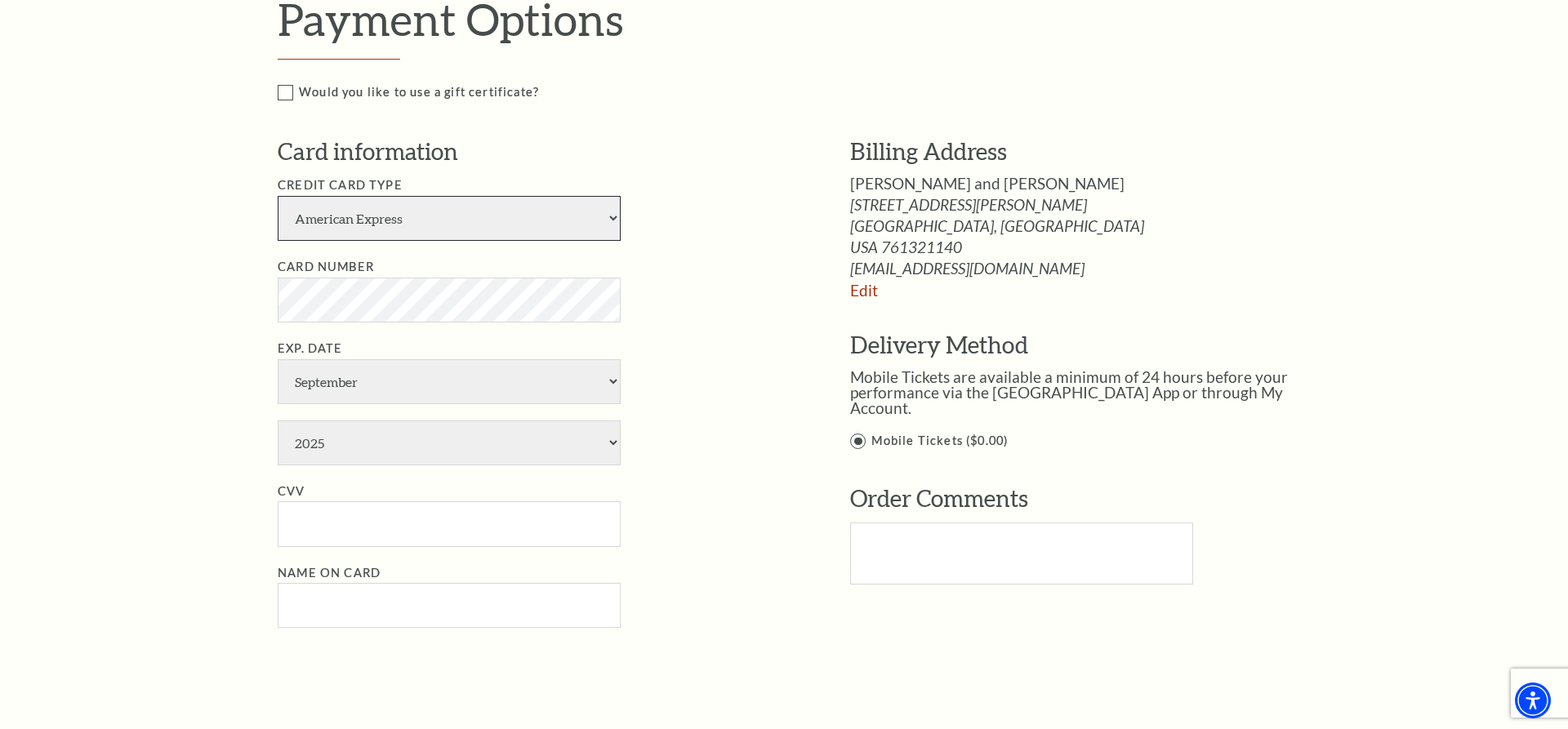
select select "24"
select select "1"
select select "2029"
click at [318, 516] on input "CVV" at bounding box center [448, 524] width 343 height 45
type input "851"
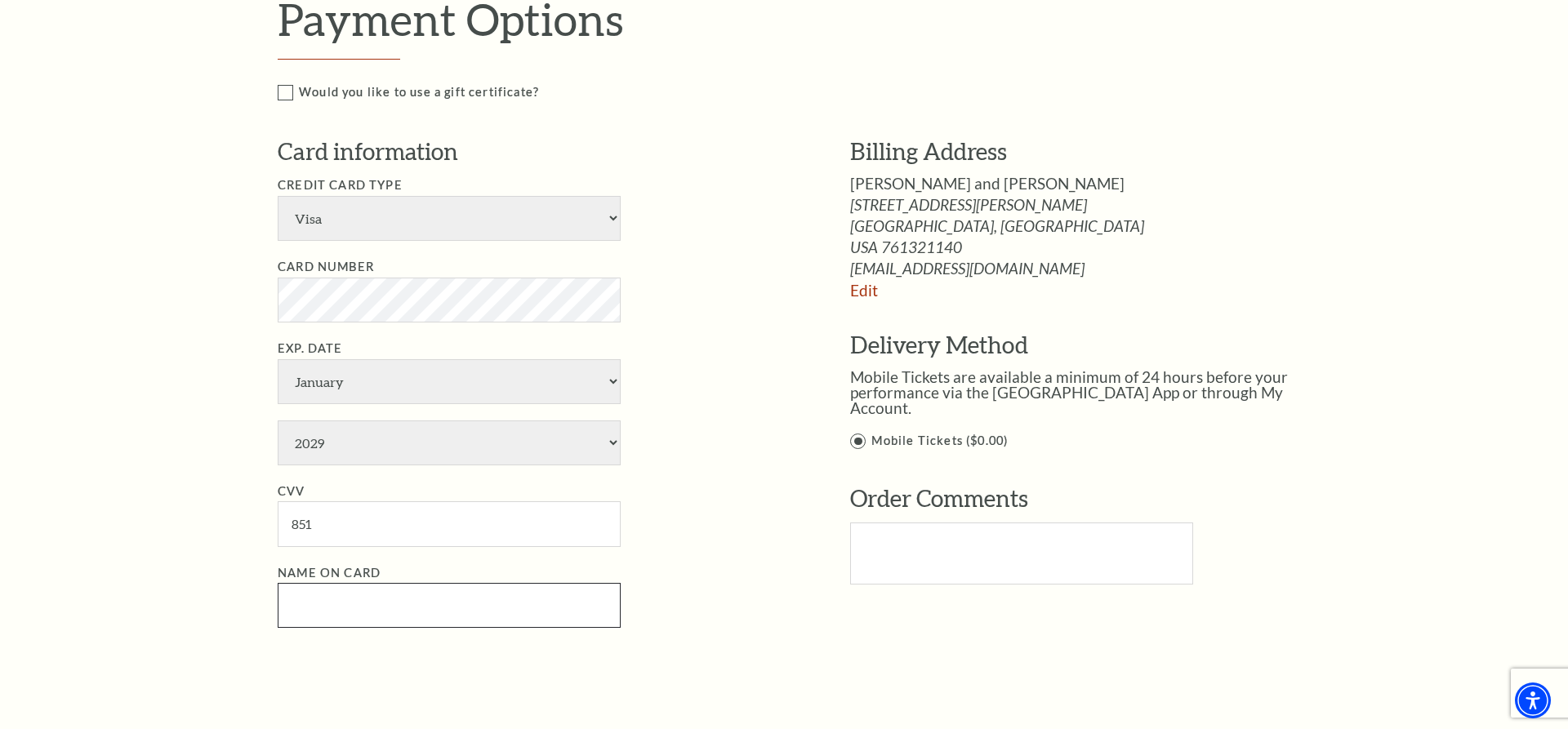
click at [307, 611] on input "Name on Card" at bounding box center [448, 605] width 343 height 45
type input "[PERSON_NAME]"
click at [740, 594] on li "Name on Card [PERSON_NAME]" at bounding box center [539, 596] width 524 height 66
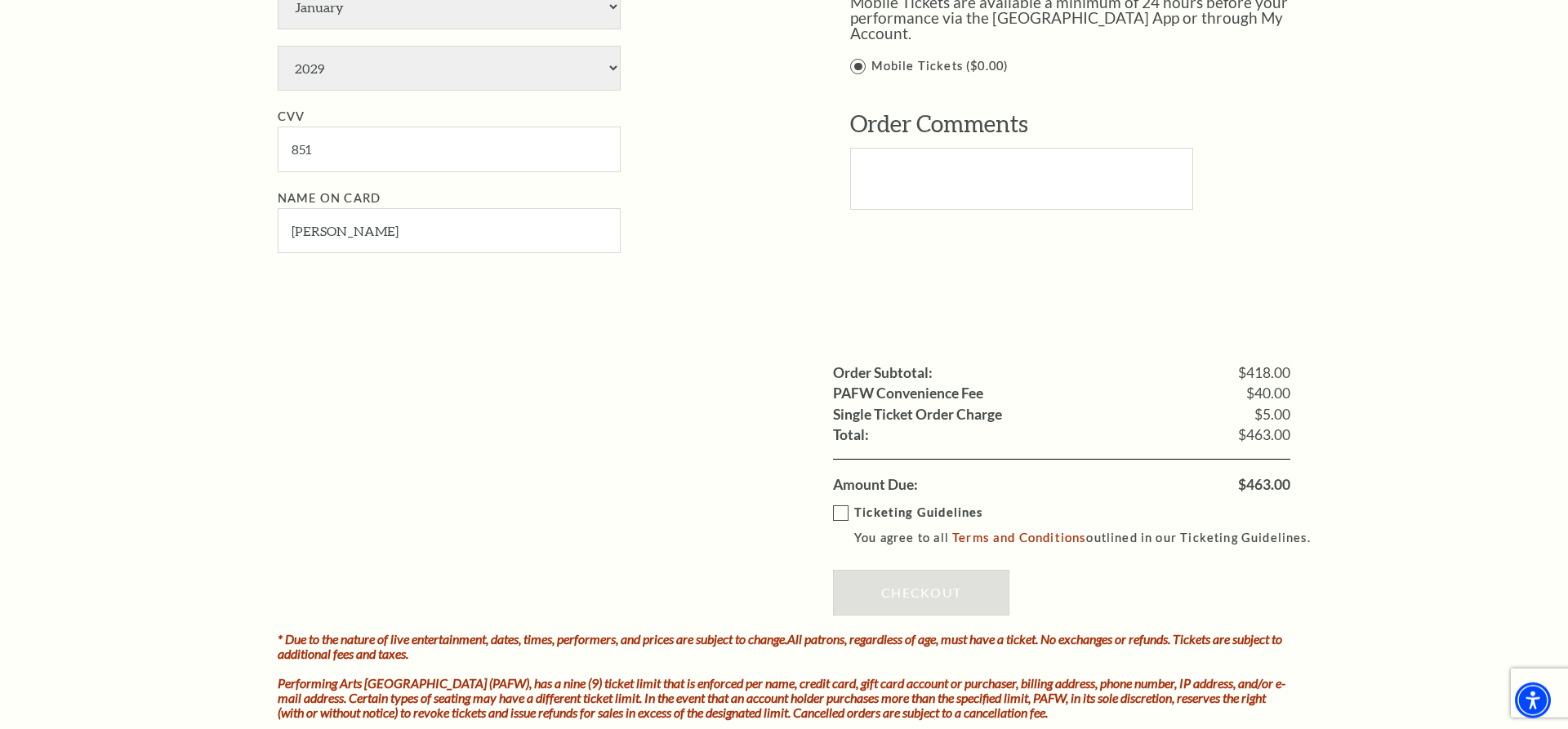
scroll to position [1250, 0]
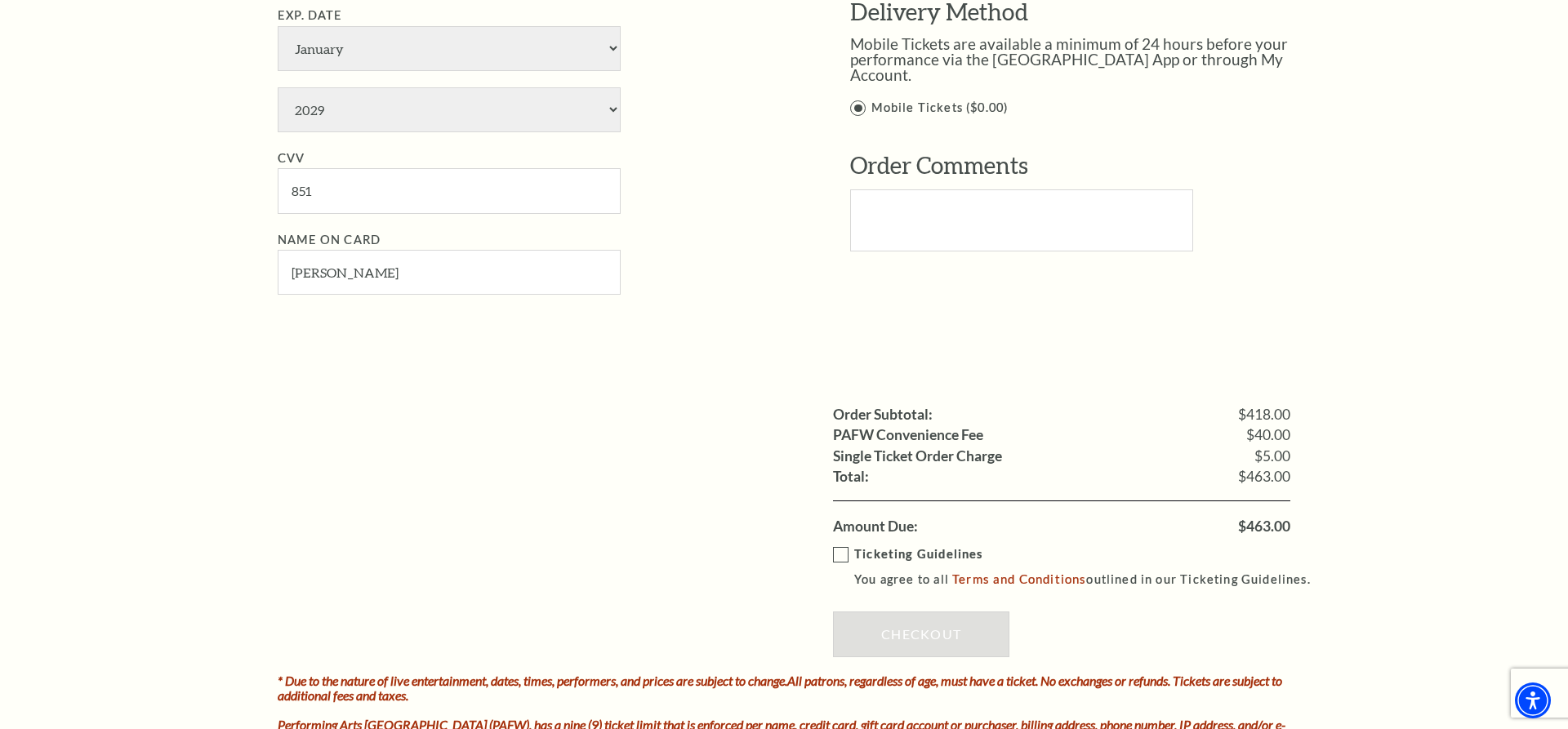
click at [844, 550] on label "Ticketing Guidelines You agree to all Terms and Conditions outlined in our Tick…" at bounding box center [1078, 567] width 492 height 45
click at [0, 0] on input "Ticketing Guidelines You agree to all Terms and Conditions outlined in our Tick…" at bounding box center [0, 0] width 0 height 0
click at [891, 623] on link "Checkout" at bounding box center [921, 634] width 176 height 46
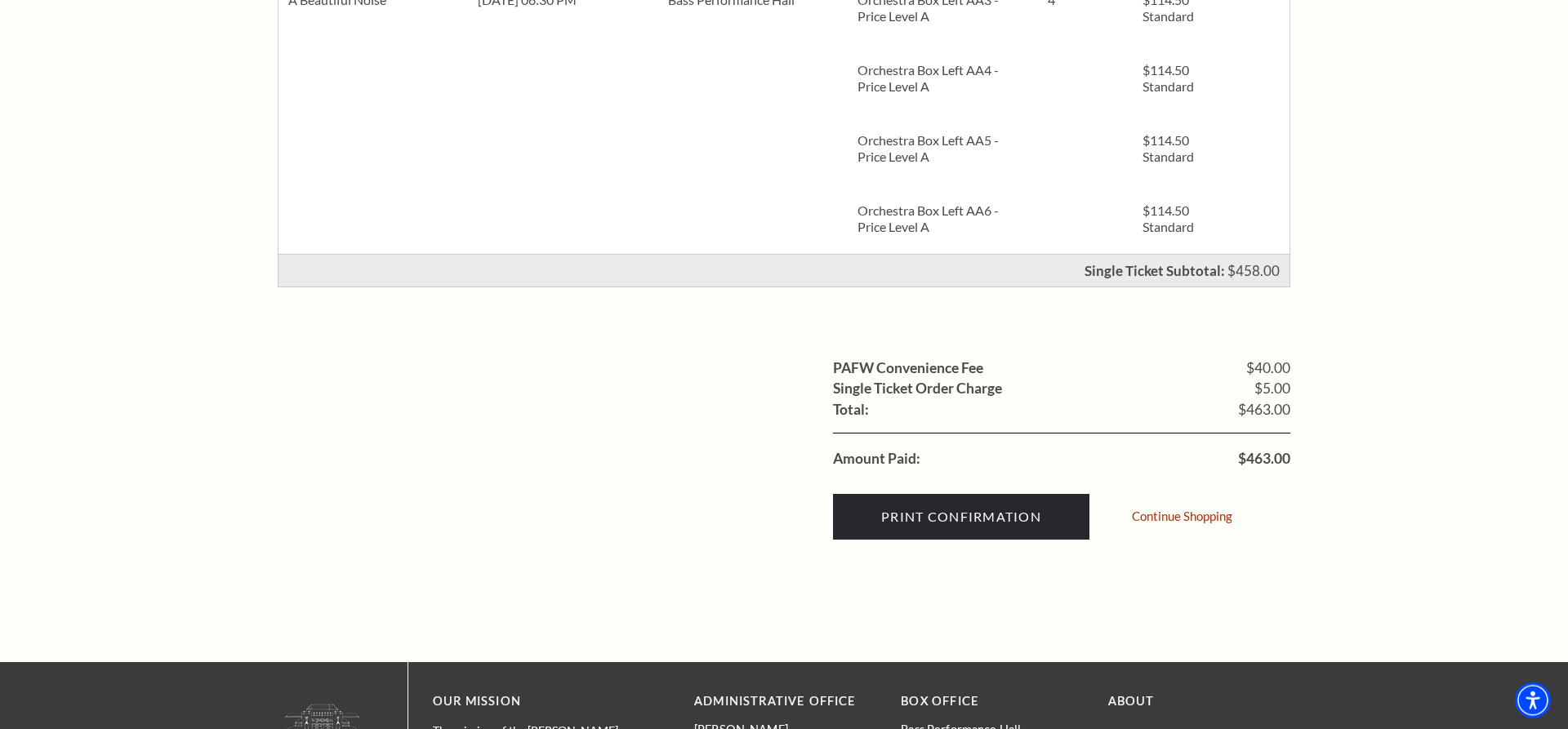
scroll to position [583, 0]
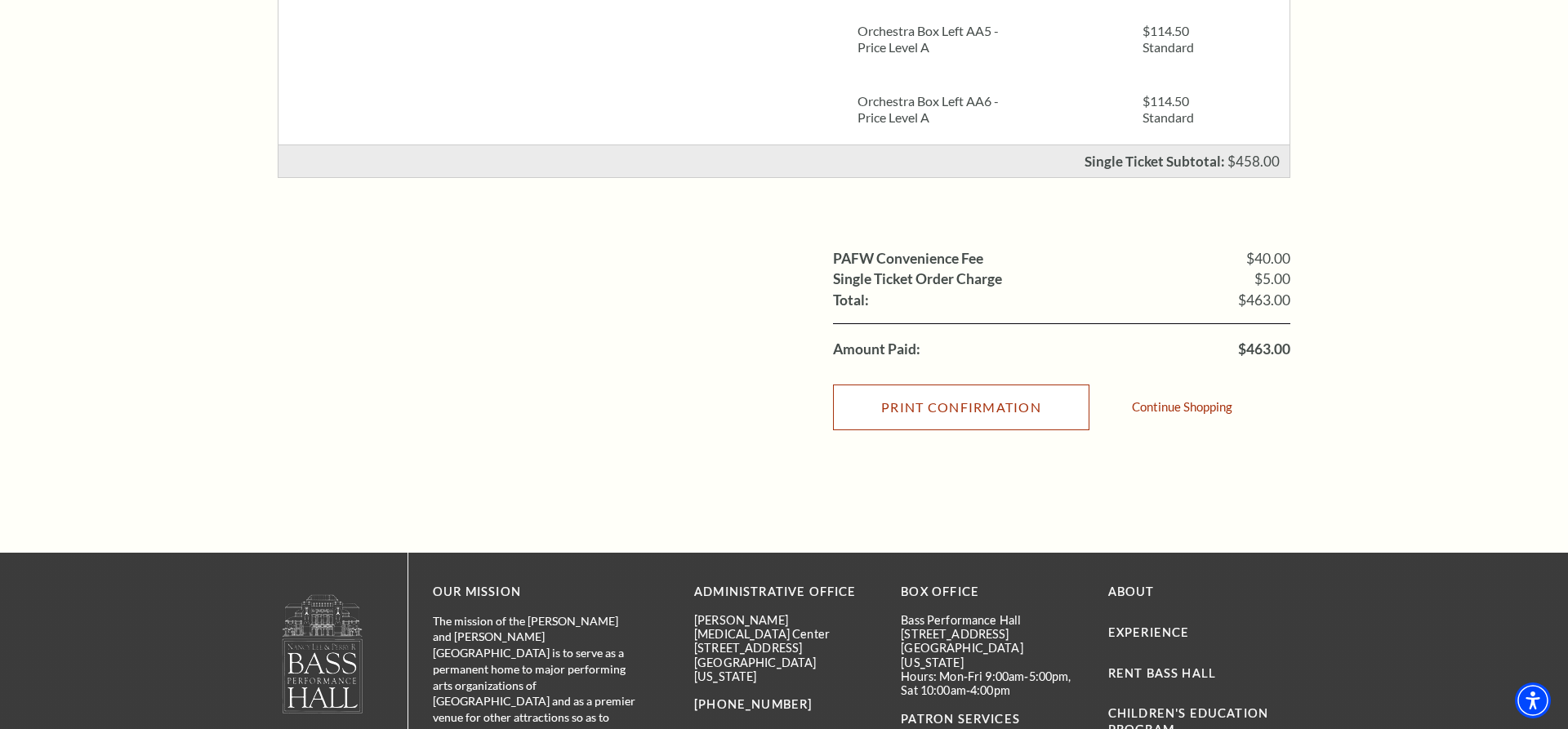
click at [923, 401] on input "Print Confirmation" at bounding box center [960, 407] width 256 height 46
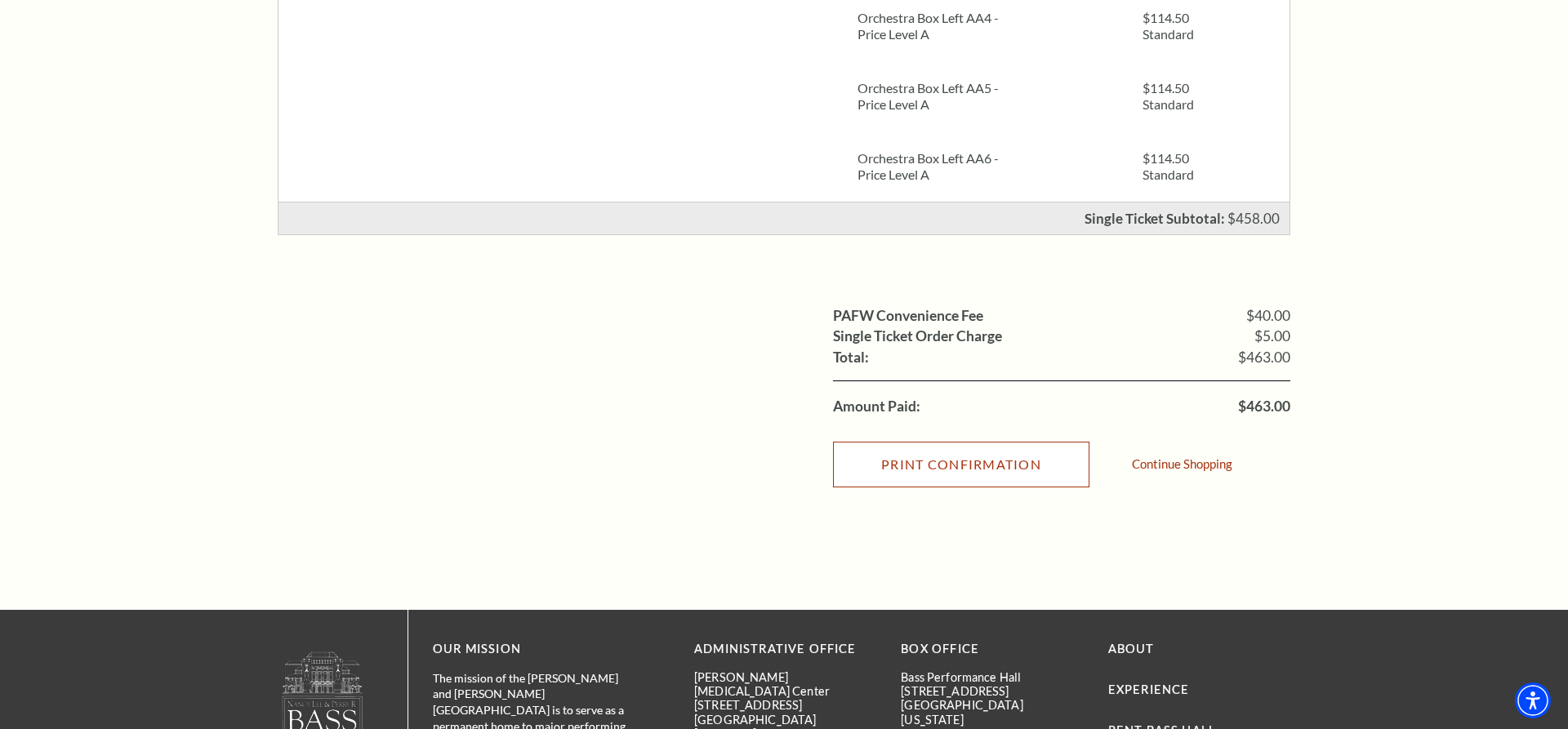
scroll to position [536, 0]
